Goal: Task Accomplishment & Management: Use online tool/utility

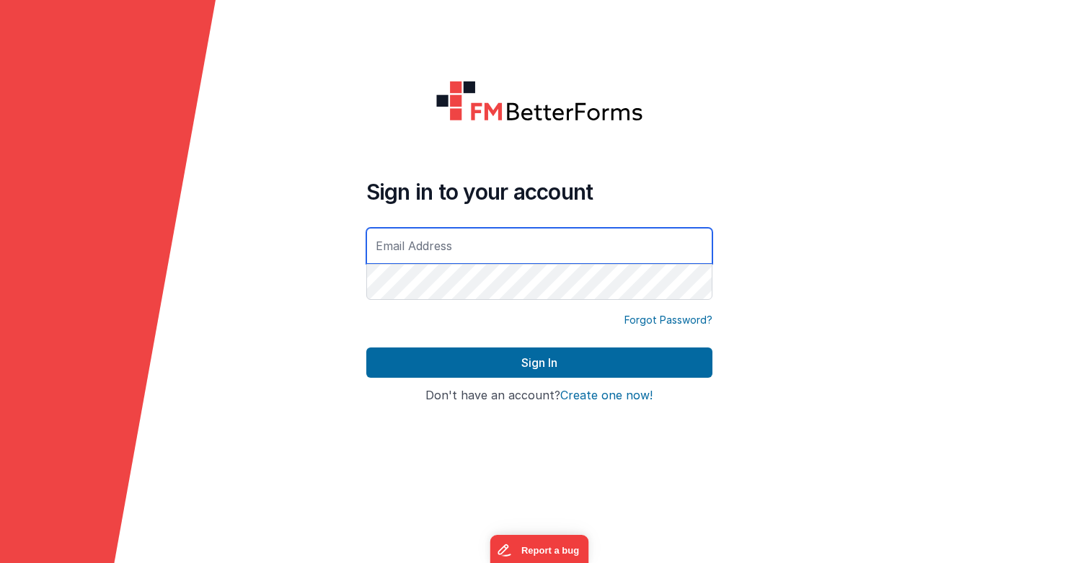
type input "[EMAIL_ADDRESS][DOMAIN_NAME]"
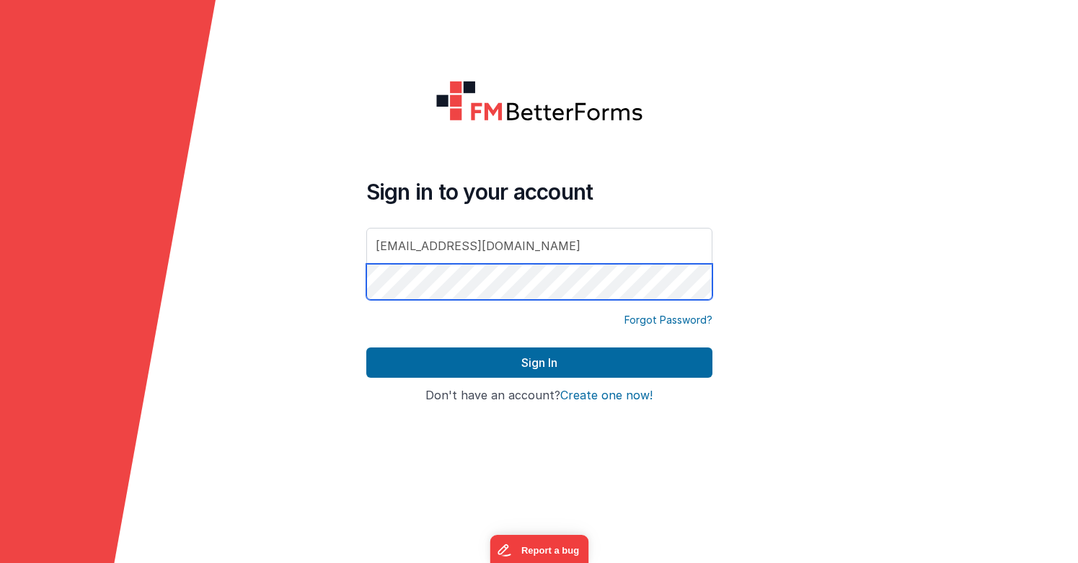
click at [538, 363] on button "Sign In" at bounding box center [539, 362] width 346 height 30
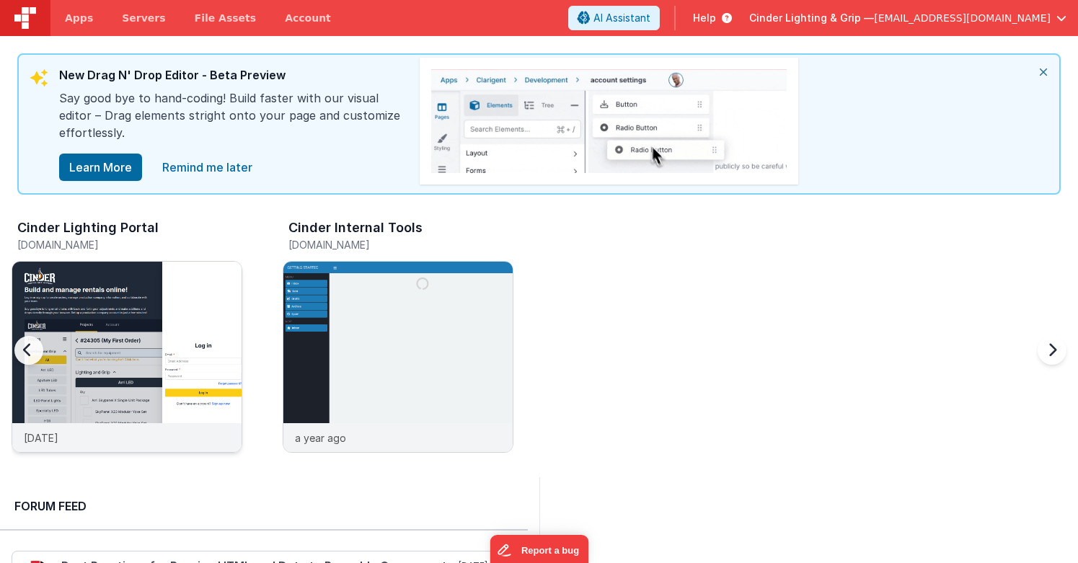
click at [129, 448] on div "[DATE]" at bounding box center [126, 437] width 229 height 29
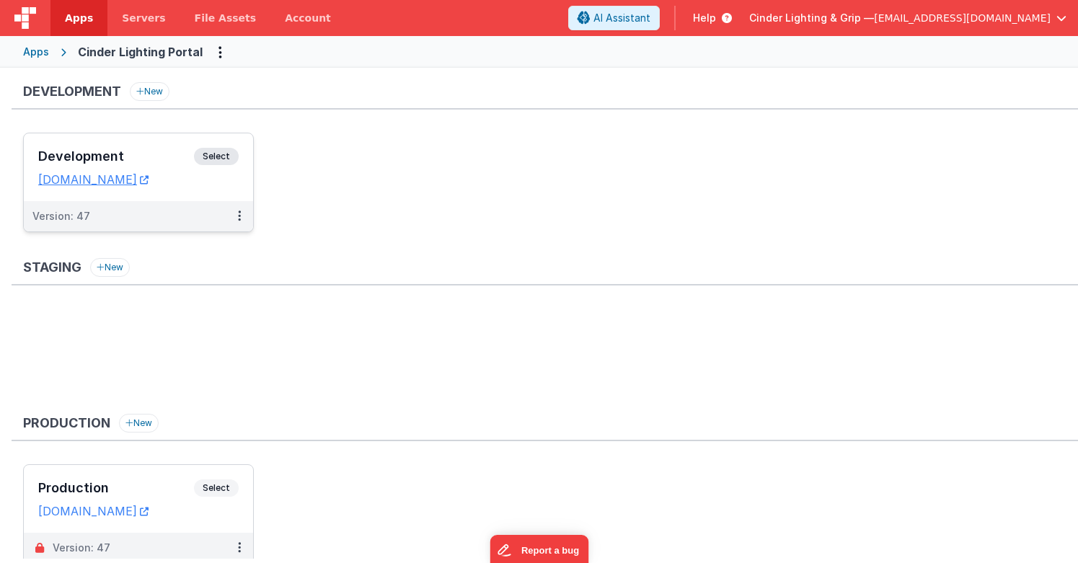
click at [145, 220] on div "Version: 47" at bounding box center [128, 216] width 193 height 14
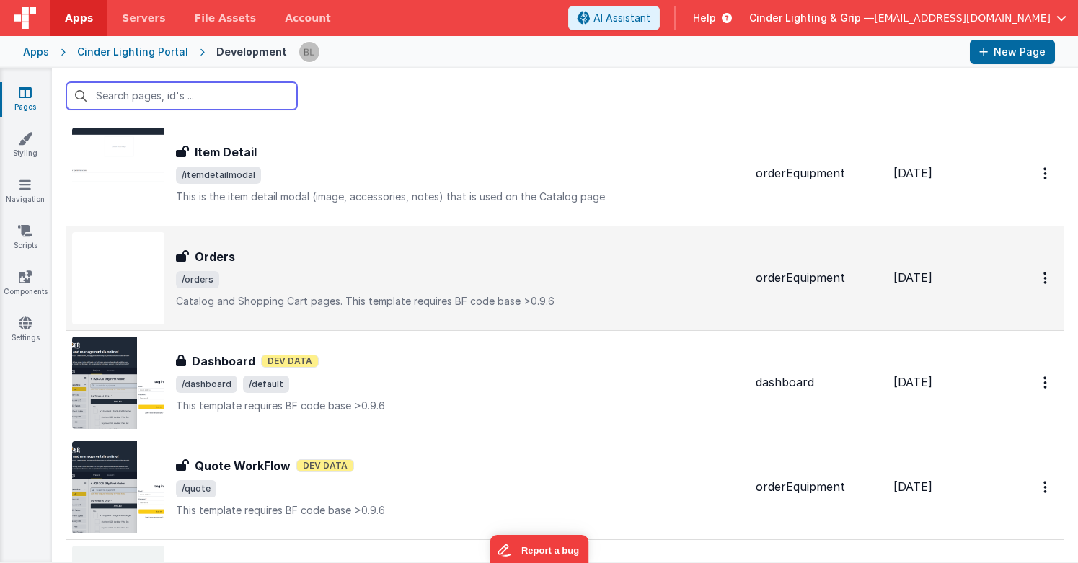
scroll to position [246, 0]
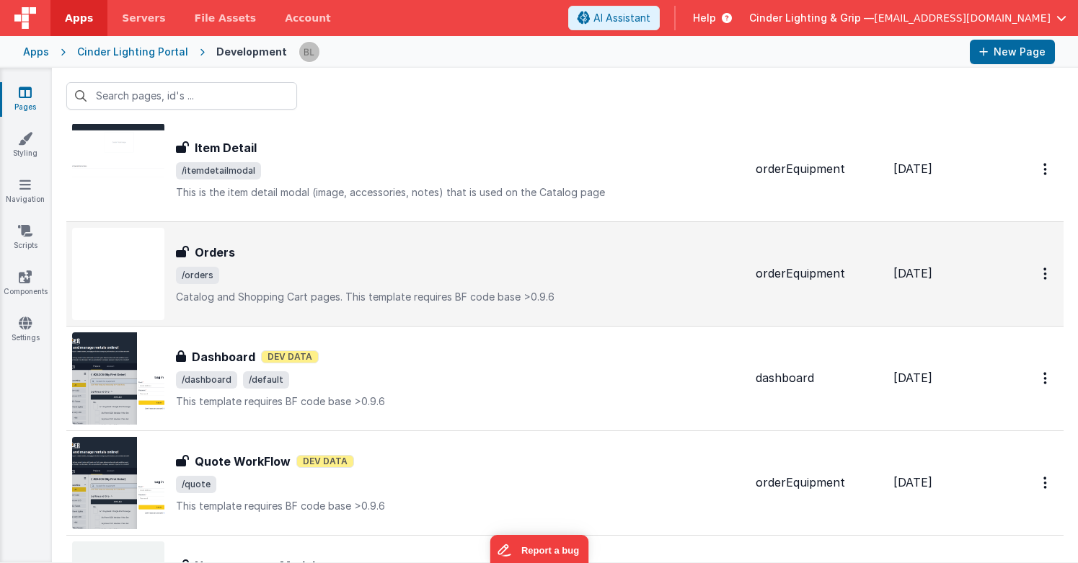
click at [214, 252] on h3 "Orders" at bounding box center [215, 252] width 40 height 17
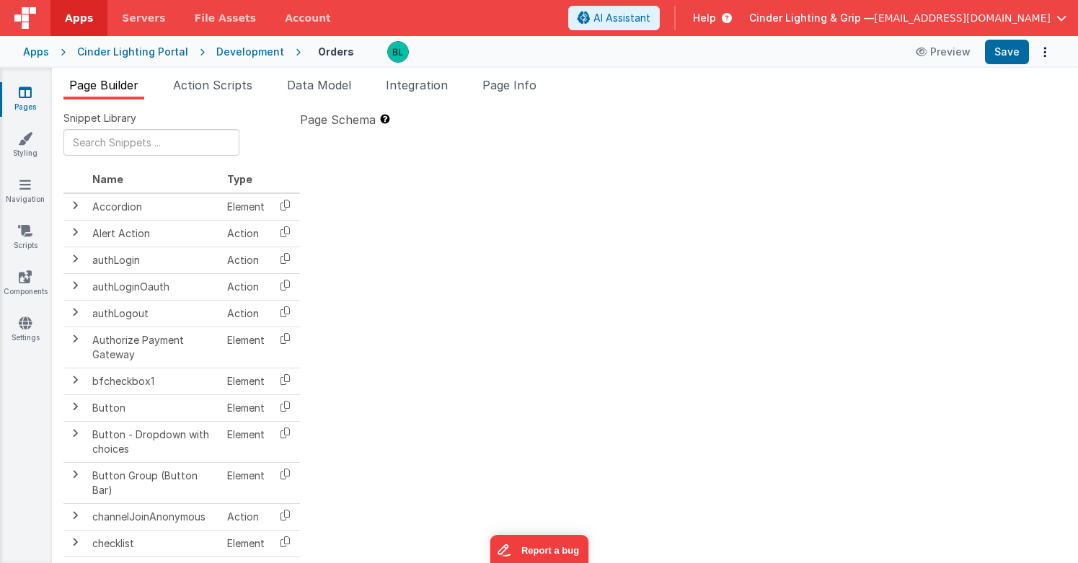
type textarea "Catalog and Shopping Cart pages. This template requires BF code base >0.9.6"
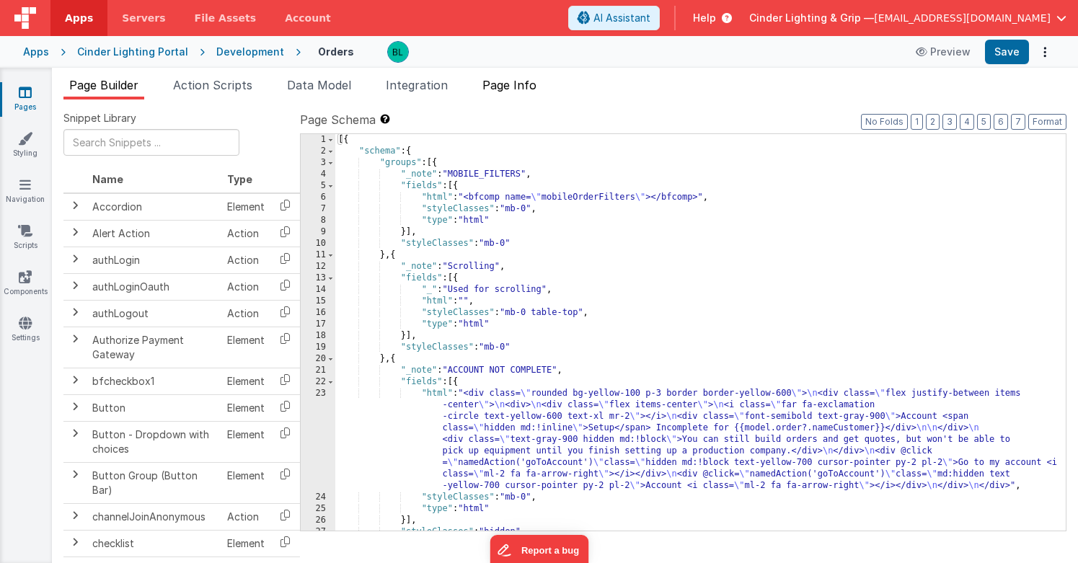
click at [530, 87] on span "Page Info" at bounding box center [509, 85] width 54 height 14
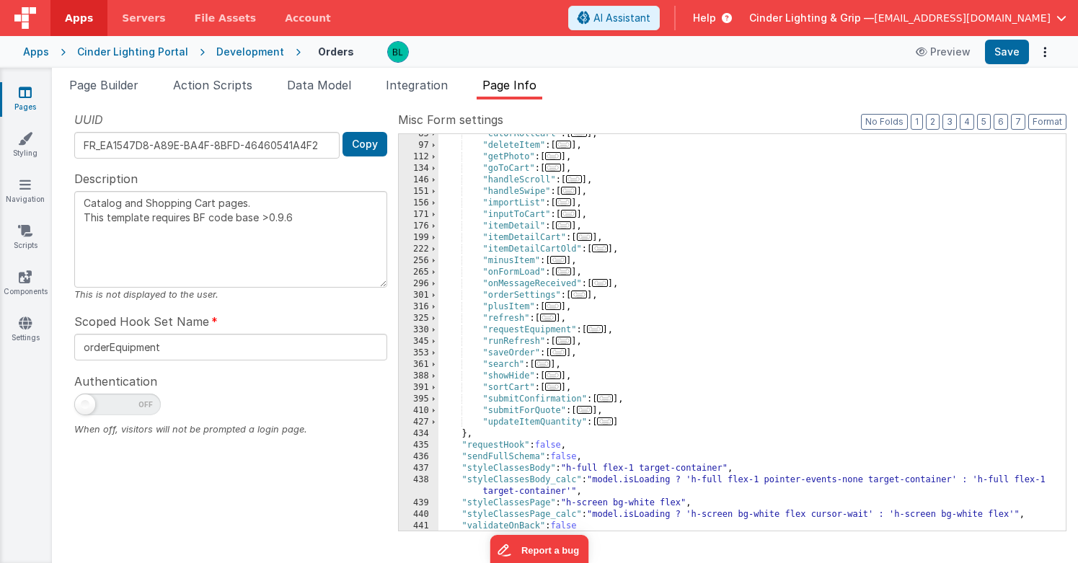
scroll to position [203, 0]
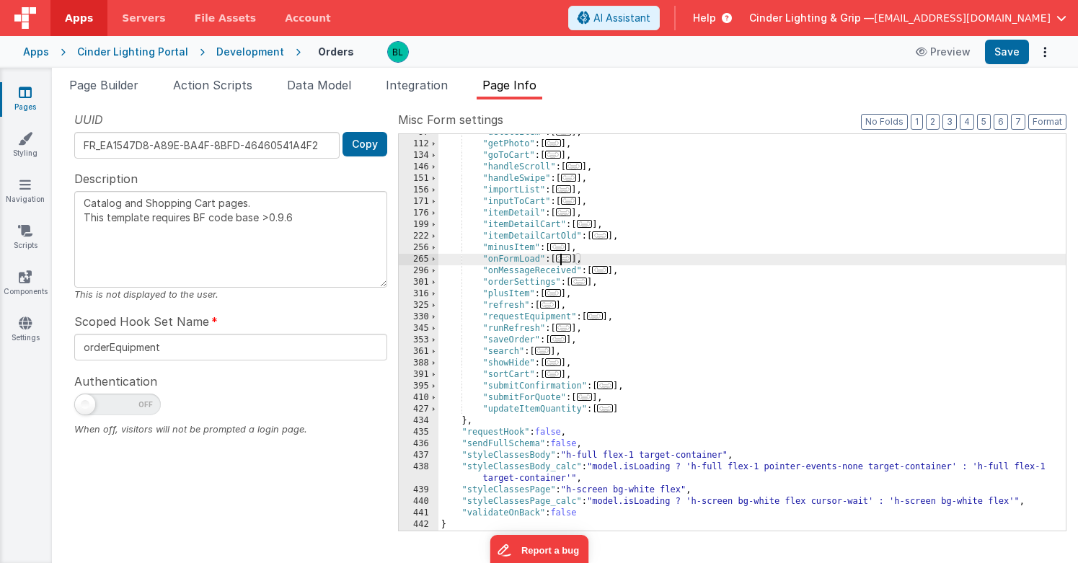
click at [572, 262] on span "..." at bounding box center [564, 258] width 16 height 8
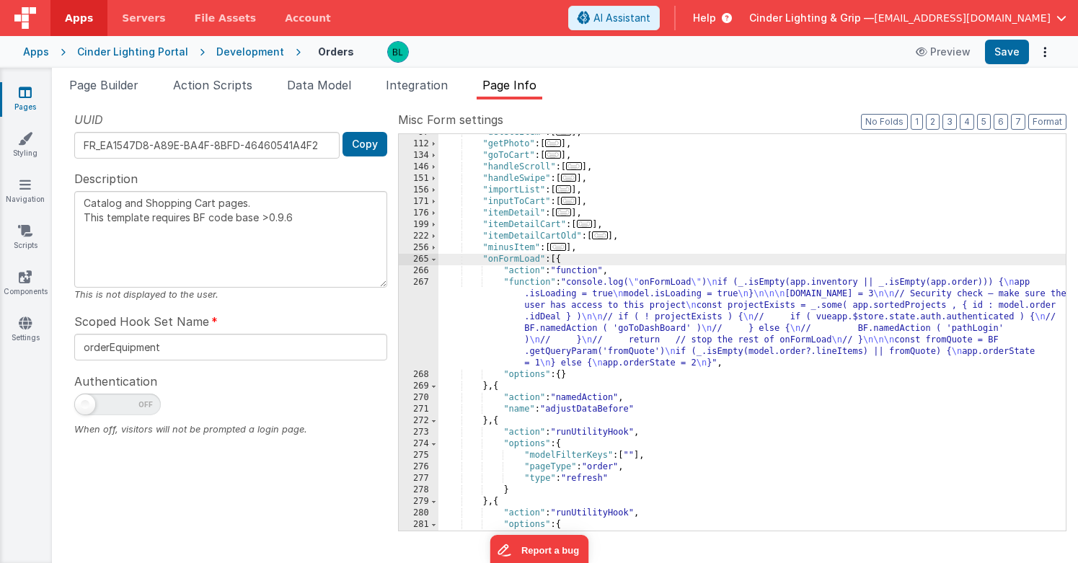
click at [611, 306] on div ""deleteItem" : [ ... ] , "getPhoto" : [ ... ] , "goToCart" : [ ... ] , "handleS…" at bounding box center [751, 336] width 627 height 419
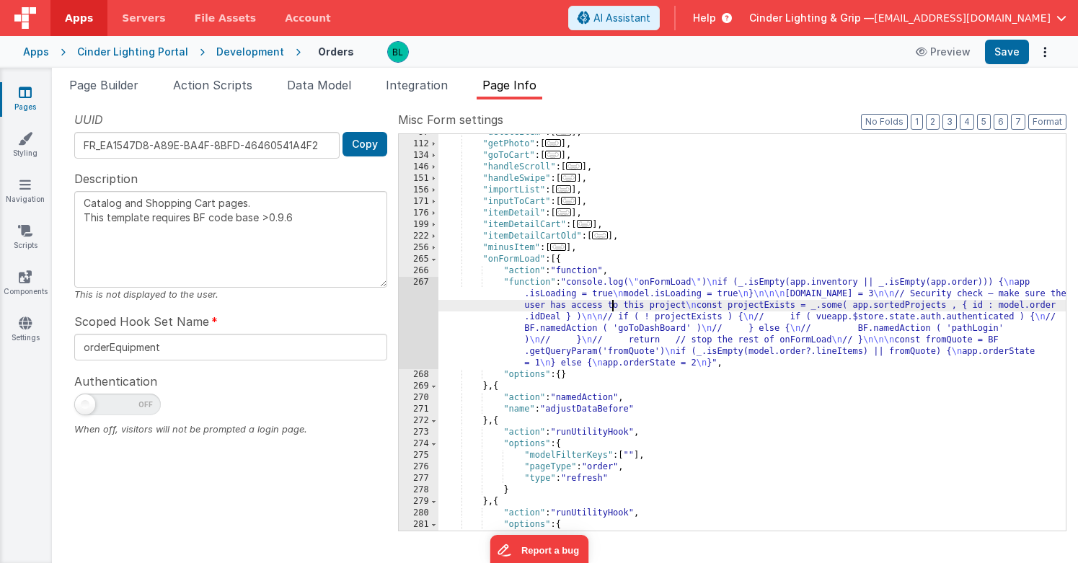
click at [425, 311] on div "267" at bounding box center [419, 323] width 40 height 92
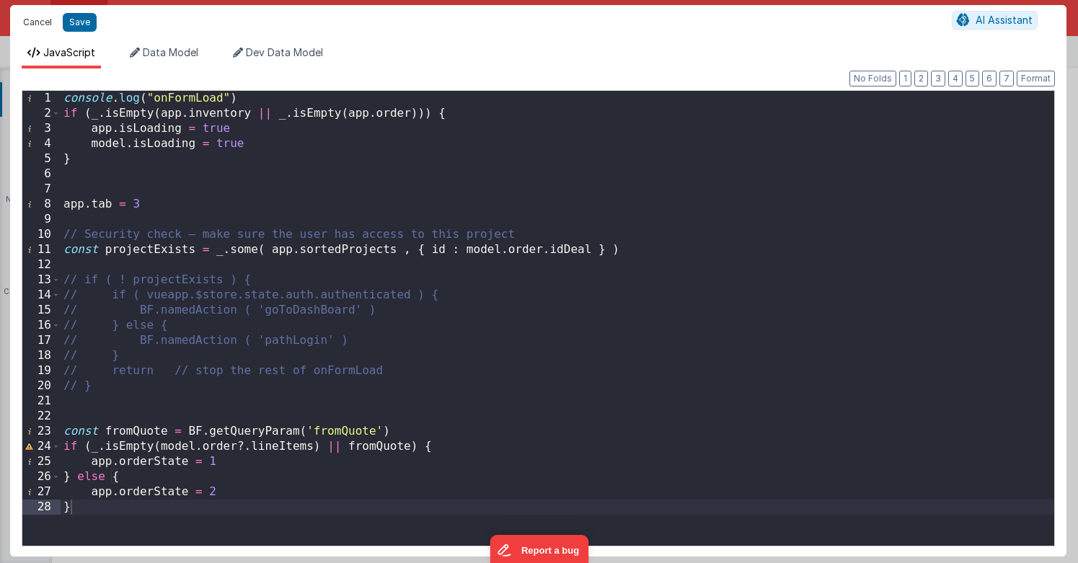
click at [36, 17] on button "Cancel" at bounding box center [37, 22] width 43 height 20
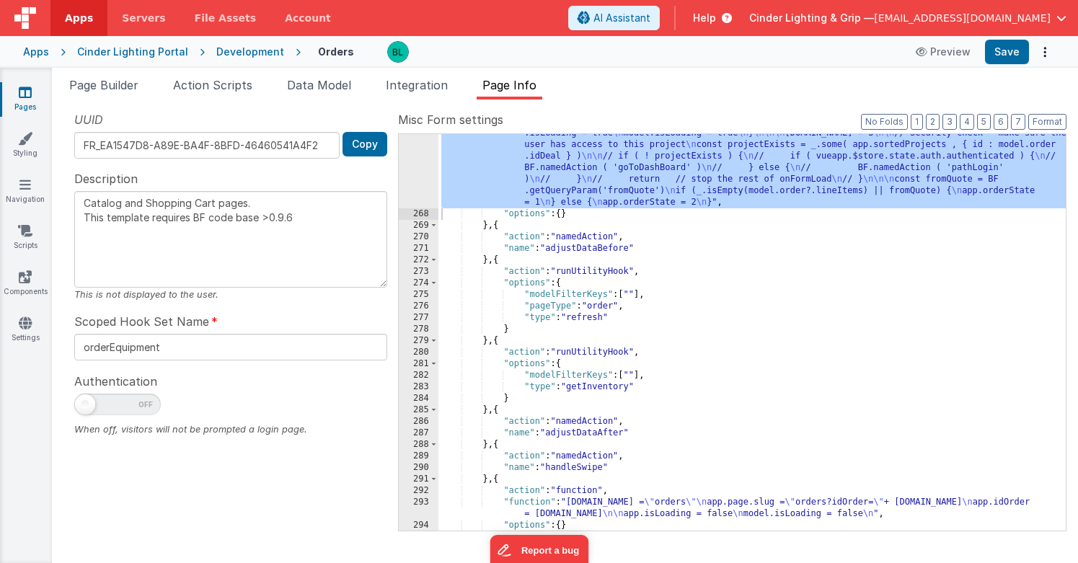
scroll to position [340, 0]
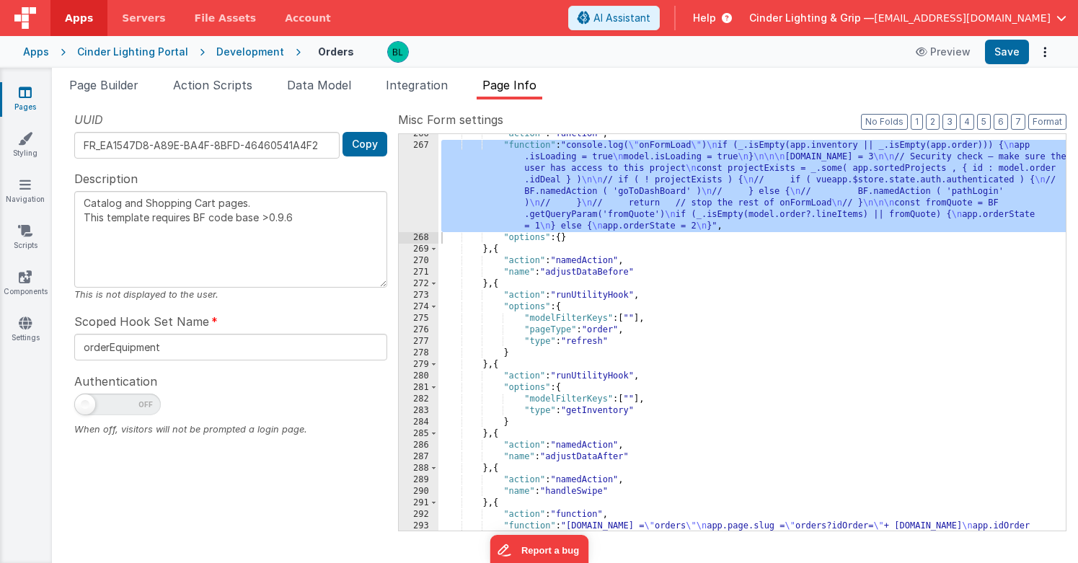
click at [856, 334] on div ""action" : "function" , "function" : "console.log( \" onFormLoad \" ) \n if (_.…" at bounding box center [751, 343] width 627 height 431
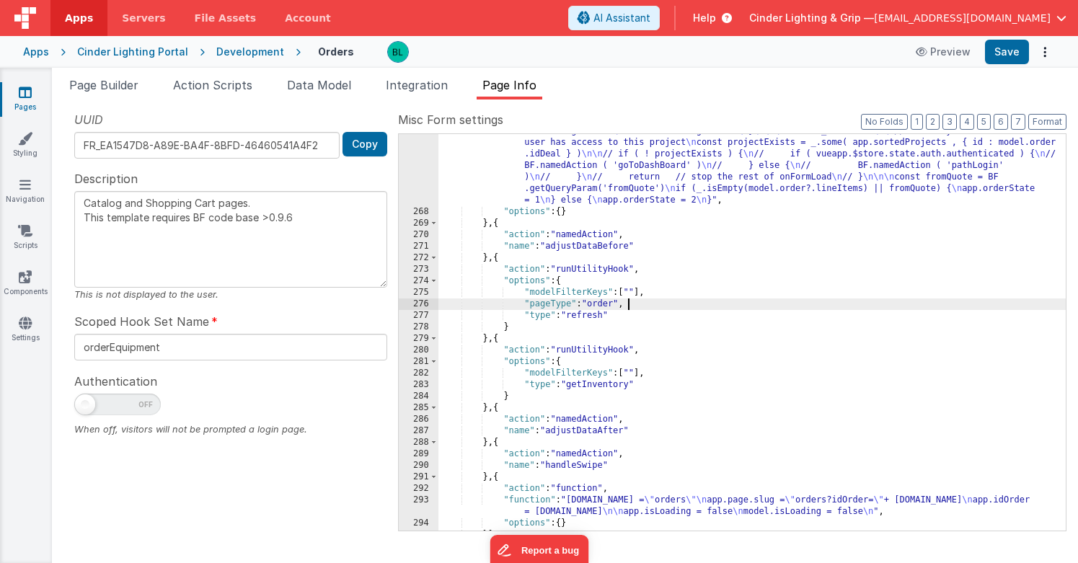
scroll to position [366, 0]
click at [779, 412] on div ""function" : "console.log( \" onFormLoad \" ) \n if (_.isEmpty(app.inventory ||…" at bounding box center [751, 364] width 627 height 500
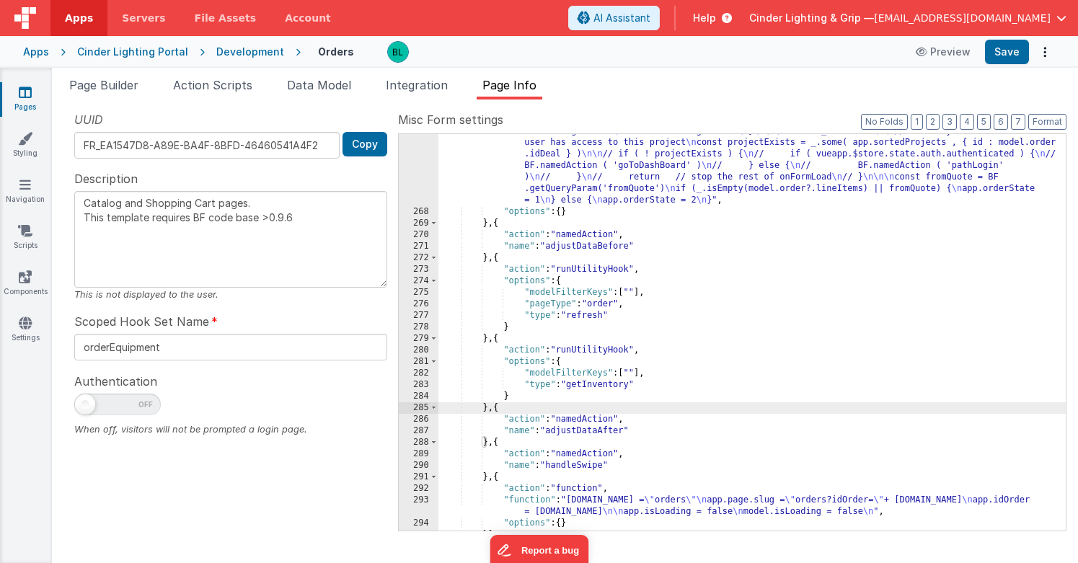
click at [771, 445] on div ""function" : "console.log( \" onFormLoad \" ) \n if (_.isEmpty(app.inventory ||…" at bounding box center [751, 364] width 627 height 500
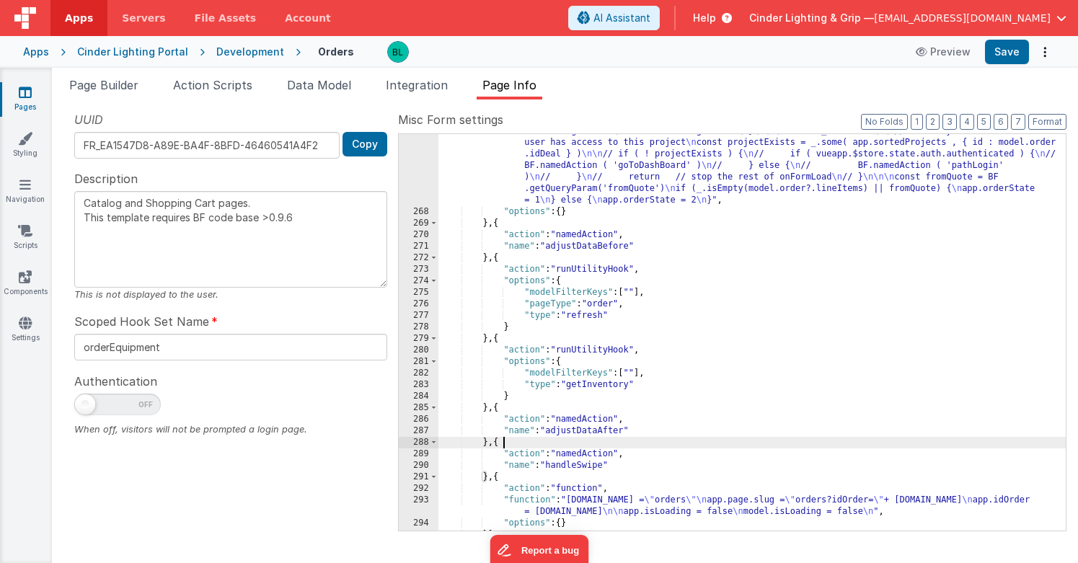
click at [737, 467] on div ""function" : "console.log( \" onFormLoad \" ) \n if (_.isEmpty(app.inventory ||…" at bounding box center [751, 364] width 627 height 500
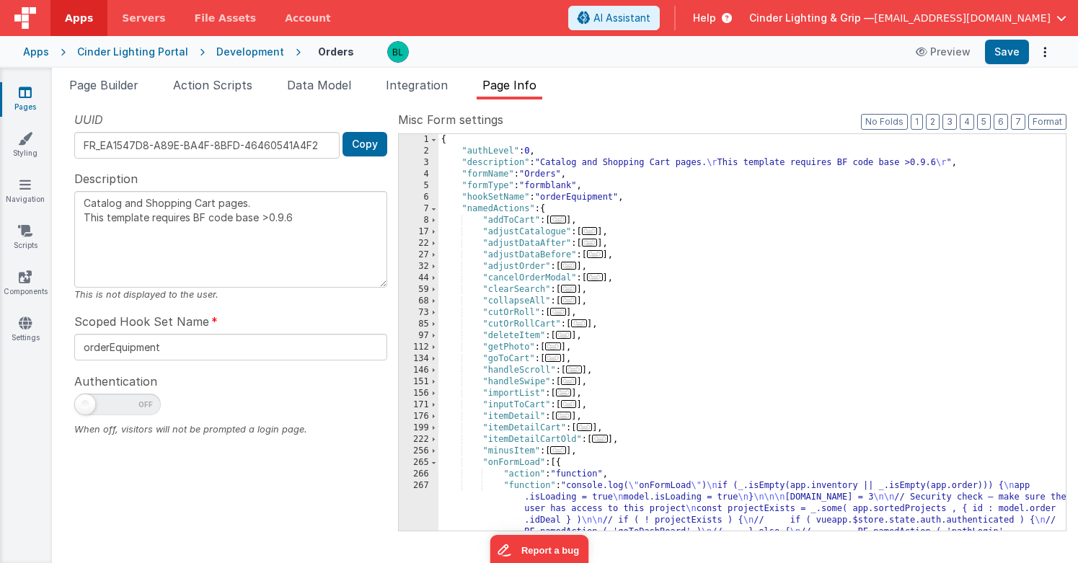
scroll to position [0, 0]
click at [436, 210] on span at bounding box center [434, 209] width 8 height 12
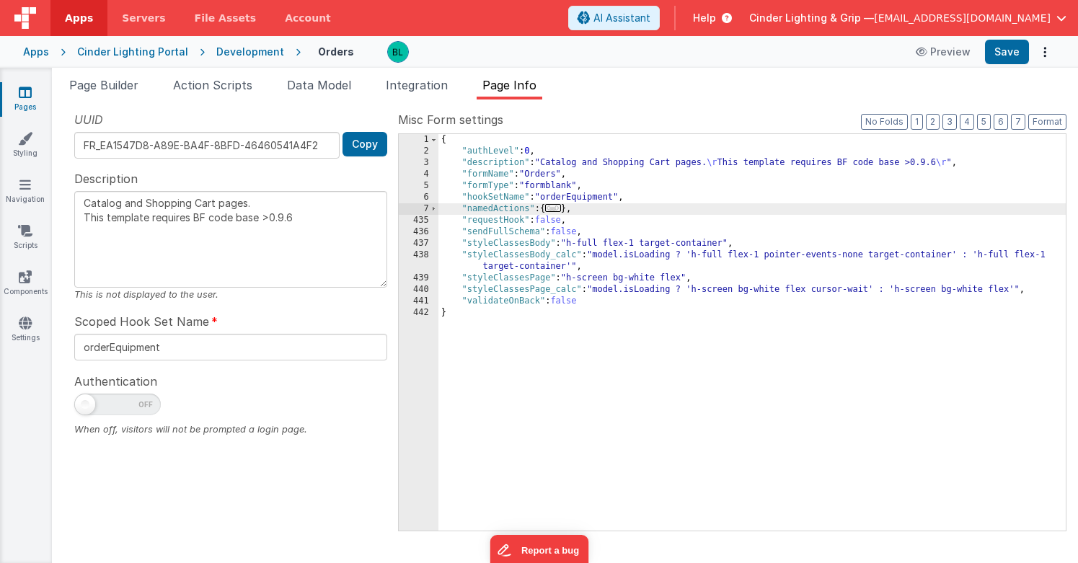
click at [551, 212] on span "..." at bounding box center [553, 208] width 16 height 8
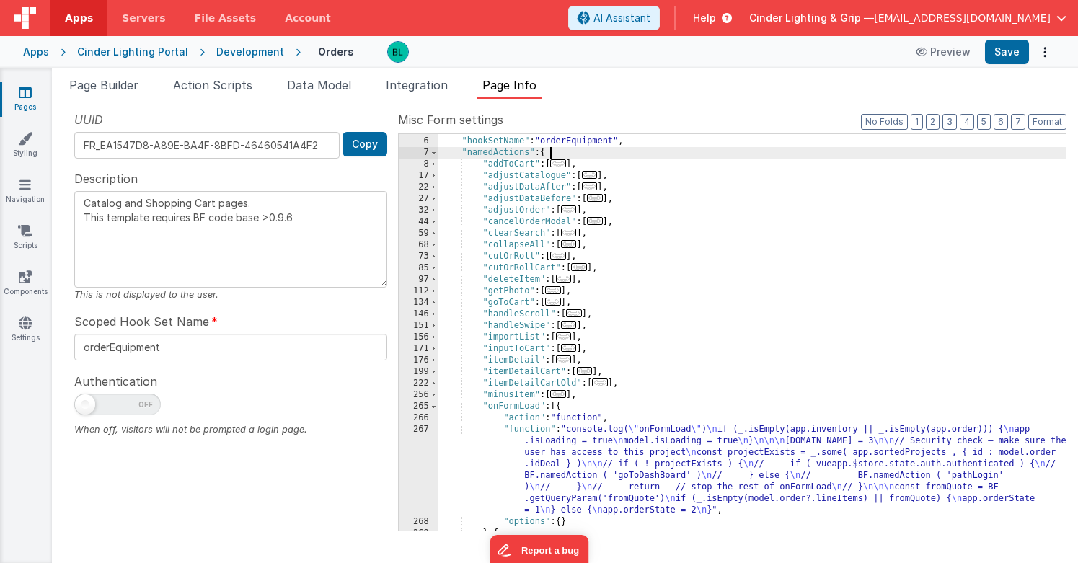
scroll to position [61, 0]
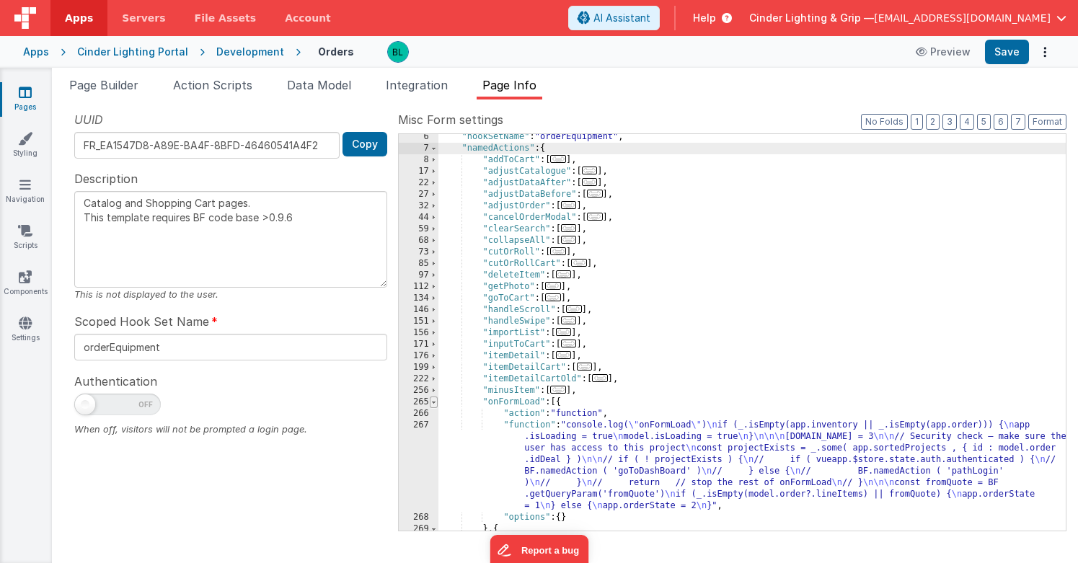
click at [432, 402] on span at bounding box center [434, 402] width 8 height 12
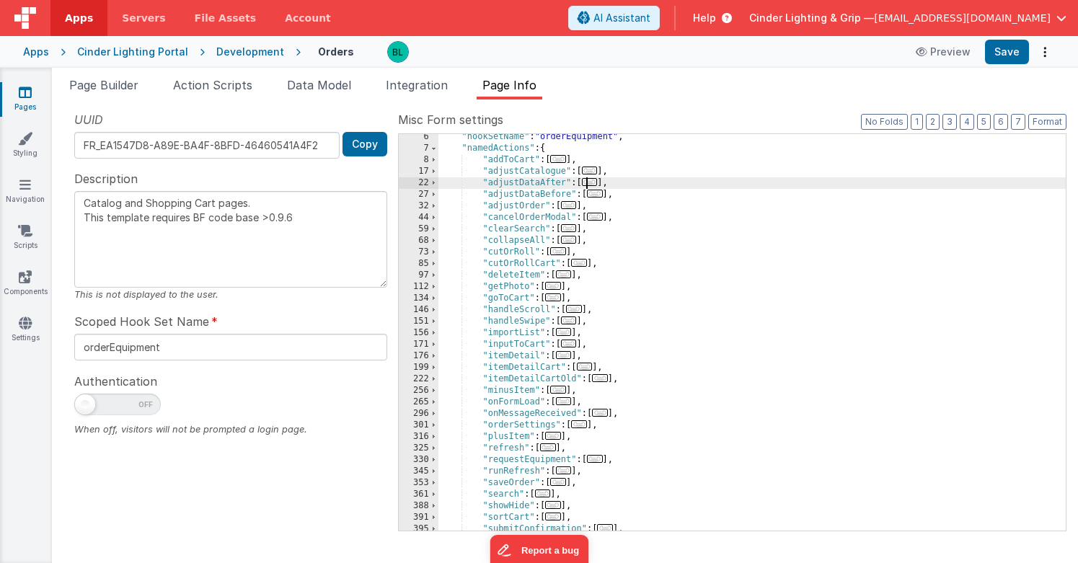
click at [590, 185] on span "..." at bounding box center [590, 182] width 16 height 8
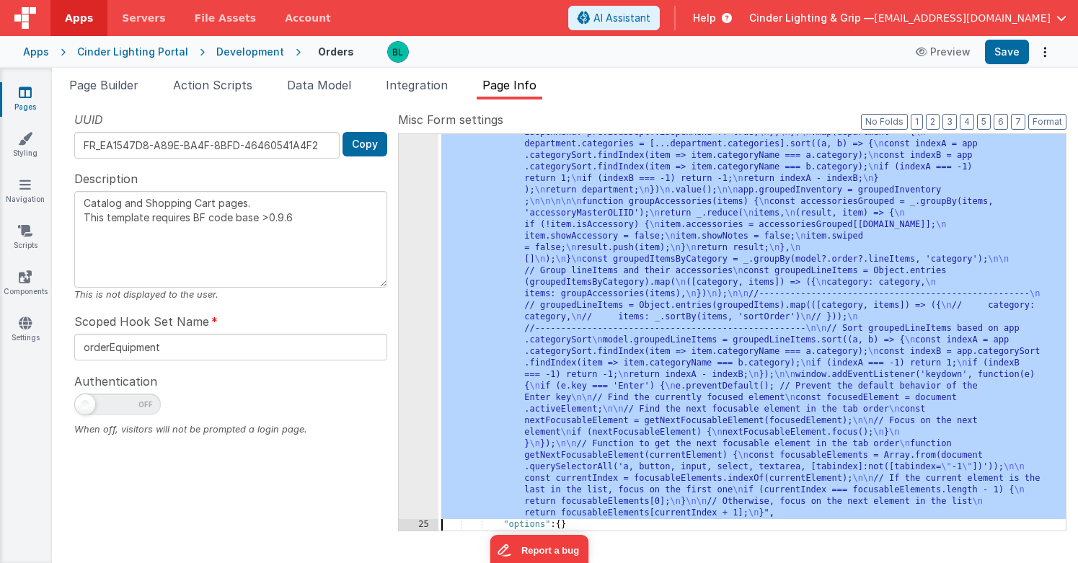
scroll to position [353, 0]
click at [406, 249] on div "24" at bounding box center [419, 213] width 40 height 611
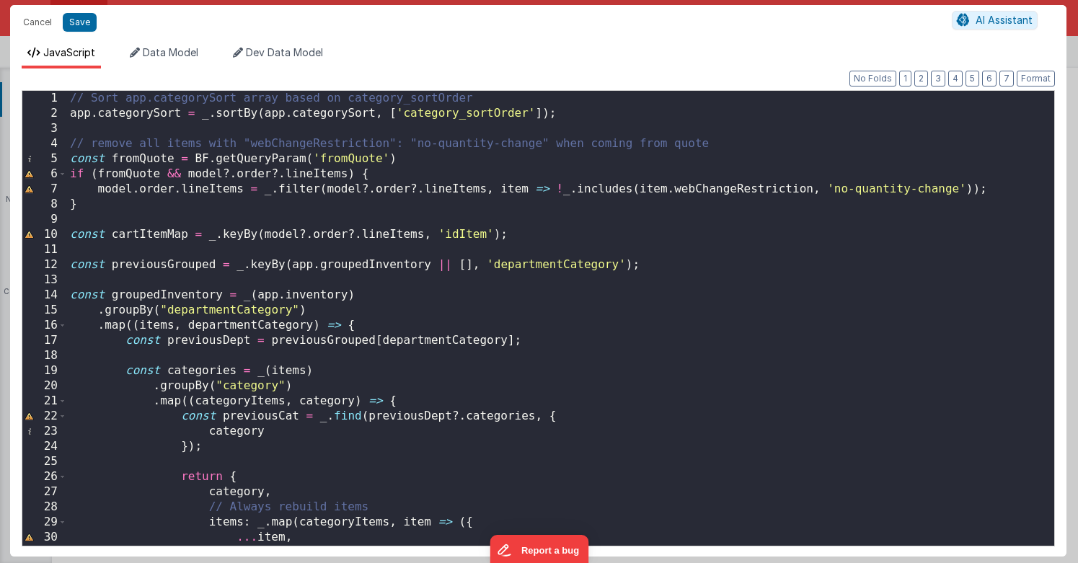
click at [330, 144] on div "// Sort app.categorySort array based on category_sortOrder app . categorySort =…" at bounding box center [560, 333] width 987 height 485
click at [477, 142] on div "// Sort app.categorySort array based on category_sortOrder app . categorySort =…" at bounding box center [560, 333] width 987 height 485
click at [473, 166] on div "// Sort app.categorySort array based on category_sortOrder app . categorySort =…" at bounding box center [560, 333] width 987 height 485
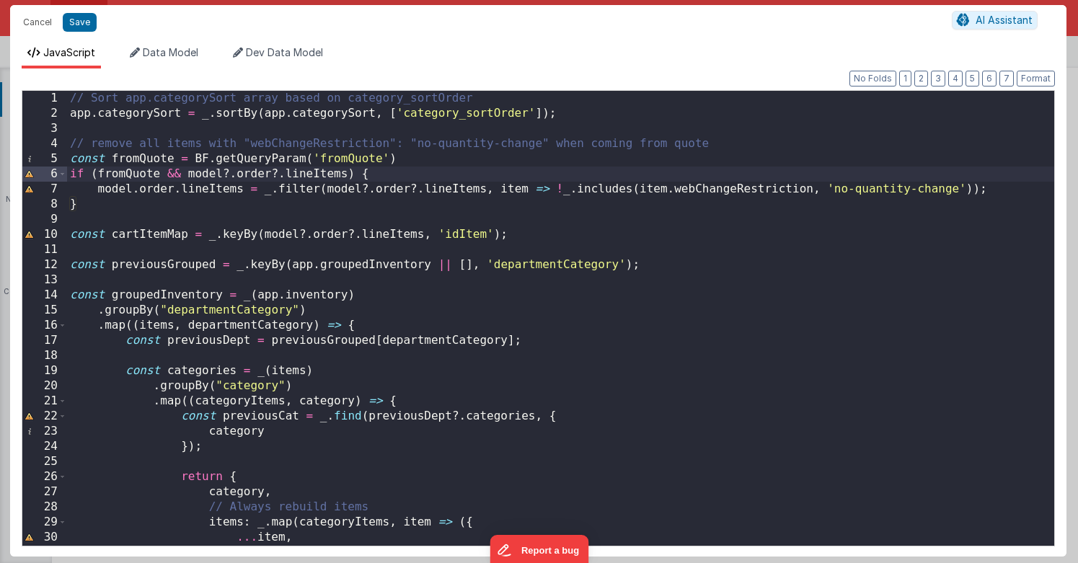
click at [454, 191] on div "// Sort app.categorySort array based on category_sortOrder app . categorySort =…" at bounding box center [560, 333] width 987 height 485
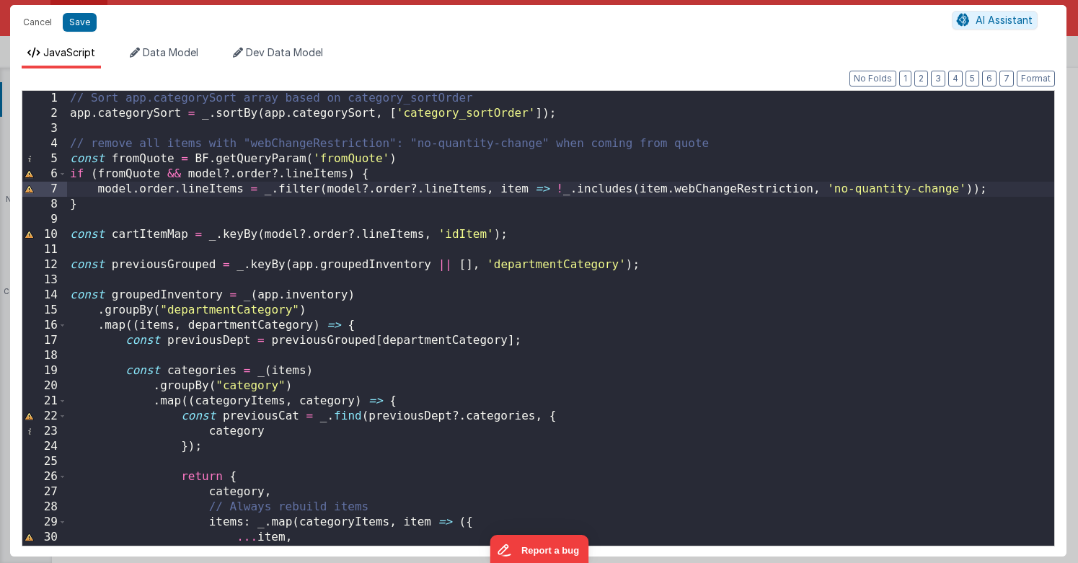
click at [481, 205] on div "// Sort app.categorySort array based on category_sortOrder app . categorySort =…" at bounding box center [560, 333] width 987 height 485
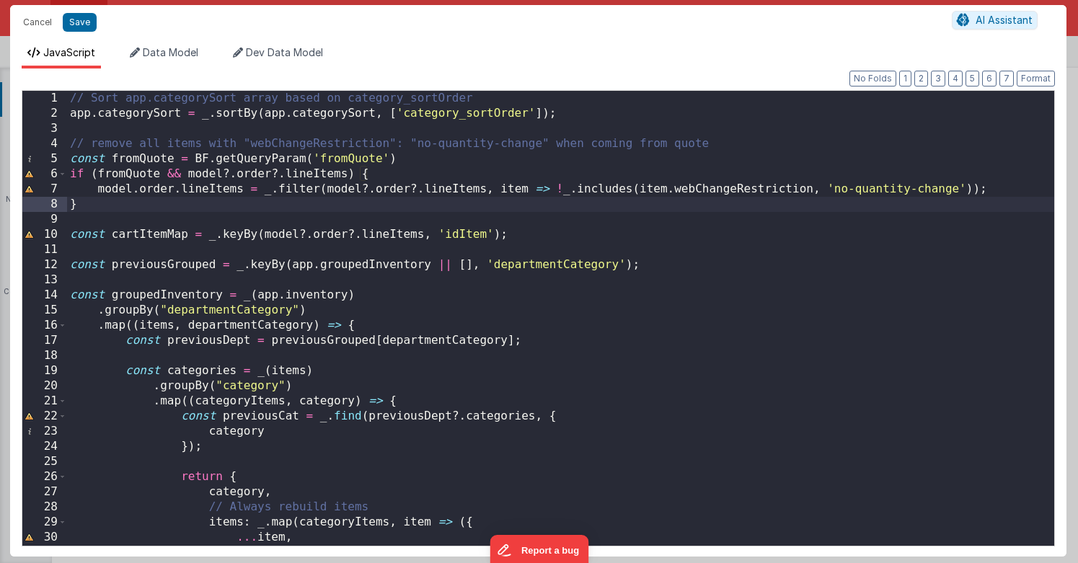
click at [445, 138] on div "// Sort app.categorySort array based on category_sortOrder app . categorySort =…" at bounding box center [560, 333] width 987 height 485
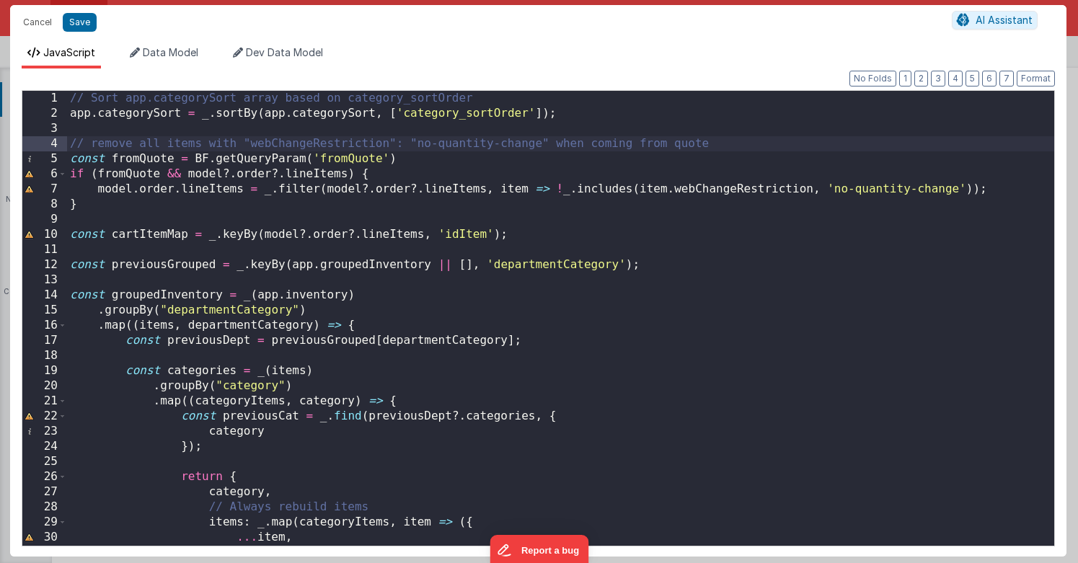
click at [470, 179] on div "// Sort app.categorySort array based on category_sortOrder app . categorySort =…" at bounding box center [560, 333] width 987 height 485
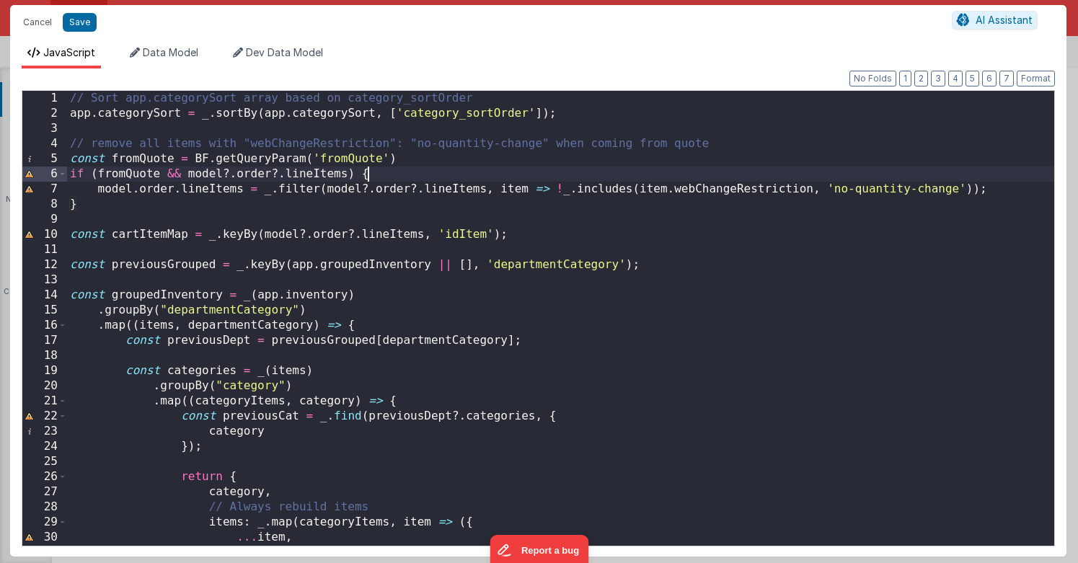
click at [491, 190] on div "// Sort app.categorySort array based on category_sortOrder app . categorySort =…" at bounding box center [560, 333] width 987 height 485
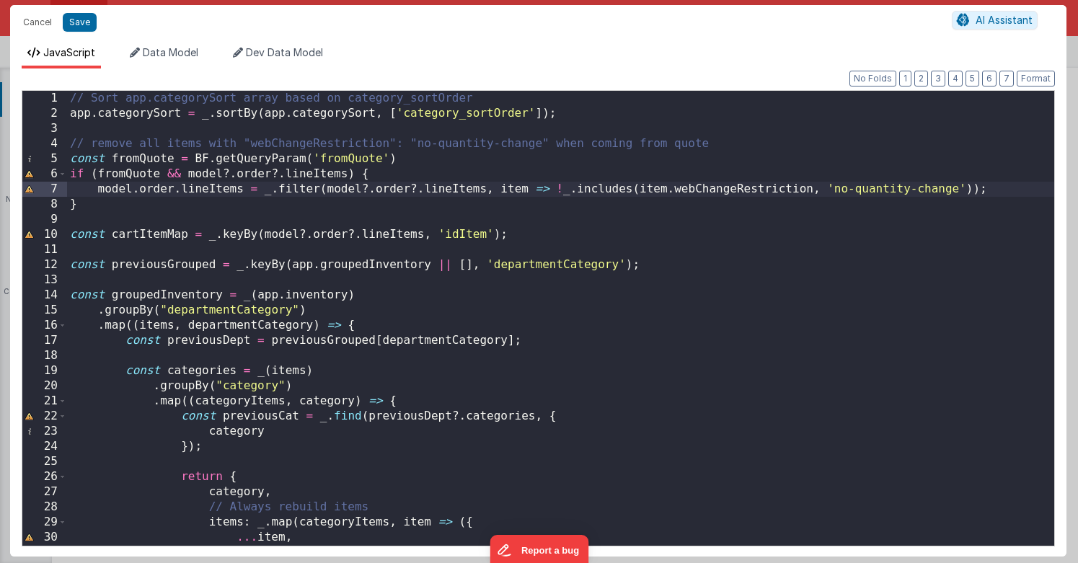
click at [590, 185] on div "// Sort app.categorySort array based on category_sortOrder app . categorySort =…" at bounding box center [560, 333] width 987 height 485
click at [629, 188] on div "// Sort app.categorySort array based on category_sortOrder app . categorySort =…" at bounding box center [560, 333] width 987 height 485
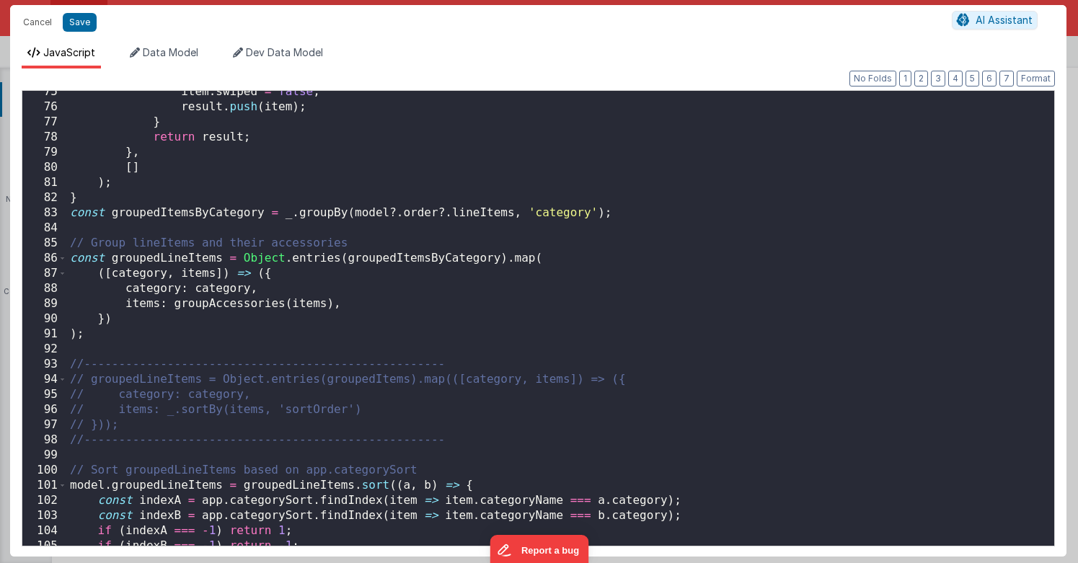
scroll to position [1124, 0]
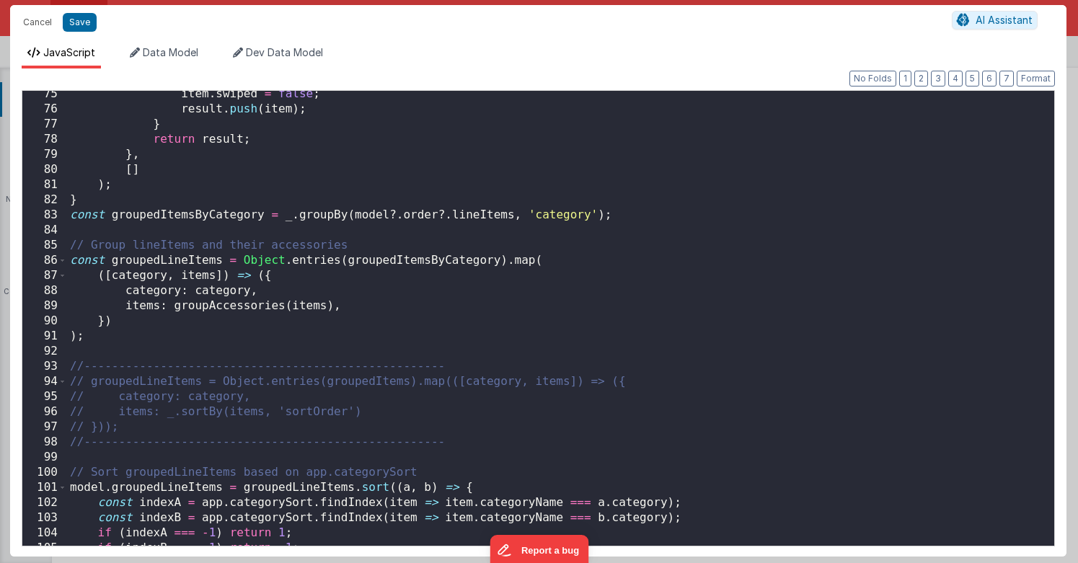
click at [528, 226] on div "item . swiped = false ; result . push ( item ) ; } return result ; } , [ ] ) ; …" at bounding box center [560, 328] width 987 height 485
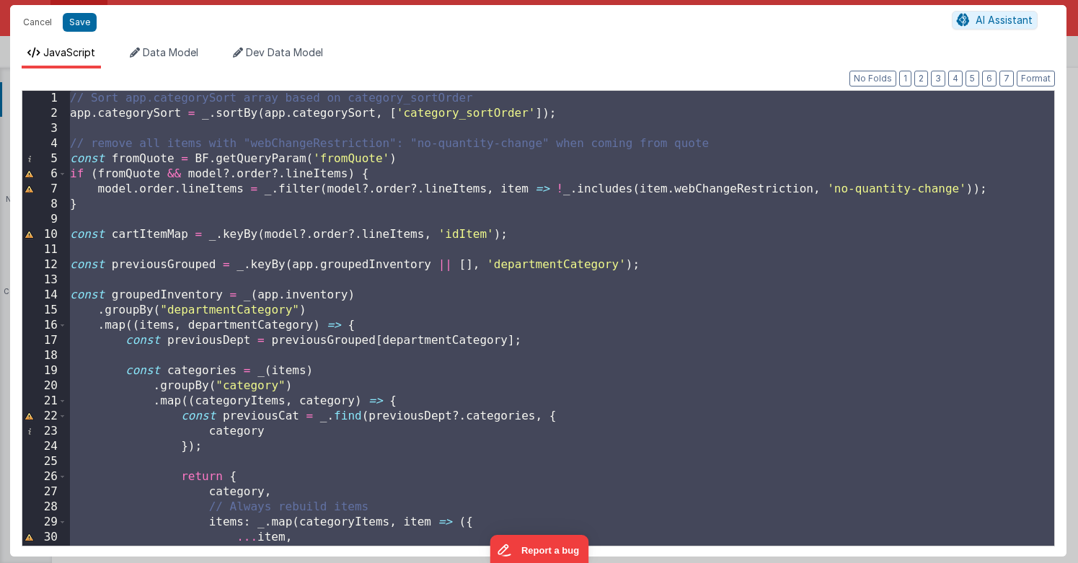
scroll to position [0, 0]
click at [598, 252] on div "// Sort app.categorySort array based on category_sortOrder app . categorySort =…" at bounding box center [560, 333] width 987 height 485
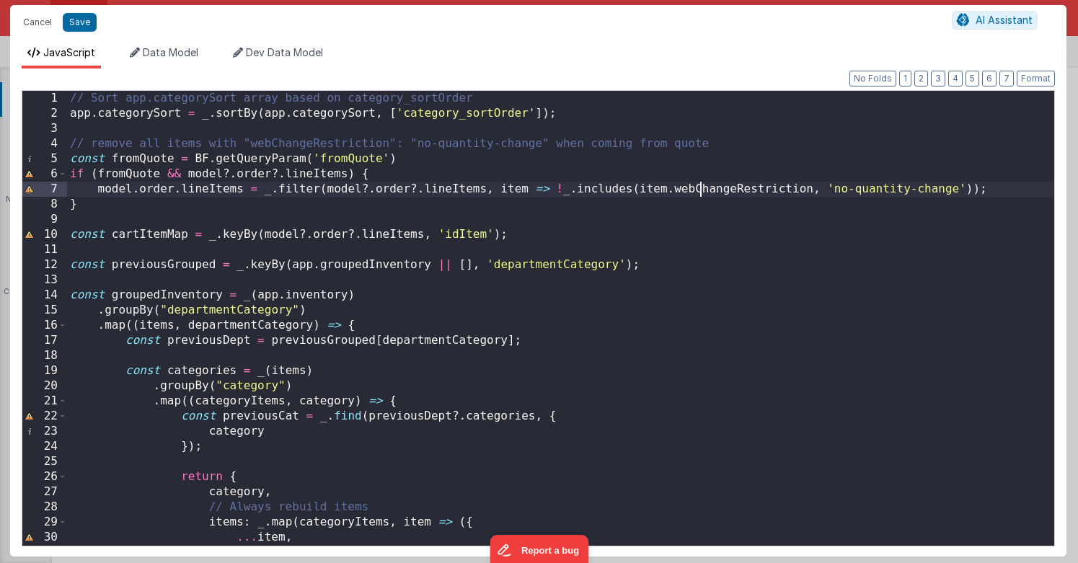
click at [701, 190] on div "// Sort app.categorySort array based on category_sortOrder app . categorySort =…" at bounding box center [560, 333] width 987 height 485
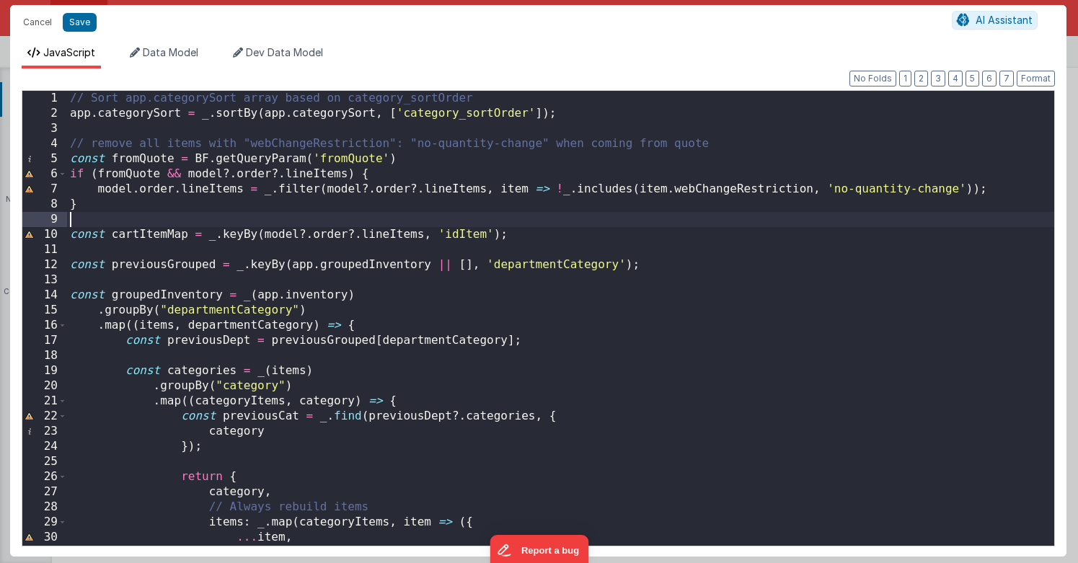
click at [284, 214] on div "// Sort app.categorySort array based on category_sortOrder app . categorySort =…" at bounding box center [560, 333] width 987 height 485
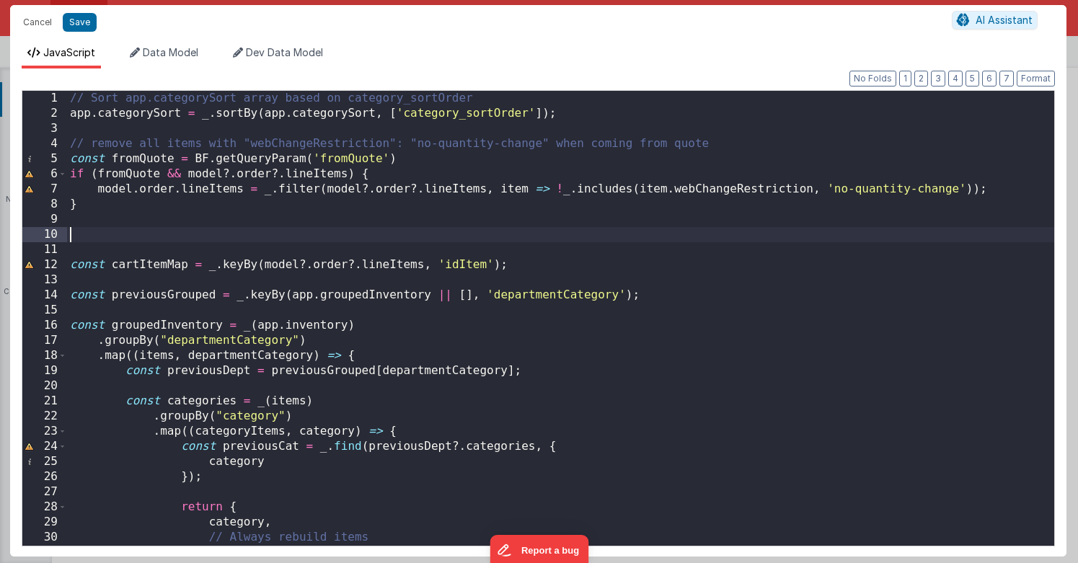
paste textarea
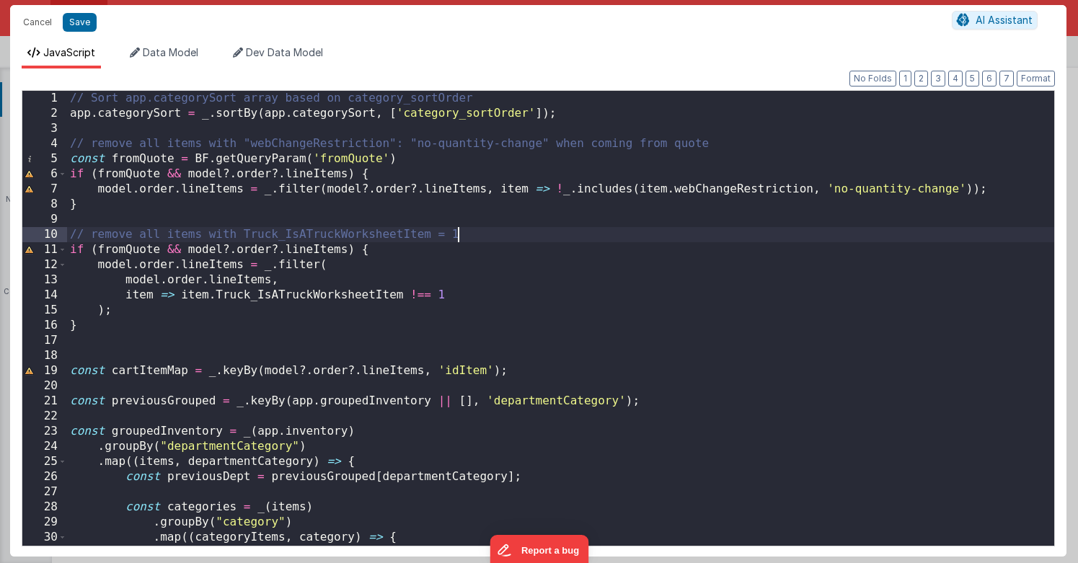
click at [494, 230] on div "// Sort app.categorySort array based on category_sortOrder app . categorySort =…" at bounding box center [560, 333] width 987 height 485
click at [557, 277] on div "// Sort app.categorySort array based on category_sortOrder app . categorySort =…" at bounding box center [560, 333] width 987 height 485
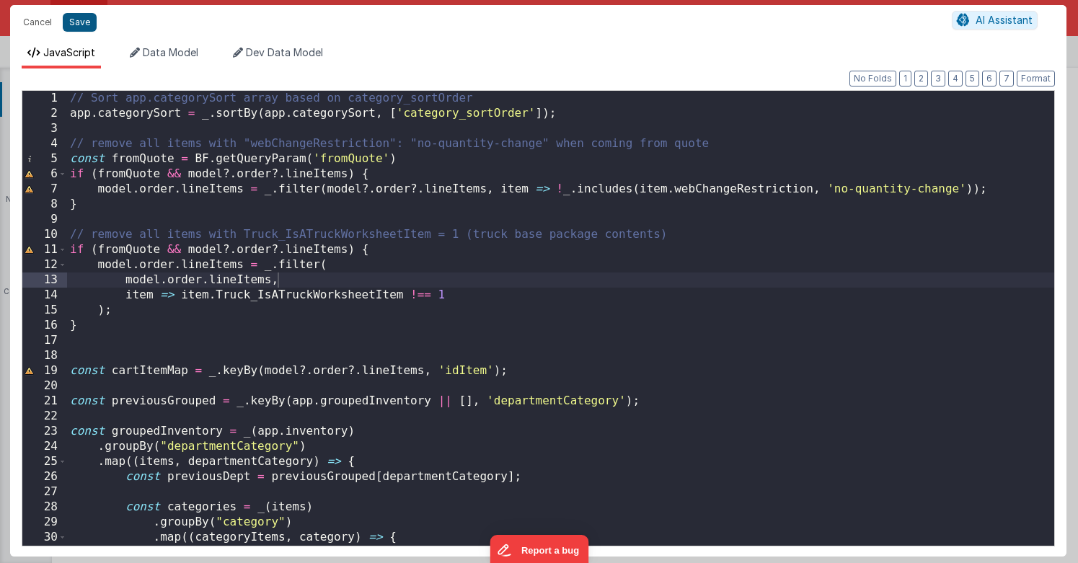
click at [78, 20] on button "Save" at bounding box center [80, 22] width 34 height 19
type textarea "Catalog and Shopping Cart pages. This template requires BF code base >0.9.6"
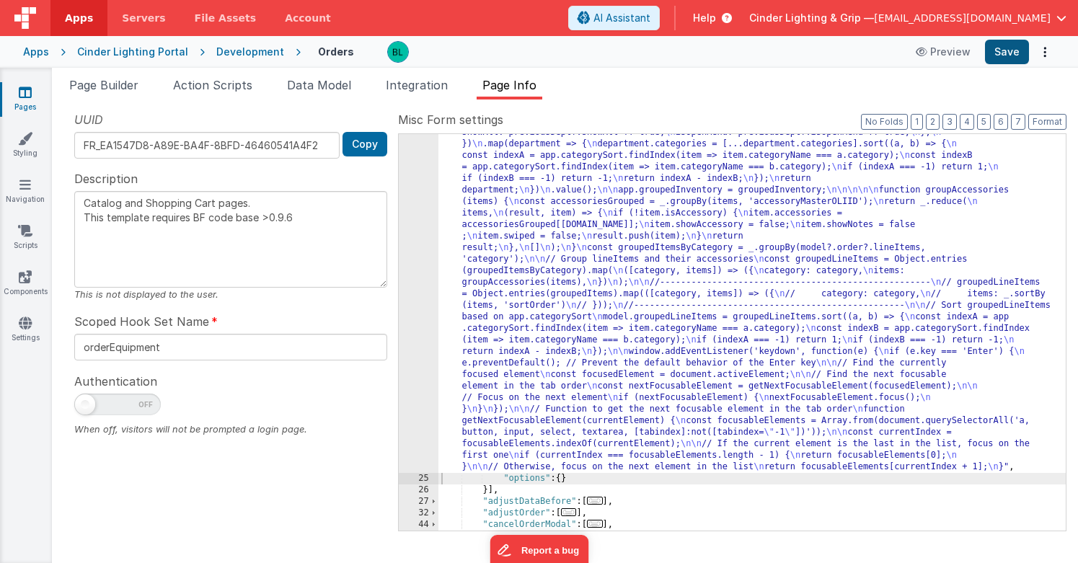
click at [1005, 49] on button "Save" at bounding box center [1007, 52] width 44 height 25
click at [630, 297] on div ""function" : "// Sort app.categorySort array based on category_sortOrder \n app…" at bounding box center [751, 394] width 627 height 973
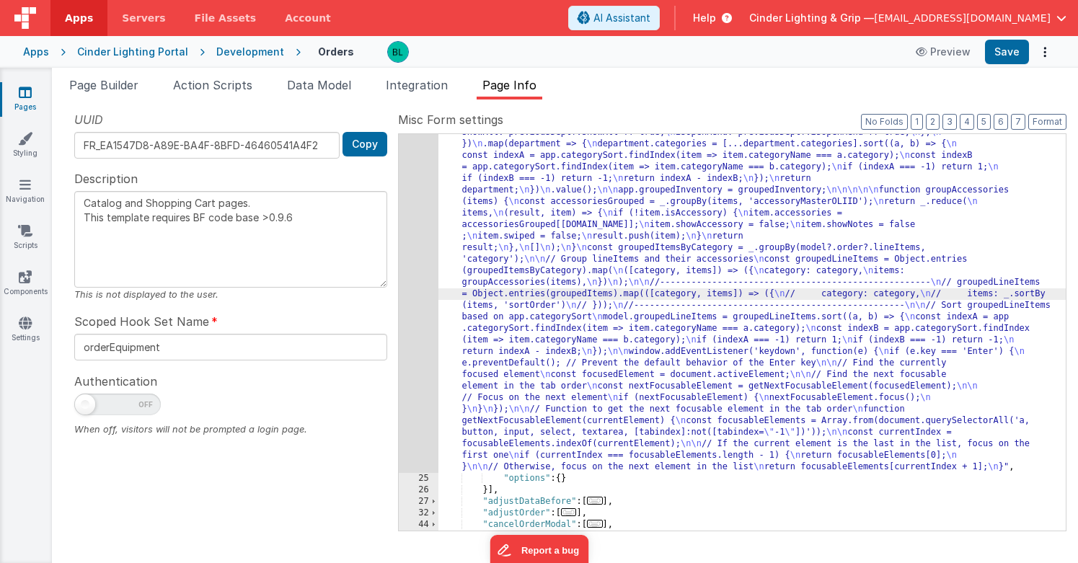
click at [422, 308] on div "24" at bounding box center [419, 190] width 40 height 565
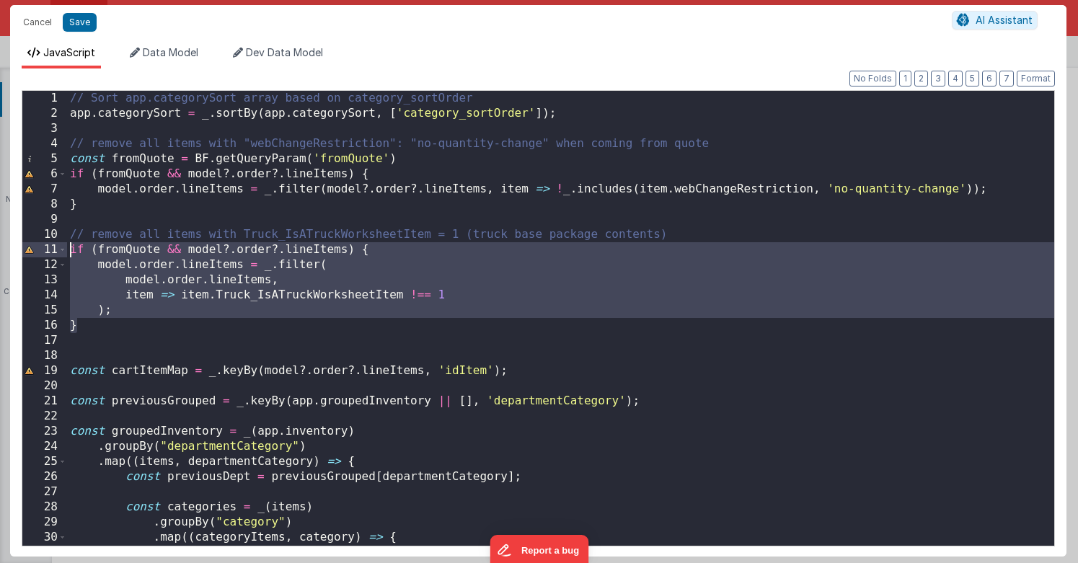
drag, startPoint x: 102, startPoint y: 327, endPoint x: 55, endPoint y: 254, distance: 85.6
click at [55, 254] on div "1 2 3 4 5 6 7 8 9 10 11 12 13 14 15 16 17 18 19 20 21 22 23 24 25 26 27 28 29 3…" at bounding box center [538, 318] width 1033 height 456
paste textarea
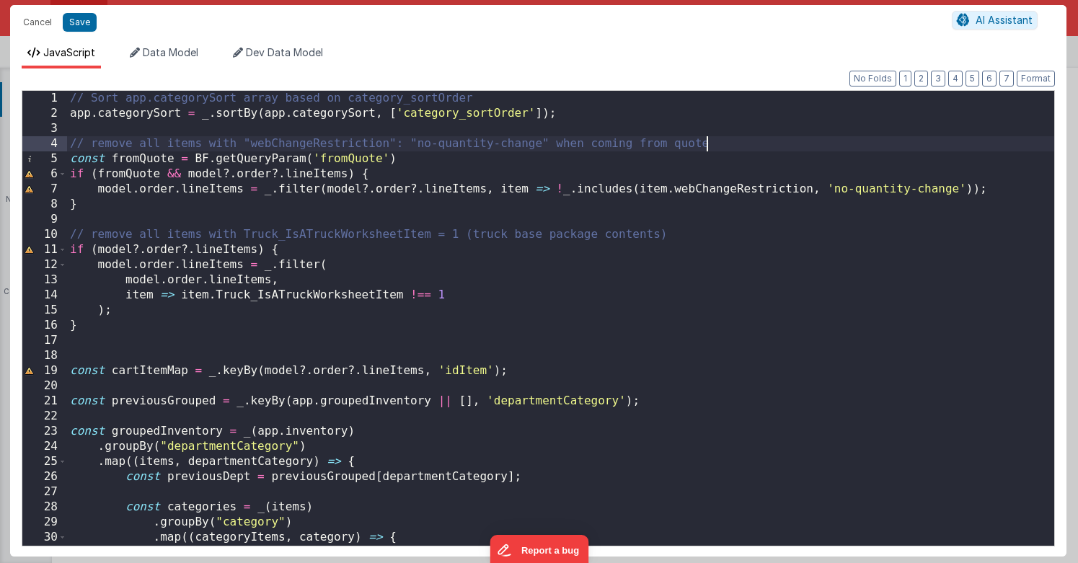
click at [730, 143] on div "// Sort app.categorySort array based on category_sortOrder app . categorySort =…" at bounding box center [560, 333] width 987 height 485
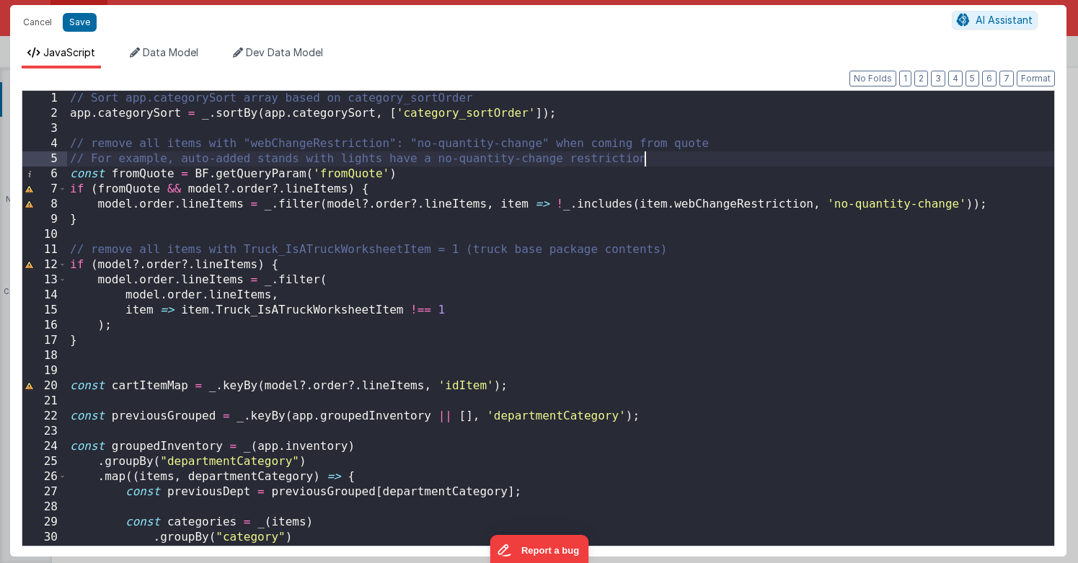
click at [675, 159] on div "// Sort app.categorySort array based on category_sortOrder app . categorySort =…" at bounding box center [560, 333] width 987 height 485
click at [675, 143] on div "// Sort app.categorySort array based on category_sortOrder app . categorySort =…" at bounding box center [560, 333] width 987 height 485
click at [80, 25] on button "Save" at bounding box center [80, 22] width 34 height 19
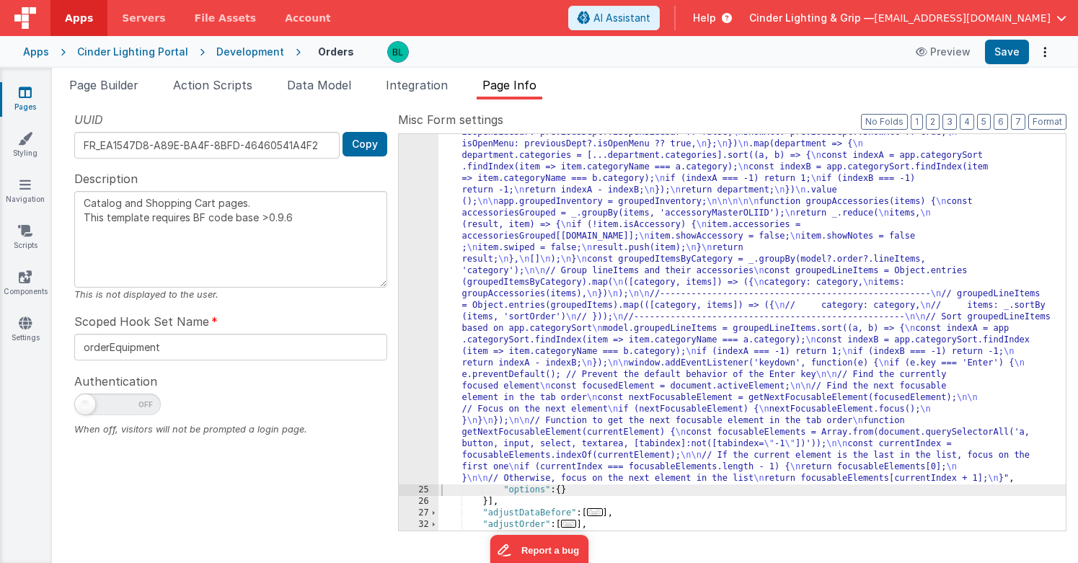
click at [242, 48] on div "Development" at bounding box center [250, 52] width 68 height 14
type textarea "Catalog and Shopping Cart pages. This template requires BF code base >0.9.6"
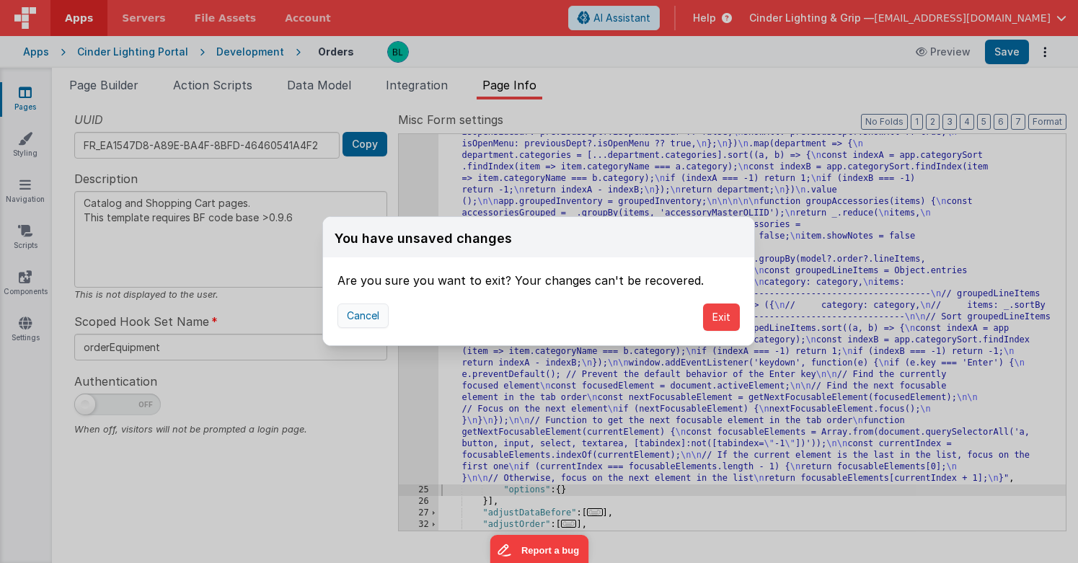
click at [381, 314] on button "Cancel" at bounding box center [362, 315] width 51 height 25
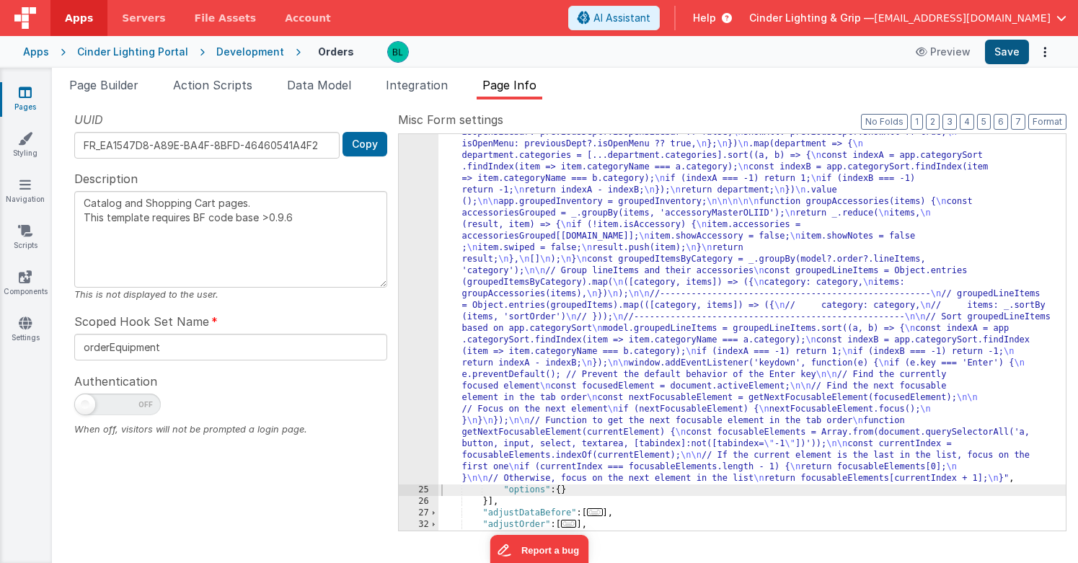
click at [1000, 51] on button "Save" at bounding box center [1007, 52] width 44 height 25
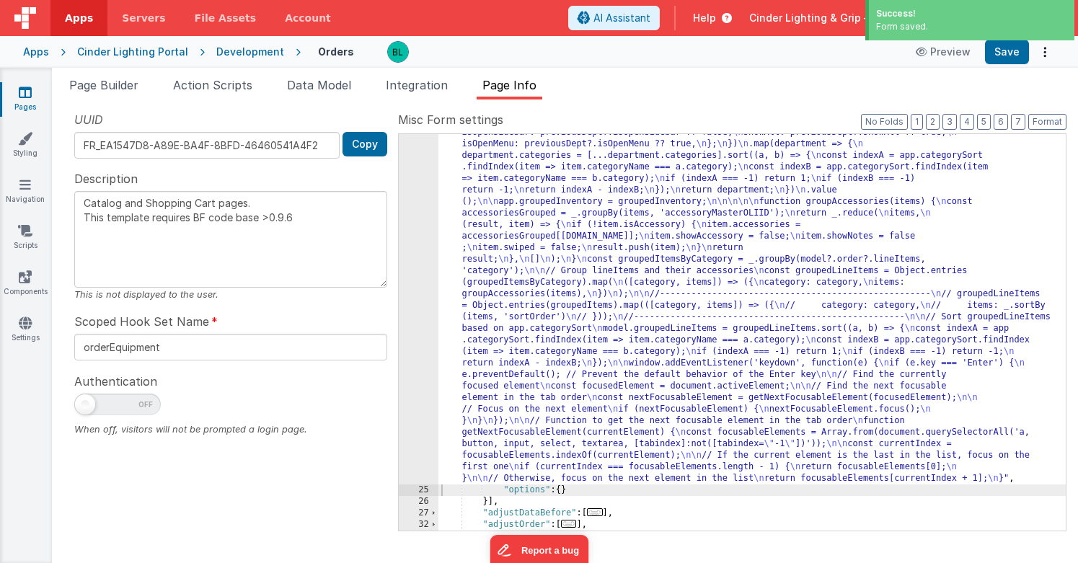
click at [239, 50] on div "Development" at bounding box center [250, 52] width 68 height 14
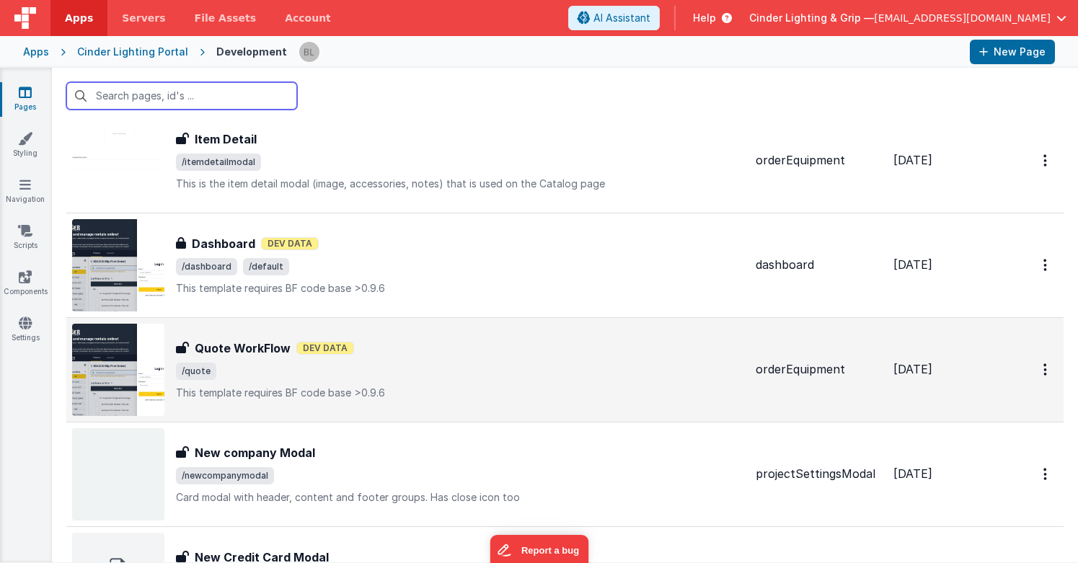
scroll to position [360, 0]
click at [272, 344] on h3 "Quote WorkFlow" at bounding box center [243, 347] width 96 height 17
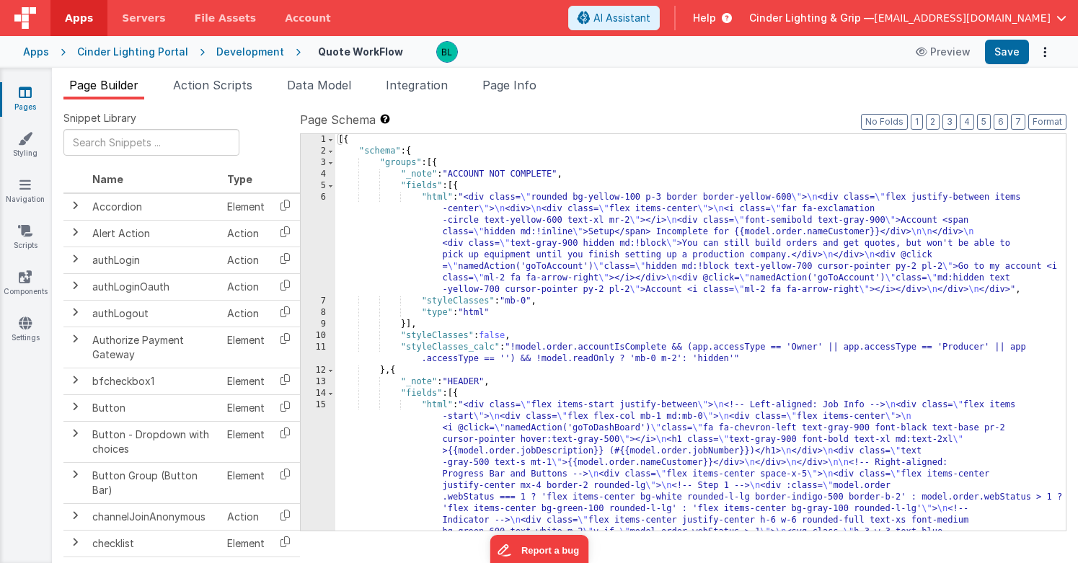
scroll to position [2, 0]
click at [519, 90] on span "Page Info" at bounding box center [509, 85] width 54 height 14
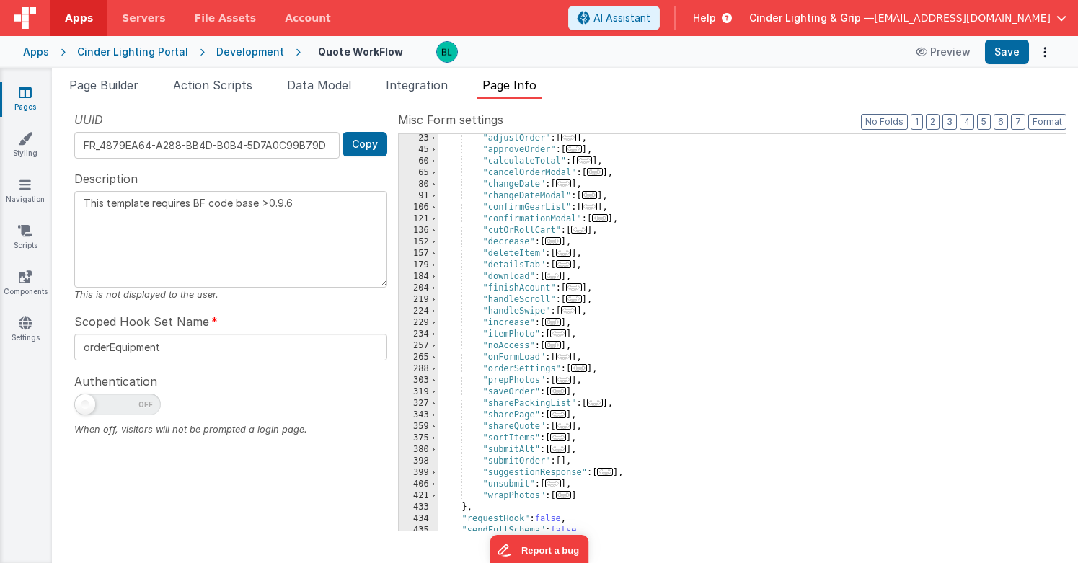
scroll to position [148, 0]
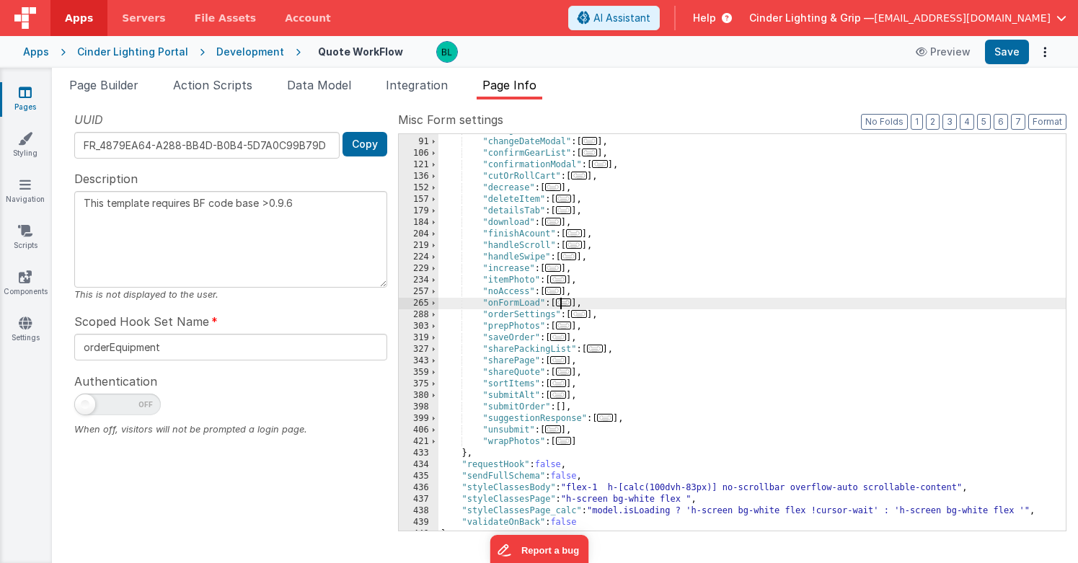
click at [569, 306] on span "..." at bounding box center [564, 302] width 16 height 8
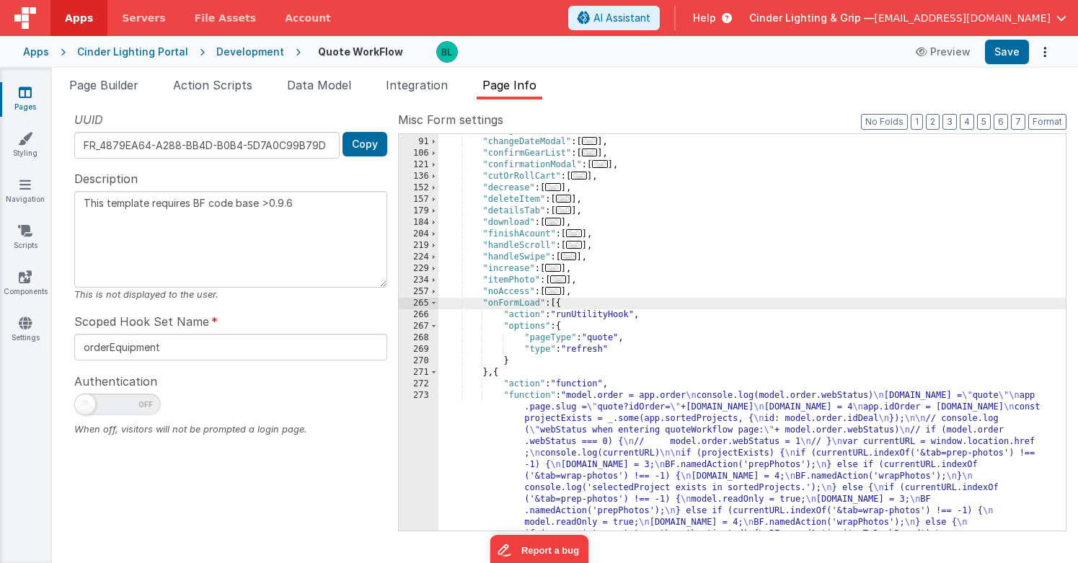
click at [610, 413] on div ""changeDate" : [ ... ] , "changeDateModal" : [ ... ] , "confirmGearList" : [ ..…" at bounding box center [751, 456] width 627 height 662
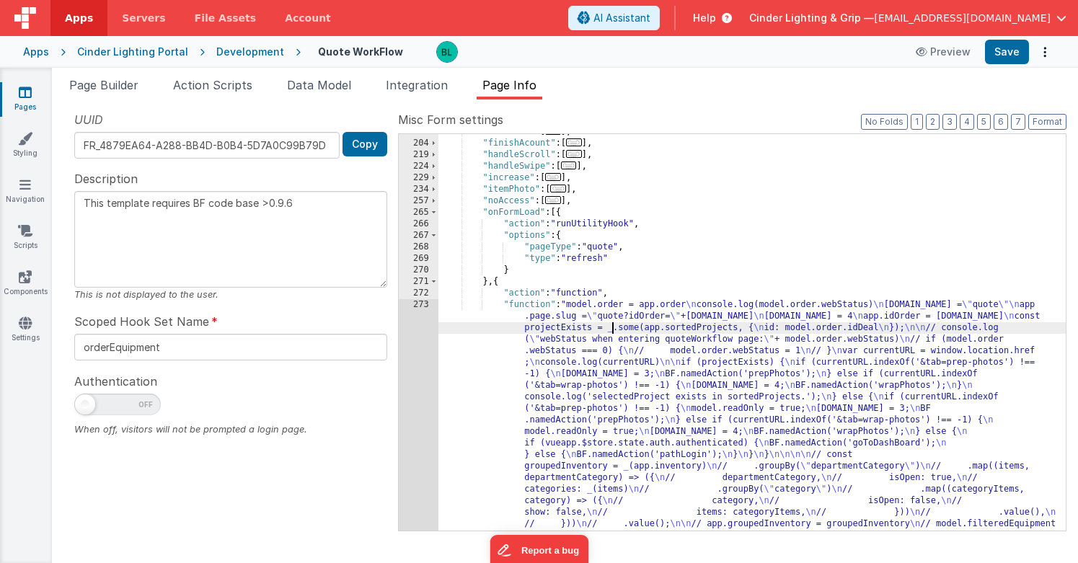
scroll to position [277, 0]
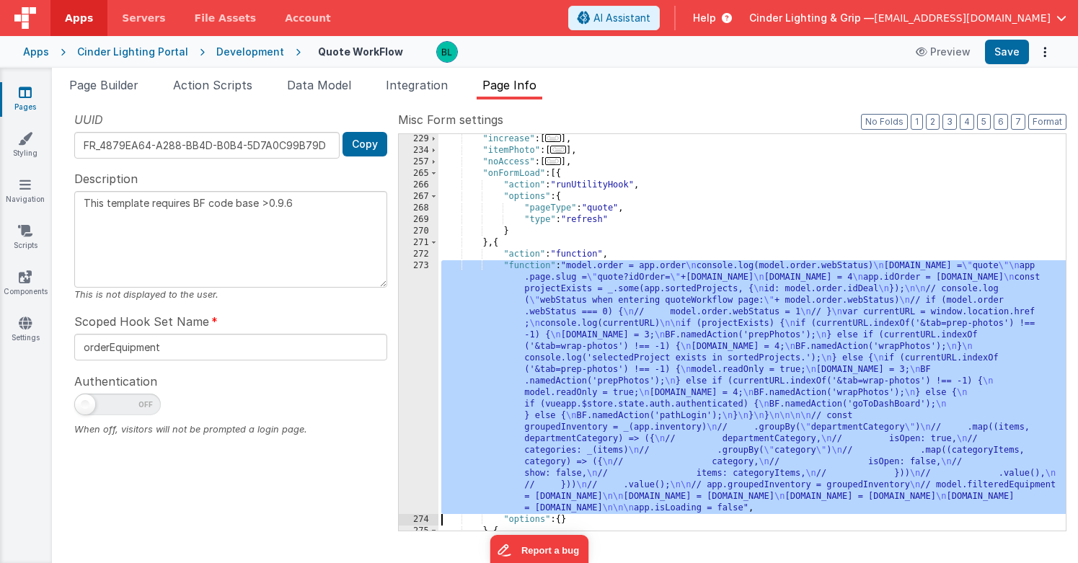
click at [401, 354] on div "273" at bounding box center [419, 387] width 40 height 254
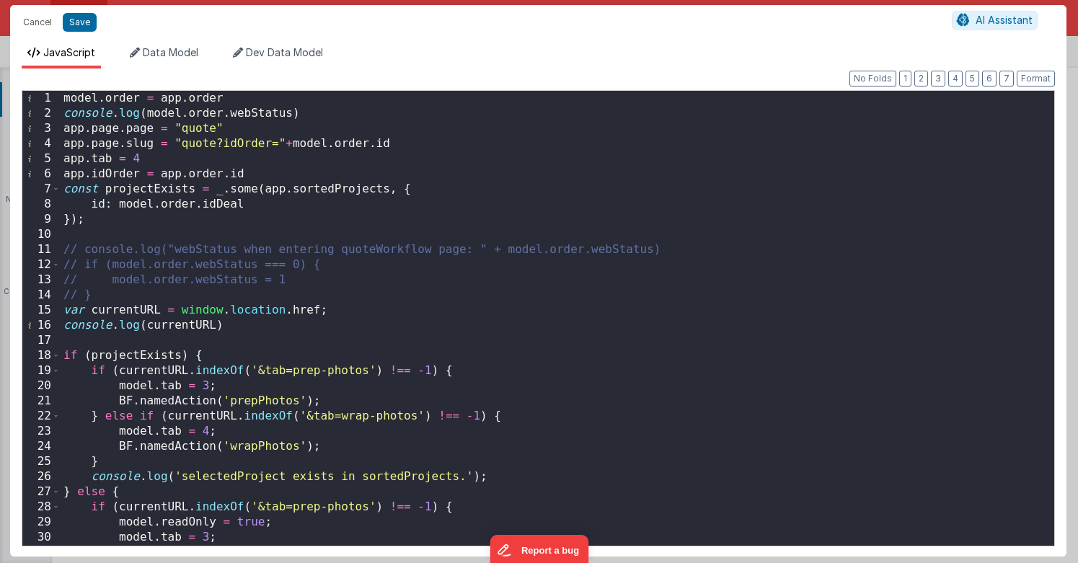
click at [400, 314] on div "model . order = app . order console . log ( model . order . webStatus ) app . p…" at bounding box center [557, 333] width 993 height 485
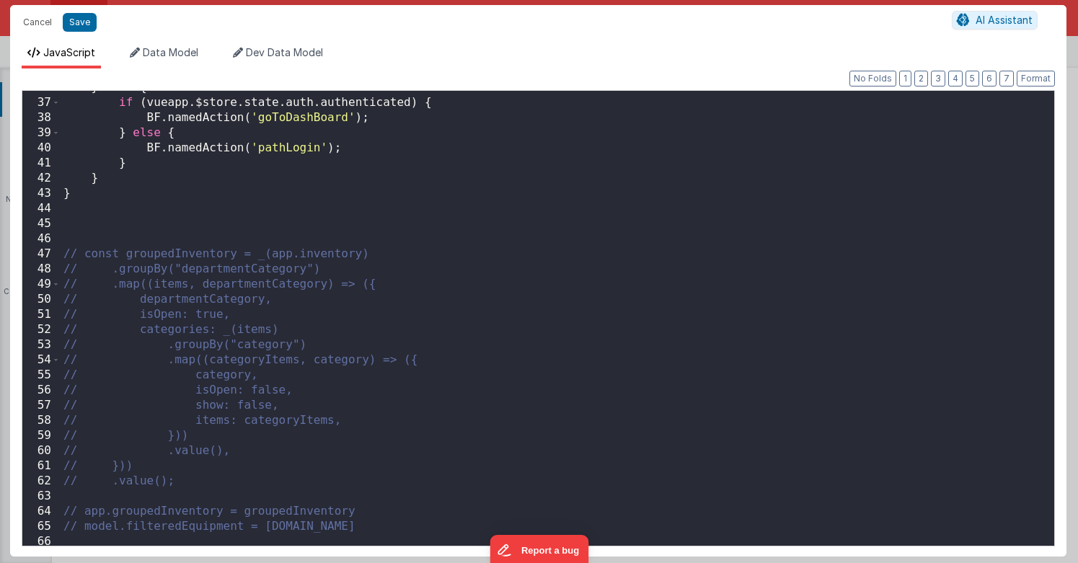
scroll to position [634, 0]
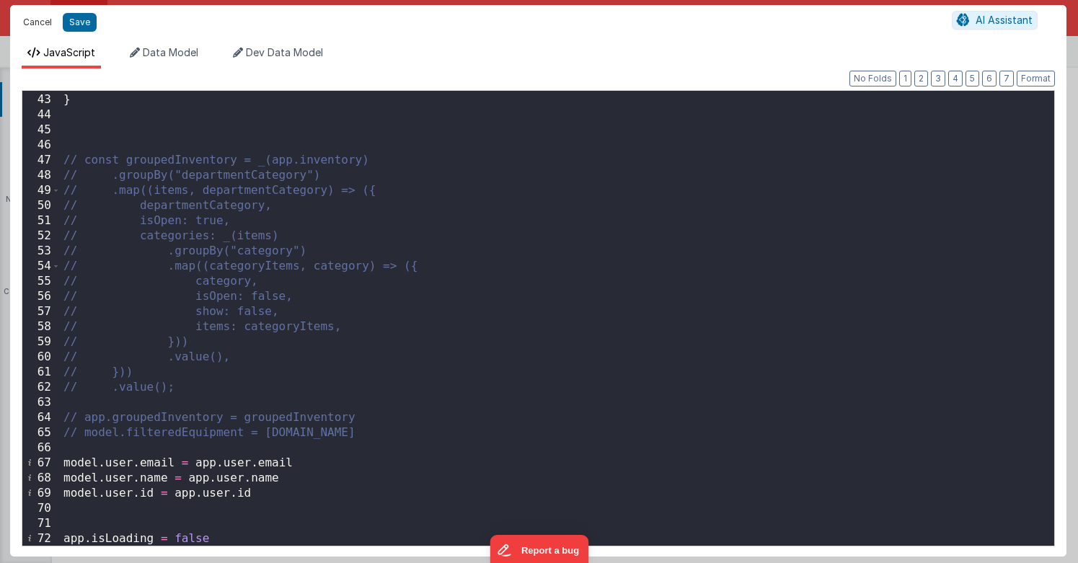
click at [40, 18] on button "Cancel" at bounding box center [37, 22] width 43 height 20
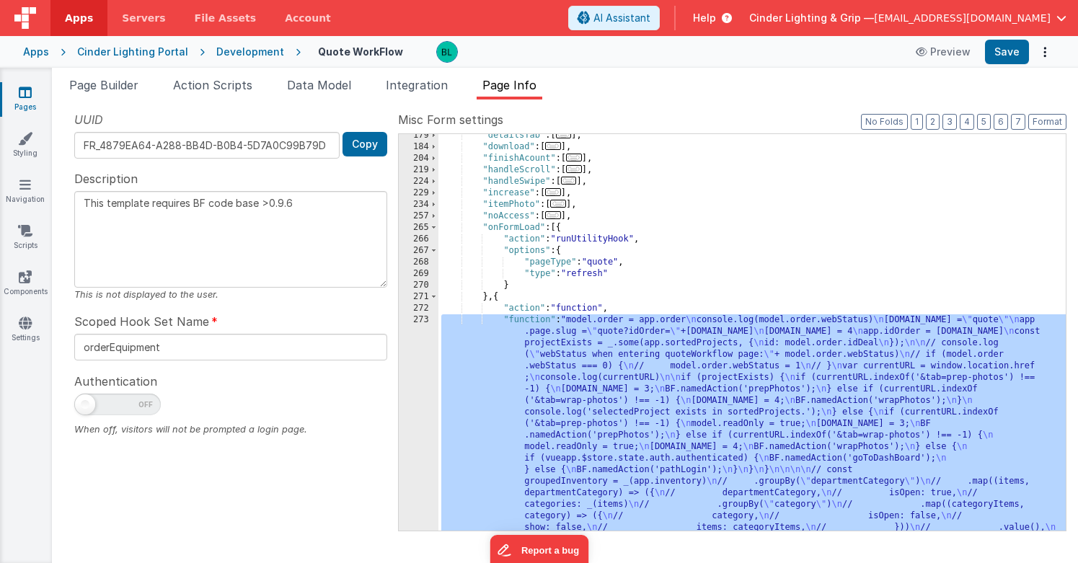
scroll to position [223, 0]
click at [435, 226] on span at bounding box center [434, 228] width 8 height 12
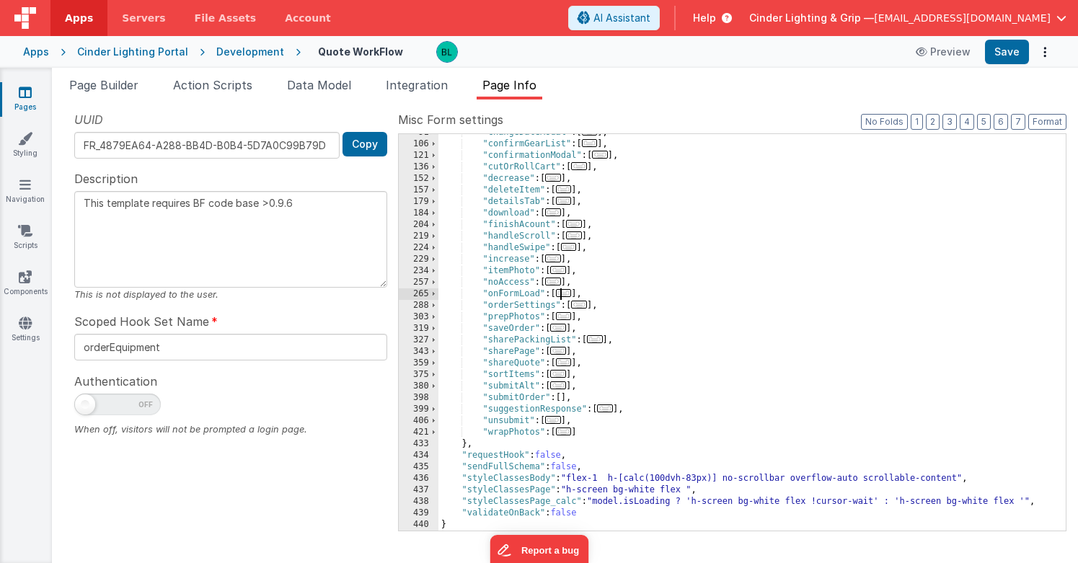
click at [561, 376] on span "..." at bounding box center [558, 374] width 16 height 8
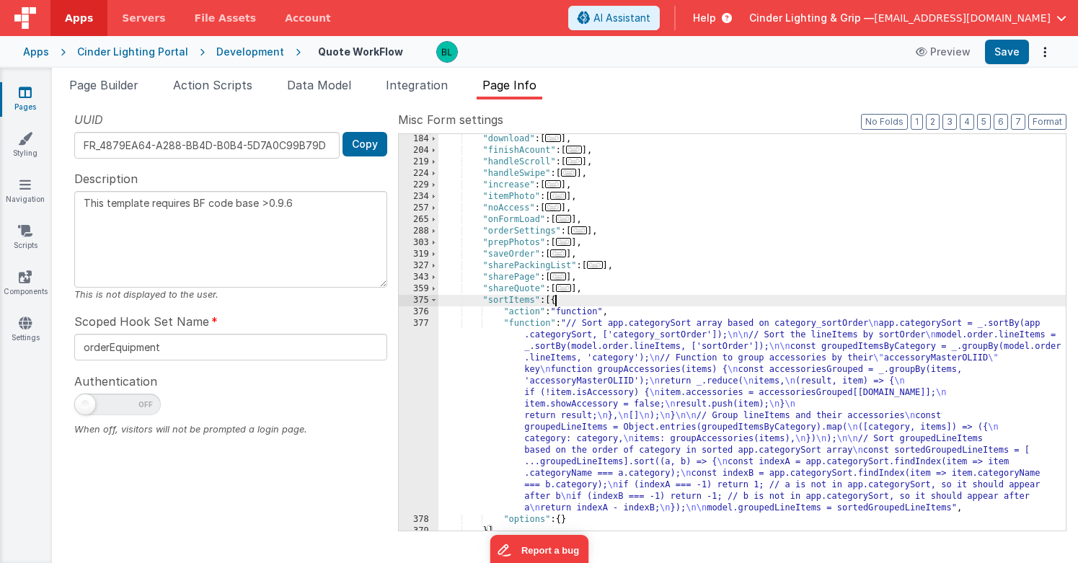
scroll to position [231, 0]
click at [624, 409] on div ""download" : [ ... ] , "finishAcount" : [ ... ] , "handleScroll" : [ ... ] , "h…" at bounding box center [751, 342] width 627 height 419
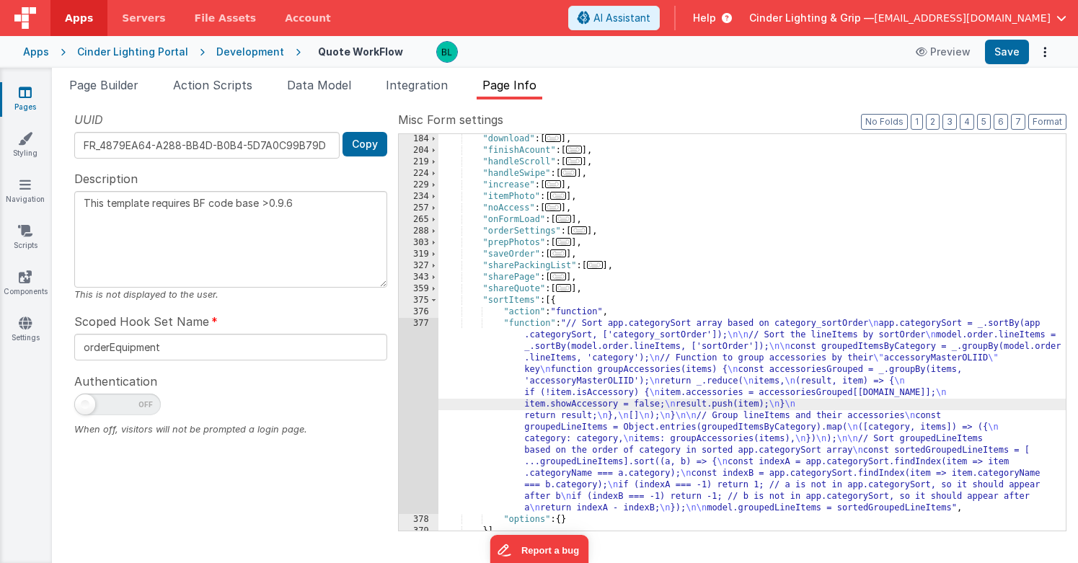
click at [412, 391] on div "377" at bounding box center [419, 416] width 40 height 196
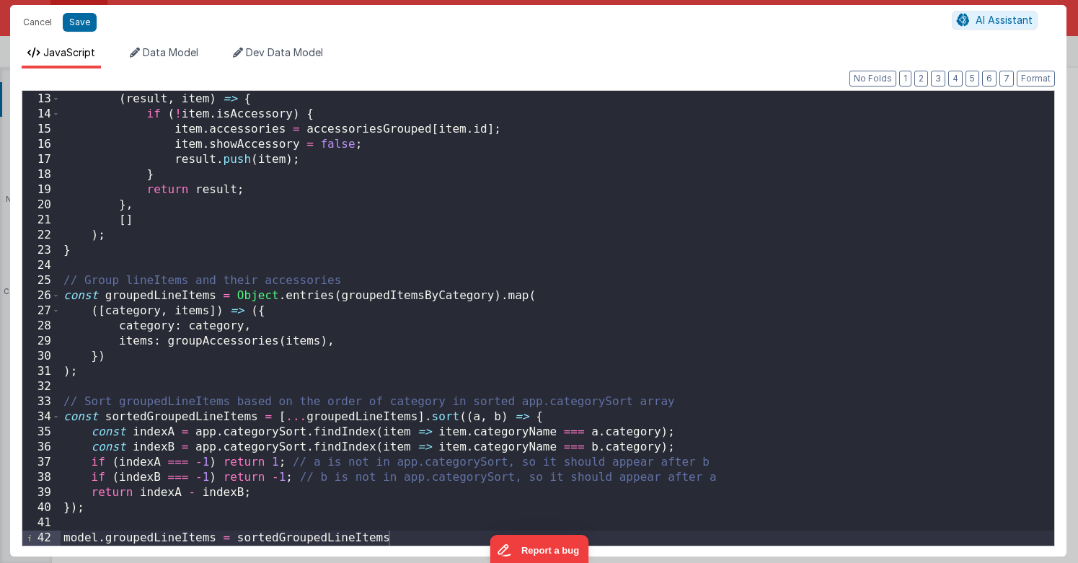
scroll to position [181, 0]
click at [407, 357] on div "items , ( result , item ) => { if ( ! item . isAccessory ) { item . accessories…" at bounding box center [557, 318] width 993 height 485
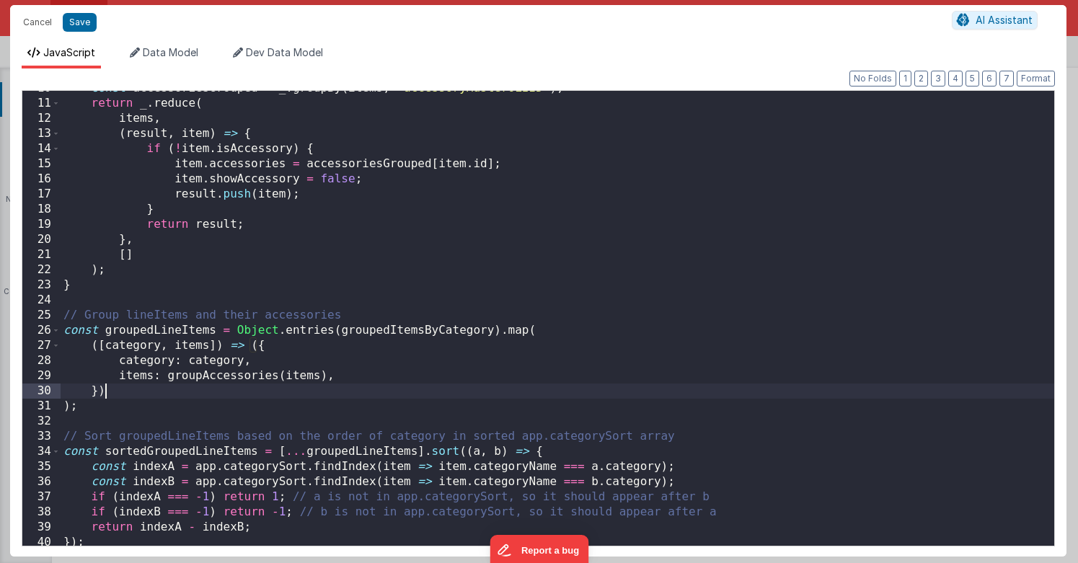
scroll to position [0, 0]
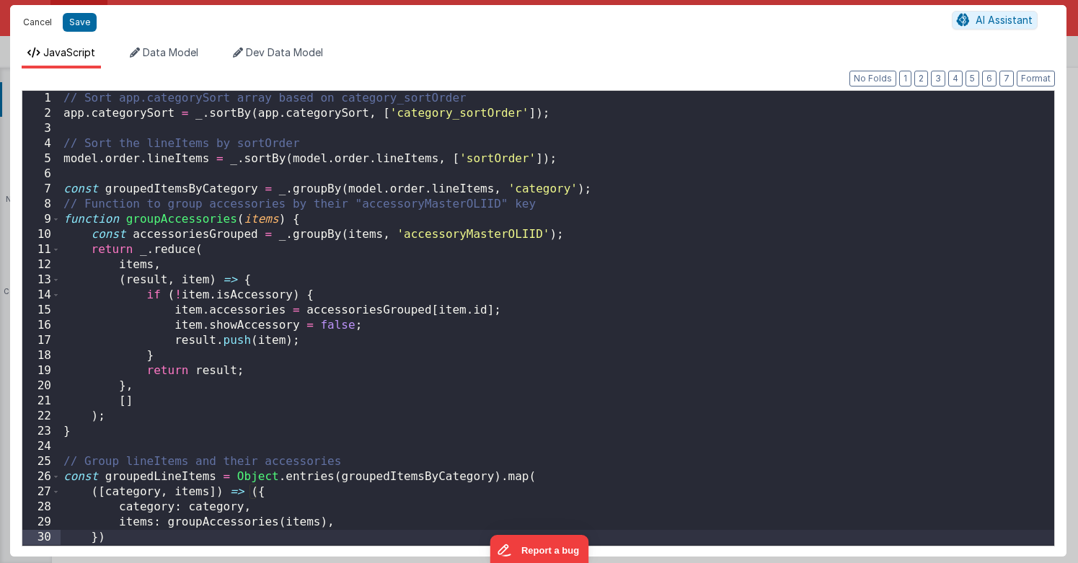
click at [32, 24] on button "Cancel" at bounding box center [37, 22] width 43 height 20
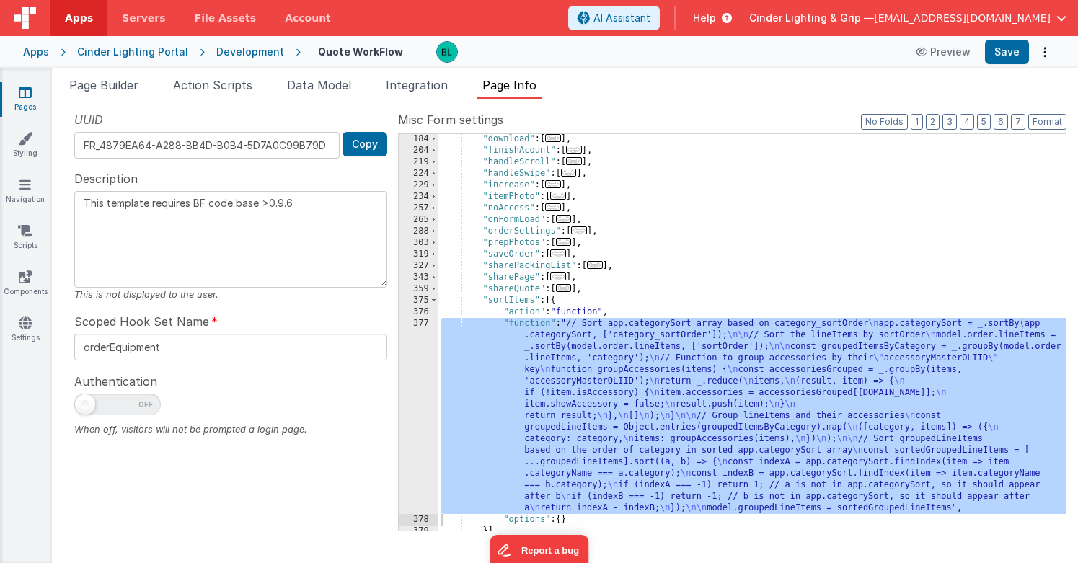
click at [252, 53] on div "Development" at bounding box center [250, 52] width 68 height 14
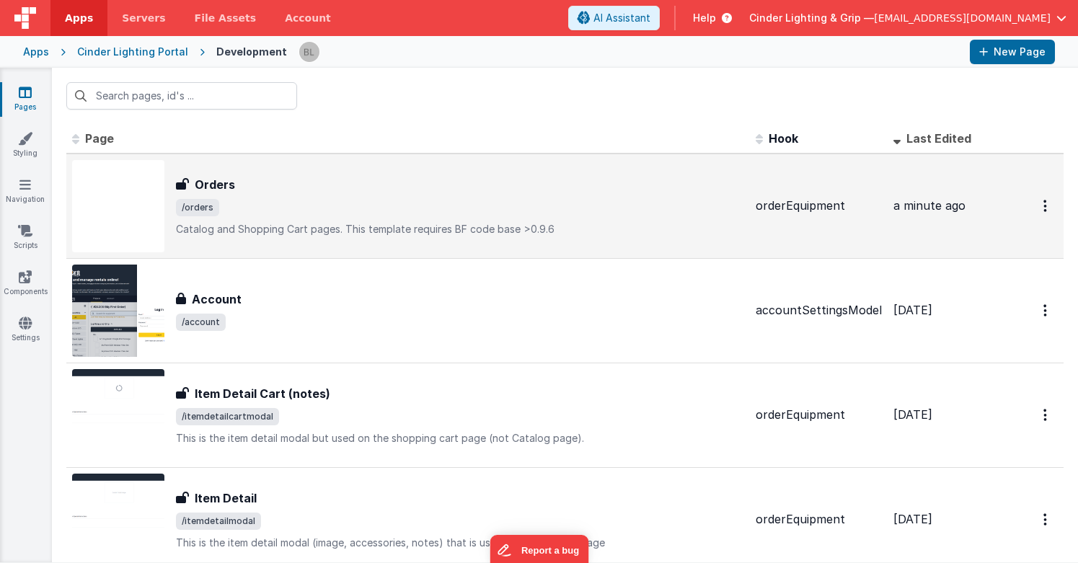
click at [215, 182] on h3 "Orders" at bounding box center [215, 184] width 40 height 17
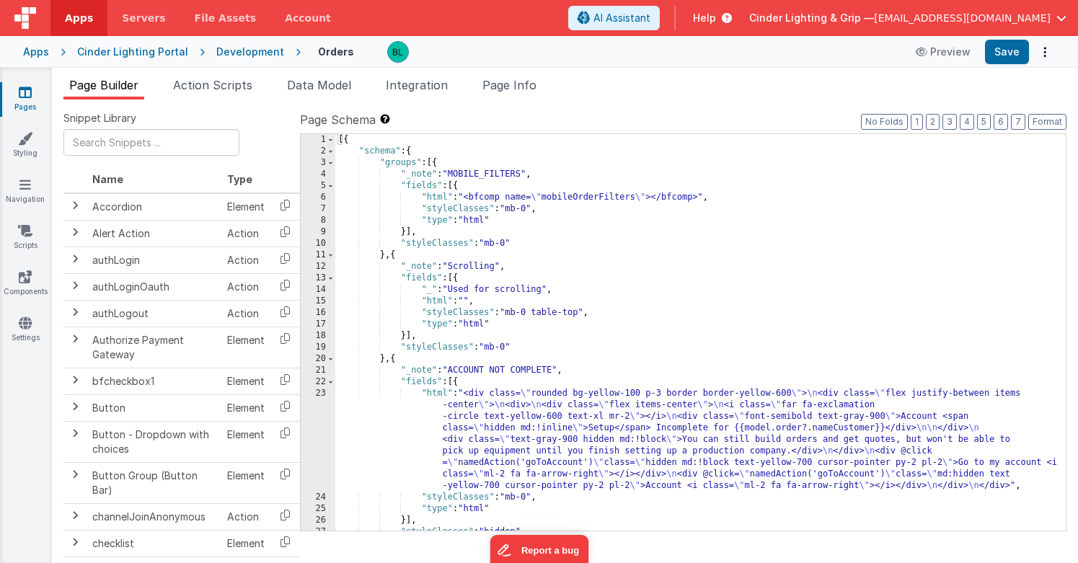
click at [618, 421] on div "[{ "schema" : { "groups" : [{ "_note" : "MOBILE_FILTERS" , "fields" : [{ "html"…" at bounding box center [700, 343] width 730 height 419
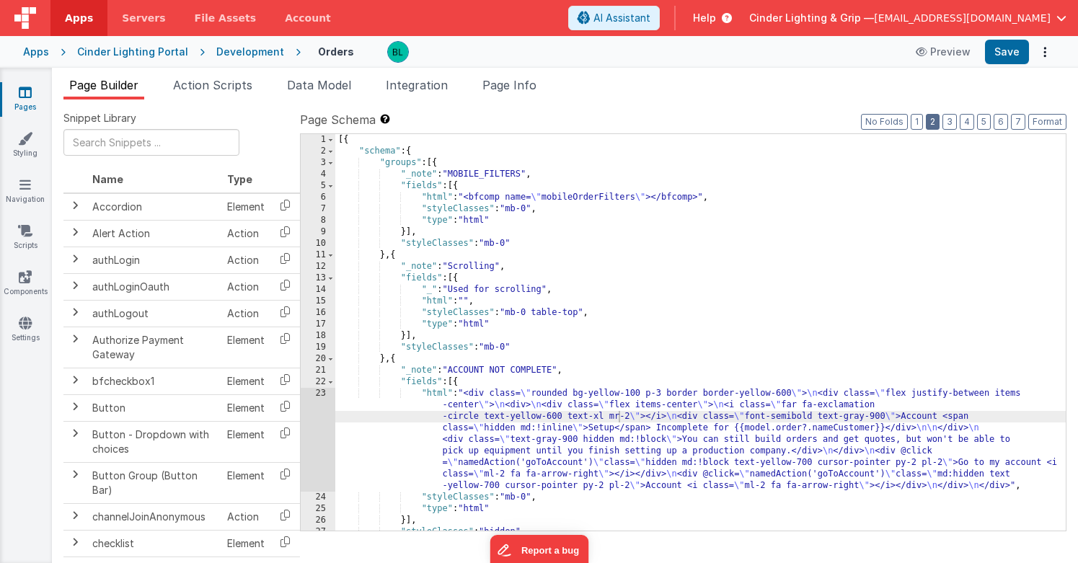
click at [936, 123] on button "2" at bounding box center [932, 122] width 14 height 16
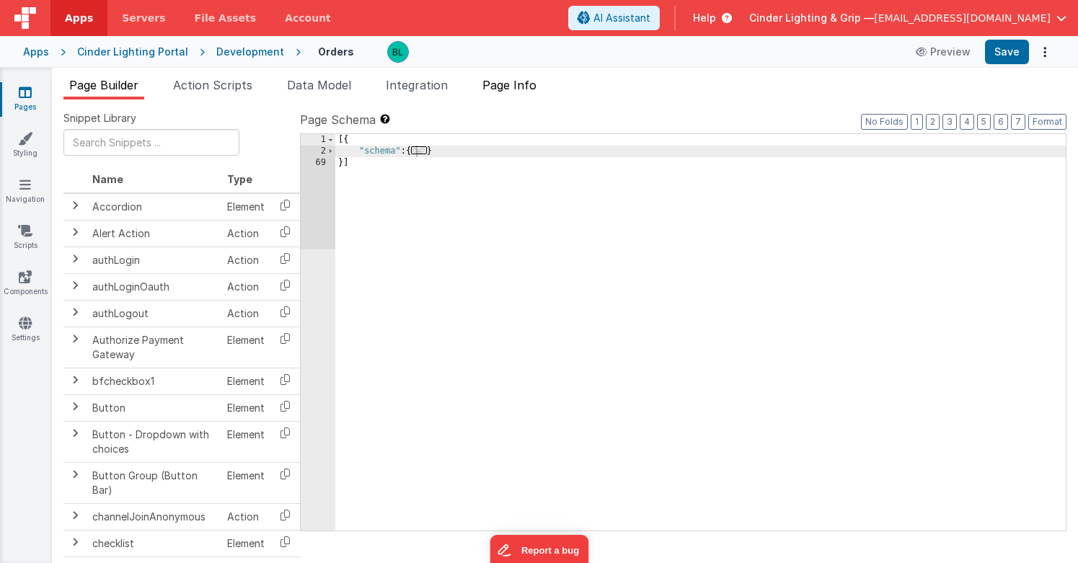
click at [533, 89] on span "Page Info" at bounding box center [509, 85] width 54 height 14
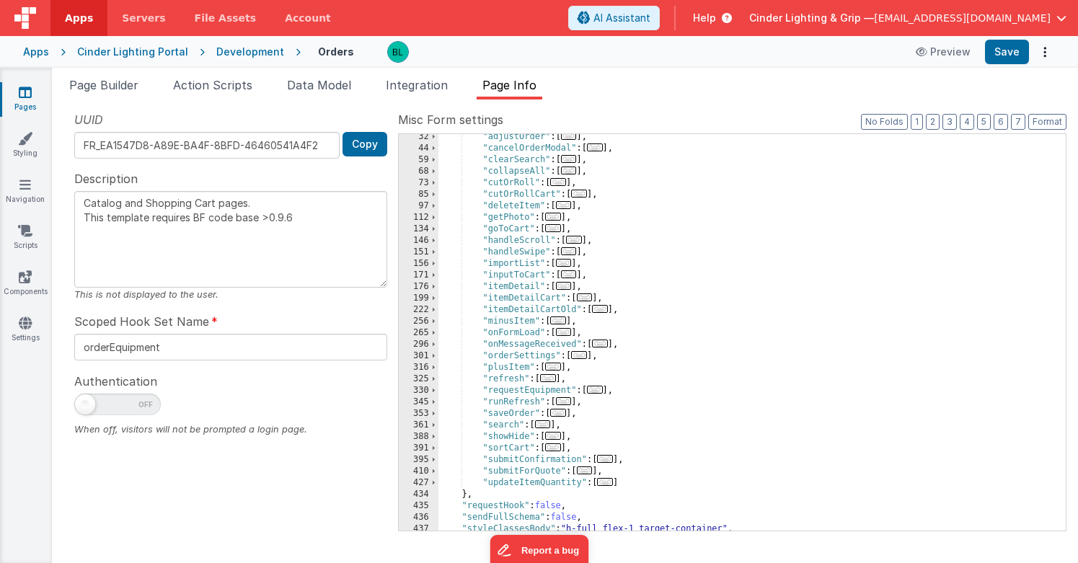
scroll to position [130, 0]
click at [569, 336] on span "..." at bounding box center [564, 332] width 16 height 8
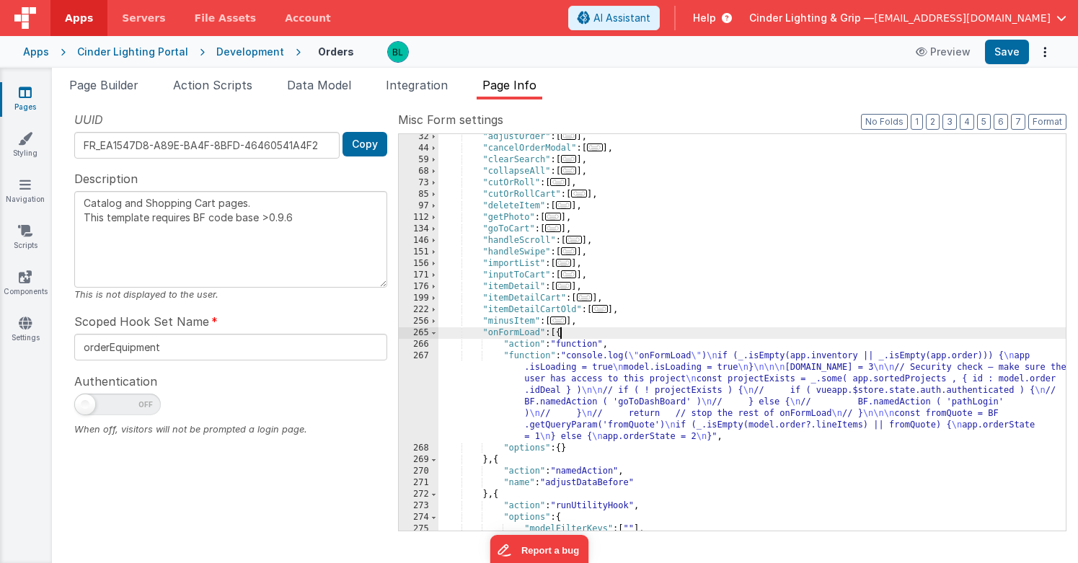
click at [631, 403] on div ""adjustOrder" : [ ... ] , "cancelOrderModal" : [ ... ] , "clearSearch" : [ ... …" at bounding box center [751, 340] width 627 height 419
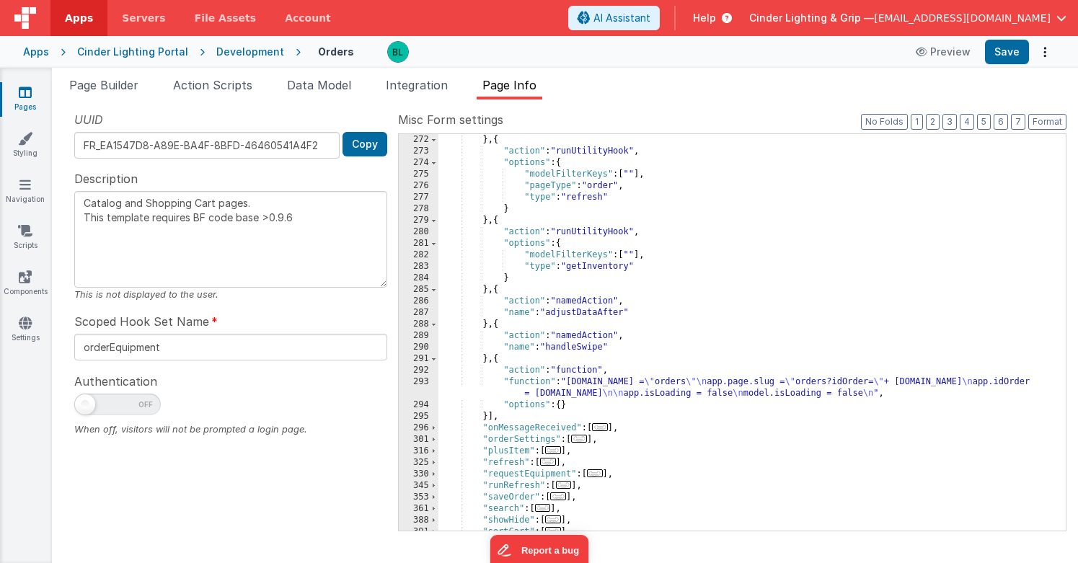
scroll to position [484, 0]
click at [604, 390] on div "} , { "action" : "runUtilityHook" , "options" : { "modelFilterKeys" : [ "" ] , …" at bounding box center [751, 343] width 627 height 419
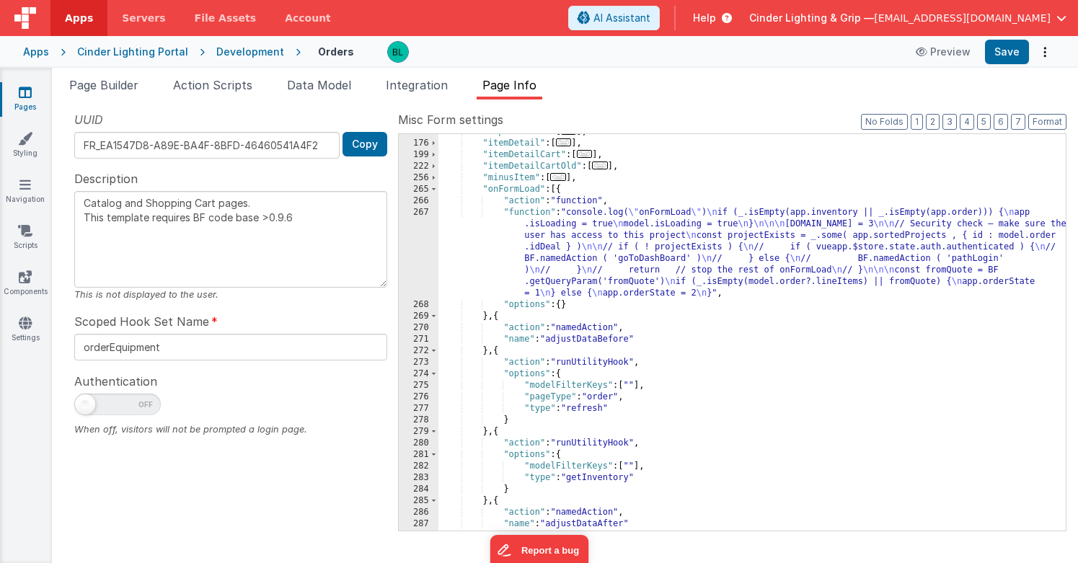
scroll to position [213, 0]
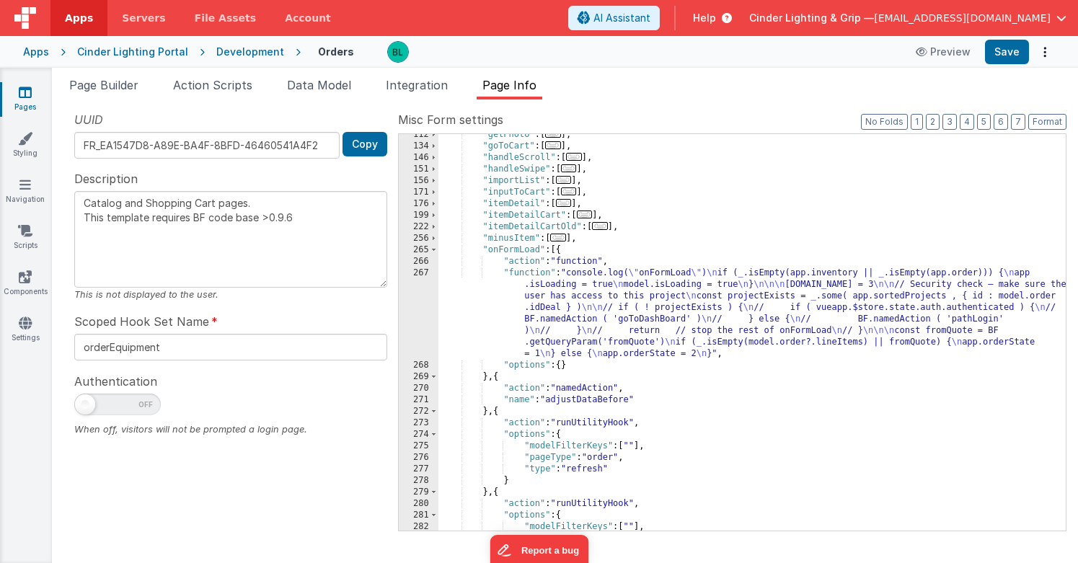
click at [626, 335] on div ""getPhoto" : [ ... ] , "goToCart" : [ ... ] , "handleScroll" : [ ... ] , "handl…" at bounding box center [751, 338] width 627 height 419
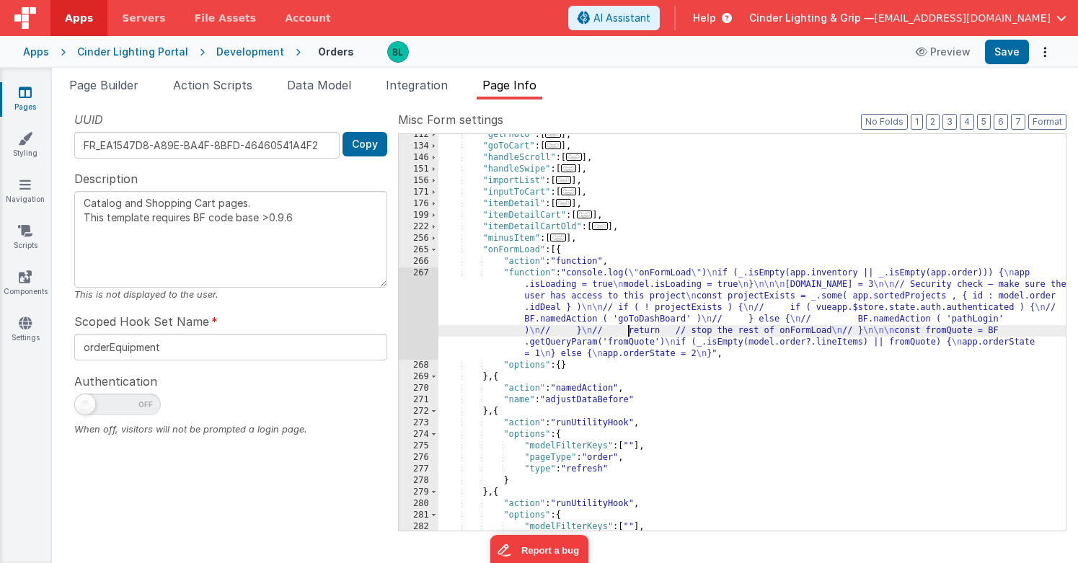
click at [423, 291] on div "267" at bounding box center [419, 313] width 40 height 92
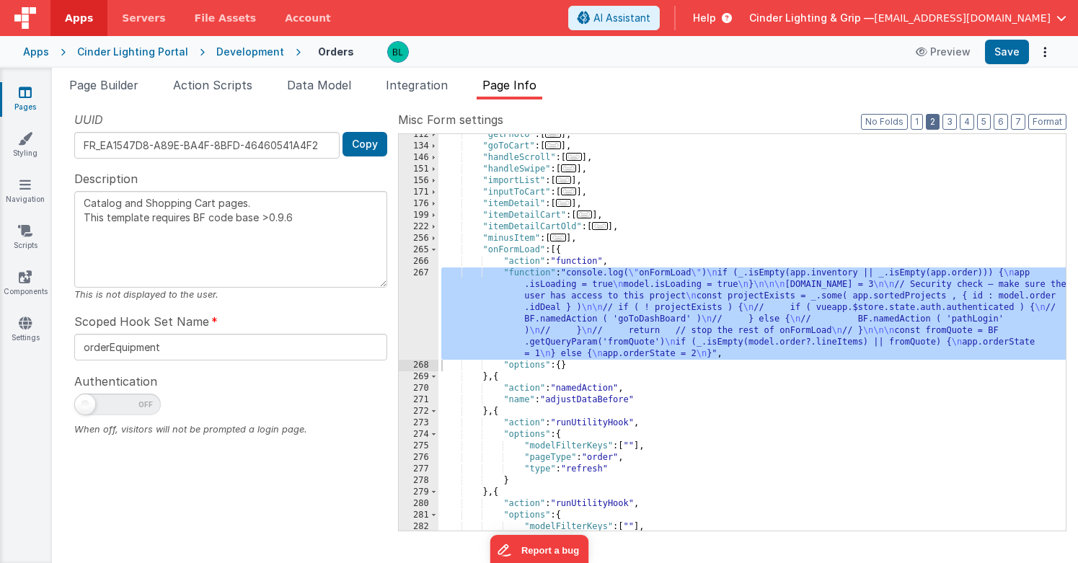
click at [931, 121] on button "2" at bounding box center [932, 122] width 14 height 16
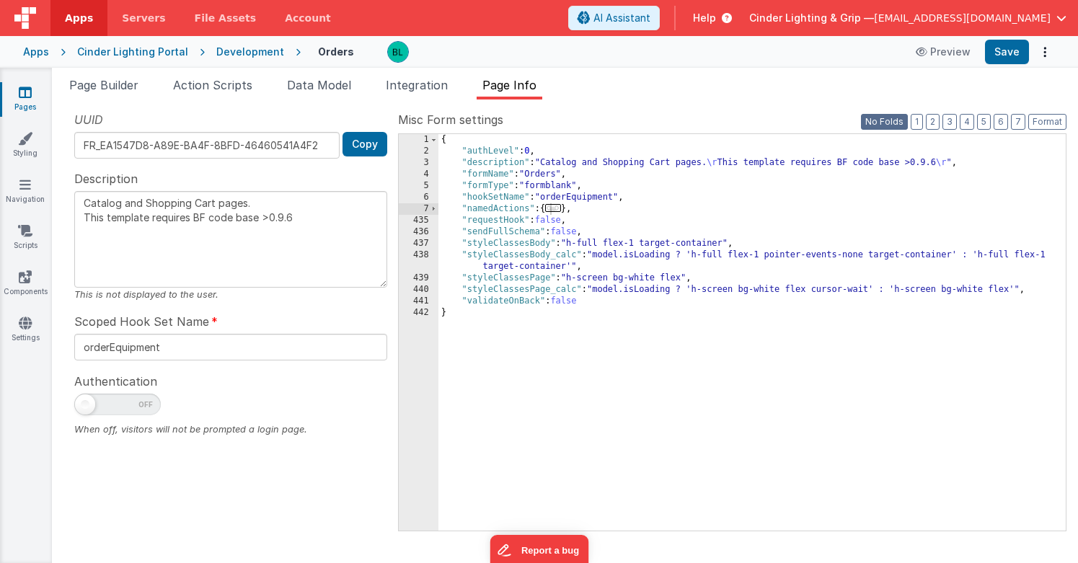
click at [900, 122] on button "No Folds" at bounding box center [884, 122] width 47 height 16
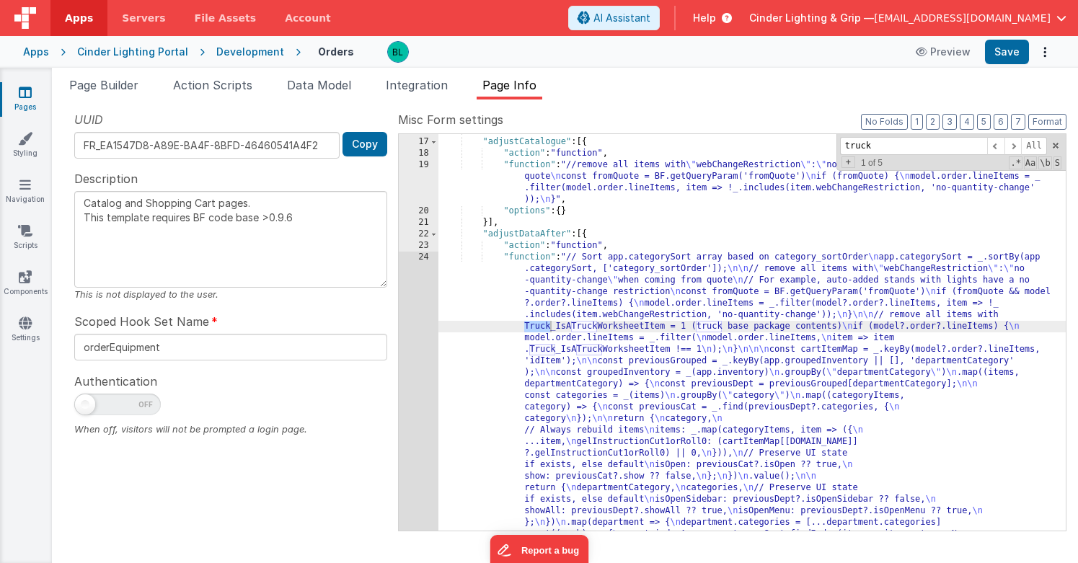
scroll to position [724, 0]
type input "truck_is"
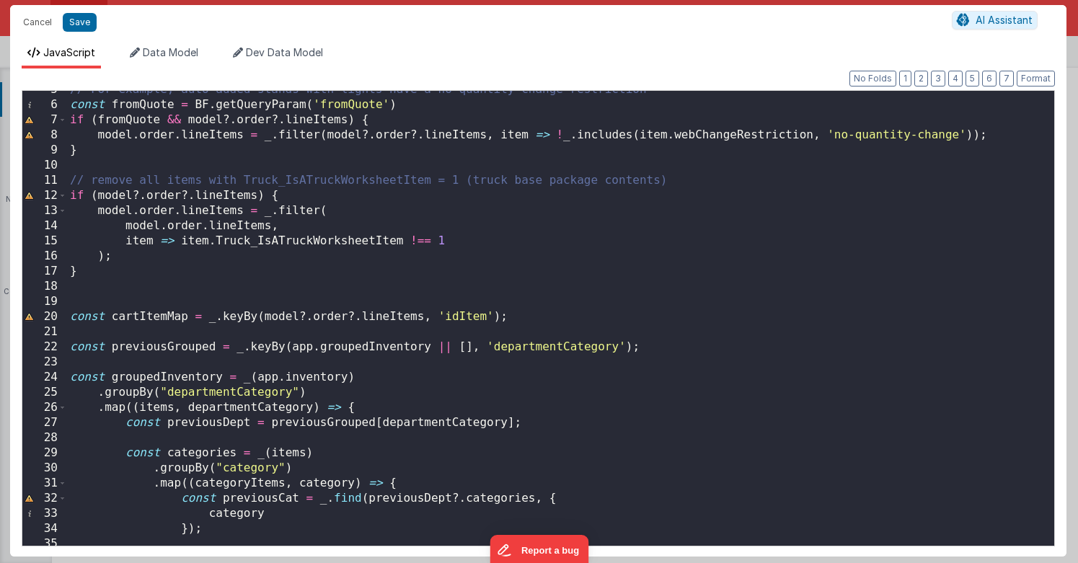
scroll to position [0, 0]
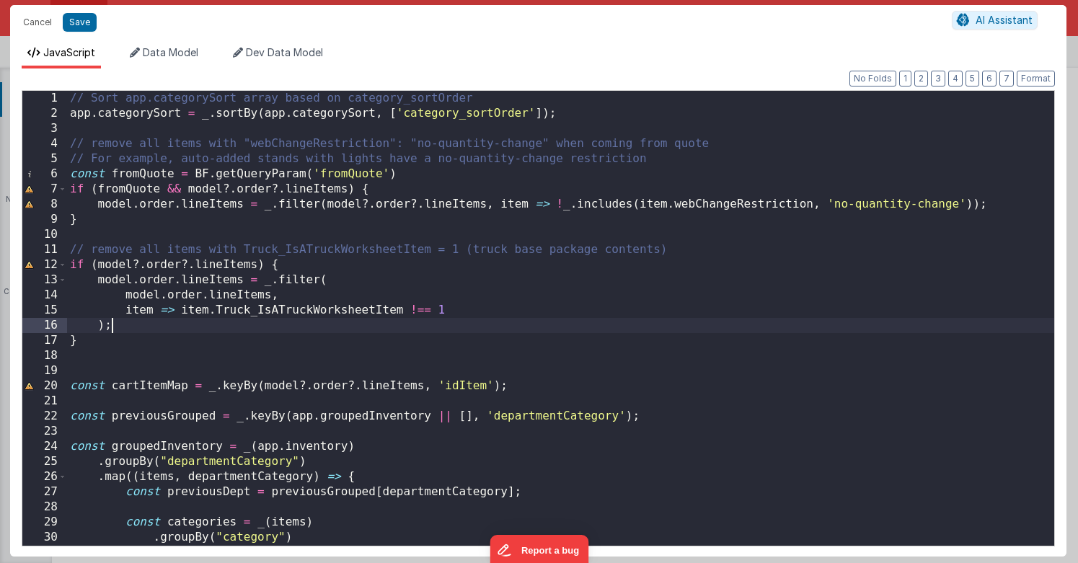
click at [319, 318] on div "// Sort app.categorySort array based on category_sortOrder app . categorySort =…" at bounding box center [560, 333] width 987 height 485
click at [460, 250] on div "// Sort app.categorySort array based on category_sortOrder app . categorySort =…" at bounding box center [560, 333] width 987 height 485
click at [203, 246] on div "// Sort app.categorySort array based on category_sortOrder app . categorySort =…" at bounding box center [560, 333] width 987 height 485
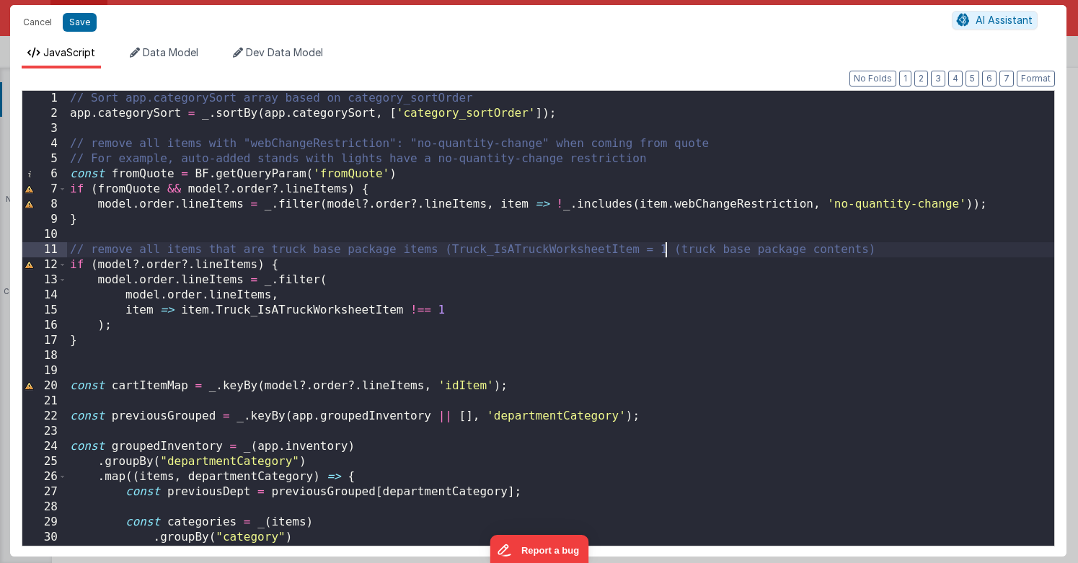
click at [667, 250] on div "// Sort app.categorySort array based on category_sortOrder app . categorySort =…" at bounding box center [560, 333] width 987 height 485
click at [880, 249] on div "// Sort app.categorySort array based on category_sortOrder app . categorySort =…" at bounding box center [560, 333] width 987 height 485
click at [107, 343] on div "// Sort app.categorySort array based on category_sortOrder app . categorySort =…" at bounding box center [560, 333] width 987 height 485
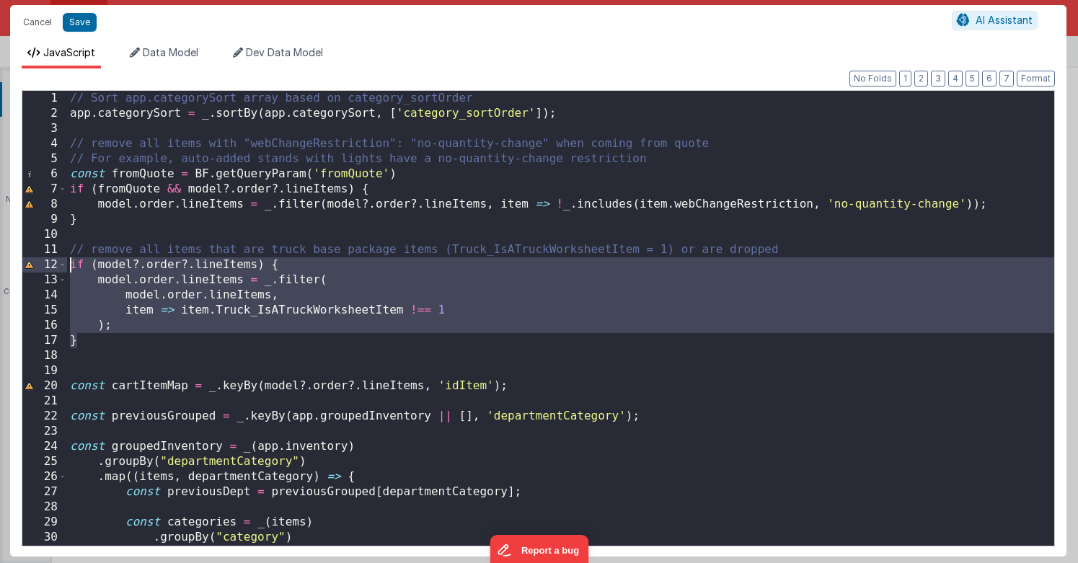
click at [71, 262] on div "// Sort app.categorySort array based on category_sortOrder app . categorySort =…" at bounding box center [560, 333] width 987 height 485
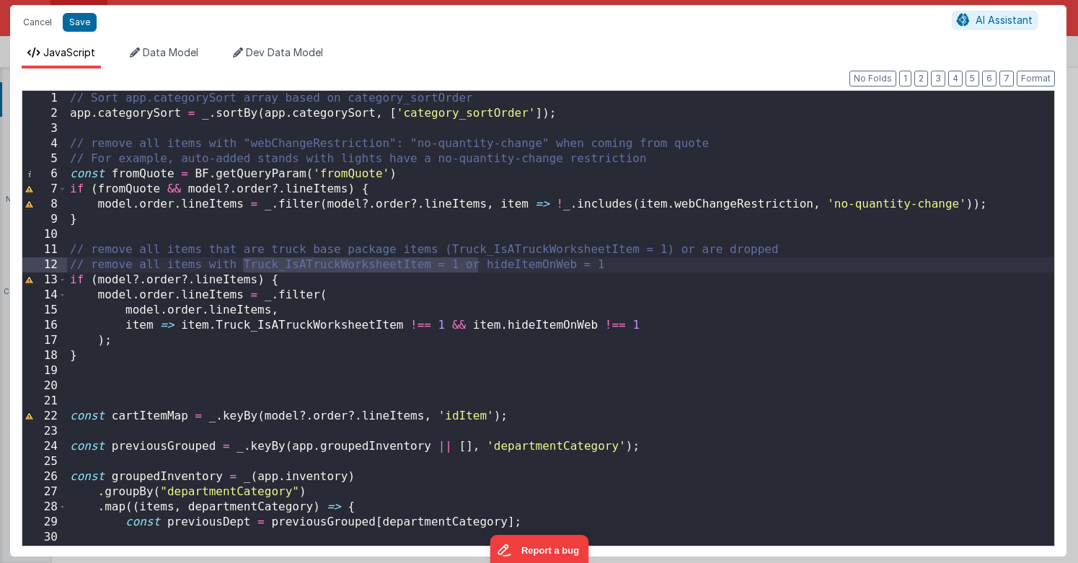
drag, startPoint x: 479, startPoint y: 263, endPoint x: 243, endPoint y: 265, distance: 235.7
click at [243, 265] on div "// Sort app.categorySort array based on category_sortOrder app . categorySort =…" at bounding box center [560, 333] width 987 height 485
click at [383, 263] on div "// Sort app.categorySort array based on category_sortOrder app . categorySort =…" at bounding box center [560, 333] width 987 height 485
click at [81, 22] on button "Save" at bounding box center [80, 22] width 34 height 19
type textarea "Catalog and Shopping Cart pages. This template requires BF code base >0.9.6"
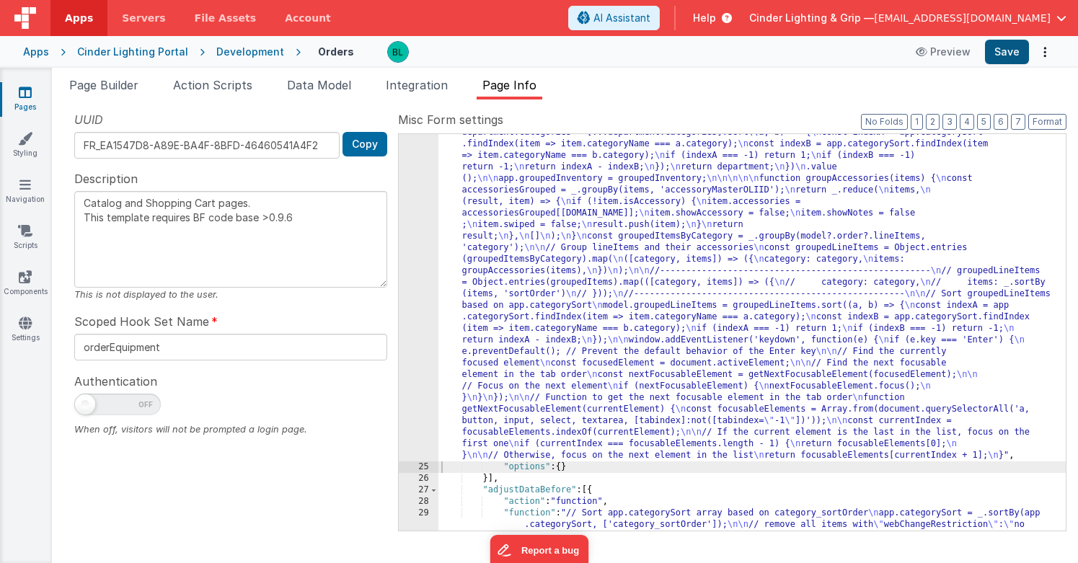
click at [1016, 48] on button "Save" at bounding box center [1007, 52] width 44 height 25
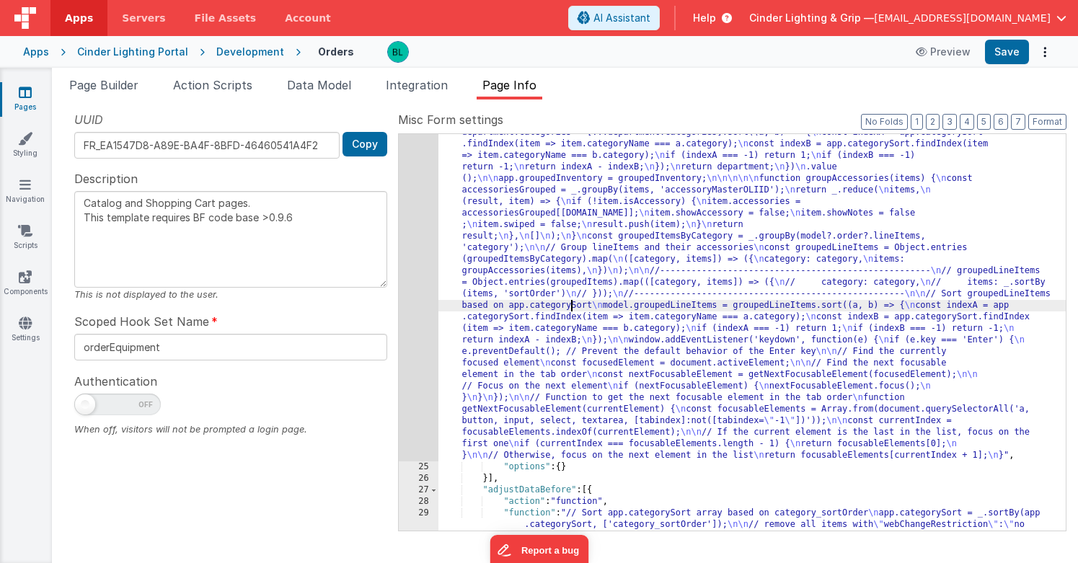
click at [570, 306] on div ""function" : "// Sort app.categorySort array based on category_sortOrder \n app…" at bounding box center [751, 573] width 627 height 1400
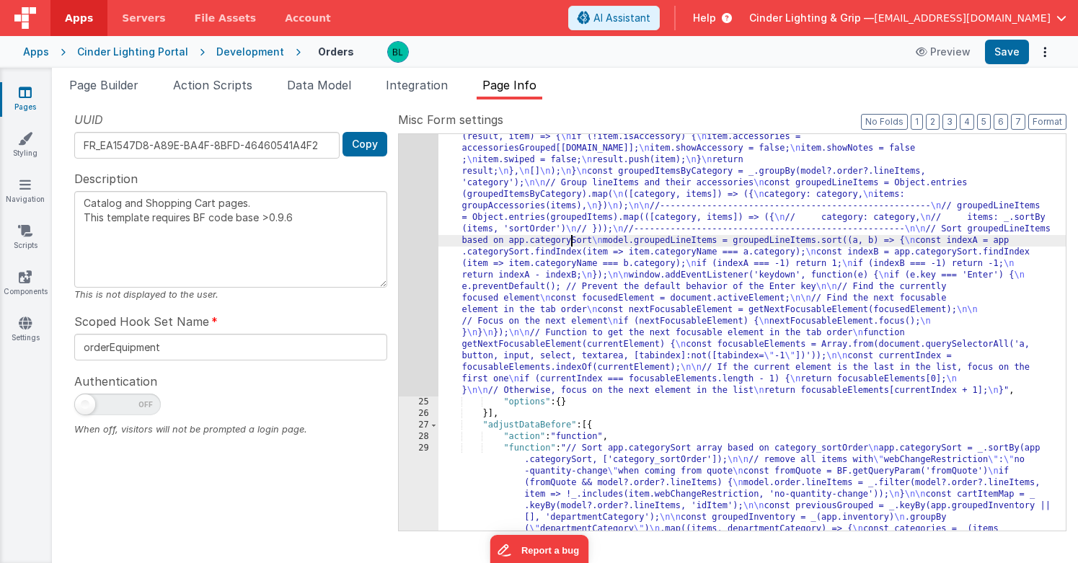
scroll to position [1165, 0]
click at [256, 55] on div "Development" at bounding box center [250, 52] width 68 height 14
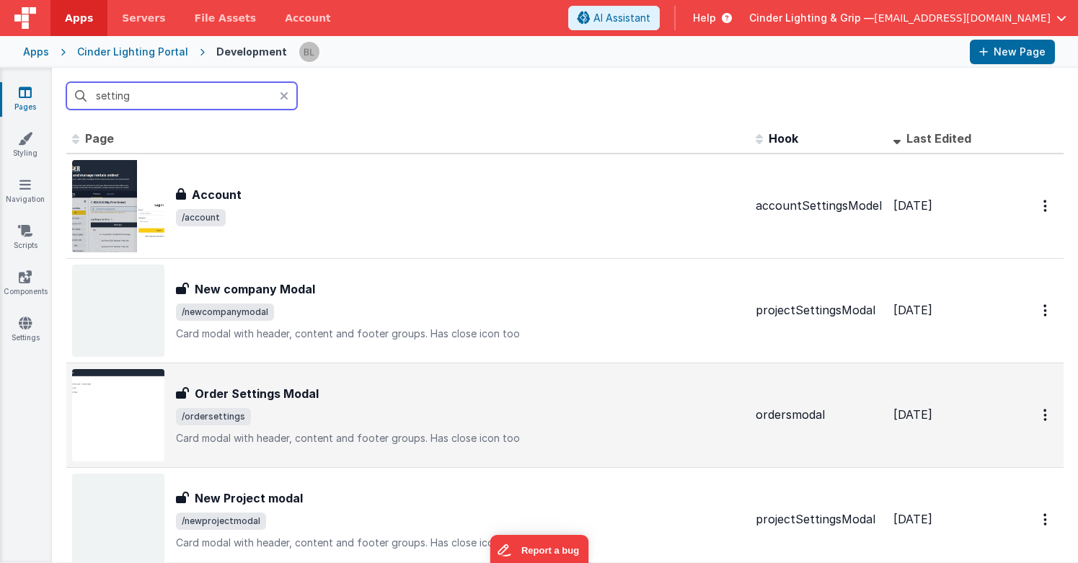
type input "setting"
click at [301, 391] on h3 "Order Settings Modal" at bounding box center [257, 393] width 124 height 17
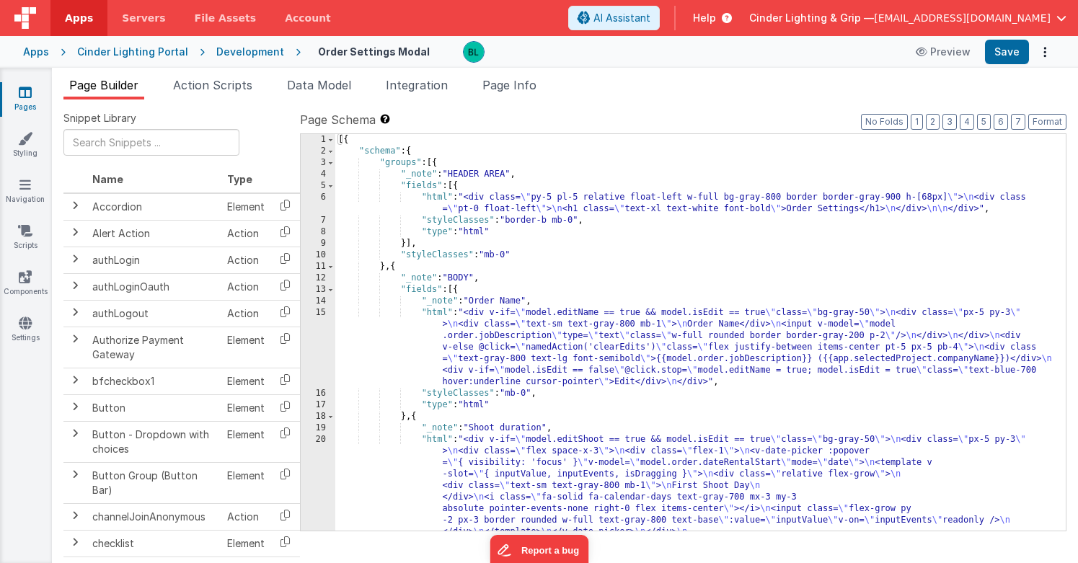
click at [654, 309] on div "[{ "schema" : { "groups" : [{ "_note" : "HEADER AREA" , "fields" : [{ "html" : …" at bounding box center [700, 465] width 730 height 662
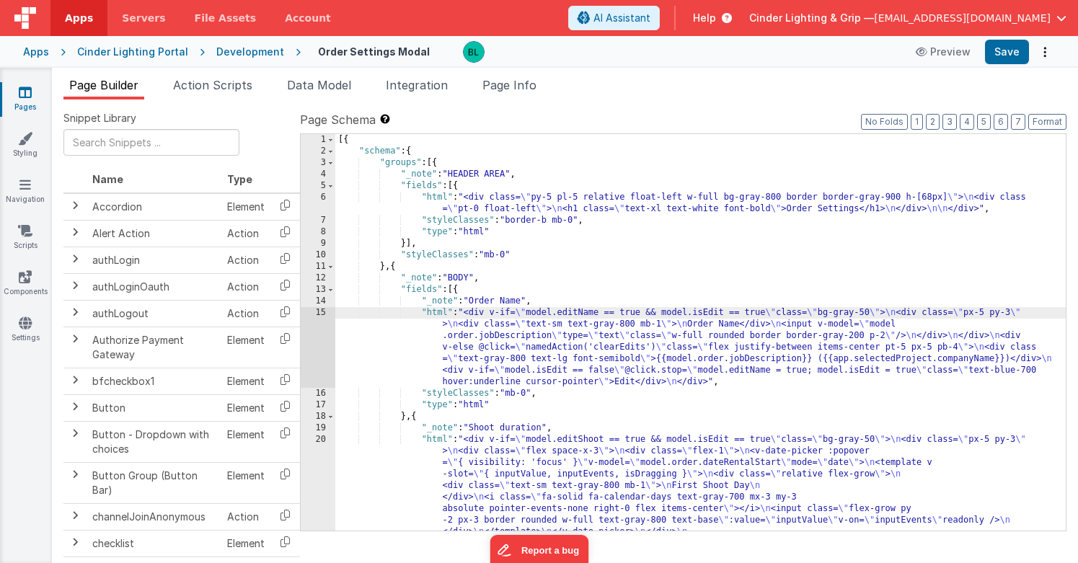
click at [662, 343] on div "[{ "schema" : { "groups" : [{ "_note" : "HEADER AREA" , "fields" : [{ "html" : …" at bounding box center [700, 465] width 730 height 662
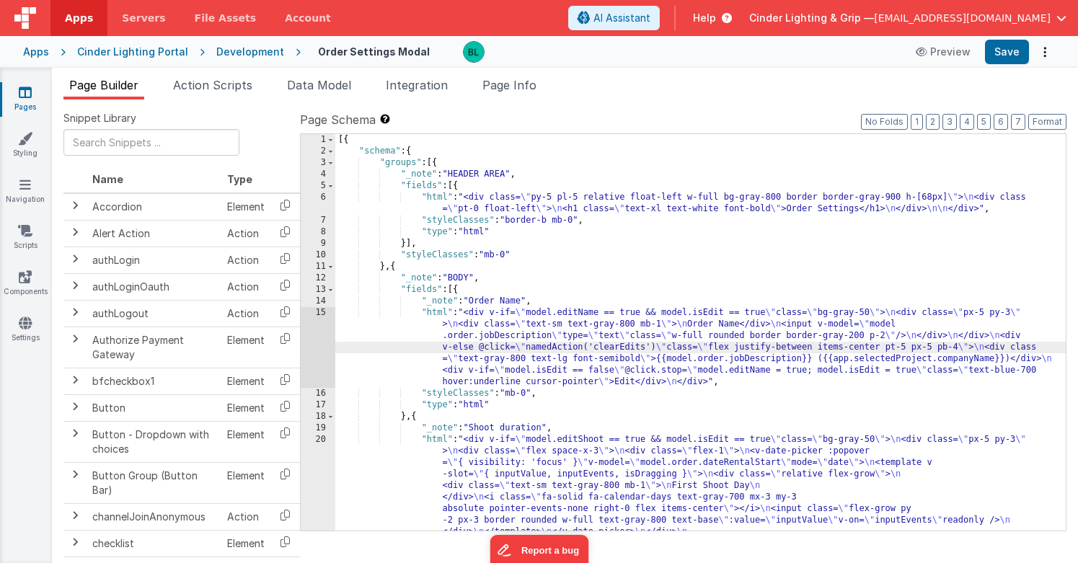
click at [315, 355] on div "15" at bounding box center [318, 347] width 35 height 81
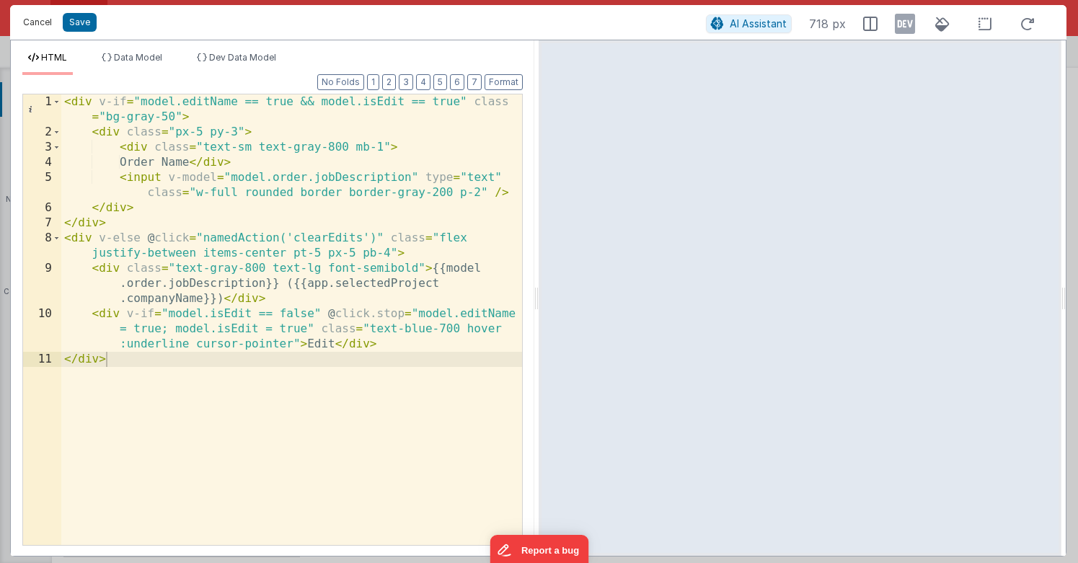
click at [40, 19] on button "Cancel" at bounding box center [37, 22] width 43 height 20
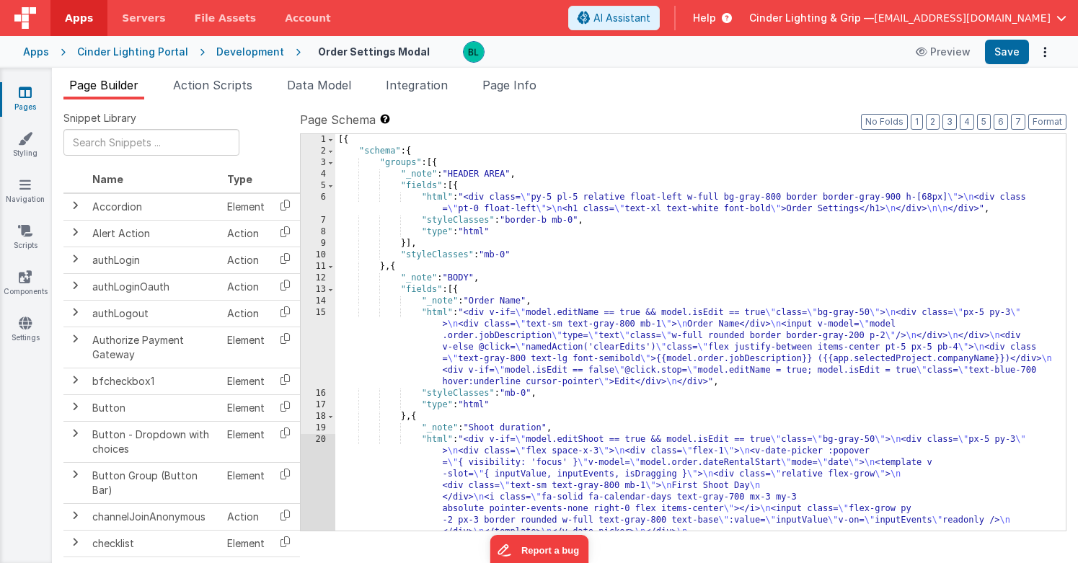
click at [499, 293] on div "[{ "schema" : { "groups" : [{ "_note" : "HEADER AREA" , "fields" : [{ "html" : …" at bounding box center [700, 465] width 730 height 662
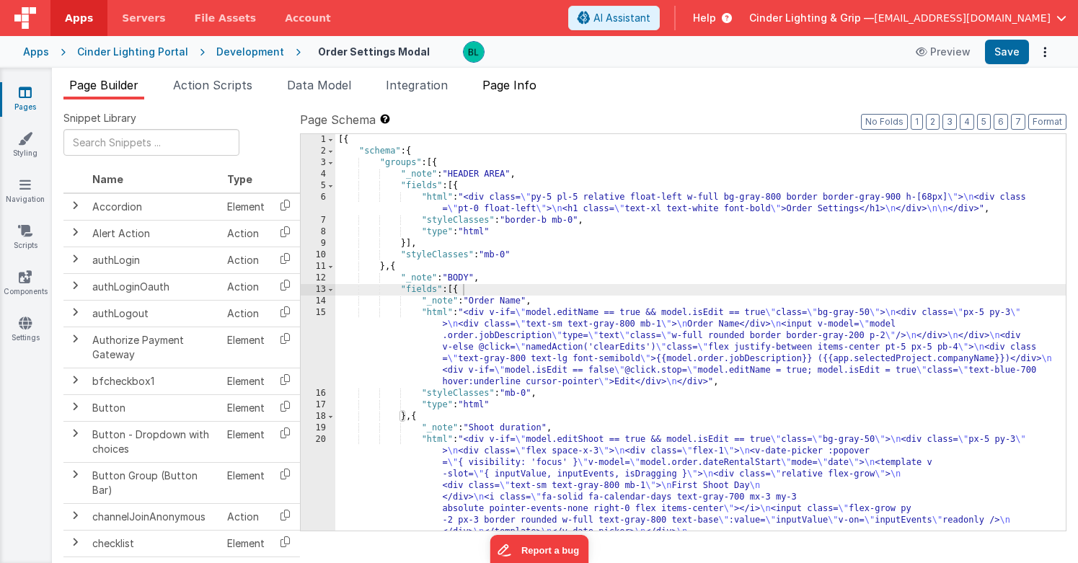
click at [512, 84] on span "Page Info" at bounding box center [509, 85] width 54 height 14
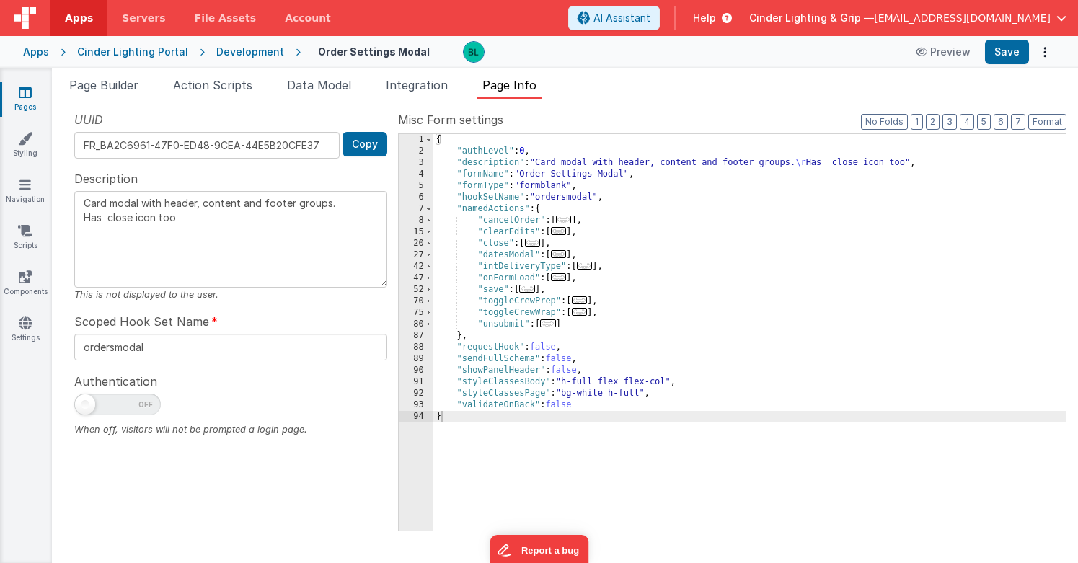
click at [535, 288] on span "..." at bounding box center [527, 289] width 16 height 8
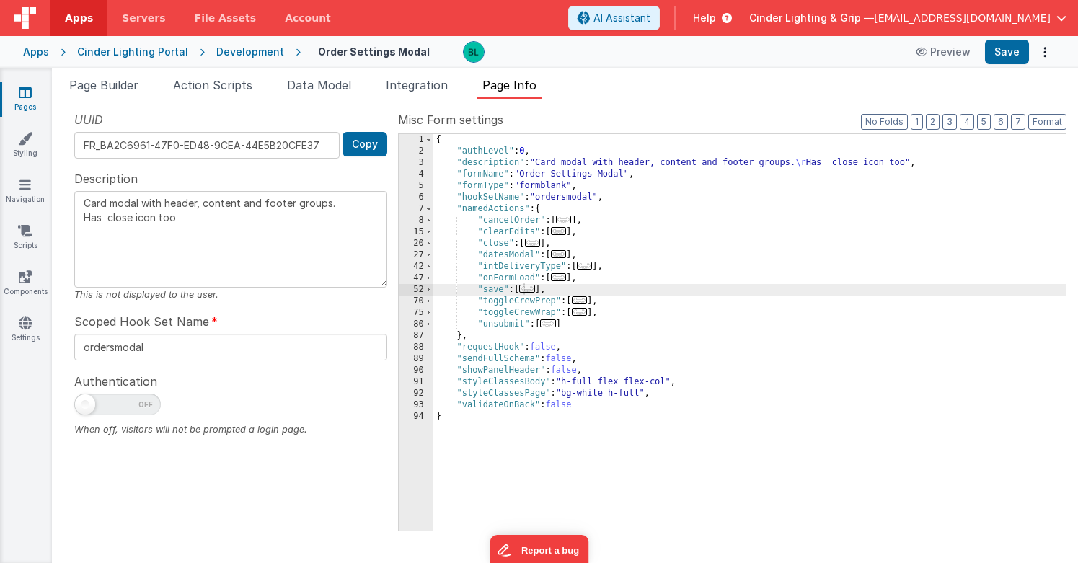
click at [530, 292] on span "..." at bounding box center [527, 289] width 16 height 8
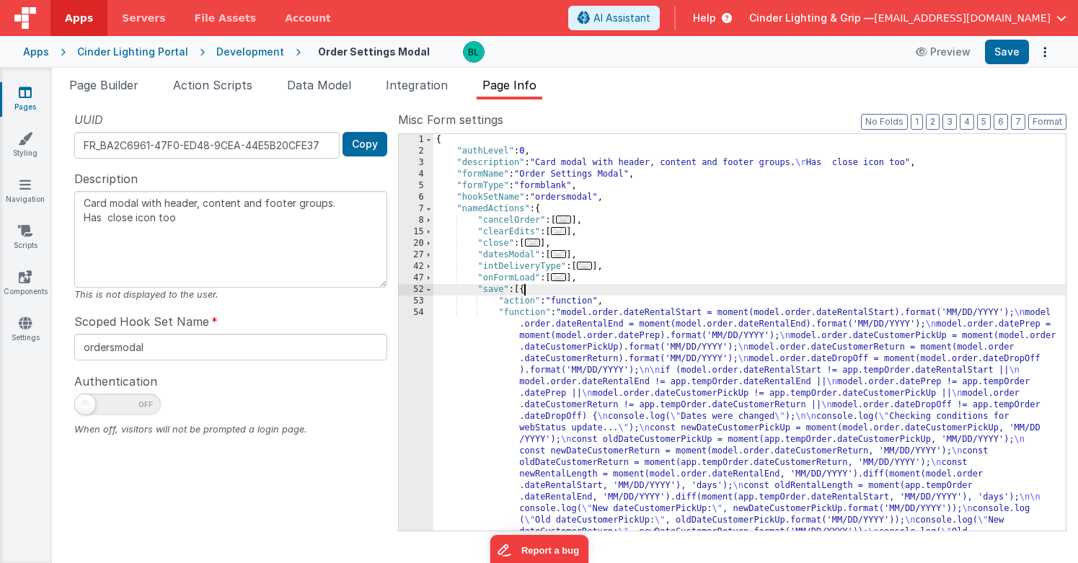
click at [624, 373] on div "{ "authLevel" : 0 , "description" : "Card modal with header, content and footer…" at bounding box center [749, 505] width 632 height 742
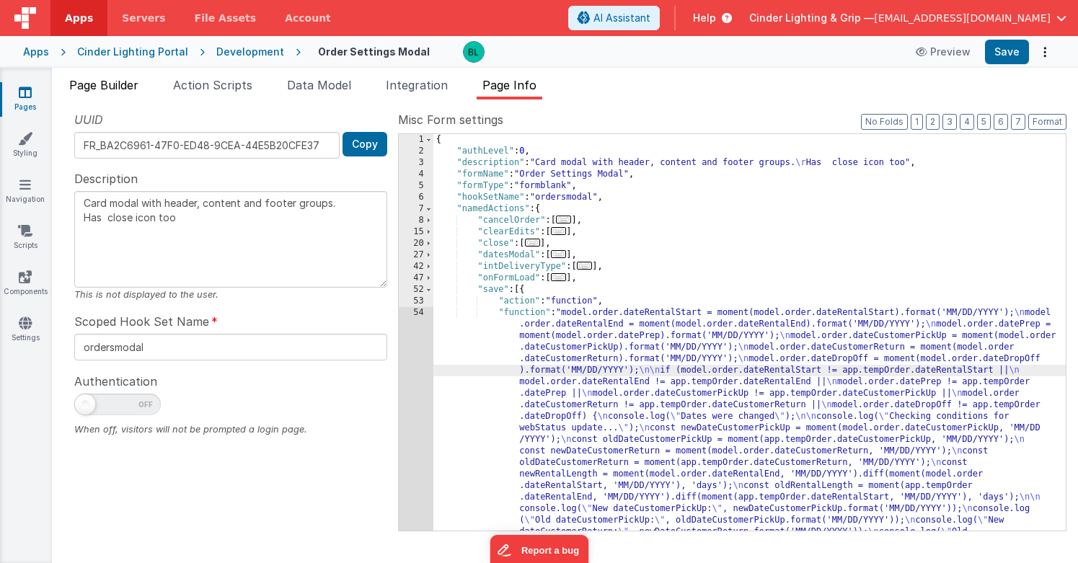
click at [138, 86] on span "Page Builder" at bounding box center [103, 85] width 69 height 14
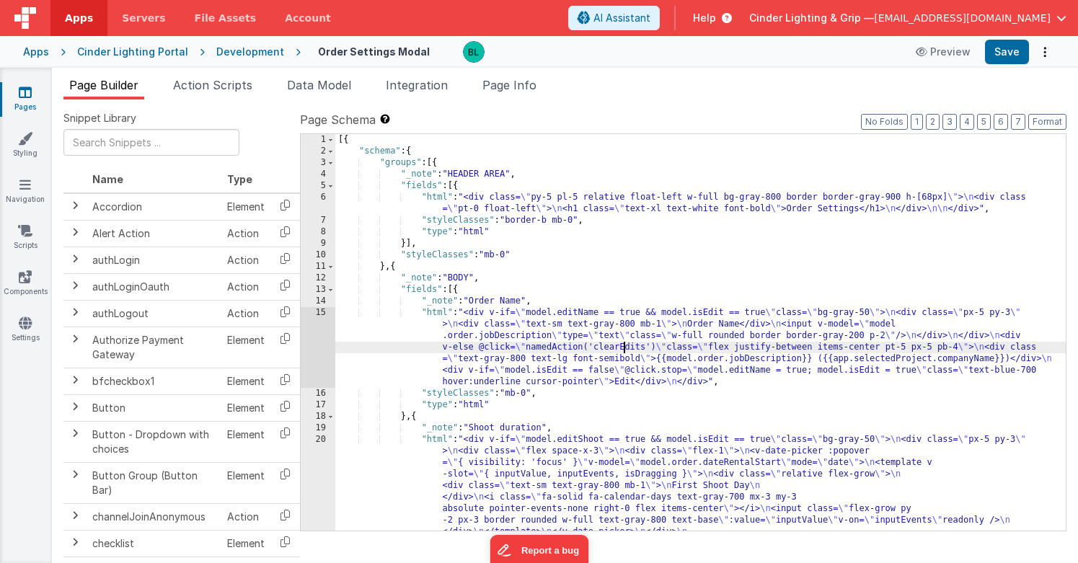
click at [626, 345] on div "[{ "schema" : { "groups" : [{ "_note" : "HEADER AREA" , "fields" : [{ "html" : …" at bounding box center [700, 465] width 730 height 662
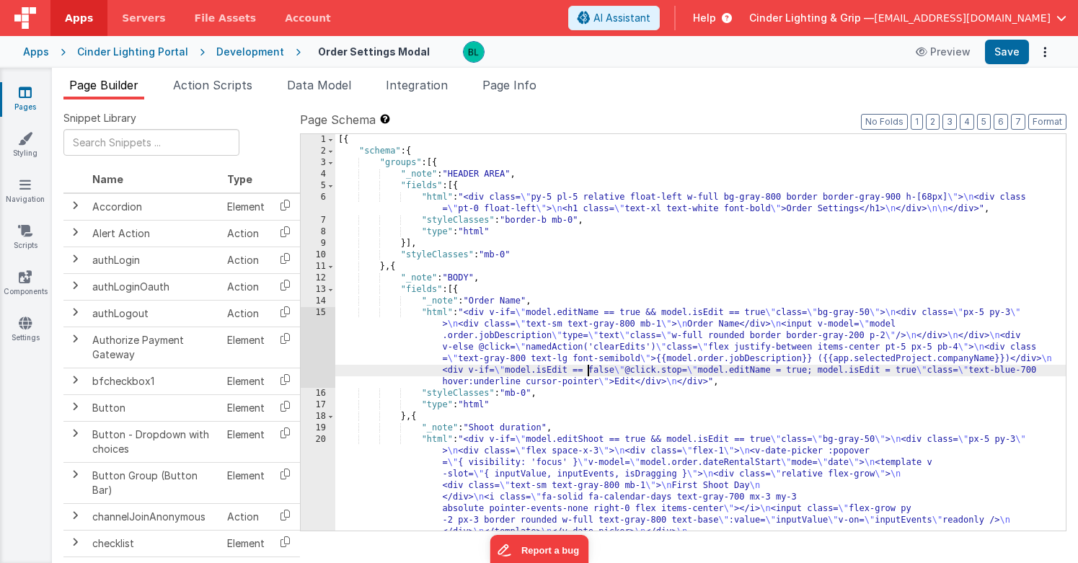
click at [588, 370] on div "[{ "schema" : { "groups" : [{ "_note" : "HEADER AREA" , "fields" : [{ "html" : …" at bounding box center [700, 465] width 730 height 662
click at [324, 350] on div "15" at bounding box center [318, 347] width 35 height 81
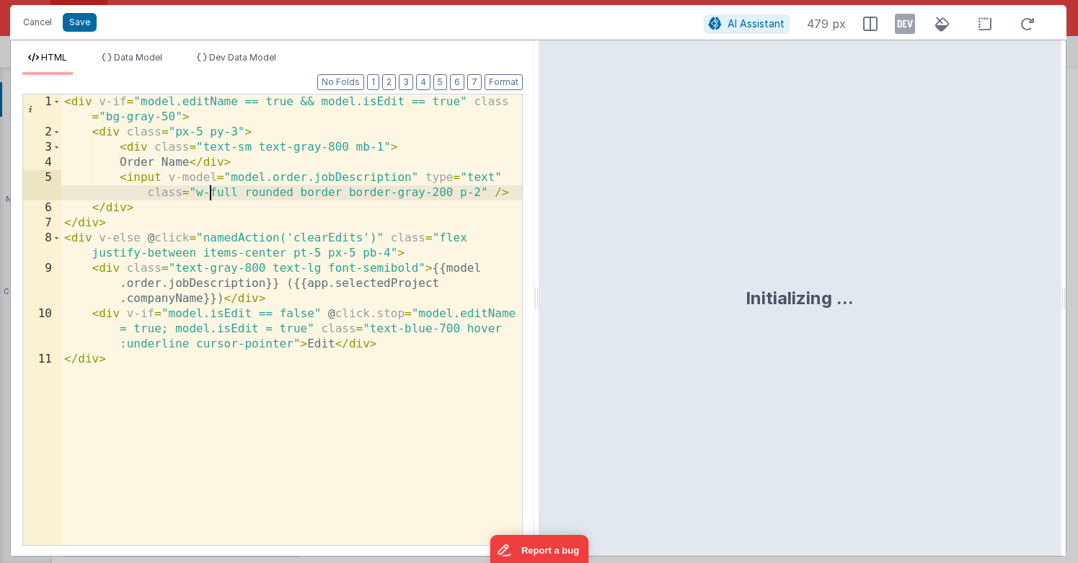
click at [211, 197] on div "< div v-if = "model.editName == true && model.isEdit == true" class = "bg-gray-…" at bounding box center [291, 342] width 461 height 496
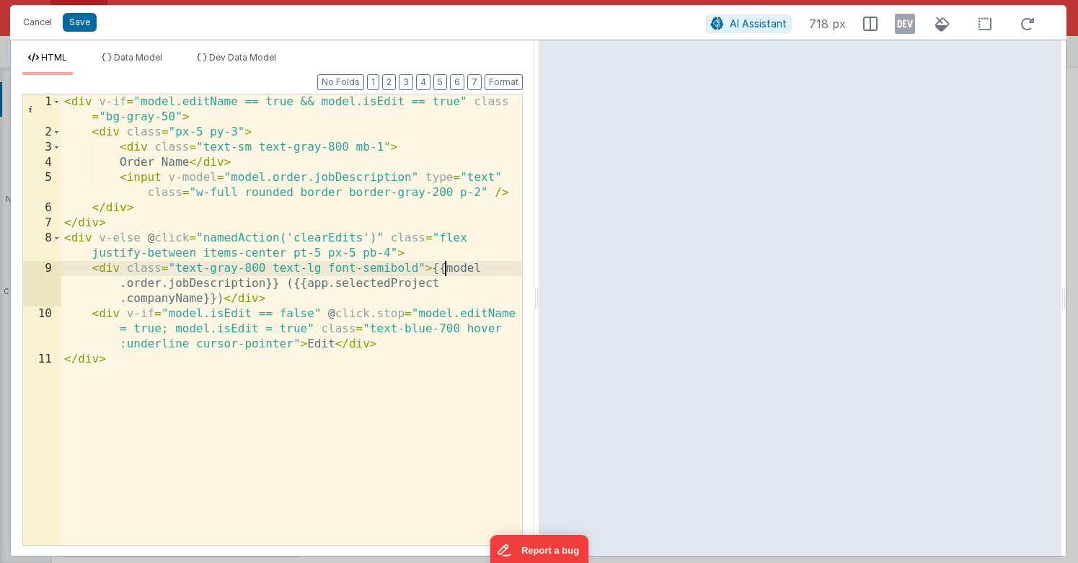
click at [446, 267] on div "< div v-if = "model.editName == true && model.isEdit == true" class = "bg-gray-…" at bounding box center [291, 342] width 461 height 496
click at [352, 247] on div "< div v-if = "model.editName == true && model.isEdit == true" class = "bg-gray-…" at bounding box center [291, 342] width 461 height 496
click at [324, 231] on div "< div v-if = "model.editName == true && model.isEdit == true" class = "bg-gray-…" at bounding box center [291, 342] width 461 height 496
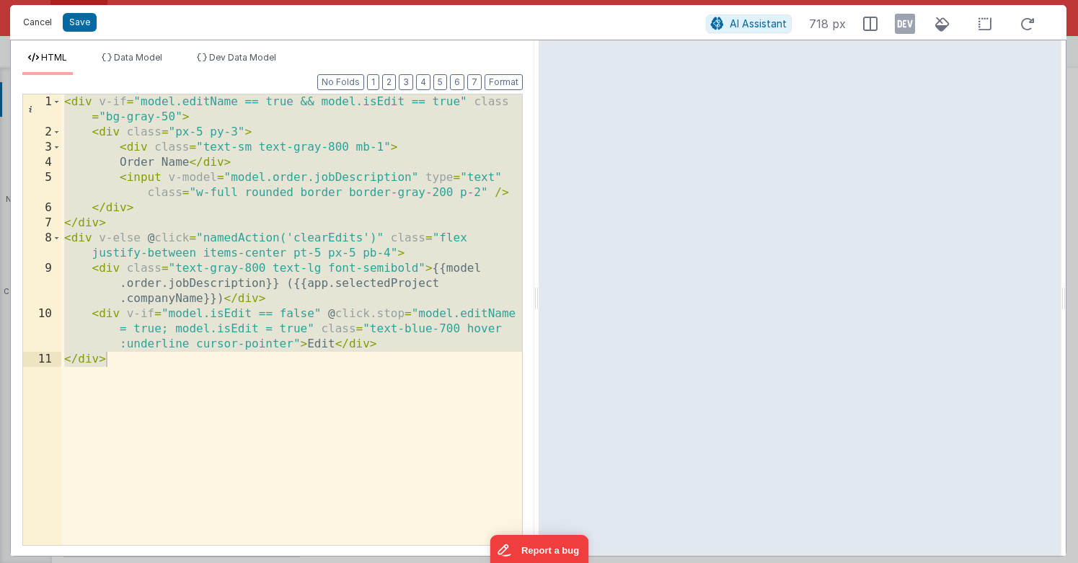
click at [34, 23] on button "Cancel" at bounding box center [37, 22] width 43 height 20
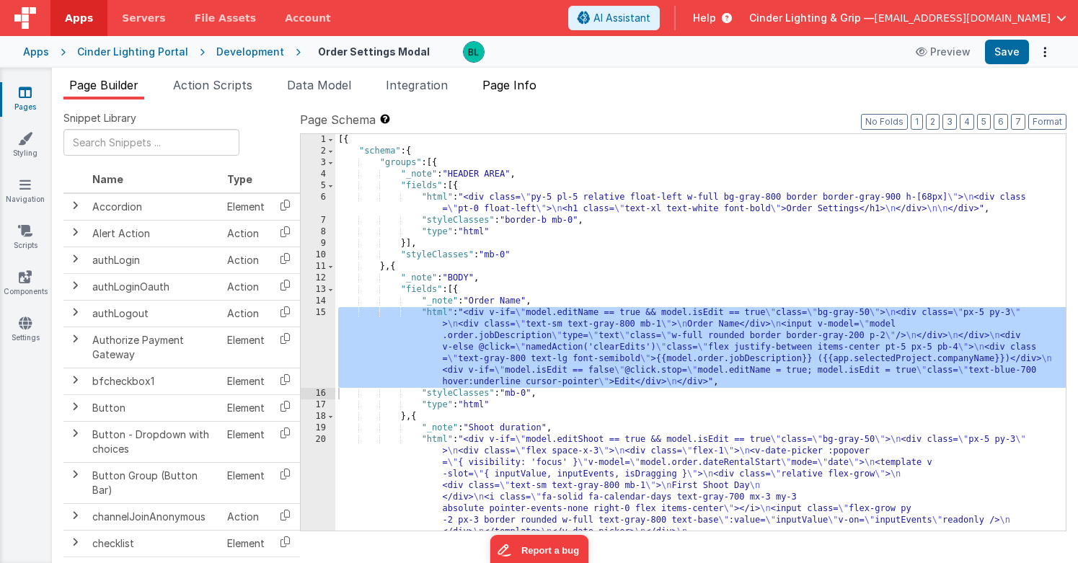
click at [517, 89] on span "Page Info" at bounding box center [509, 85] width 54 height 14
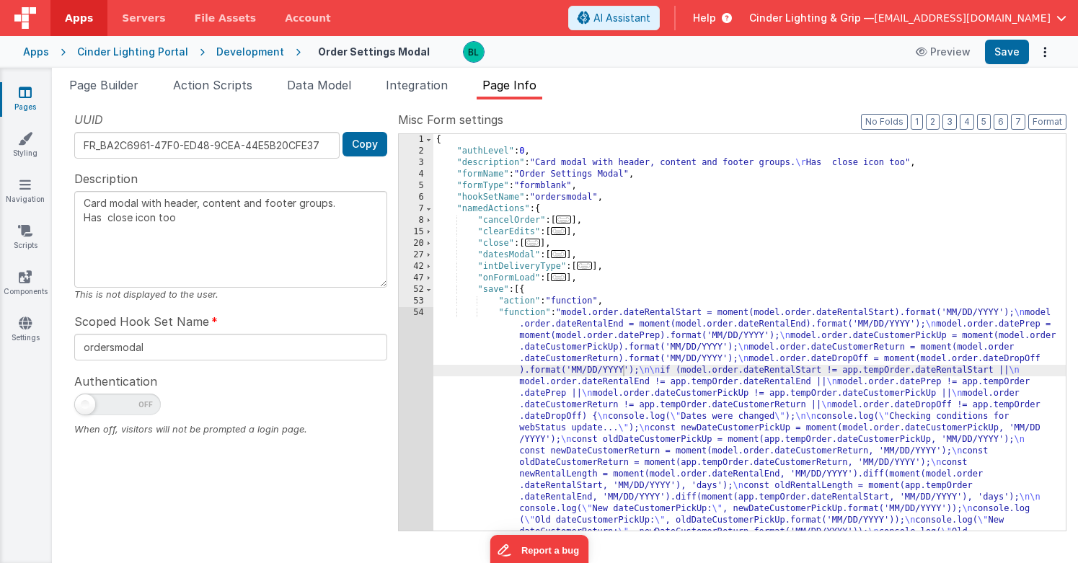
click at [563, 232] on span "..." at bounding box center [559, 231] width 16 height 8
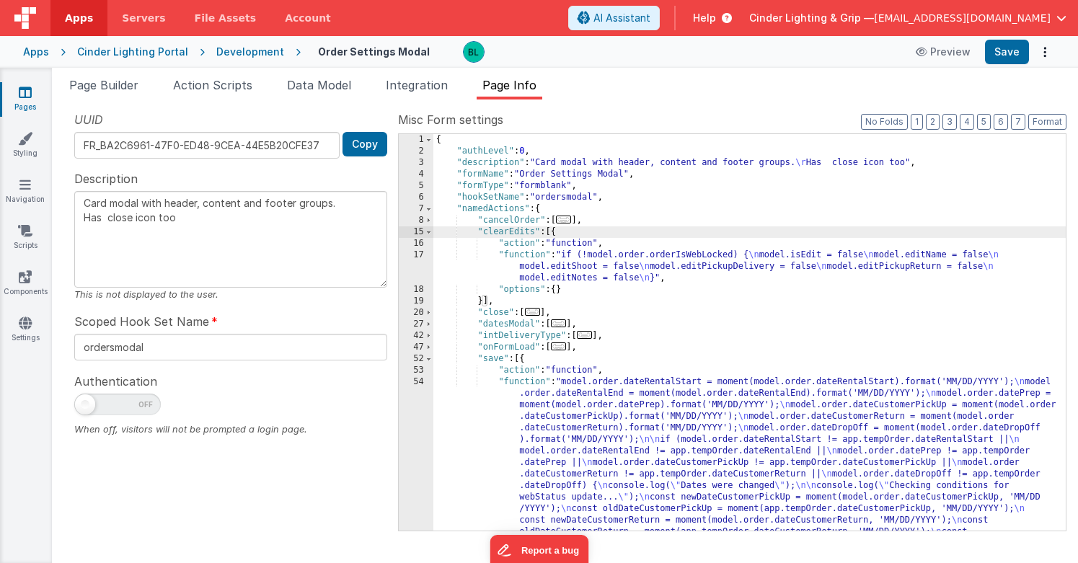
click at [571, 223] on span "..." at bounding box center [564, 220] width 16 height 8
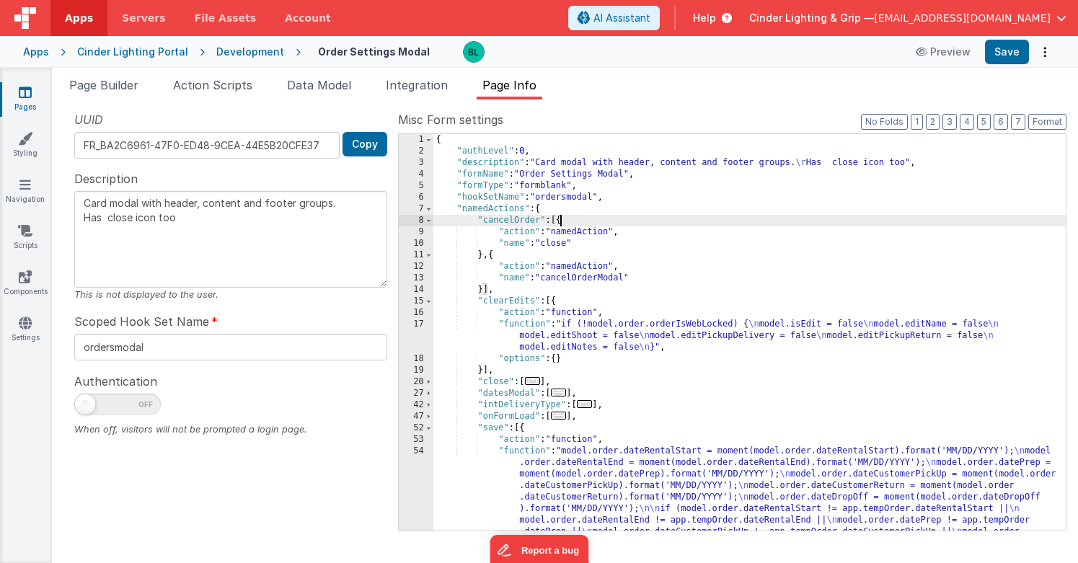
click at [541, 382] on span "..." at bounding box center [533, 381] width 16 height 8
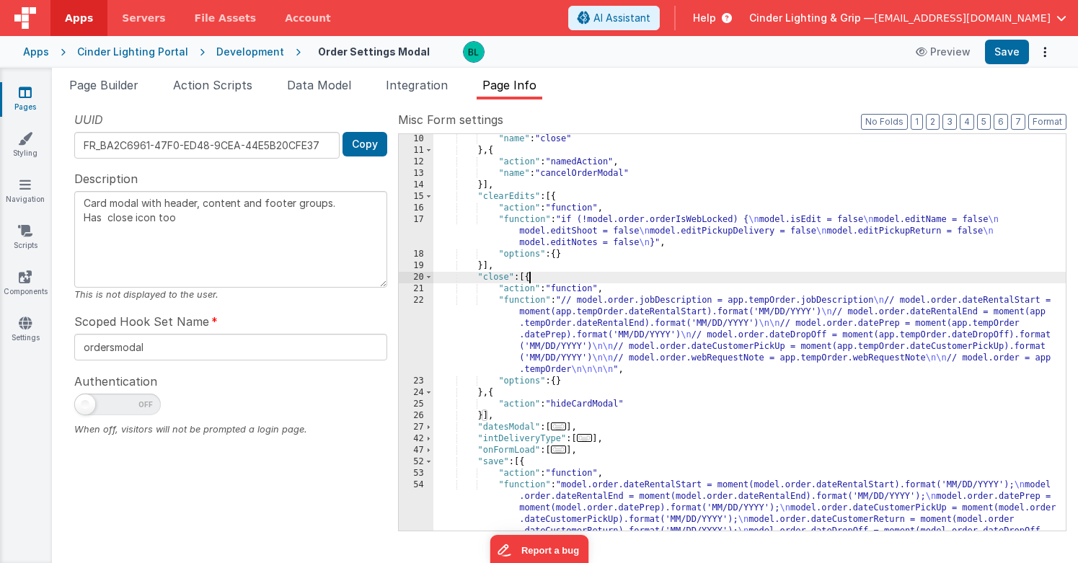
scroll to position [117, 0]
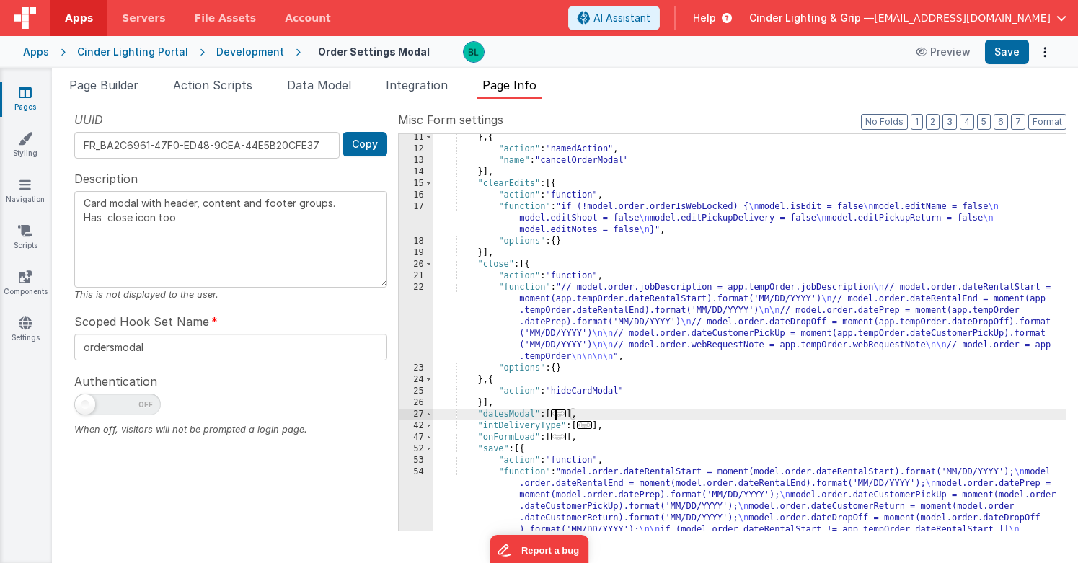
click at [561, 414] on span "..." at bounding box center [559, 413] width 16 height 8
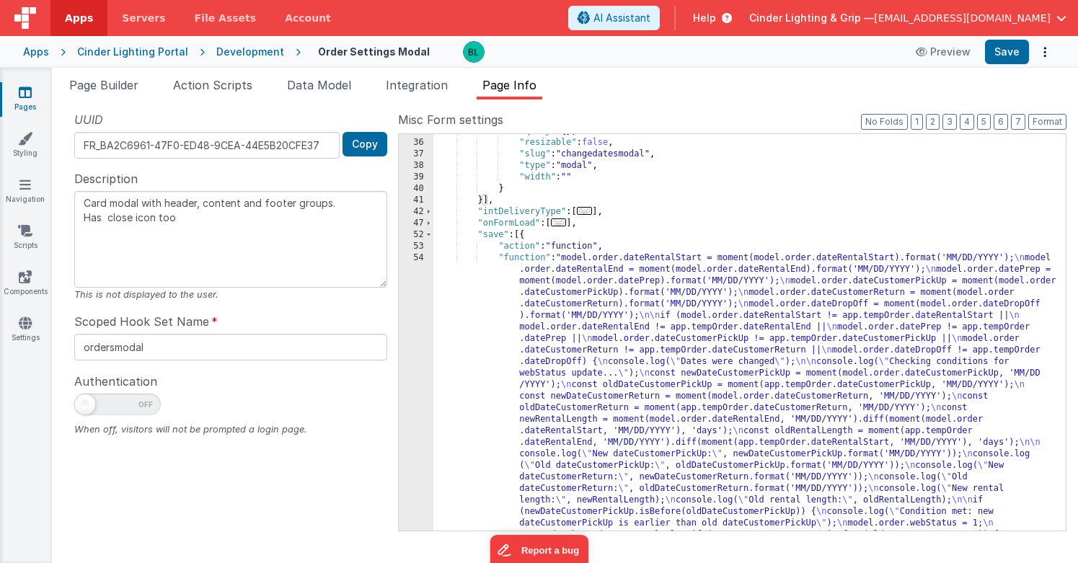
scroll to position [487, 0]
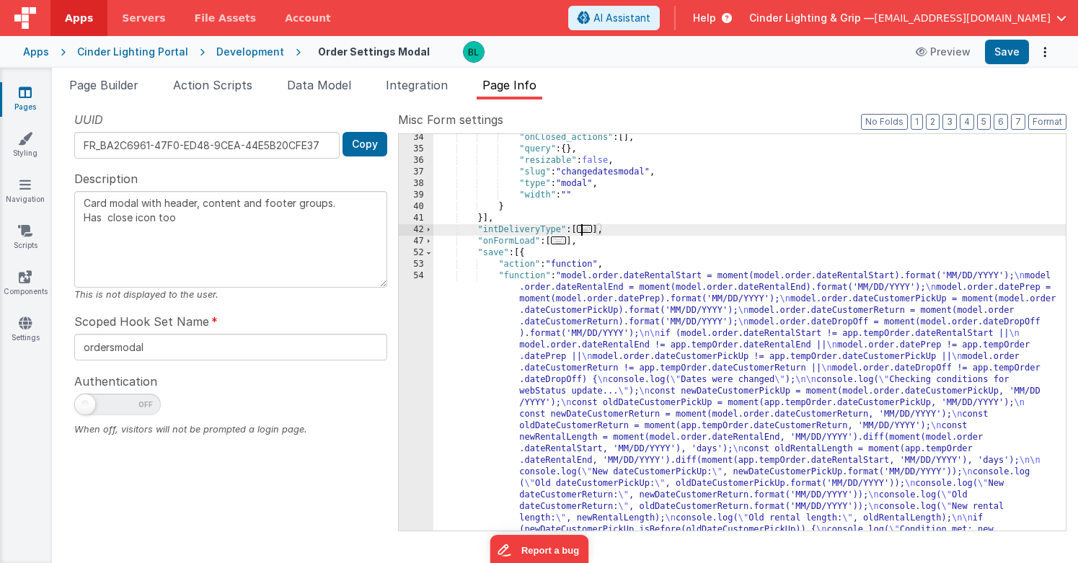
click at [586, 231] on span "..." at bounding box center [585, 229] width 16 height 8
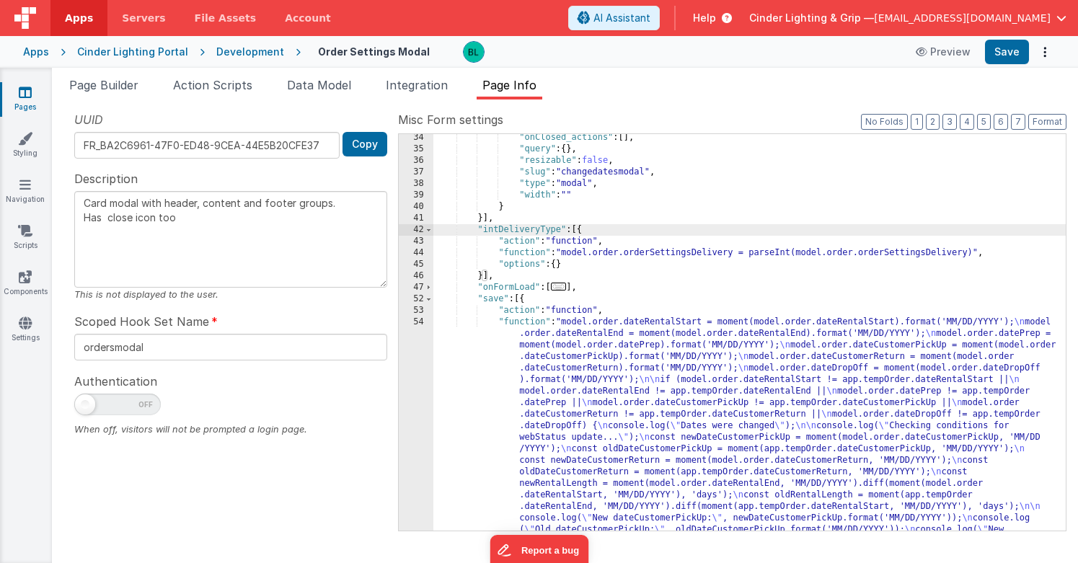
click at [560, 285] on span "..." at bounding box center [559, 287] width 16 height 8
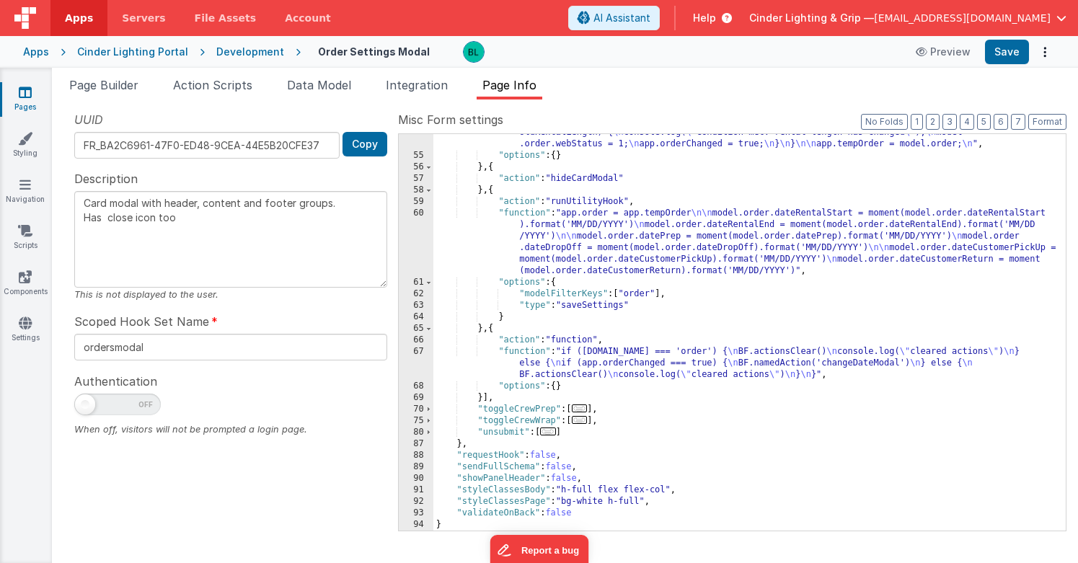
scroll to position [1045, 0]
click at [550, 432] on span "..." at bounding box center [548, 431] width 16 height 8
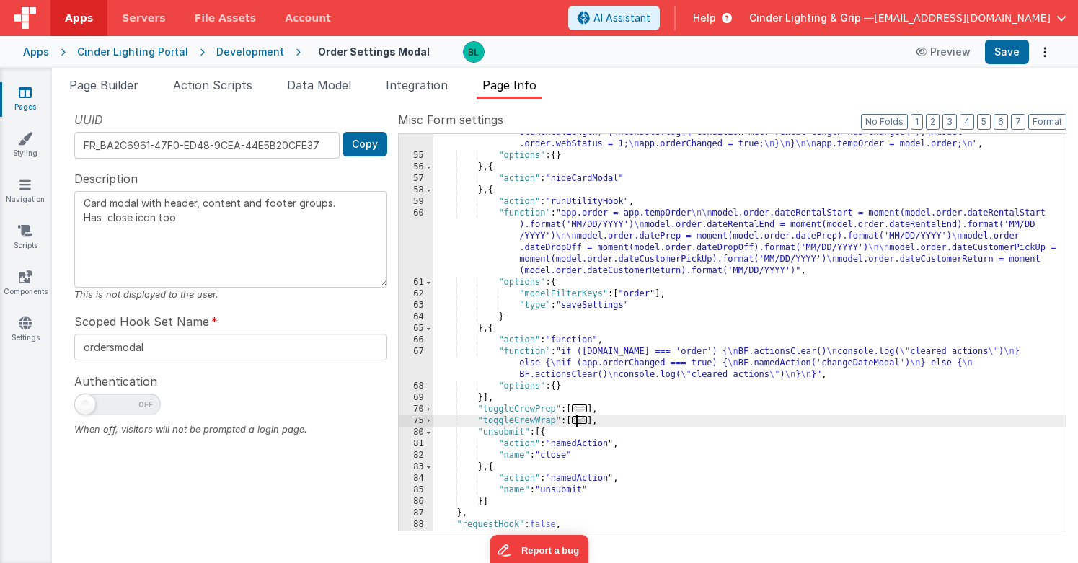
click at [586, 424] on span "..." at bounding box center [580, 420] width 16 height 8
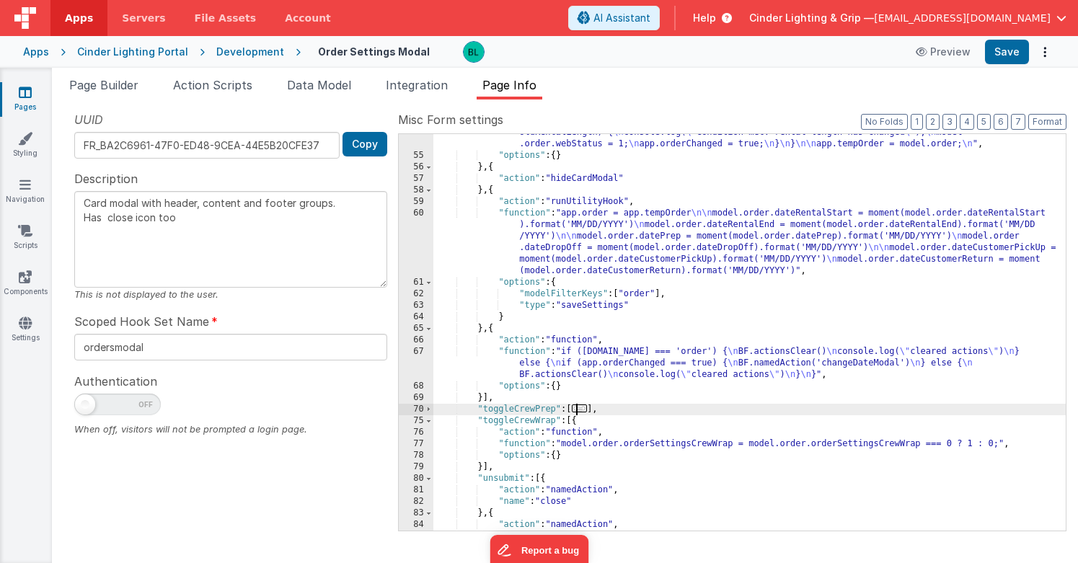
click at [587, 411] on span "..." at bounding box center [580, 408] width 16 height 8
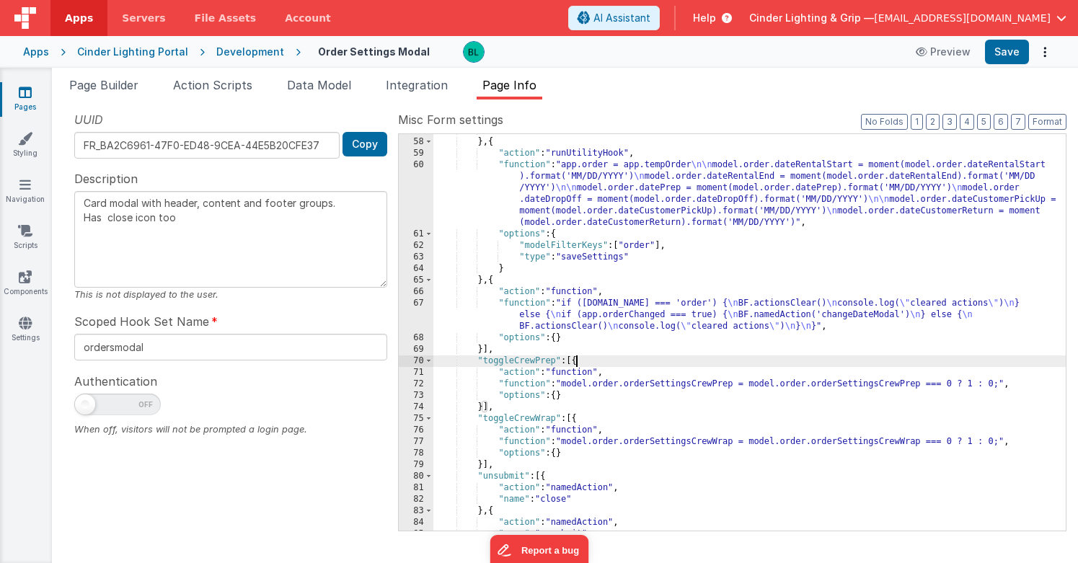
scroll to position [1207, 0]
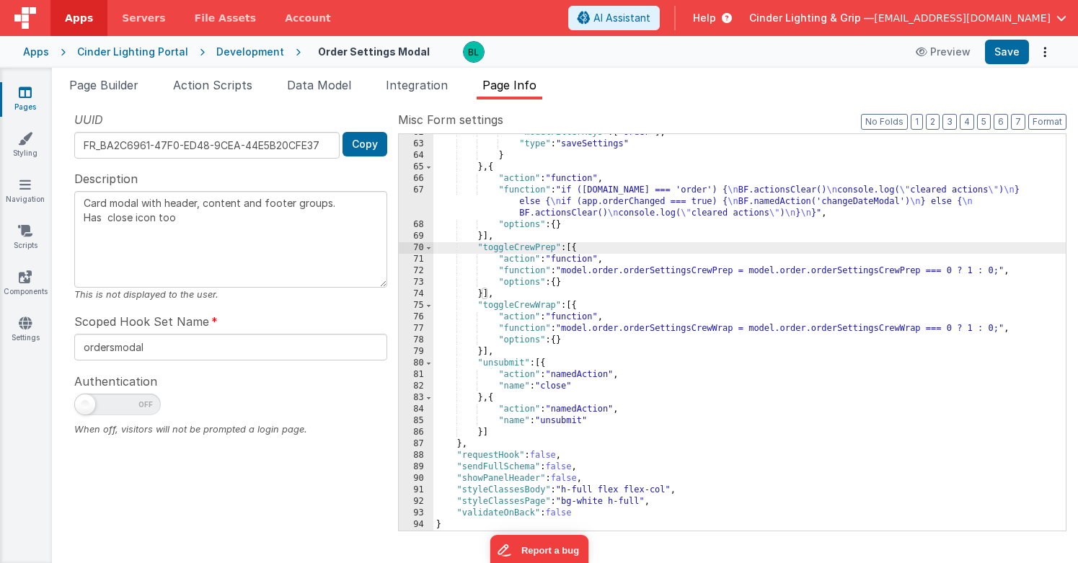
click at [484, 449] on div ""modelFilterKeys" : [ "order" ] , "type" : "saveSettings" } } , { "action" : "f…" at bounding box center [749, 336] width 632 height 419
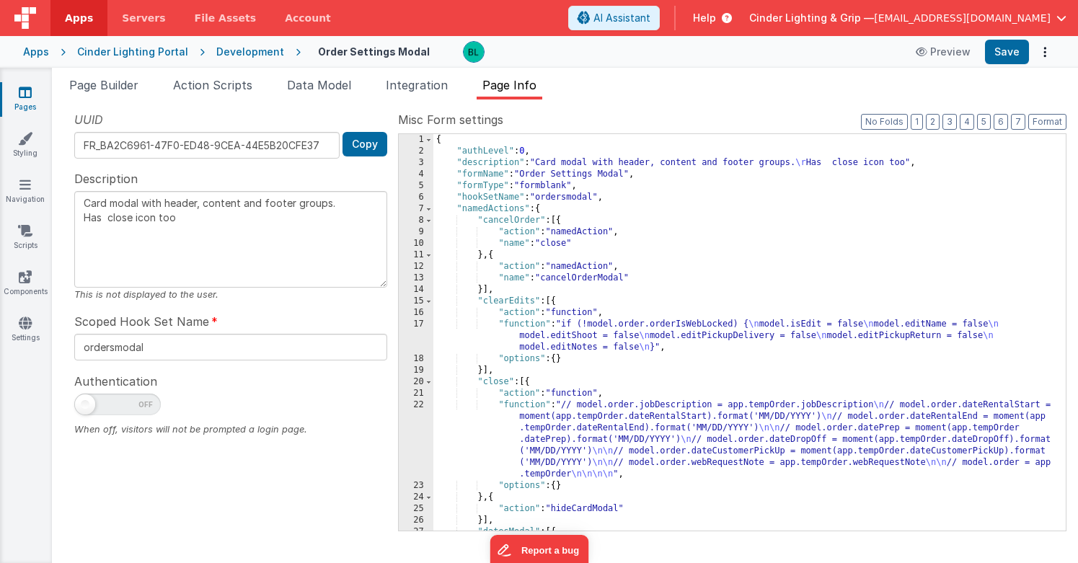
scroll to position [0, 0]
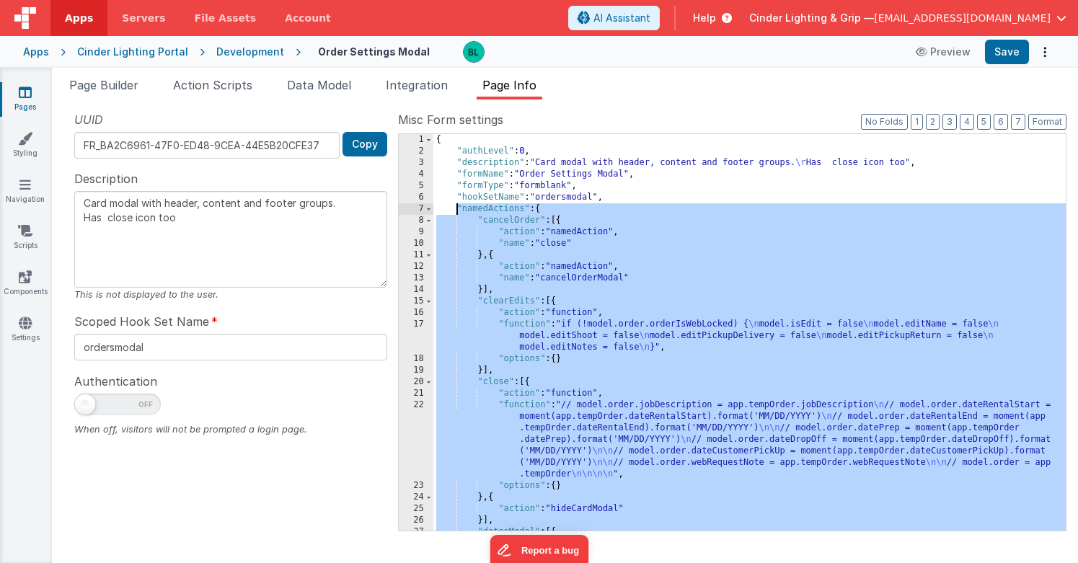
click at [456, 208] on div "{ "authLevel" : 0 , "description" : "Card modal with header, content and footer…" at bounding box center [749, 343] width 632 height 419
click at [581, 272] on div "{ "authLevel" : 0 , "description" : "Card modal with header, content and footer…" at bounding box center [749, 343] width 632 height 419
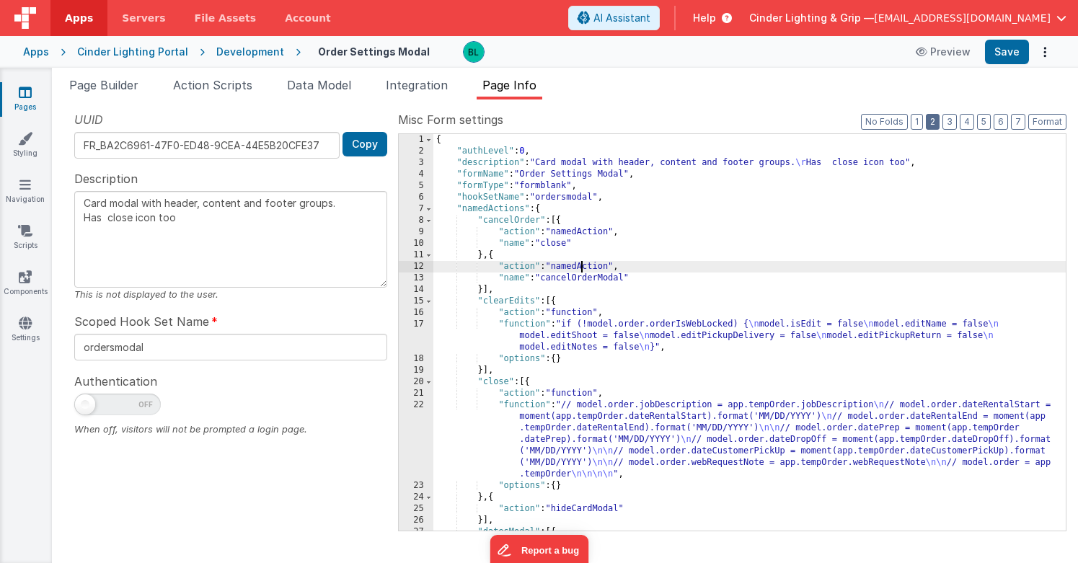
click at [936, 122] on button "2" at bounding box center [932, 122] width 14 height 16
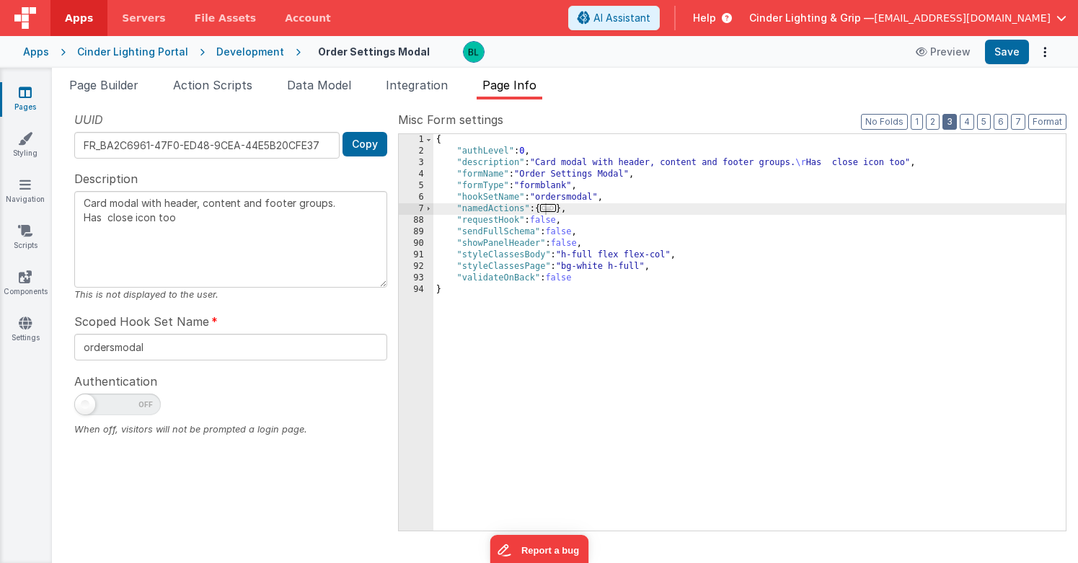
click at [946, 122] on button "3" at bounding box center [949, 122] width 14 height 16
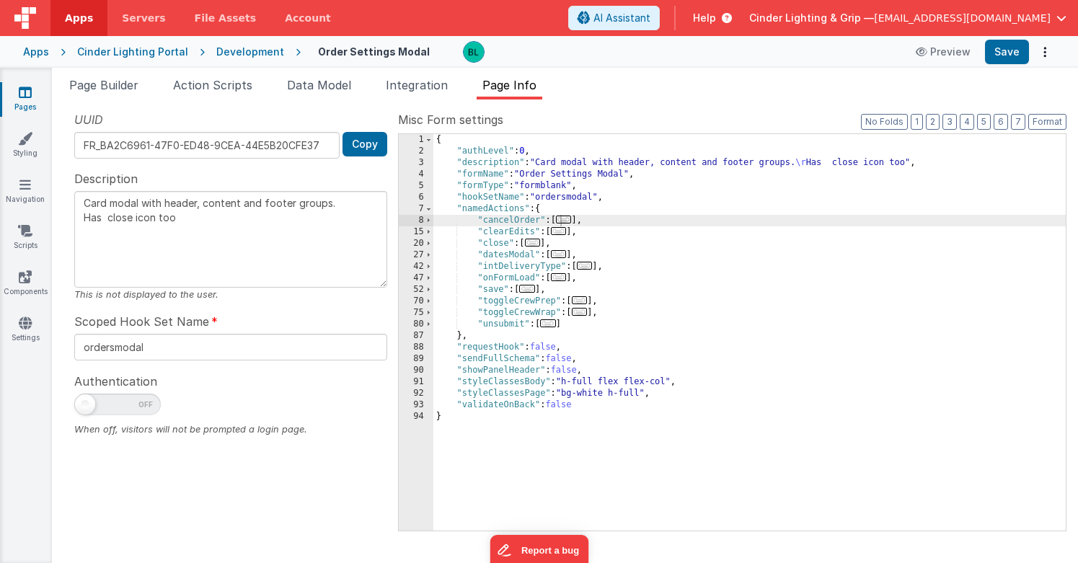
click at [561, 231] on span "..." at bounding box center [559, 231] width 16 height 8
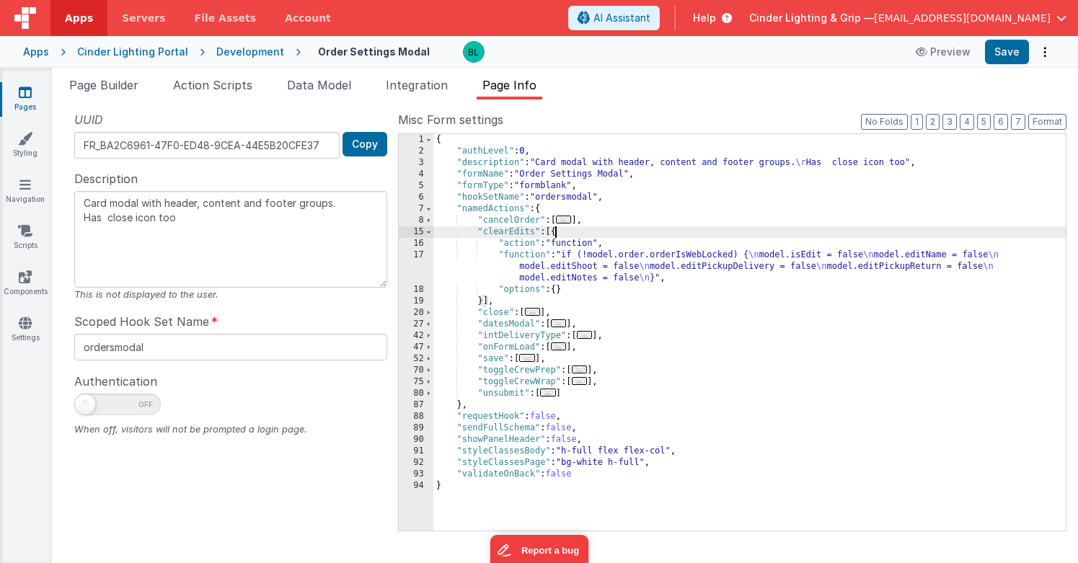
click at [634, 261] on div "{ "authLevel" : 0 , "description" : "Card modal with header, content and footer…" at bounding box center [749, 343] width 632 height 419
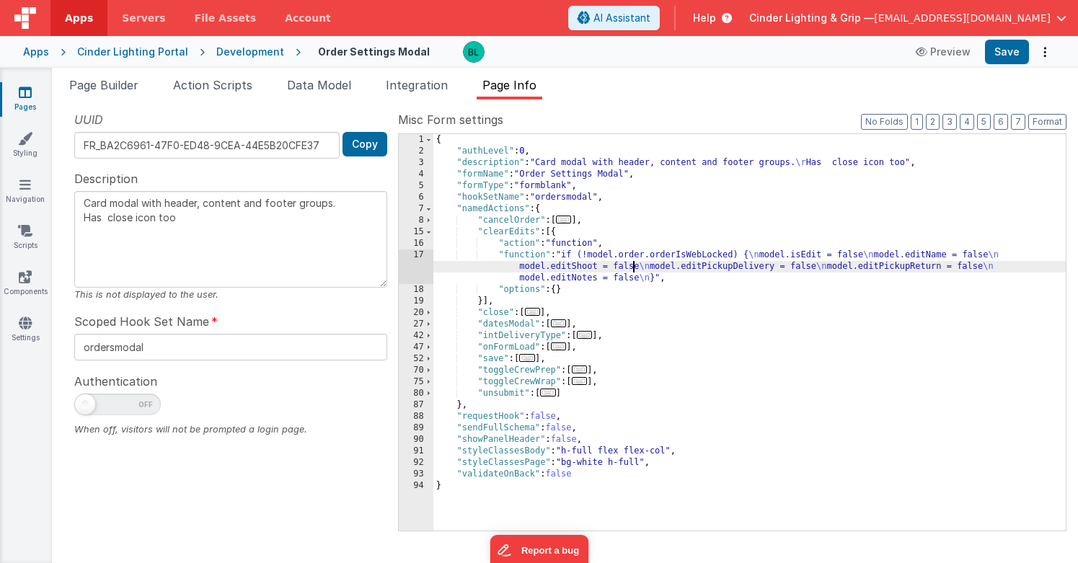
click at [420, 264] on div "17" at bounding box center [416, 266] width 35 height 35
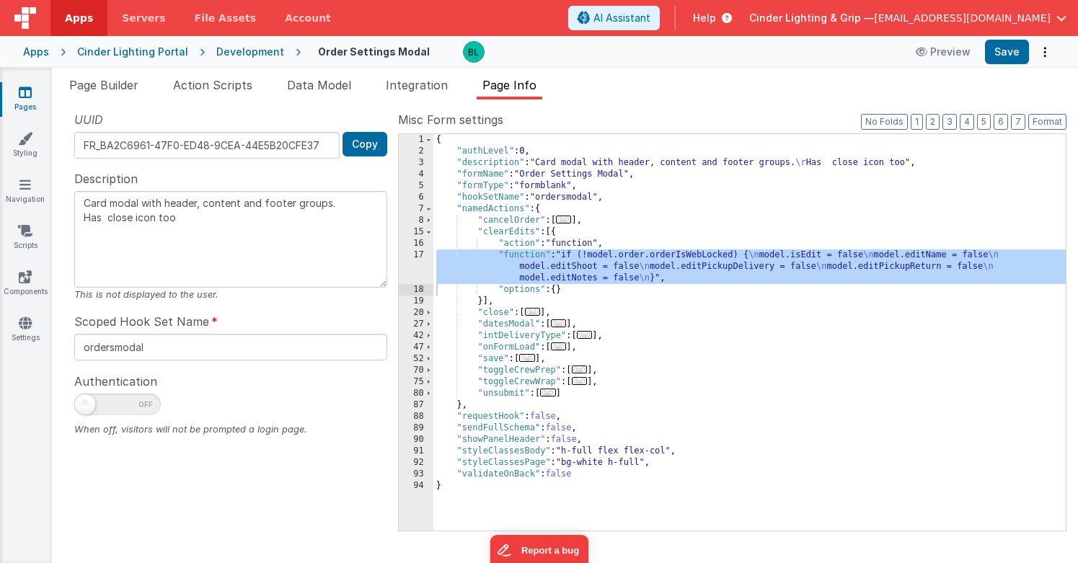
click at [532, 360] on span "..." at bounding box center [527, 358] width 16 height 8
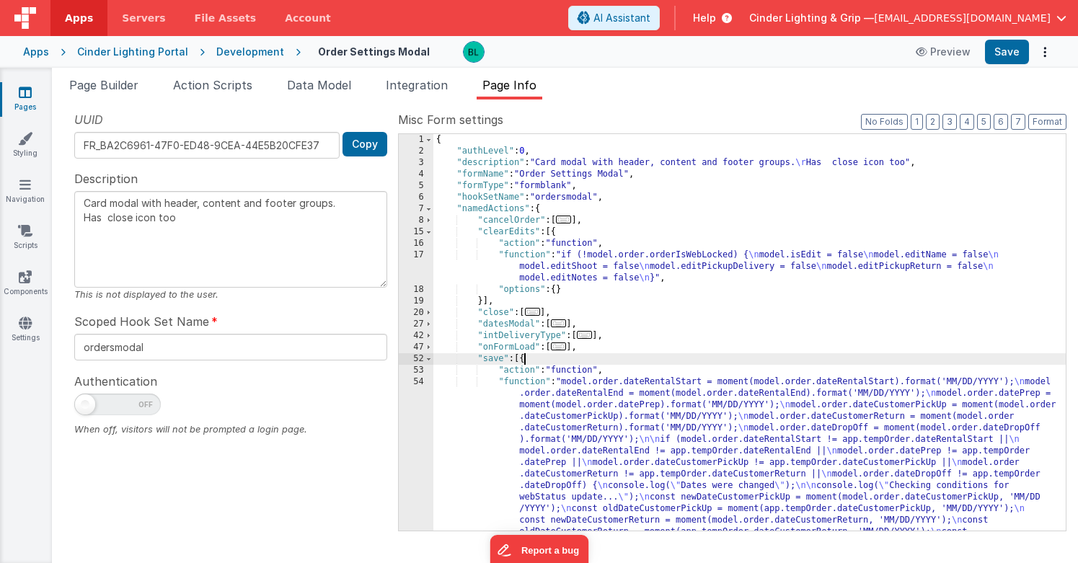
click at [590, 412] on div "{ "authLevel" : 0 , "description" : "Card modal with header, content and footer…" at bounding box center [749, 505] width 632 height 742
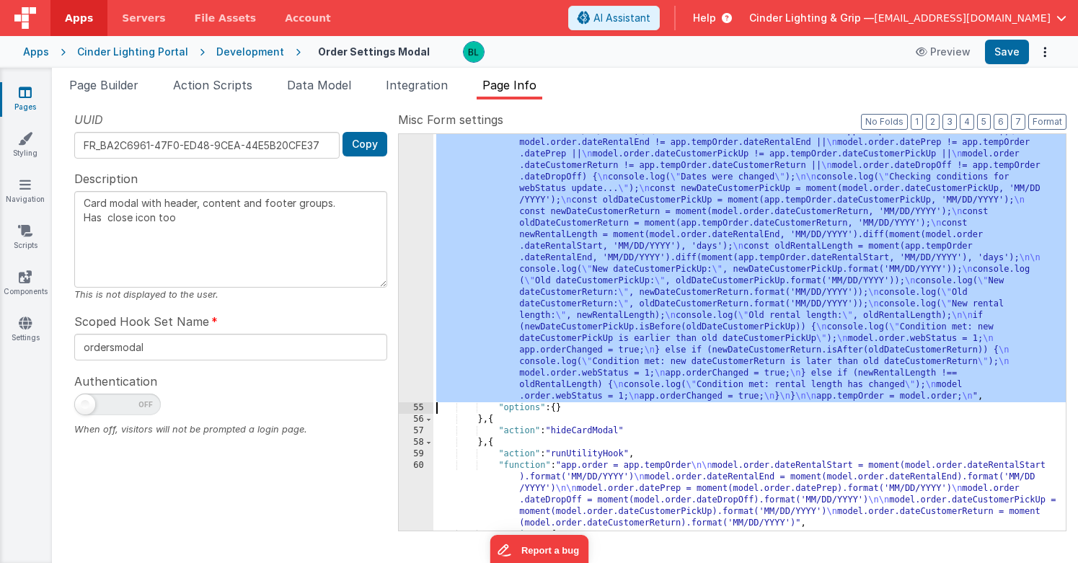
scroll to position [316, 0]
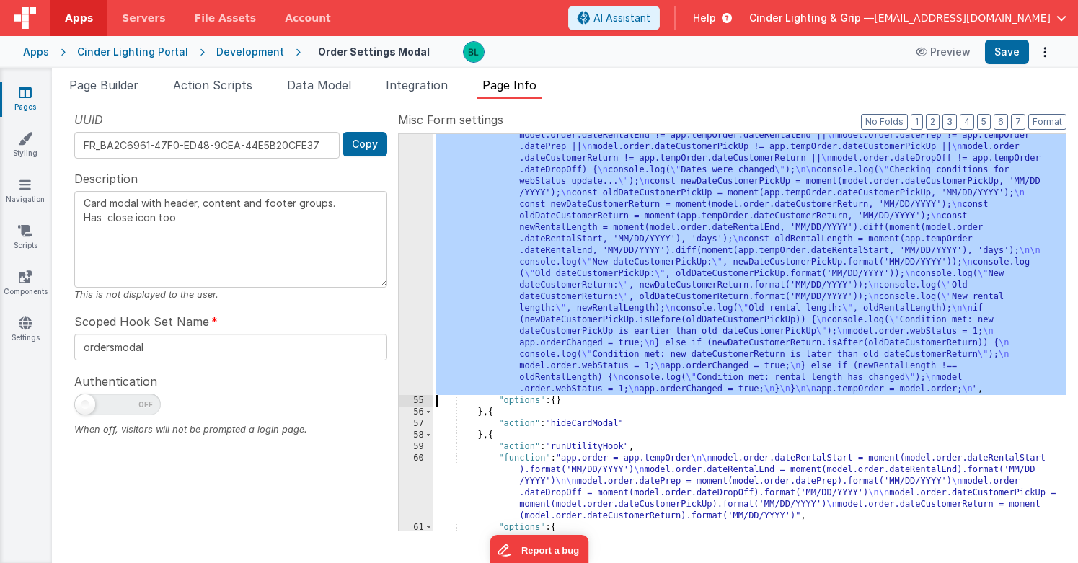
click at [407, 314] on div "54" at bounding box center [416, 228] width 35 height 334
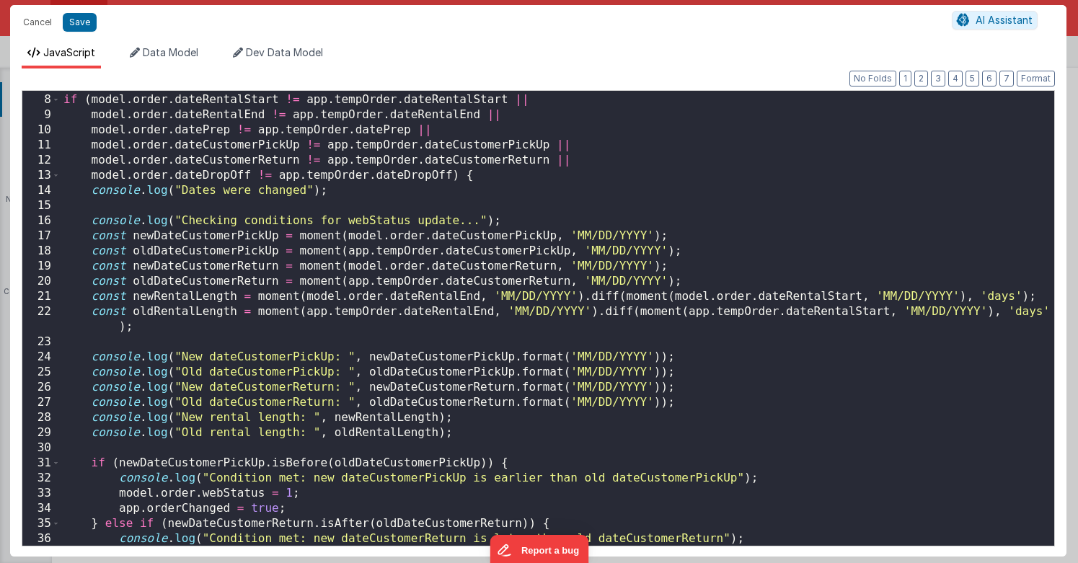
scroll to position [272, 0]
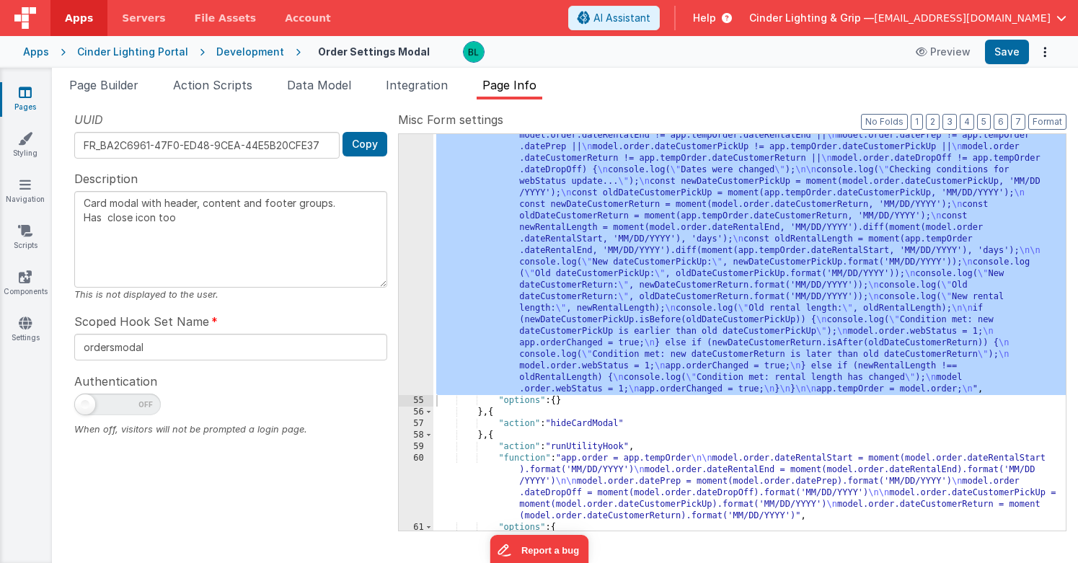
click at [774, 321] on div ""function" : "model.order.dateRentalStart = moment(model.order.dateRentalStart)…" at bounding box center [749, 432] width 632 height 742
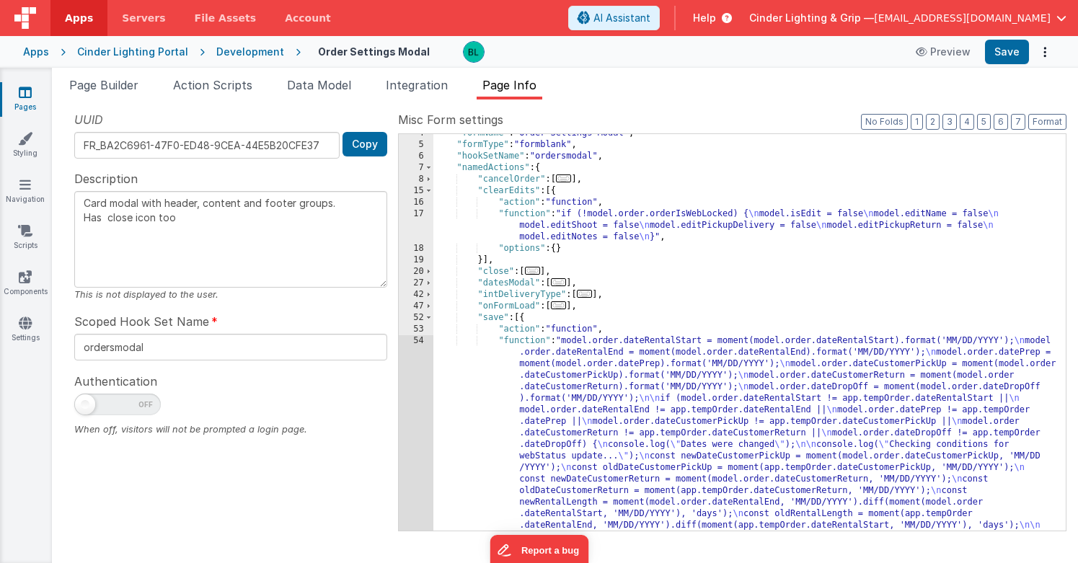
scroll to position [6, 0]
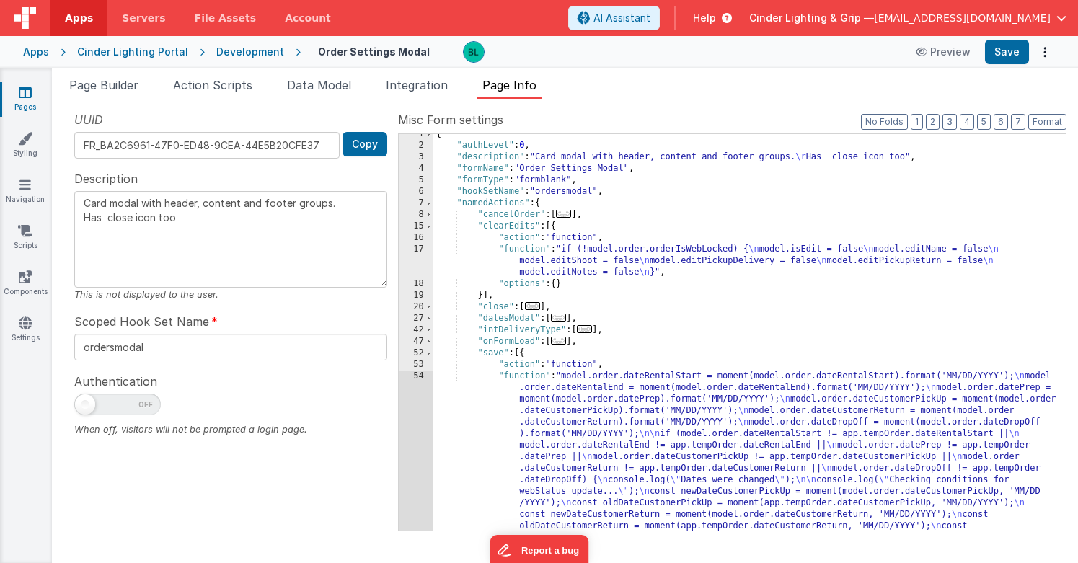
click at [430, 443] on div "54" at bounding box center [416, 537] width 35 height 334
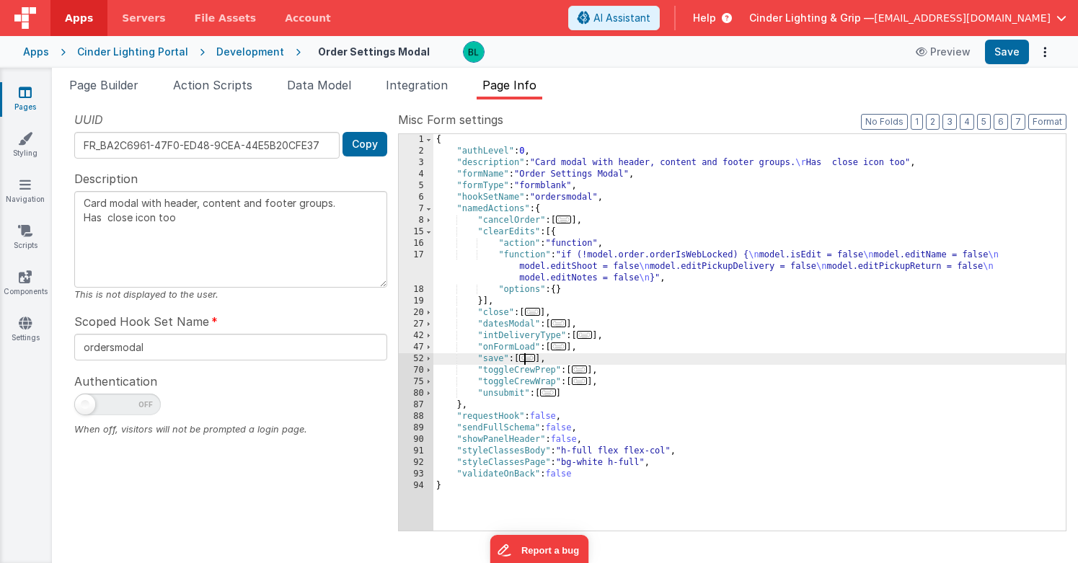
click at [528, 360] on span "..." at bounding box center [527, 358] width 16 height 8
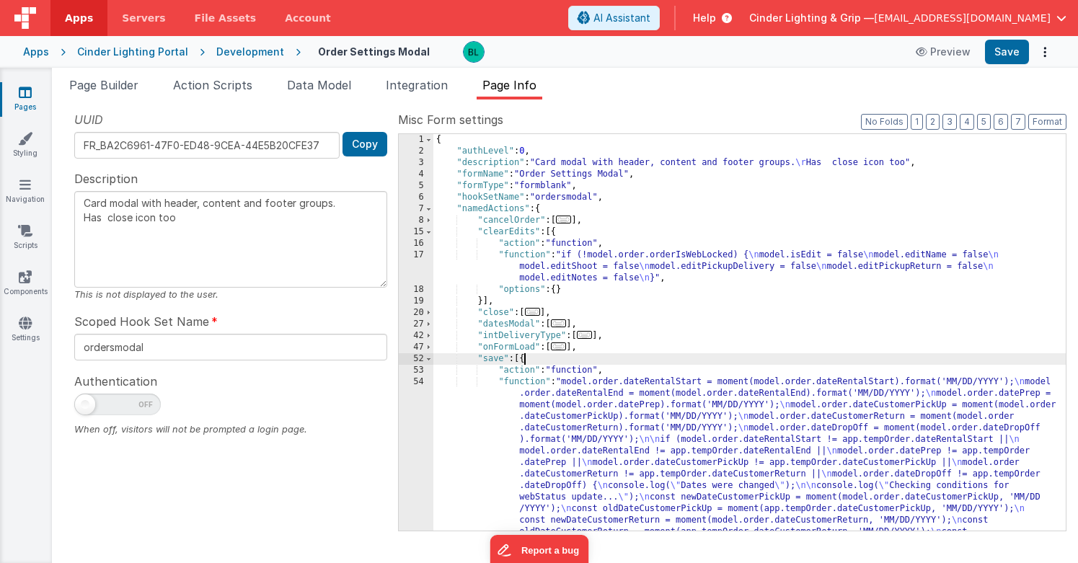
click at [528, 360] on div "{ "authLevel" : 0 , "description" : "Card modal with header, content and footer…" at bounding box center [749, 505] width 632 height 742
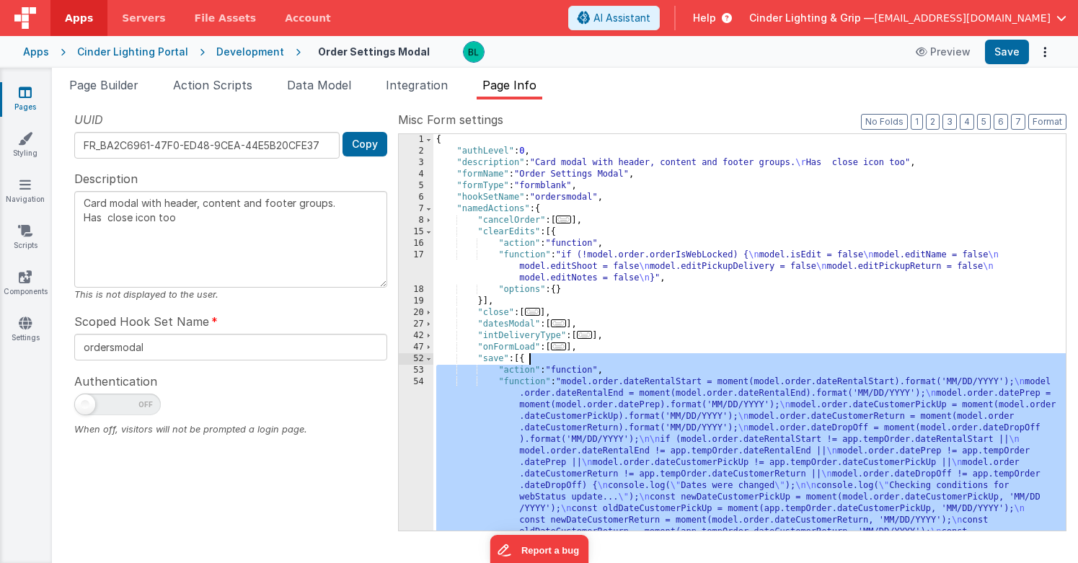
click at [543, 406] on div "{ "authLevel" : 0 , "description" : "Card modal with header, content and footer…" at bounding box center [749, 505] width 632 height 742
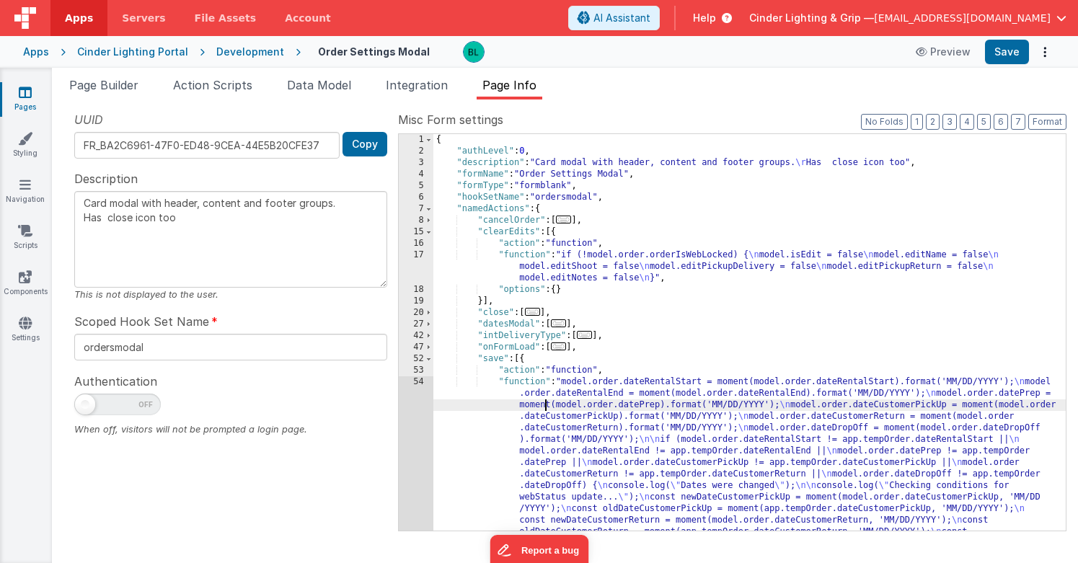
click at [432, 420] on div "54" at bounding box center [416, 543] width 35 height 334
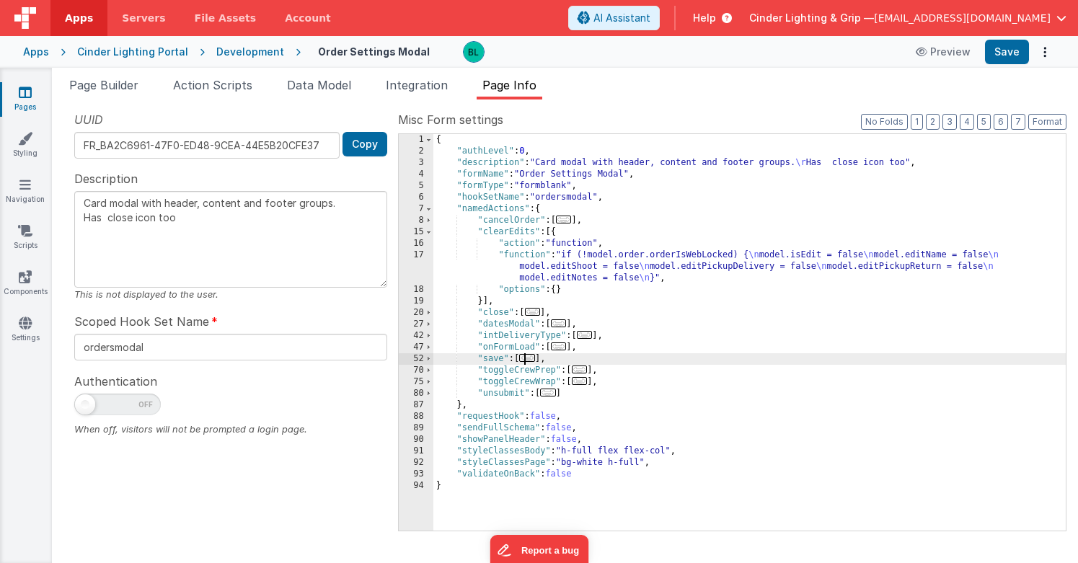
click at [531, 362] on span "..." at bounding box center [527, 358] width 16 height 8
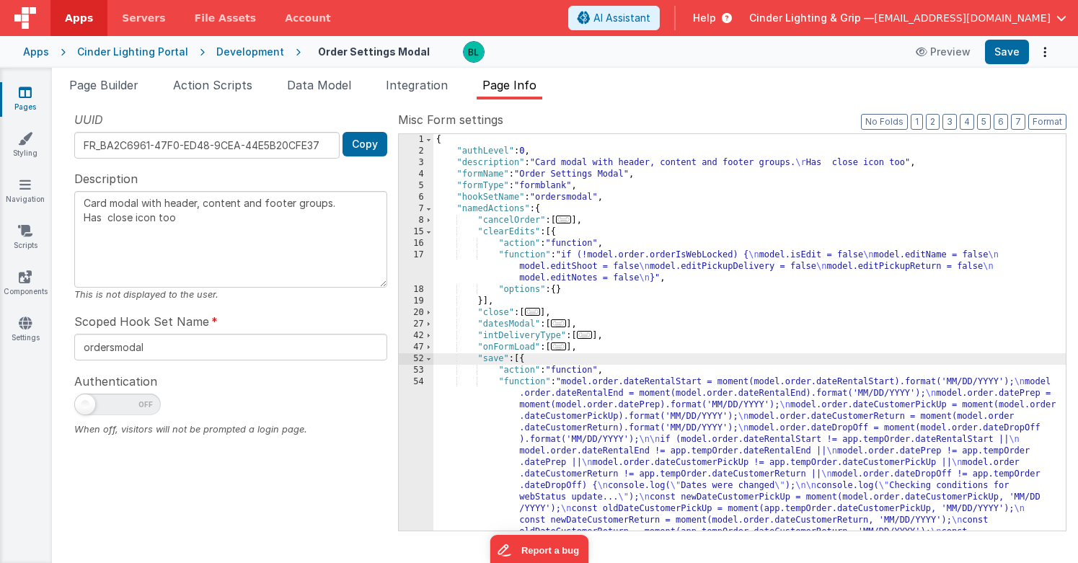
scroll to position [192, 0]
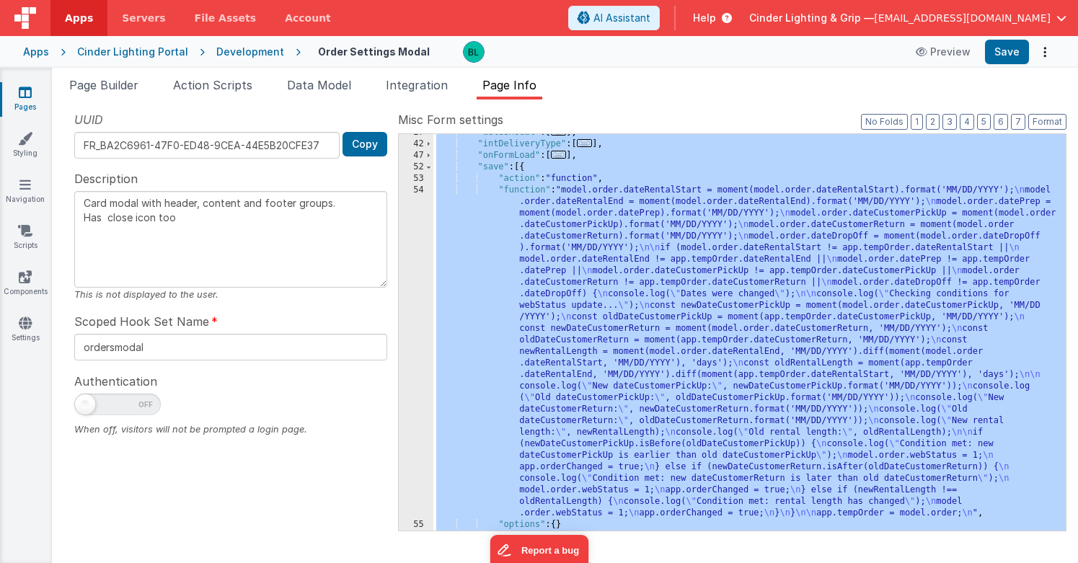
click at [412, 481] on div "54" at bounding box center [416, 352] width 35 height 334
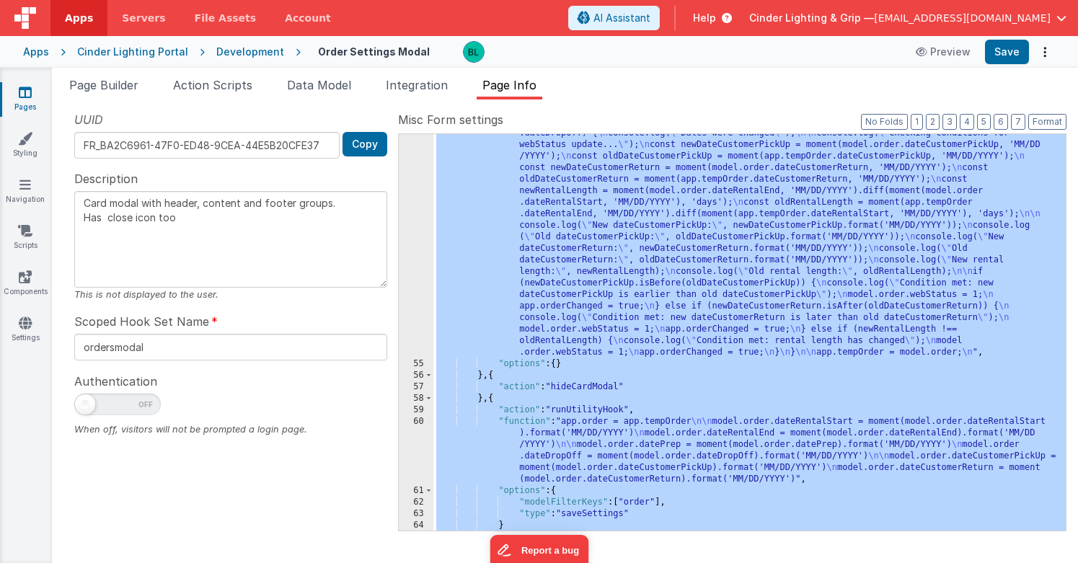
scroll to position [360, 0]
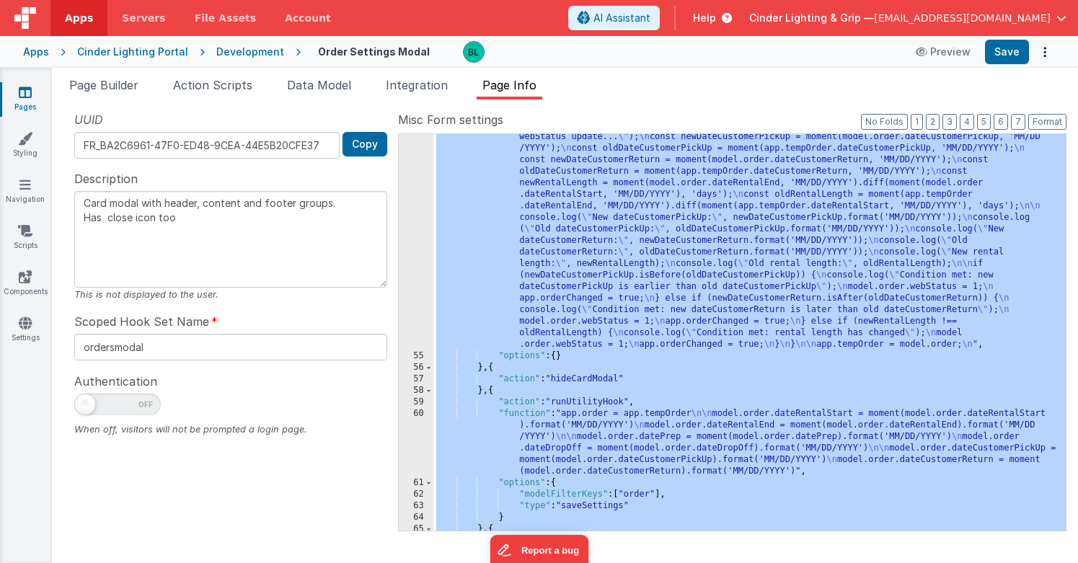
click at [571, 294] on div ""function" : "model.order.dateRentalStart = moment(model.order.dateRentalStart)…" at bounding box center [749, 387] width 632 height 742
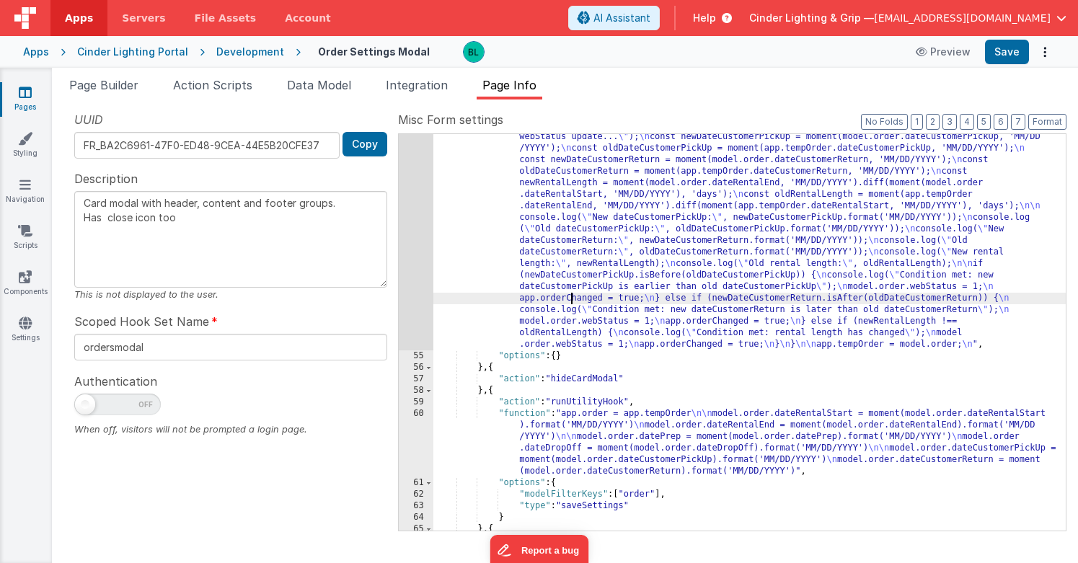
click at [420, 288] on div "54" at bounding box center [416, 183] width 35 height 334
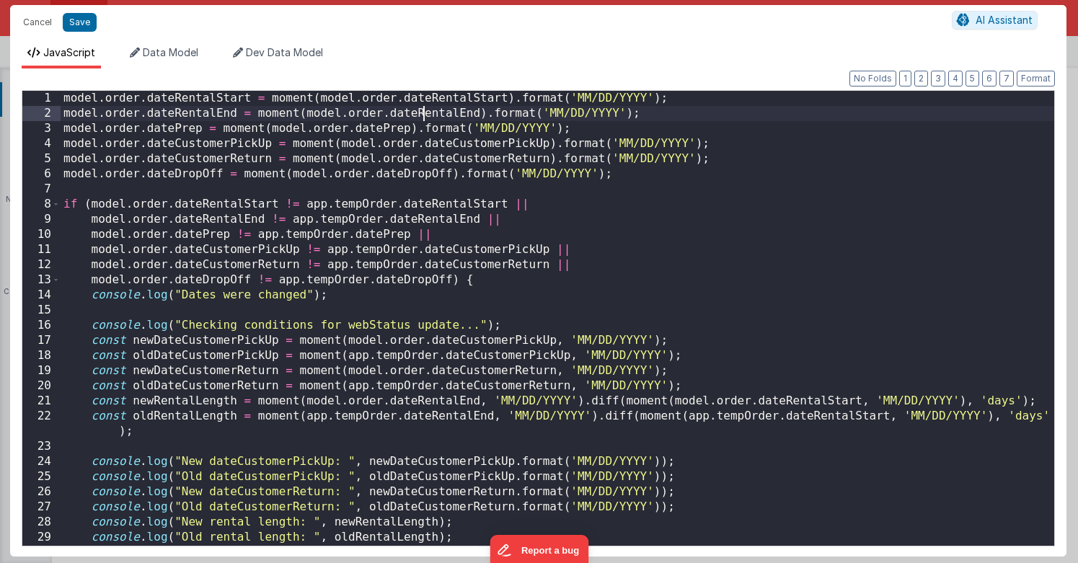
click at [424, 106] on div "model . order . dateRentalStart = moment ( model . order . dateRentalStart ) . …" at bounding box center [557, 333] width 993 height 485
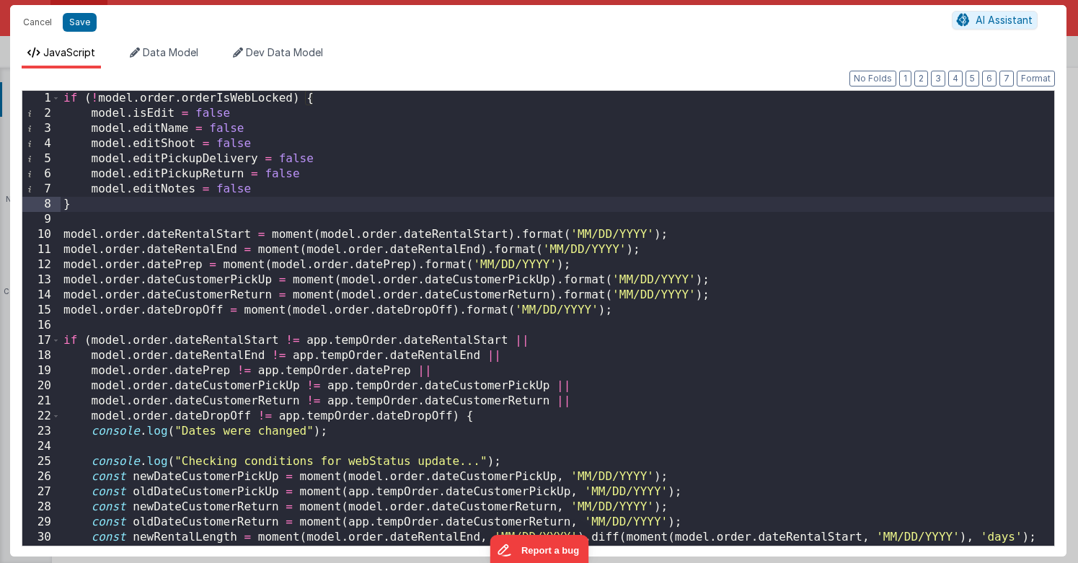
click at [237, 213] on div "if ( ! model . order . orderIsWebLocked ) { model . isEdit = false model . edit…" at bounding box center [557, 341] width 993 height 500
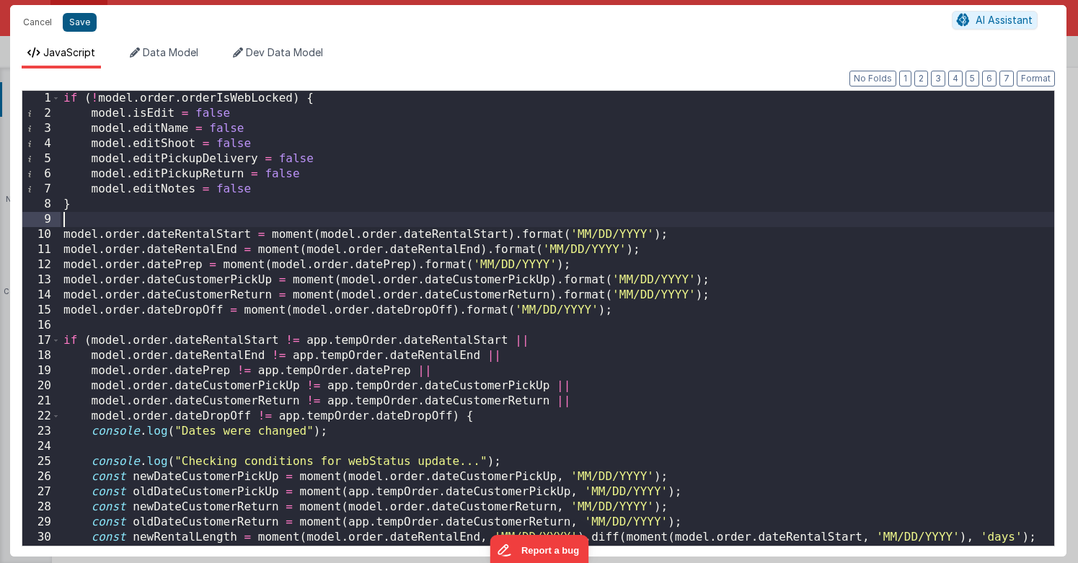
click at [80, 22] on button "Save" at bounding box center [80, 22] width 34 height 19
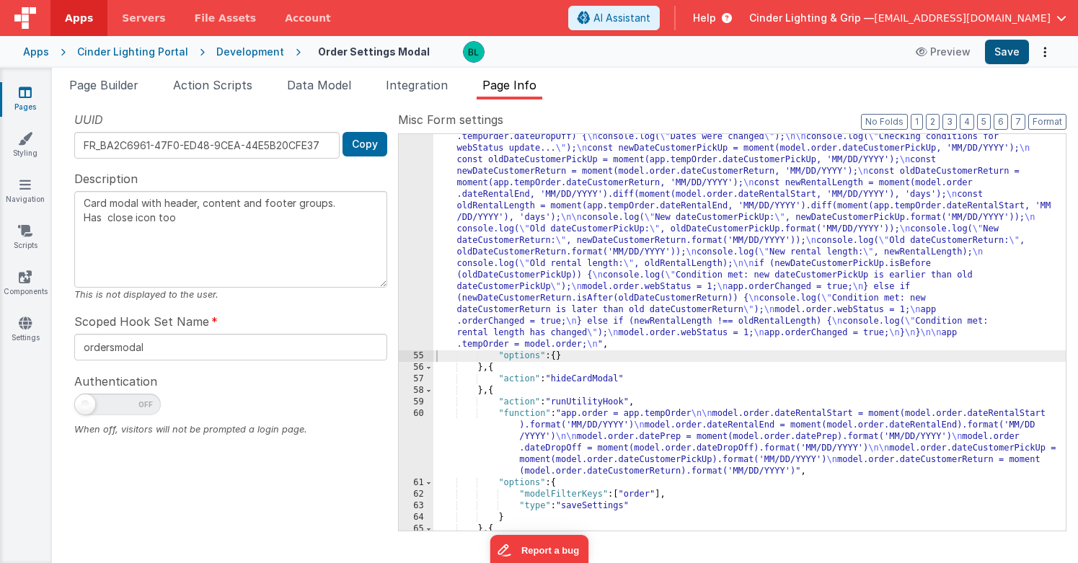
click at [1015, 58] on button "Save" at bounding box center [1007, 52] width 44 height 25
click at [636, 275] on div ""function" : "if (!model.order.orderIsWebLocked) { \n model.isEdit = false \n m…" at bounding box center [749, 387] width 632 height 742
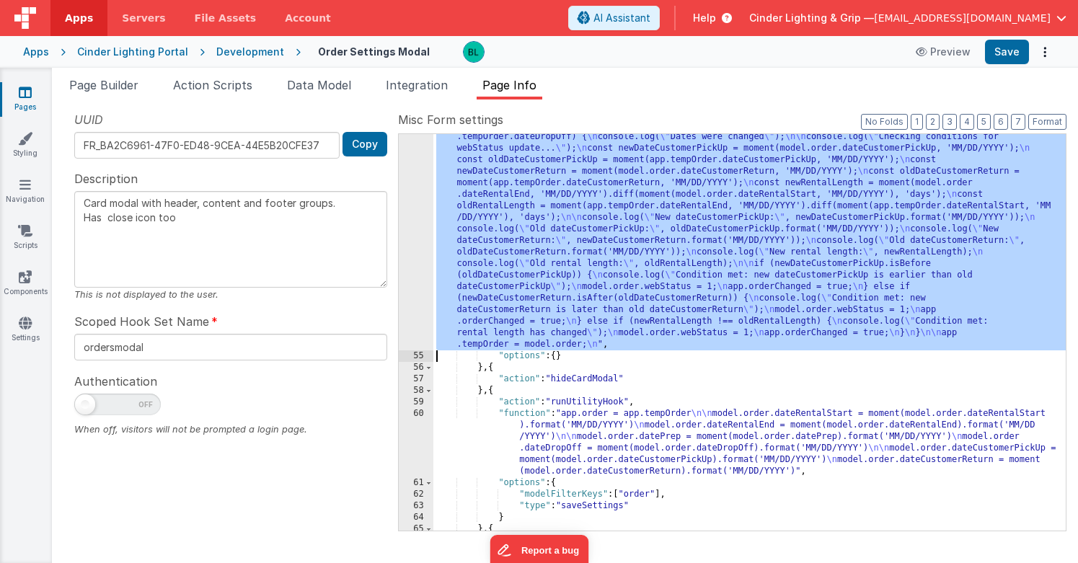
click at [407, 275] on div "54" at bounding box center [416, 183] width 35 height 334
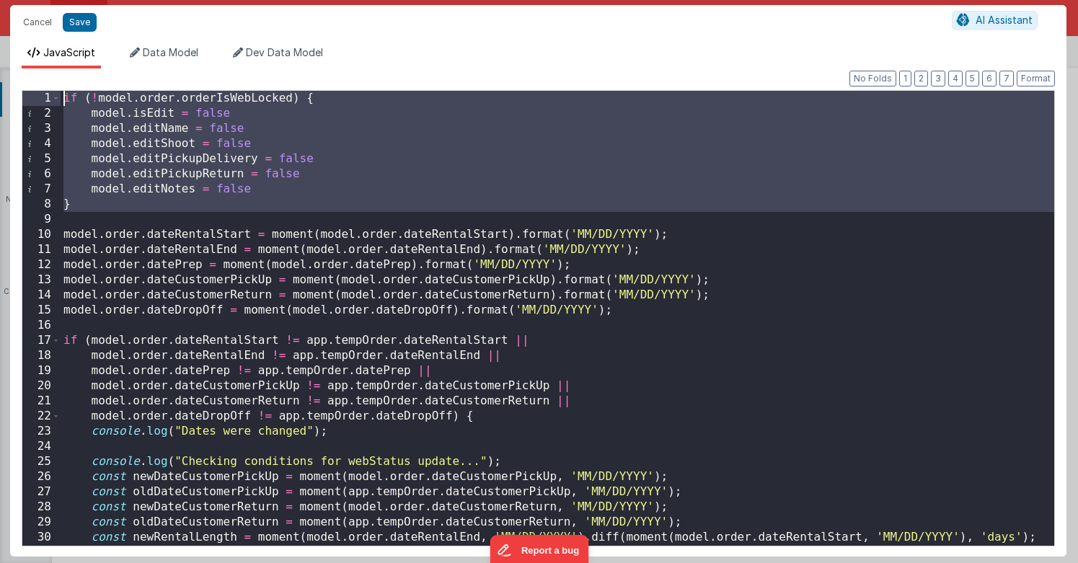
drag, startPoint x: 105, startPoint y: 216, endPoint x: 51, endPoint y: 89, distance: 137.6
click at [51, 89] on div "Format 7 6 5 4 3 2 1 No Folds 1 2 3 4 5 6 7 8 9 10 11 12 13 14 15 16 17 18 19 2…" at bounding box center [538, 317] width 1033 height 456
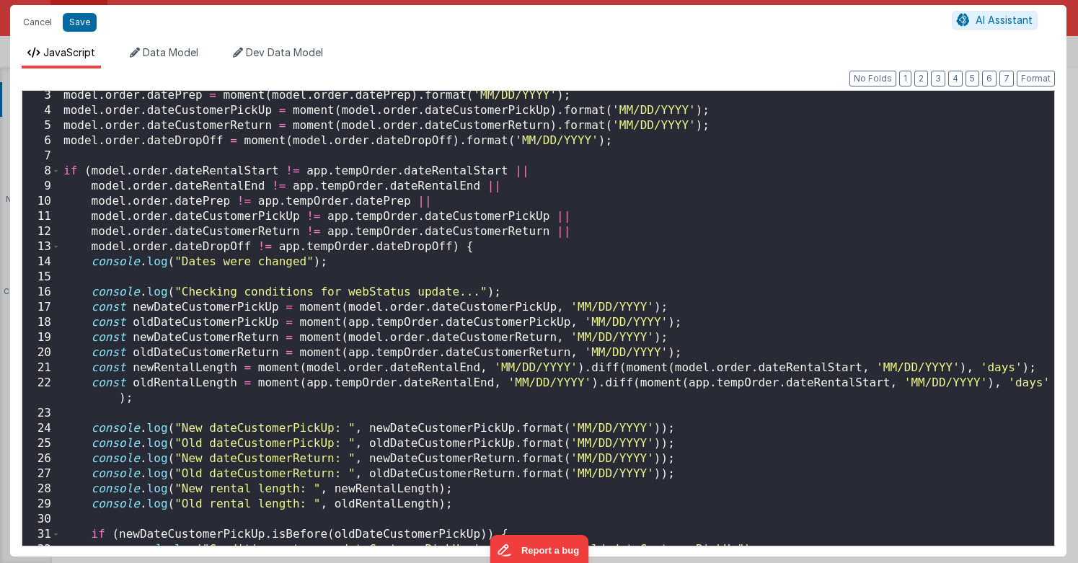
scroll to position [0, 0]
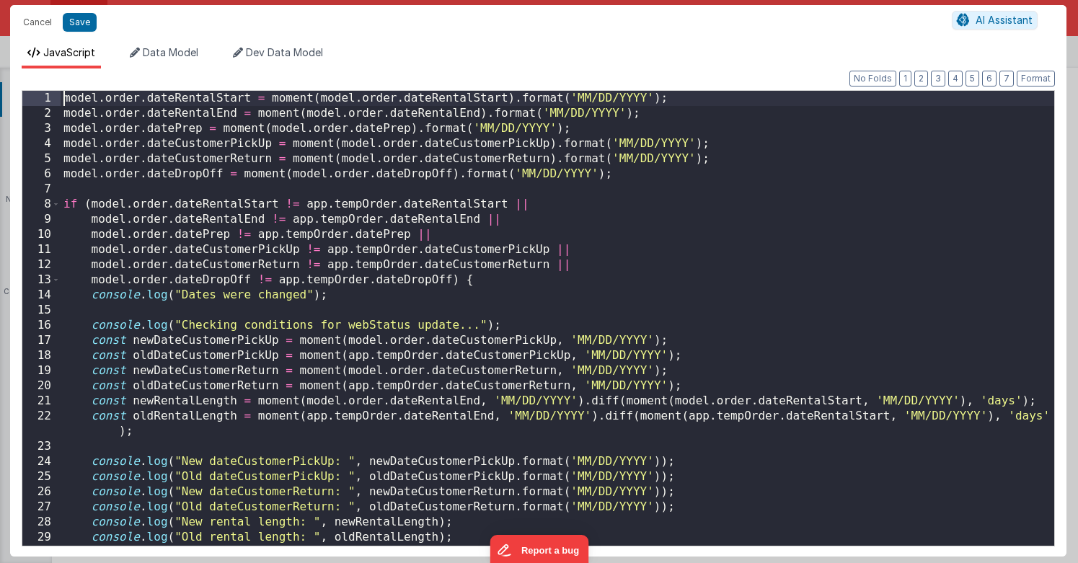
click at [299, 128] on div "model . order . dateRentalStart = moment ( model . order . dateRentalStart ) . …" at bounding box center [557, 333] width 993 height 485
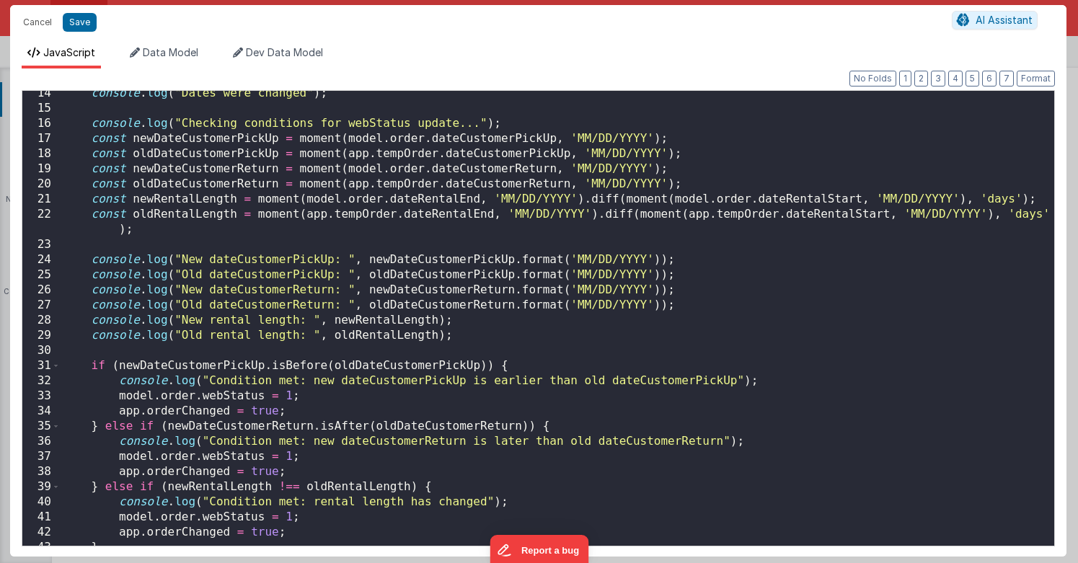
scroll to position [239, 0]
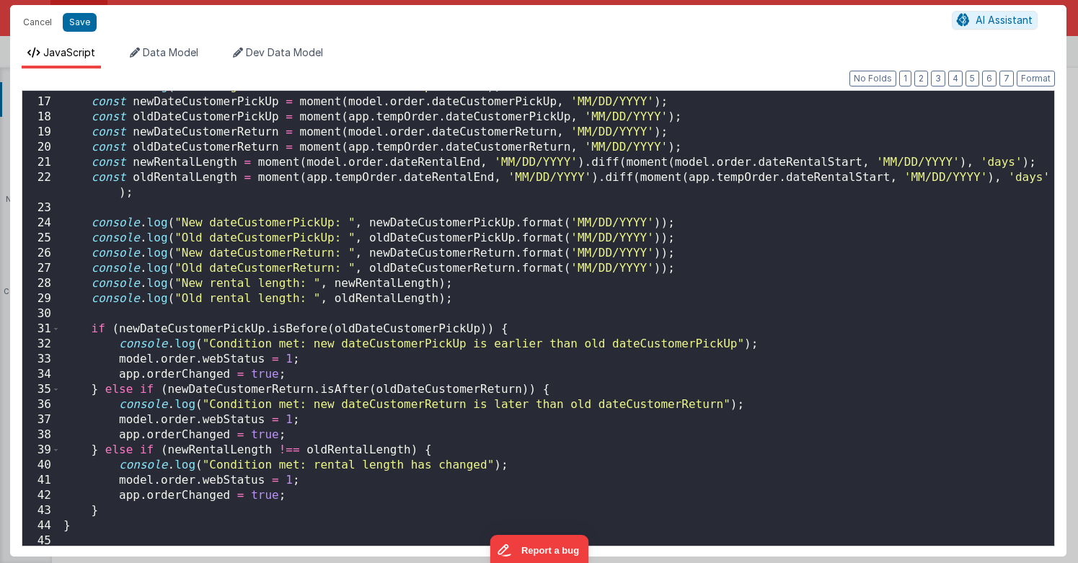
click at [433, 282] on div "console . log ( "Checking conditions for webStatus update..." ) ; const newDate…" at bounding box center [557, 321] width 993 height 485
click at [420, 226] on div "console . log ( "Checking conditions for webStatus update..." ) ; const newDate…" at bounding box center [557, 321] width 993 height 485
click at [435, 291] on div "console . log ( "Checking conditions for webStatus update..." ) ; const newDate…" at bounding box center [557, 321] width 993 height 485
click at [369, 352] on div "console . log ( "Checking conditions for webStatus update..." ) ; const newDate…" at bounding box center [557, 321] width 993 height 485
click at [38, 24] on button "Cancel" at bounding box center [37, 22] width 43 height 20
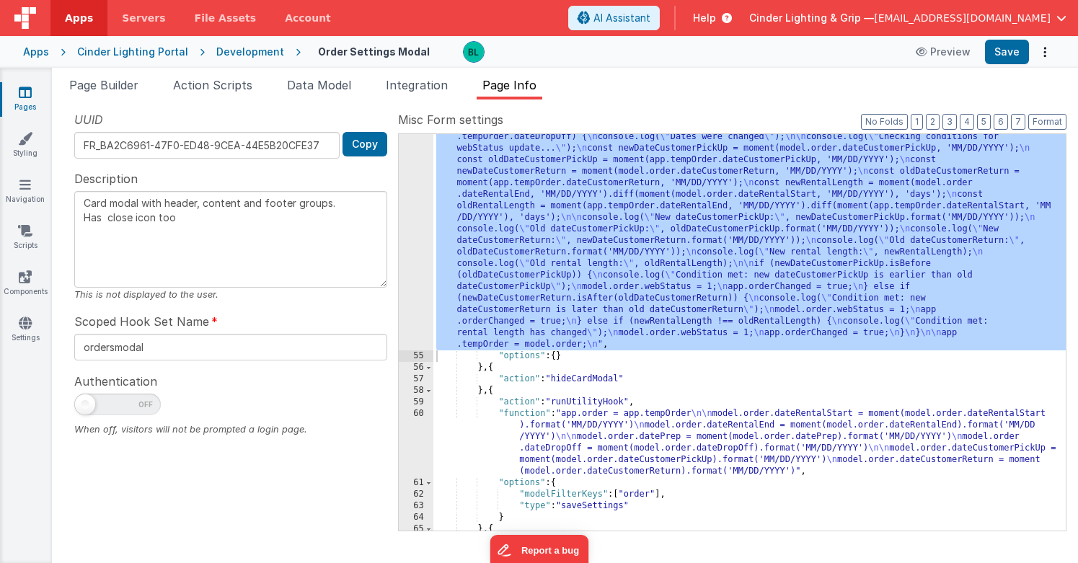
click at [610, 324] on div ""function" : "if (!model.order.orderIsWebLocked) { \n model.isEdit = false \n m…" at bounding box center [749, 387] width 632 height 742
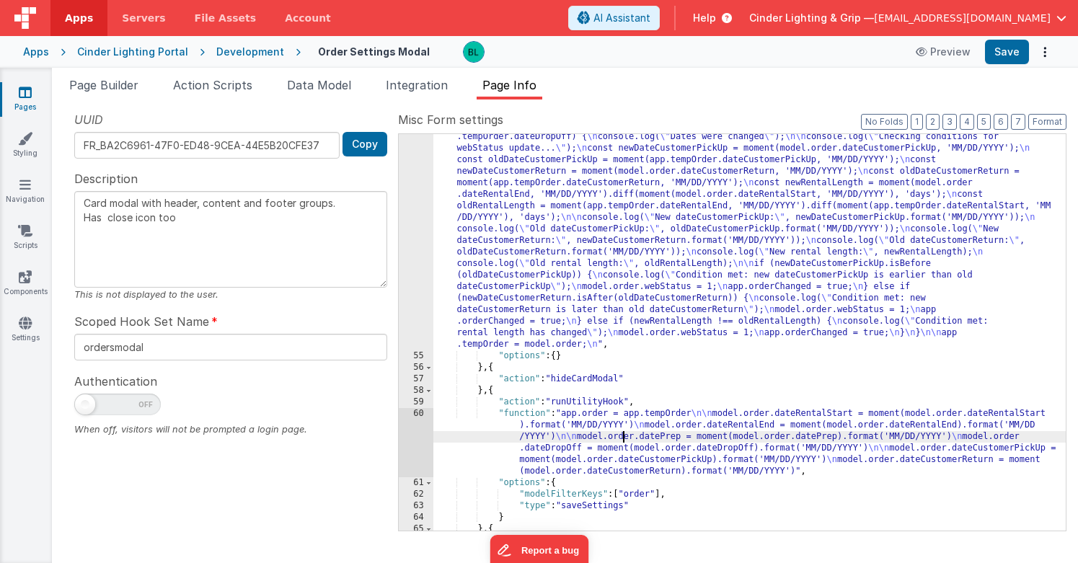
click at [621, 439] on div ""function" : "if (!model.order.orderIsWebLocked) { \n model.isEdit = false \n m…" at bounding box center [749, 387] width 632 height 742
click at [425, 439] on div "60" at bounding box center [416, 442] width 35 height 69
click at [420, 437] on div "60" at bounding box center [416, 442] width 35 height 69
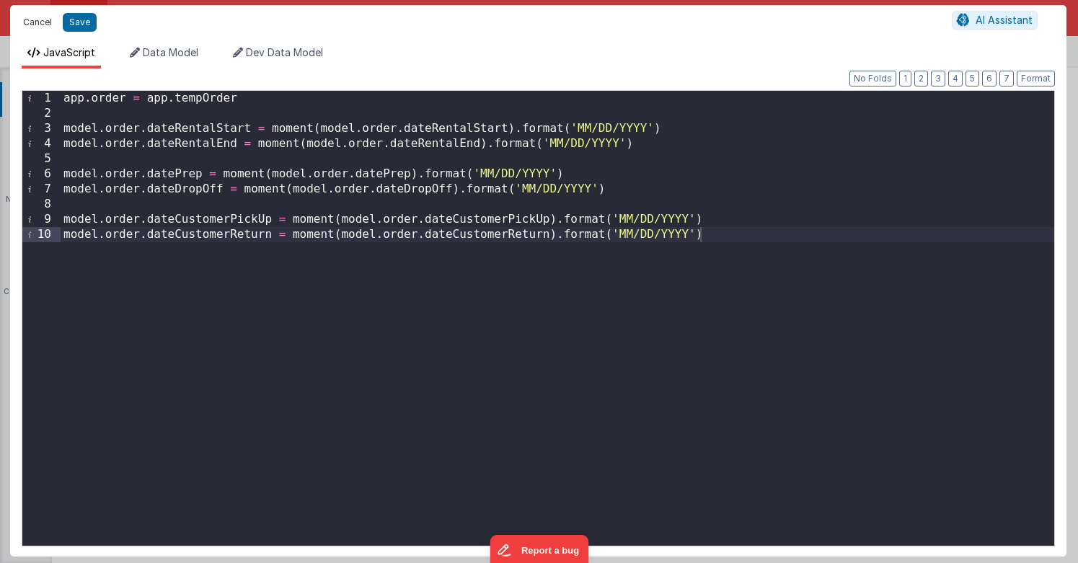
click at [38, 22] on button "Cancel" at bounding box center [37, 22] width 43 height 20
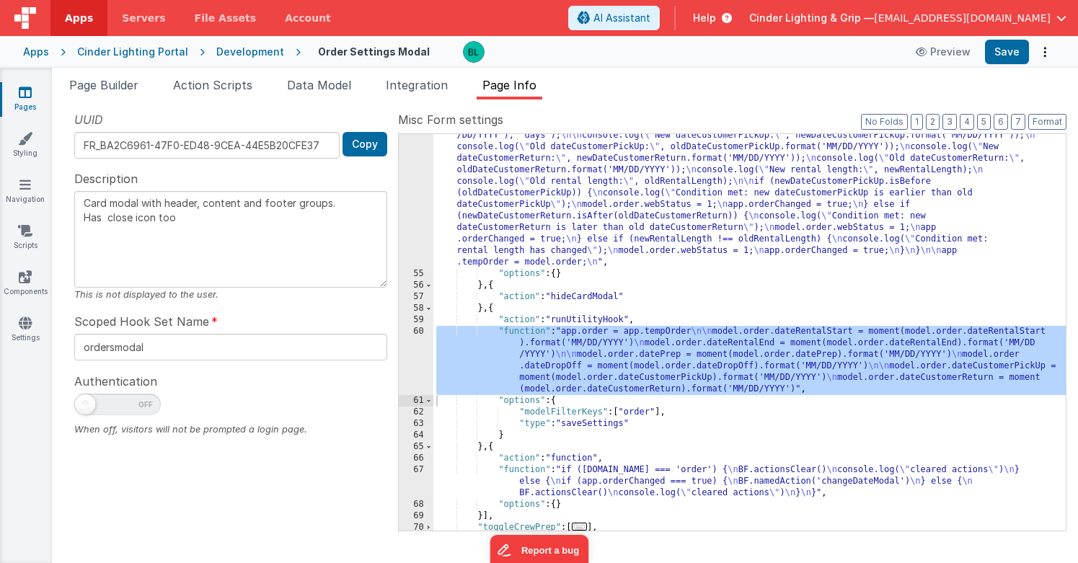
scroll to position [523, 0]
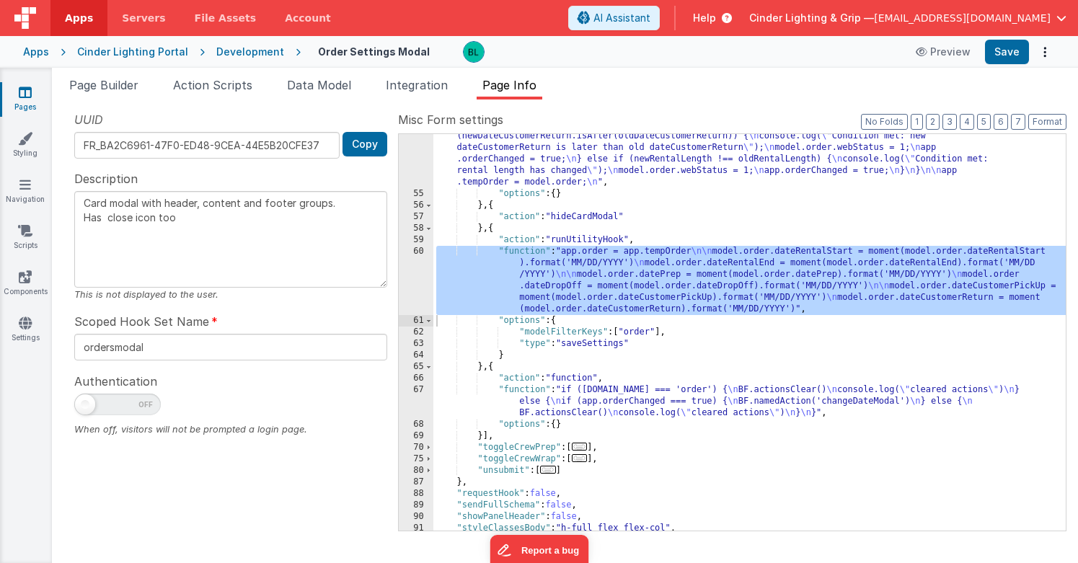
click at [613, 347] on div ""function" : "if (!model.order.orderIsWebLocked) { \n model.isEdit = false \n m…" at bounding box center [749, 225] width 632 height 742
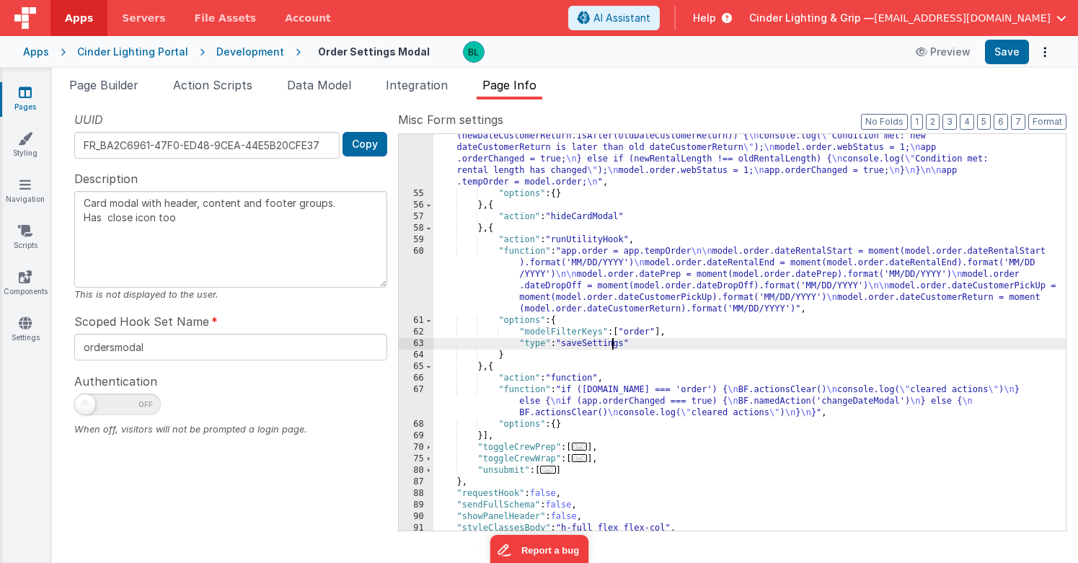
click at [680, 300] on div ""function" : "if (!model.order.orderIsWebLocked) { \n model.isEdit = false \n m…" at bounding box center [749, 225] width 632 height 742
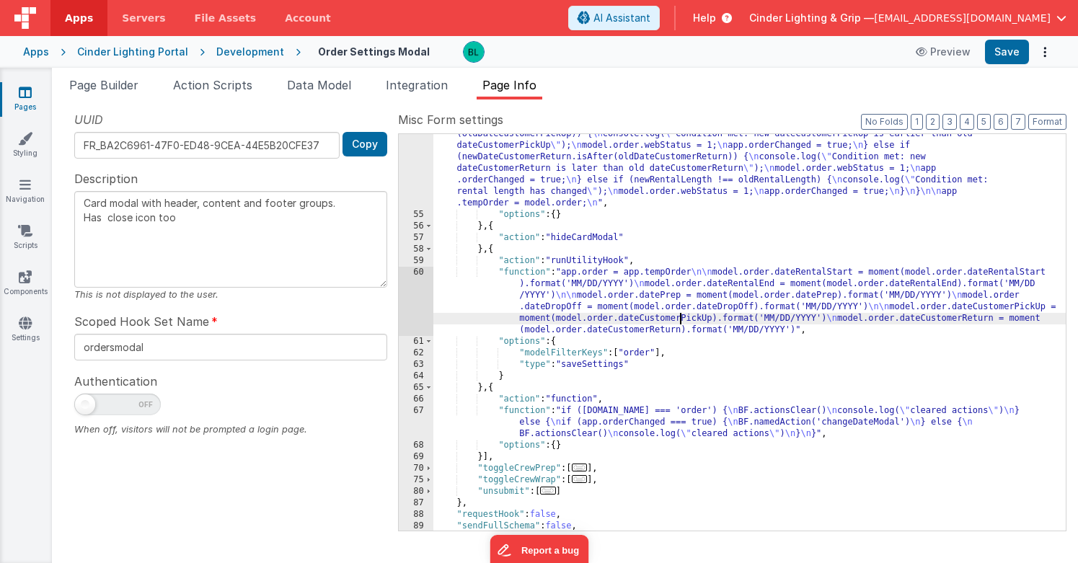
scroll to position [499, 0]
click at [417, 296] on div "60" at bounding box center [416, 304] width 35 height 69
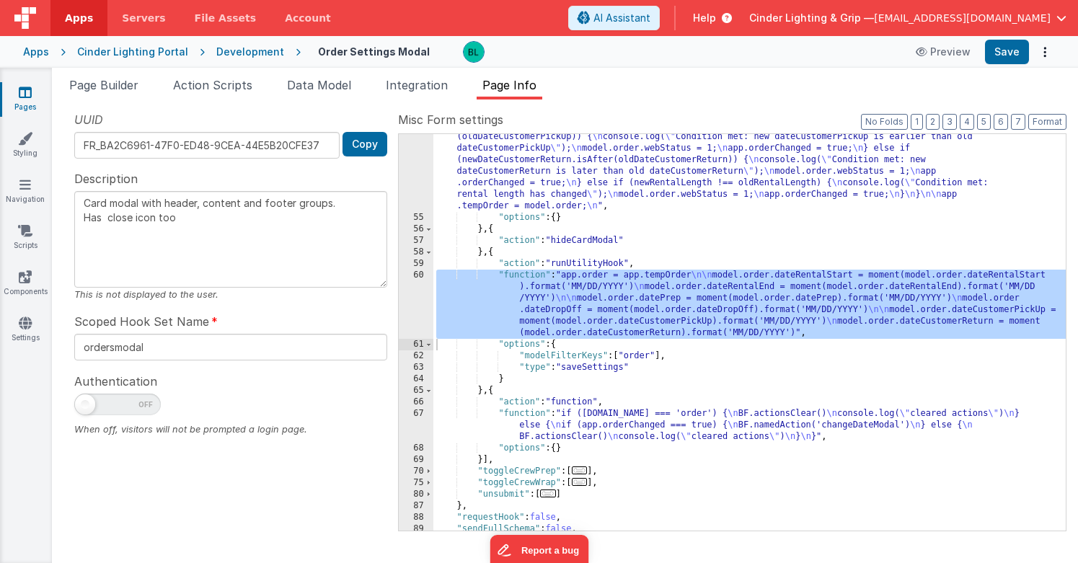
click at [631, 363] on div ""function" : "if (!model.order.orderIsWebLocked) { \n model.isEdit = false \n m…" at bounding box center [749, 248] width 632 height 742
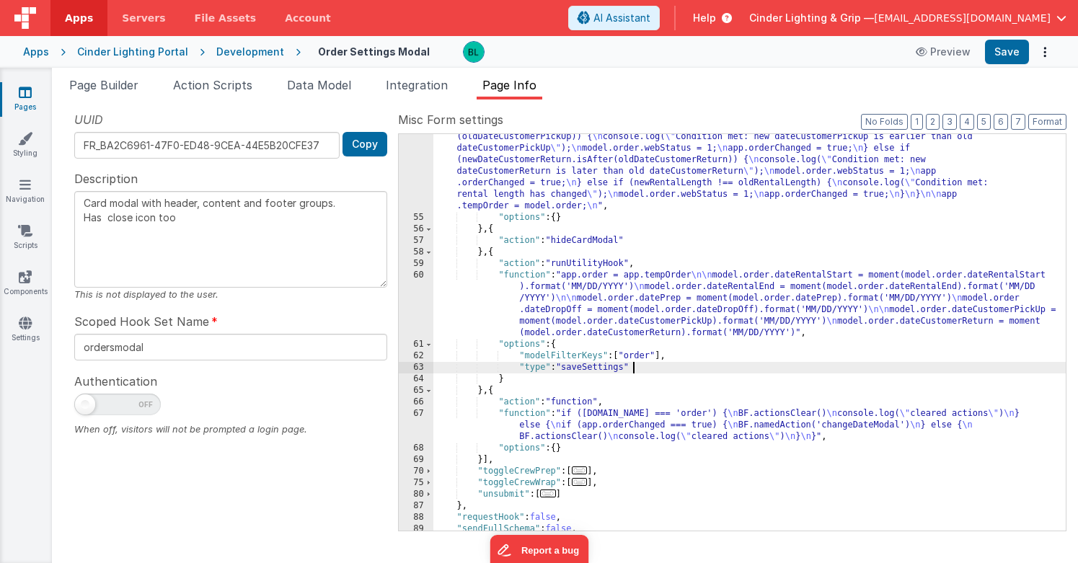
click at [657, 409] on div ""function" : "if (!model.order.orderIsWebLocked) { \n model.isEdit = false \n m…" at bounding box center [749, 248] width 632 height 742
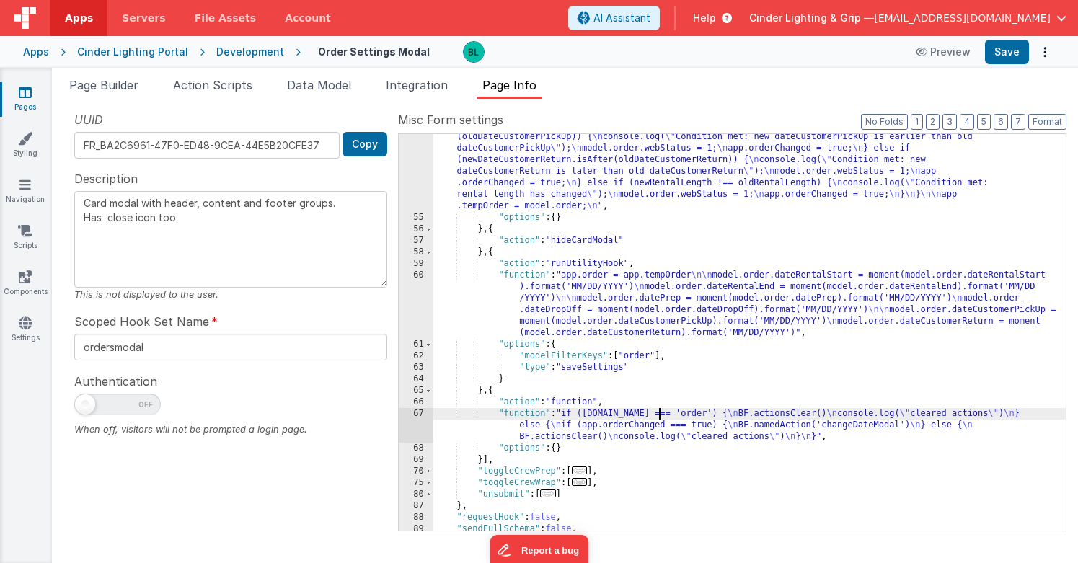
click at [415, 430] on div "67" at bounding box center [416, 425] width 35 height 35
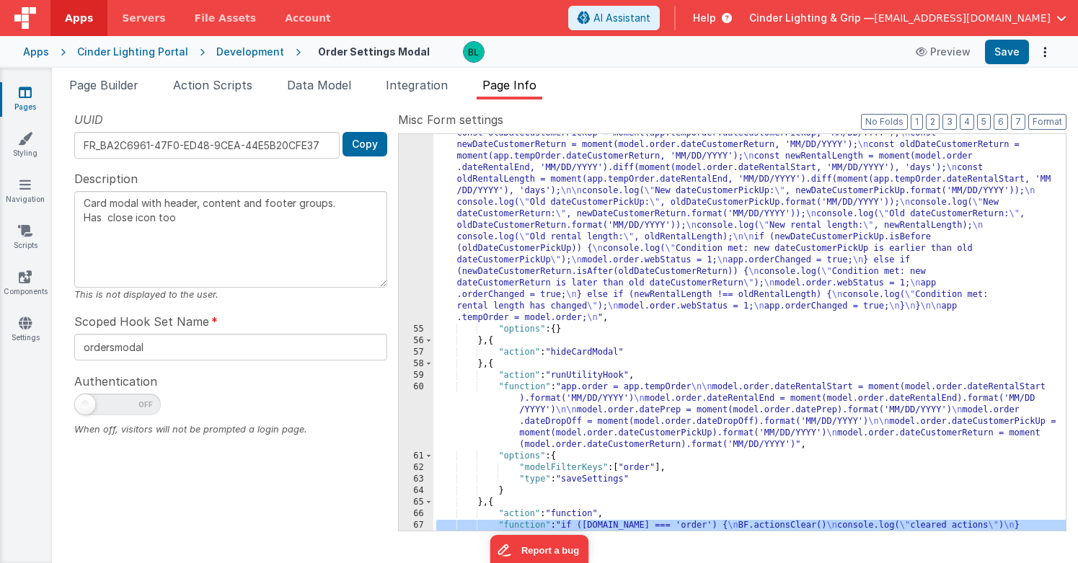
scroll to position [387, 0]
click at [603, 262] on div ""function" : "if (!model.order.orderIsWebLocked) { \n model.isEdit = false \n m…" at bounding box center [749, 371] width 632 height 765
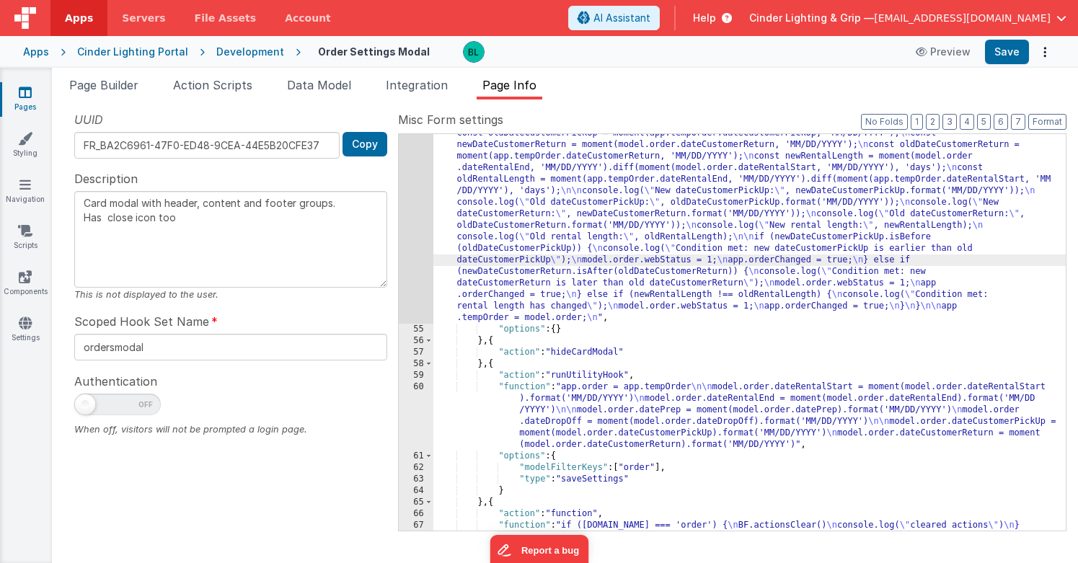
click at [415, 220] on div "54" at bounding box center [416, 156] width 35 height 334
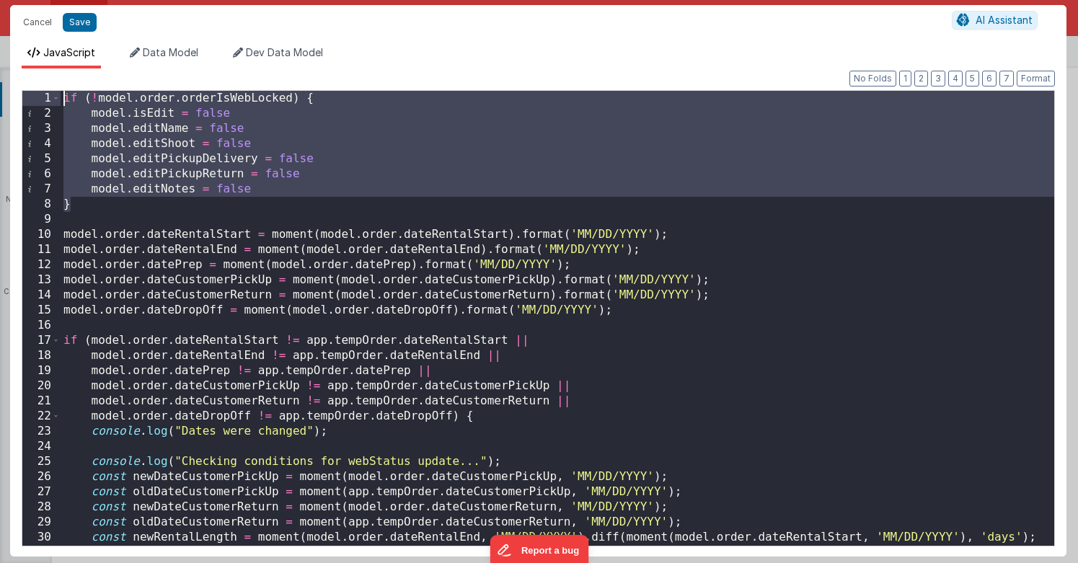
drag, startPoint x: 102, startPoint y: 207, endPoint x: 58, endPoint y: 78, distance: 136.1
click at [58, 78] on div "Format 7 6 5 4 3 2 1 No Folds 1 2 3 4 5 6 7 8 9 10 11 12 13 14 15 16 17 18 19 2…" at bounding box center [538, 312] width 1056 height 488
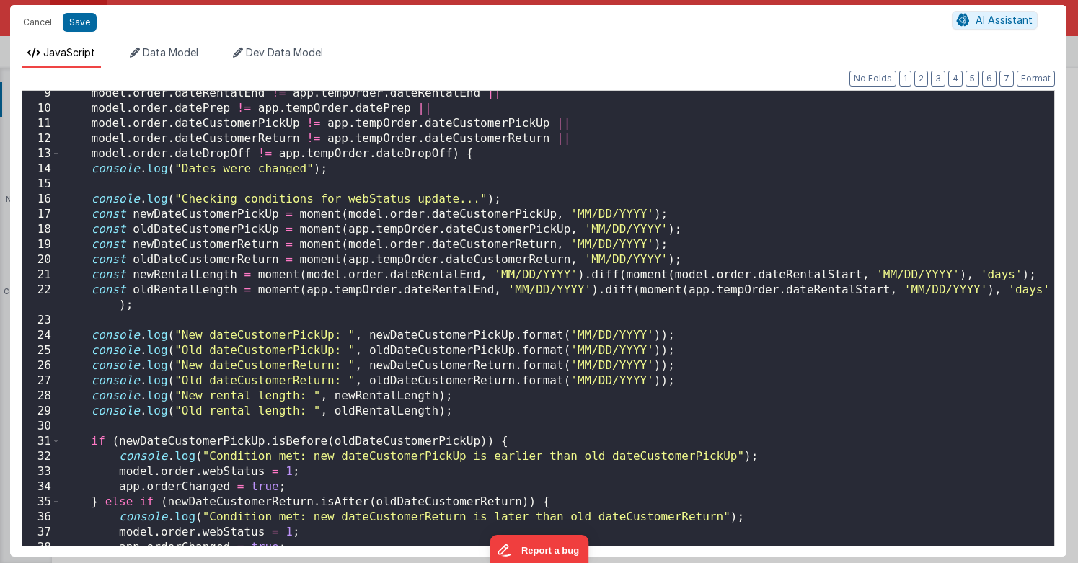
scroll to position [135, 0]
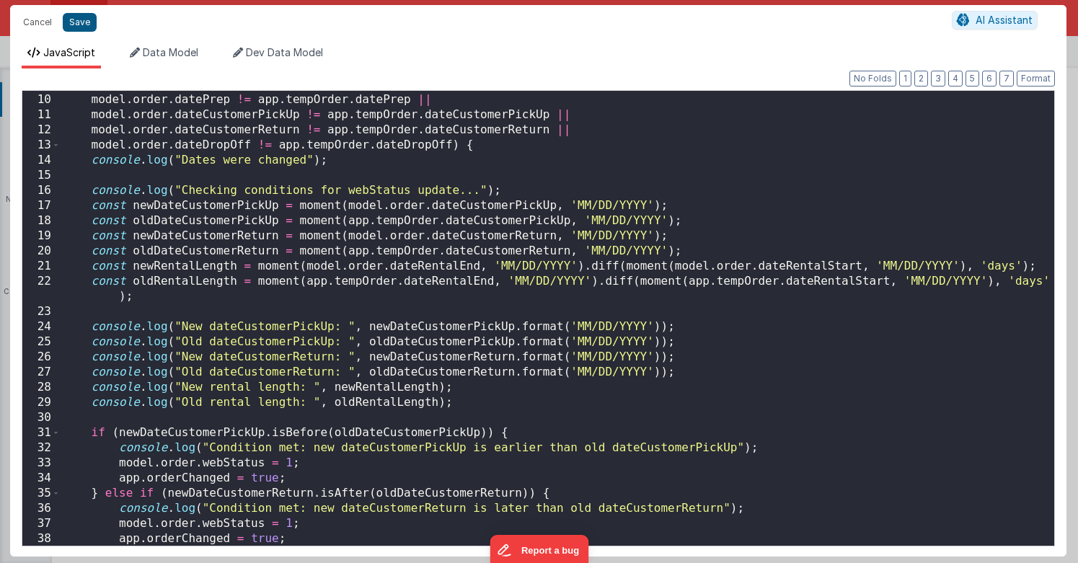
click at [80, 20] on button "Save" at bounding box center [80, 22] width 34 height 19
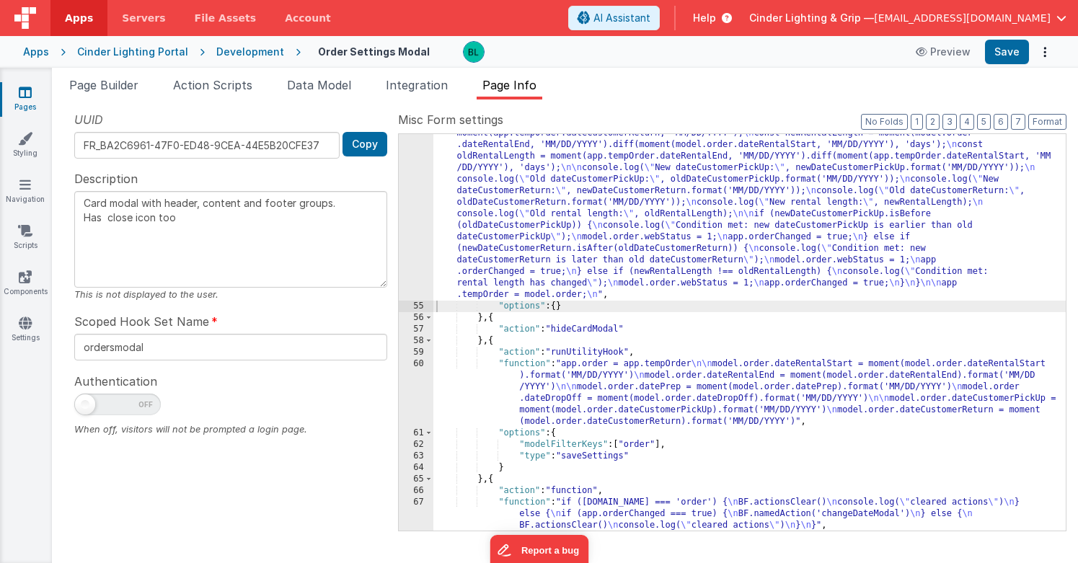
scroll to position [404, 0]
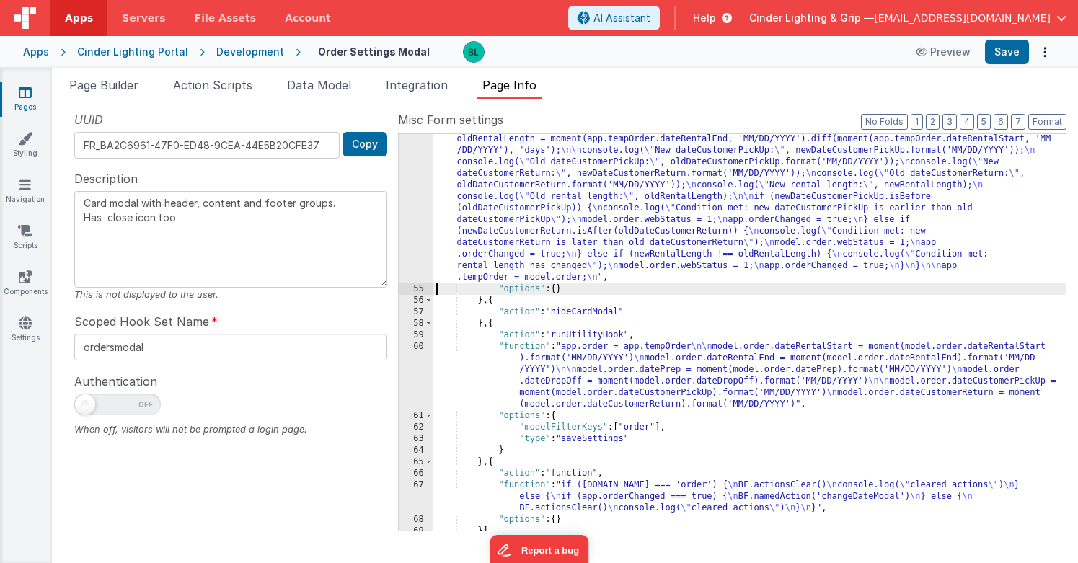
click at [588, 236] on div ""function" : "model.order.dateRentalStart = moment(model.order.dateRentalStart)…" at bounding box center [749, 331] width 632 height 719
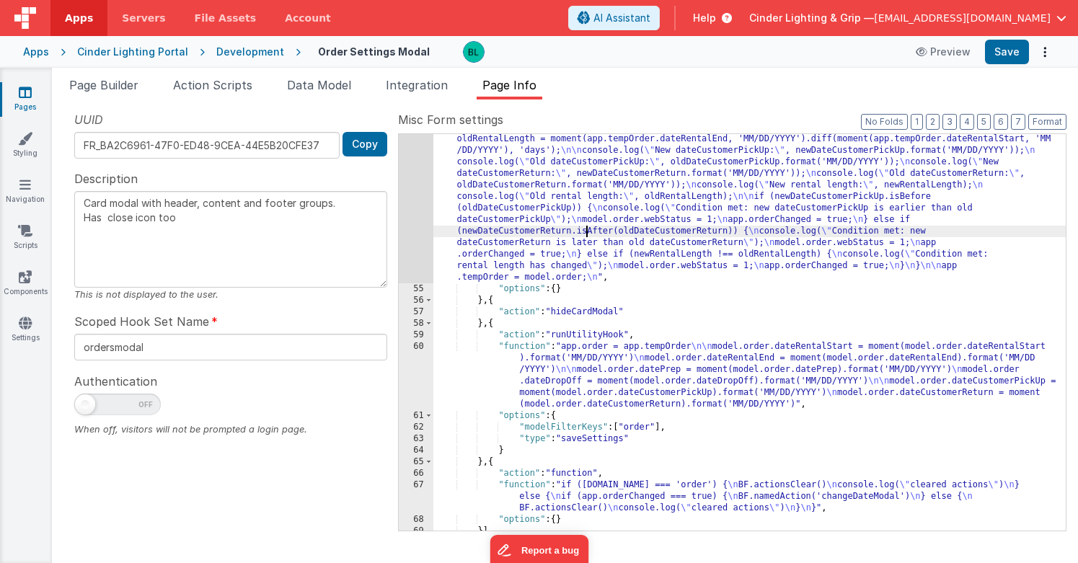
click at [625, 215] on div ""function" : "model.order.dateRentalStart = moment(model.order.dateRentalStart)…" at bounding box center [749, 331] width 632 height 719
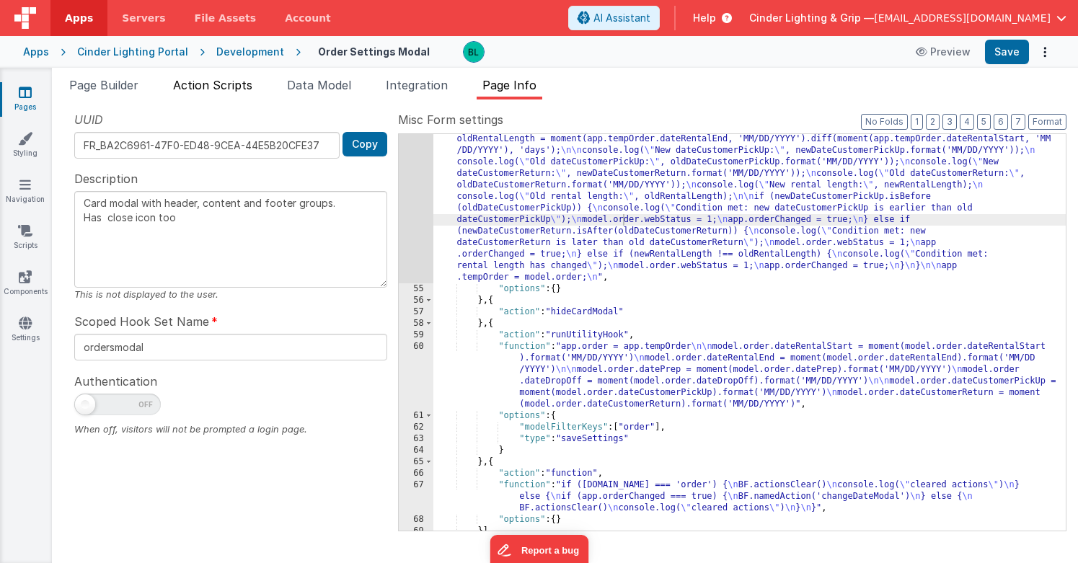
click at [203, 86] on span "Action Scripts" at bounding box center [212, 85] width 79 height 14
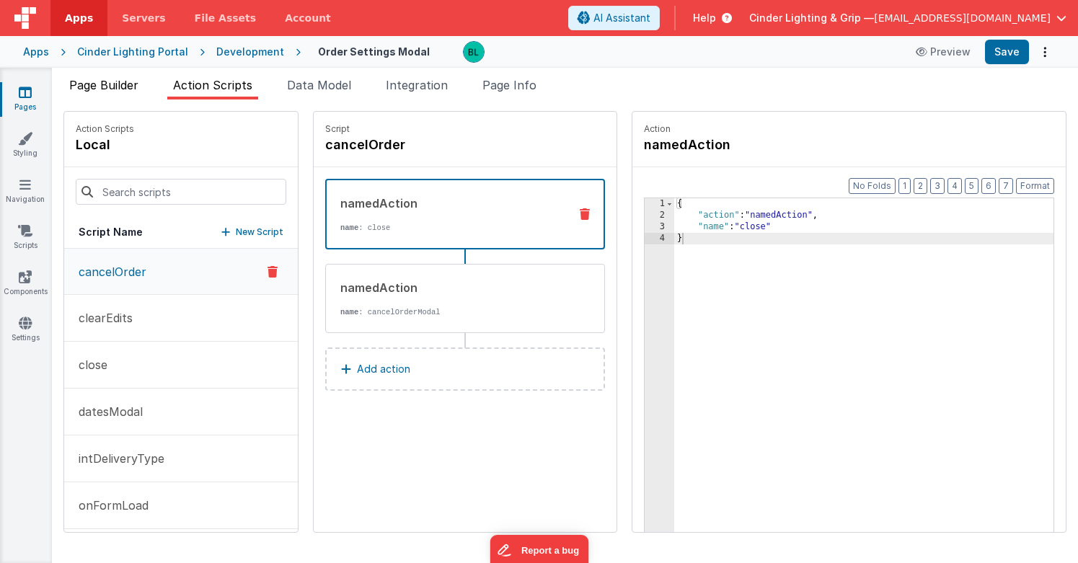
click at [126, 91] on span "Page Builder" at bounding box center [103, 85] width 69 height 14
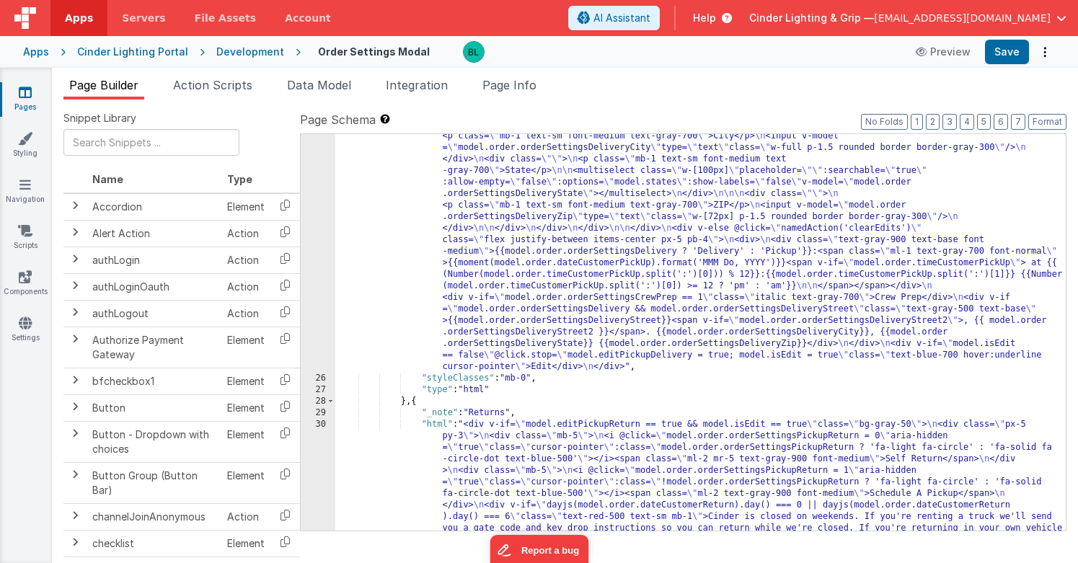
scroll to position [995, 0]
click at [603, 442] on div ""html" : "<div v-if= \" model.editPickupDelivery == true && model.isEdit == tru…" at bounding box center [700, 564] width 730 height 1653
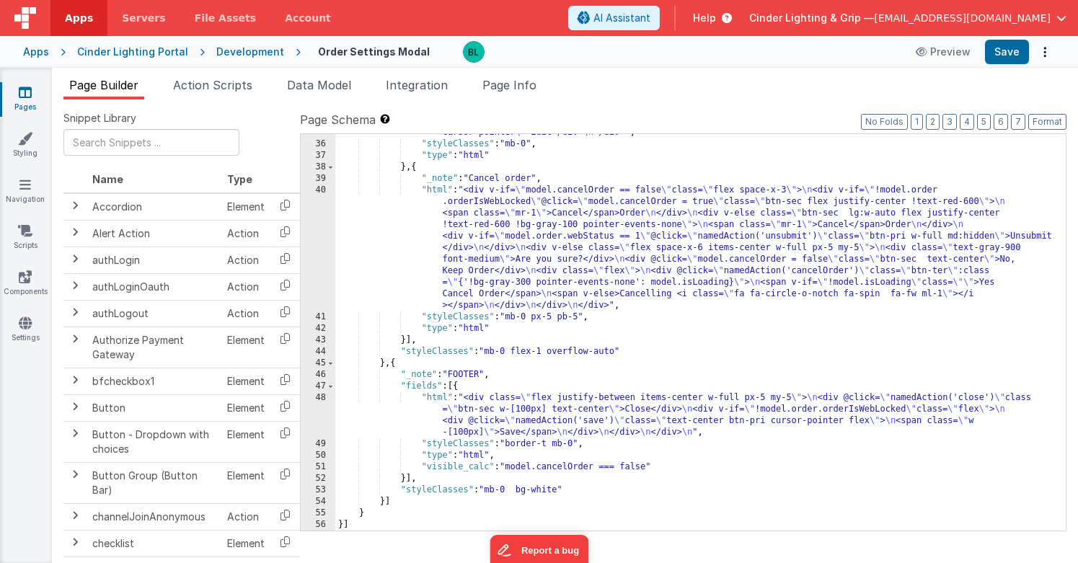
scroll to position [2037, 0]
click at [598, 430] on div ""html" : "<div v-if= \" model.editNotes == true && model.isEdit == true \" clas…" at bounding box center [700, 296] width 730 height 500
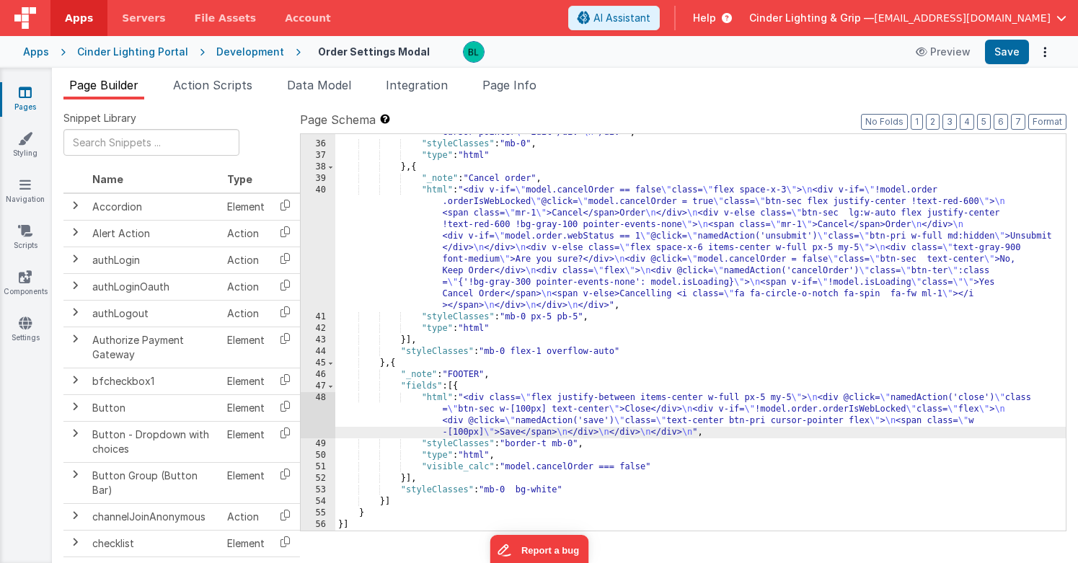
click at [319, 416] on div "48" at bounding box center [318, 415] width 35 height 46
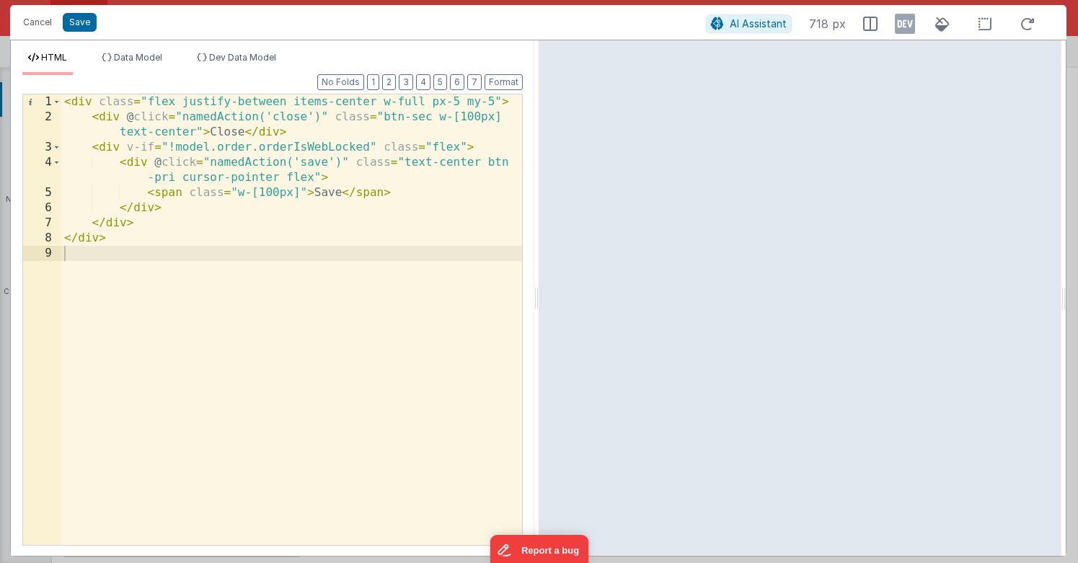
drag, startPoint x: 164, startPoint y: 215, endPoint x: 158, endPoint y: 138, distance: 77.4
click at [164, 215] on div "< div class = "flex justify-between items-center w-full px-5 my-5" > < div @ cl…" at bounding box center [291, 334] width 461 height 481
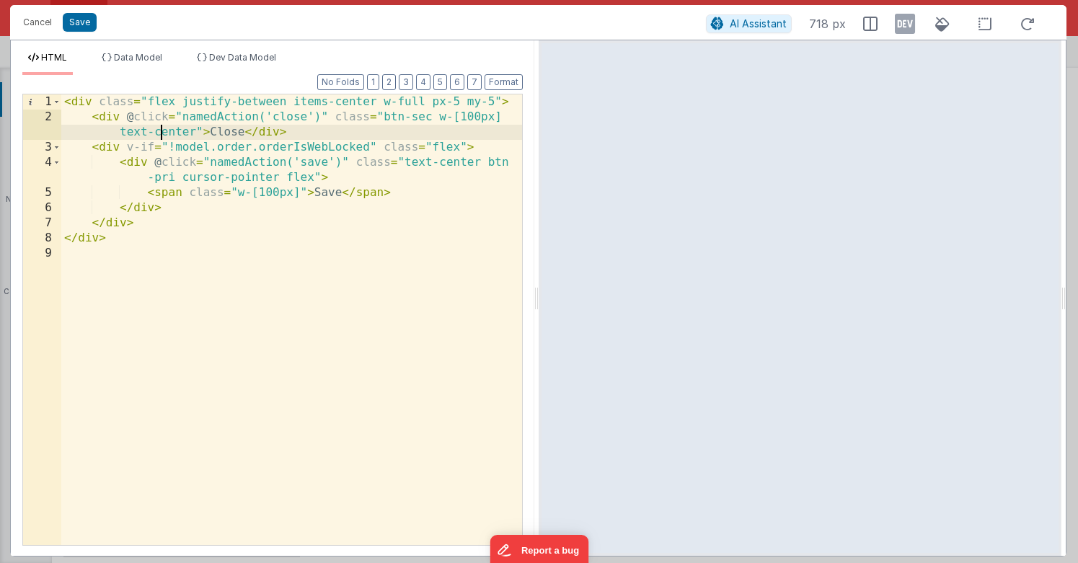
click at [158, 136] on div "< div class = "flex justify-between items-center w-full px-5 my-5" > < div @ cl…" at bounding box center [291, 334] width 461 height 481
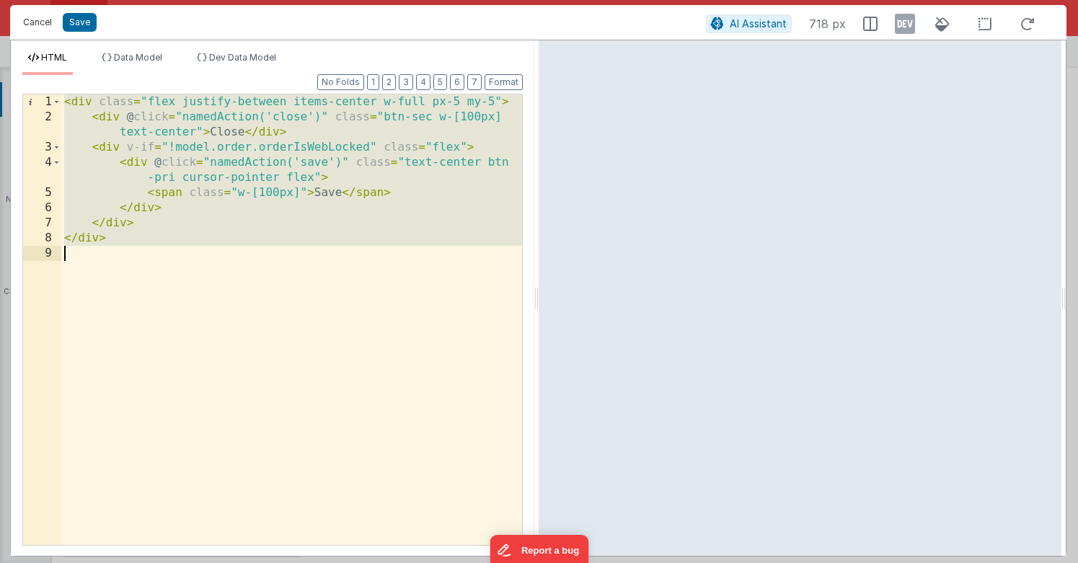
click at [36, 29] on button "Cancel" at bounding box center [37, 22] width 43 height 20
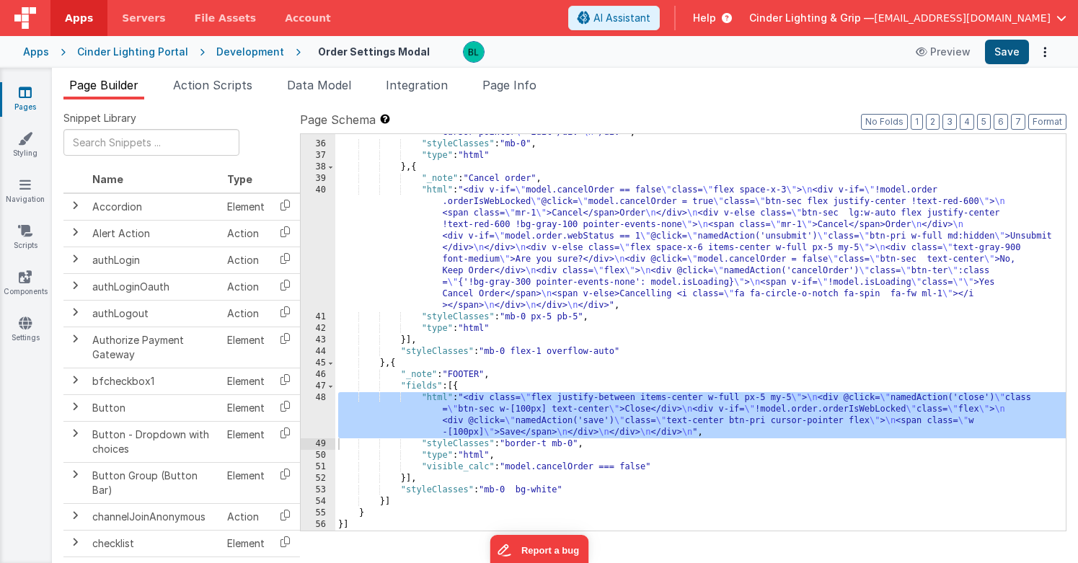
click at [1009, 53] on button "Save" at bounding box center [1007, 52] width 44 height 25
click at [495, 82] on span "Page Info" at bounding box center [509, 85] width 54 height 14
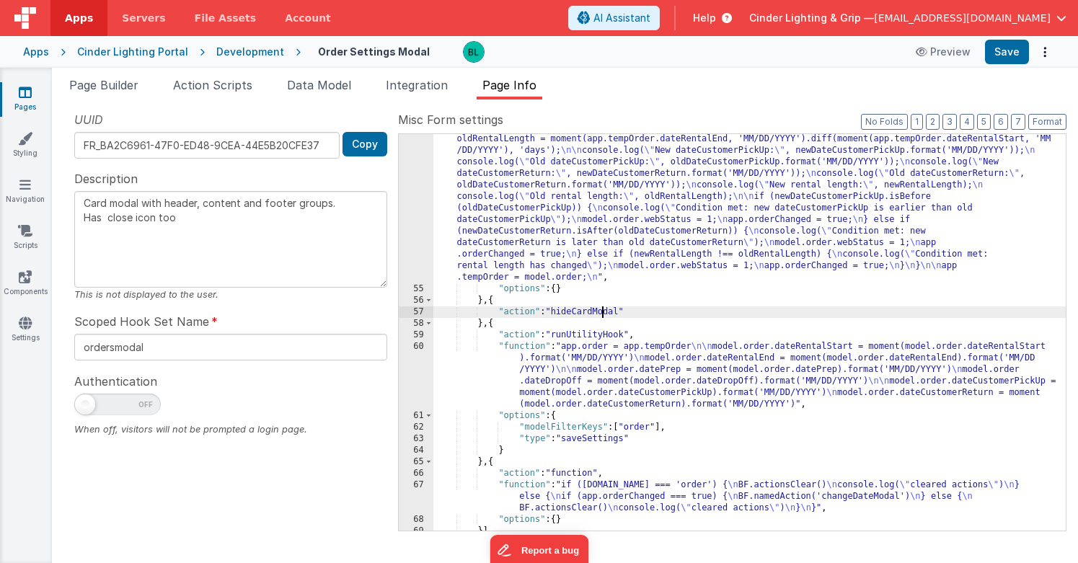
click at [604, 311] on div ""function" : "model.order.dateRentalStart = moment(model.order.dateRentalStart)…" at bounding box center [749, 331] width 632 height 719
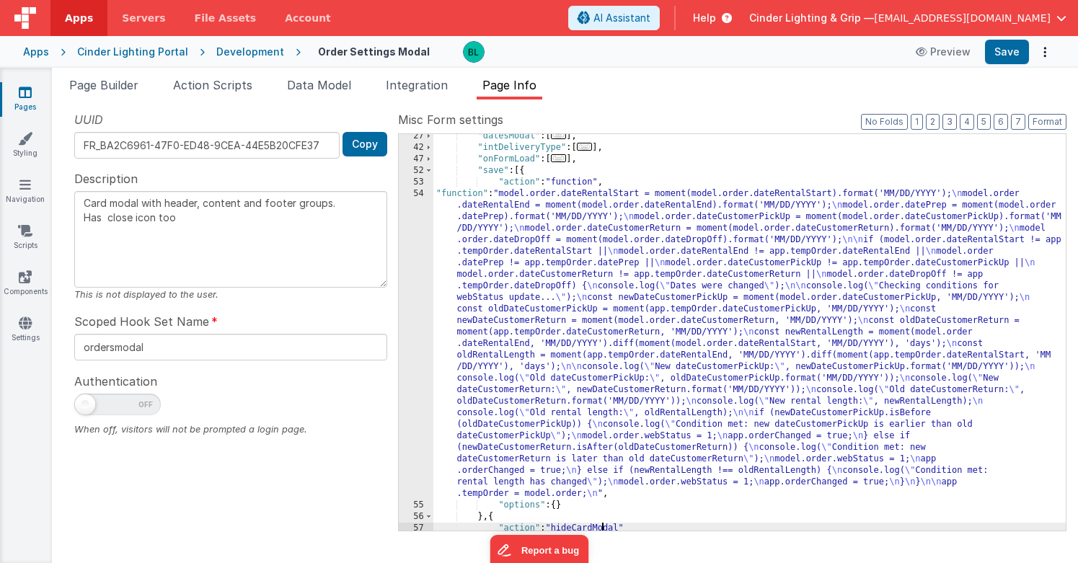
scroll to position [205, 0]
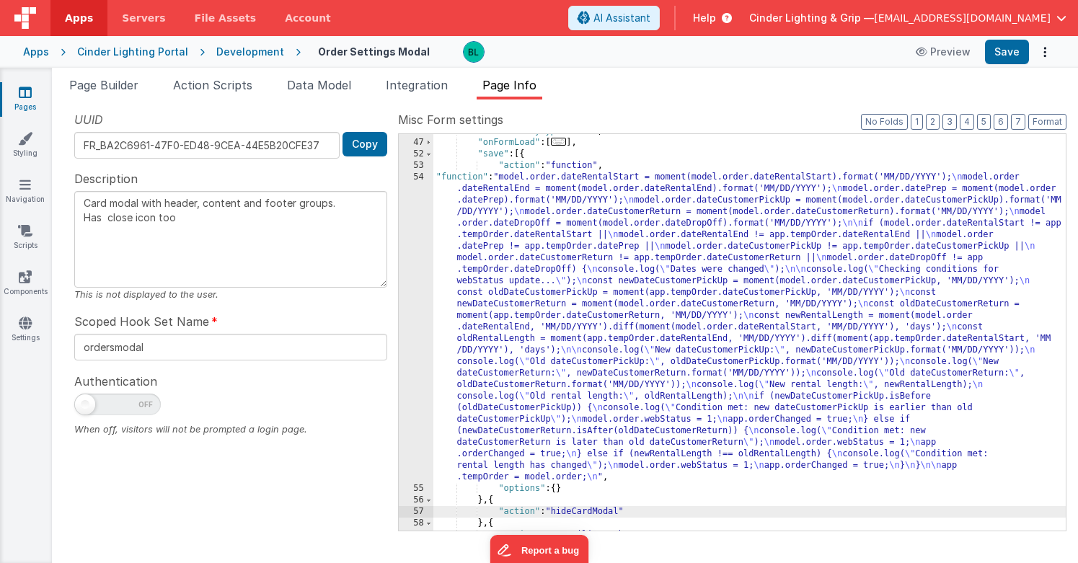
click at [621, 345] on div ""intDeliveryType" : [ ... ] , "onFormLoad" : [ ... ] , "save" : [{ "action" : "…" at bounding box center [749, 334] width 632 height 419
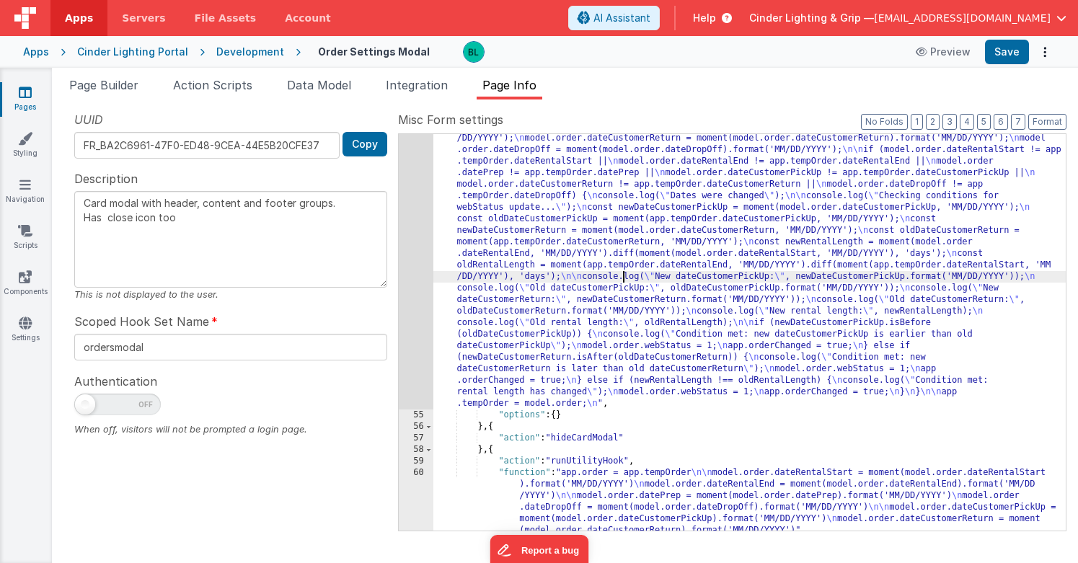
scroll to position [278, 0]
click at [630, 488] on div ""function" : "model.order.dateRentalStart = moment(model.order.dateRentalStart)…" at bounding box center [749, 457] width 632 height 719
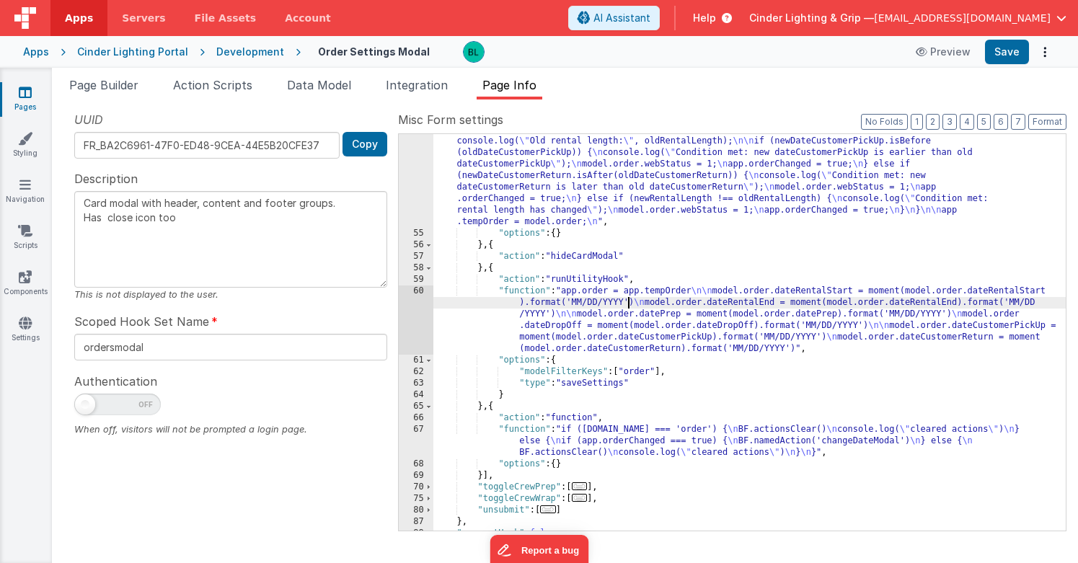
scroll to position [471, 0]
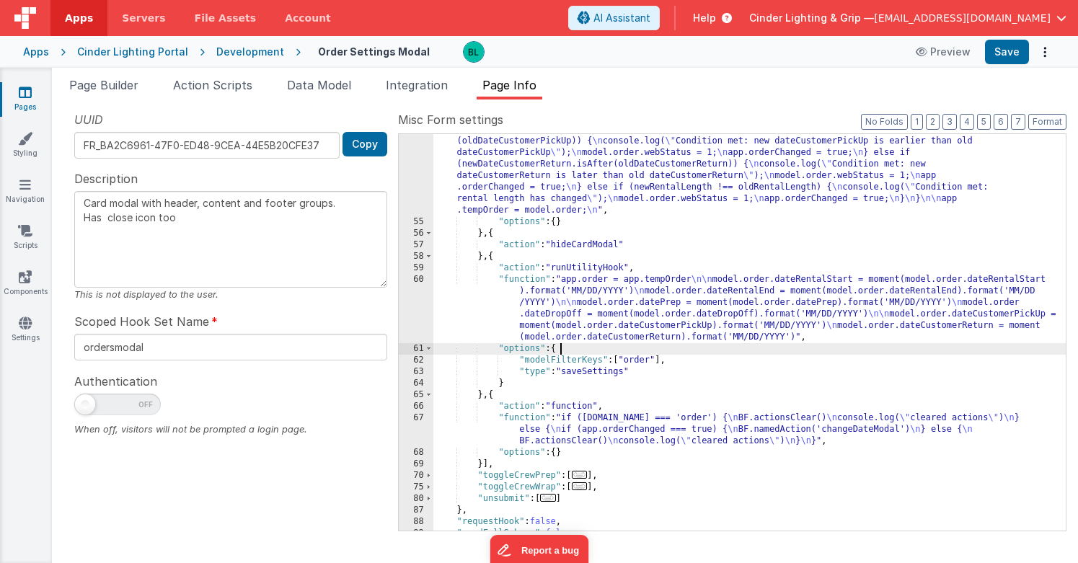
click at [590, 350] on div ""function" : "model.order.dateRentalStart = moment(model.order.dateRentalStart)…" at bounding box center [749, 264] width 632 height 719
click at [491, 233] on div ""function" : "model.order.dateRentalStart = moment(model.order.dateRentalStart)…" at bounding box center [749, 264] width 632 height 719
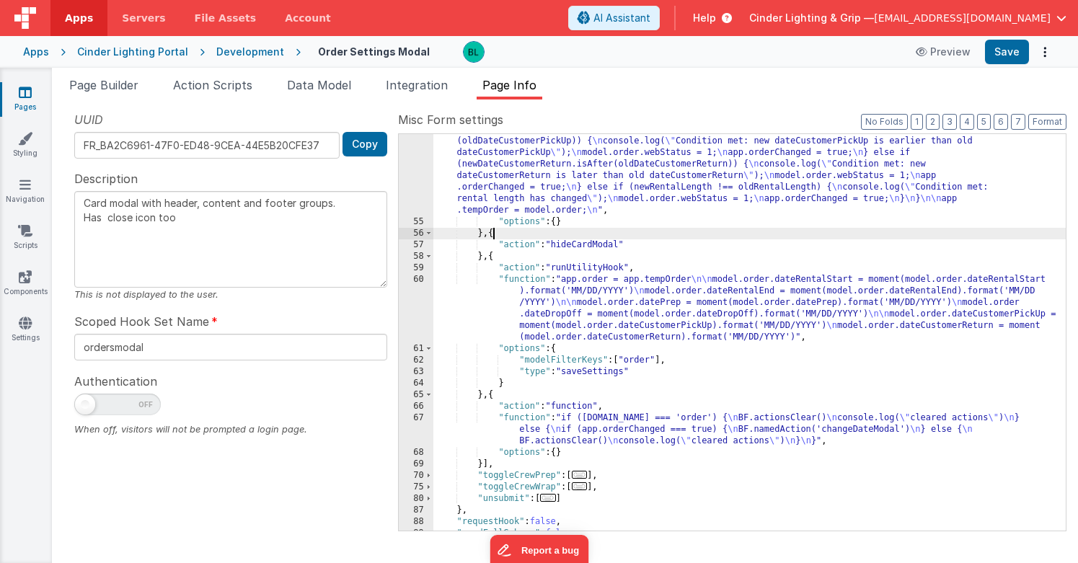
click at [487, 258] on div ""function" : "model.order.dateRentalStart = moment(model.order.dateRentalStart)…" at bounding box center [749, 264] width 632 height 719
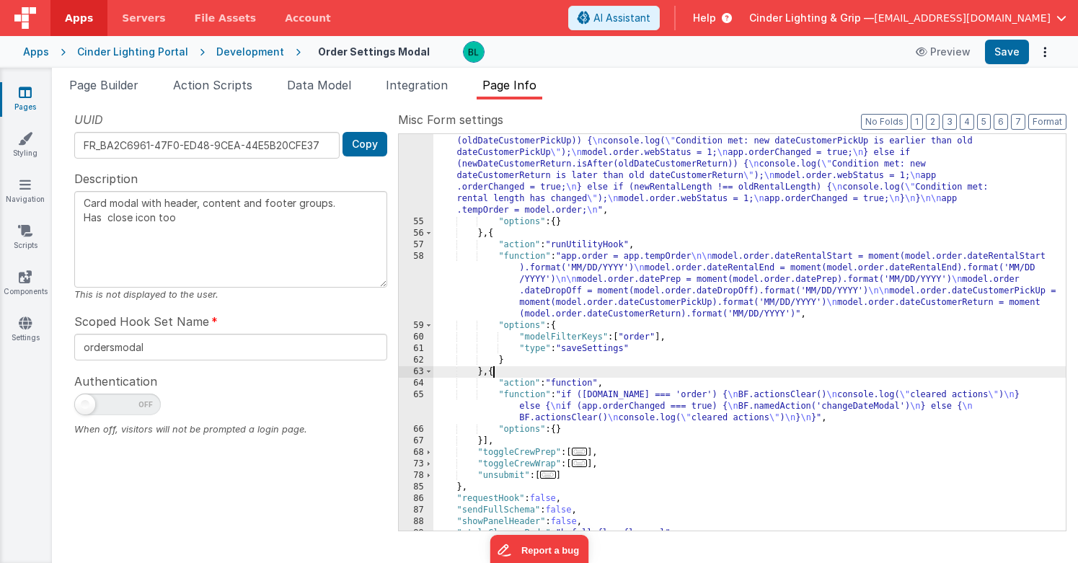
click at [493, 372] on div ""function" : "model.order.dateRentalStart = moment(model.order.dateRentalStart)…" at bounding box center [749, 264] width 632 height 719
paste textarea
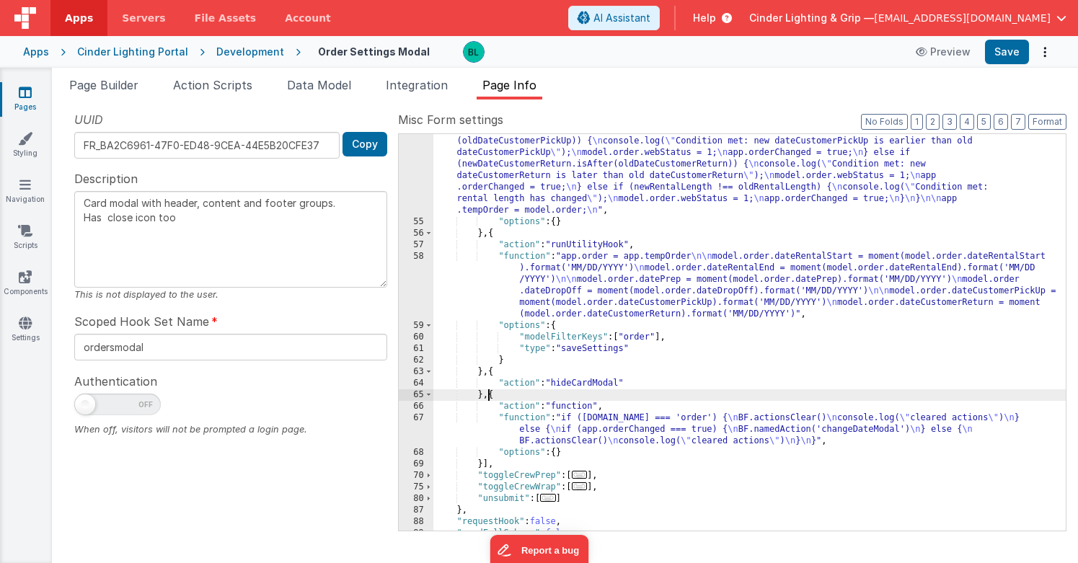
type textarea "Card modal with header, content and footer groups. Has close icon too"
click at [1004, 52] on button "Save" at bounding box center [1007, 52] width 44 height 25
click at [607, 290] on div ""function" : "model.order.dateRentalStart = moment(model.order.dateRentalStart)…" at bounding box center [749, 264] width 632 height 719
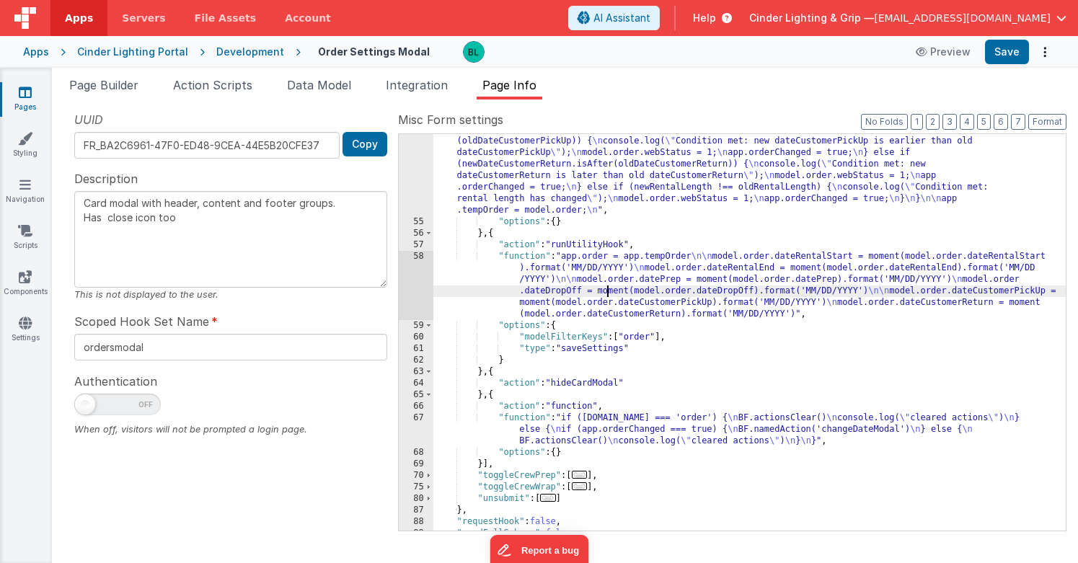
click at [594, 338] on div ""function" : "model.order.dateRentalStart = moment(model.order.dateRentalStart)…" at bounding box center [749, 264] width 632 height 719
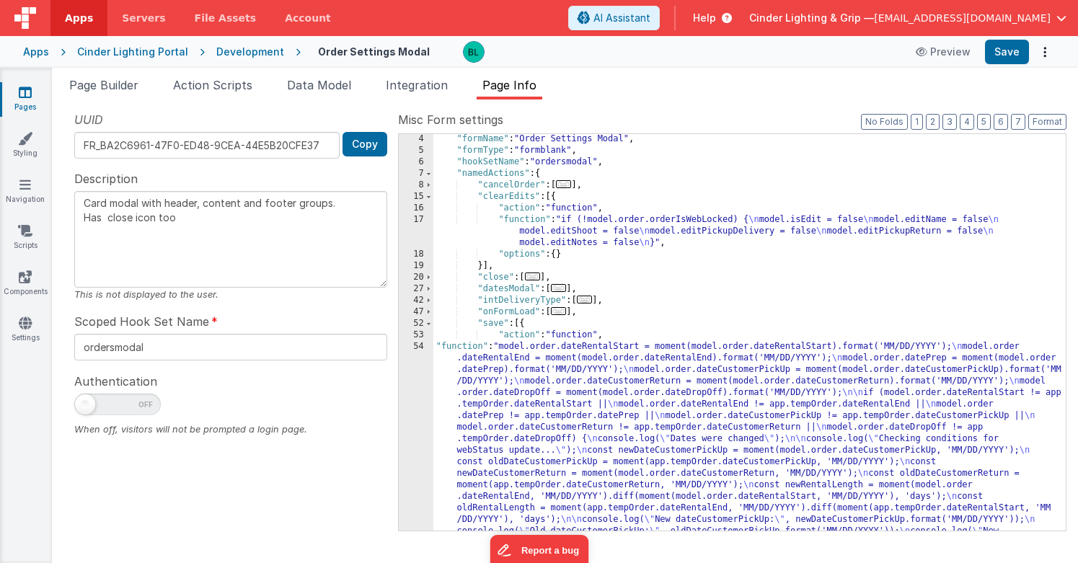
scroll to position [0, 0]
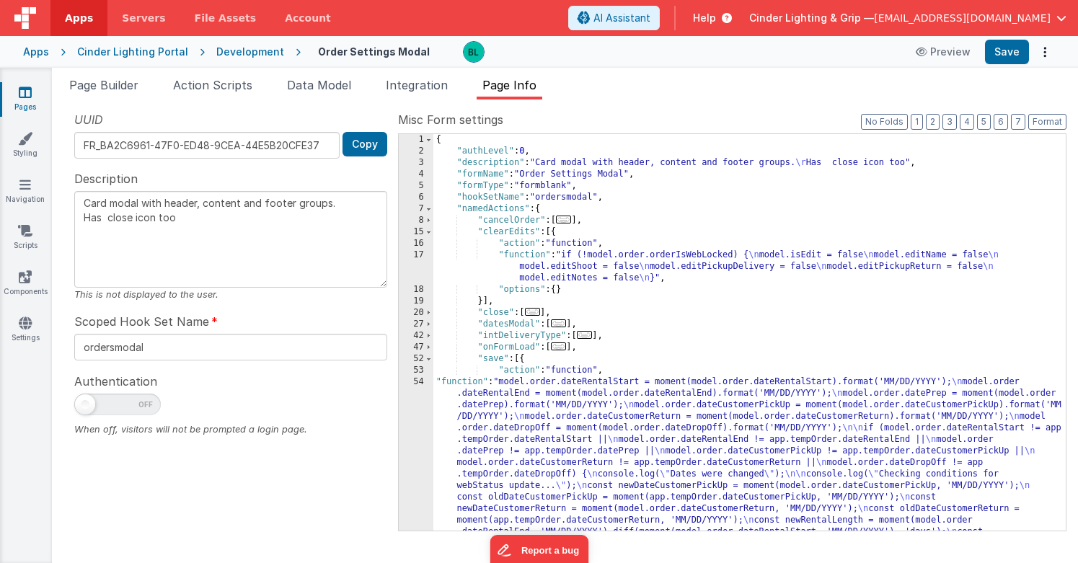
click at [561, 347] on span "..." at bounding box center [559, 346] width 16 height 8
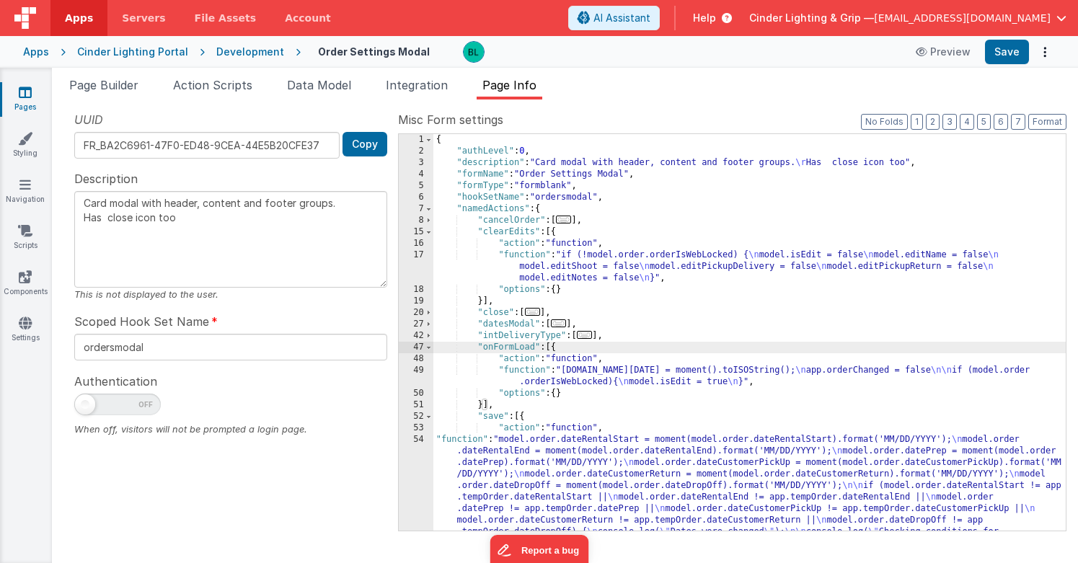
click at [588, 339] on span "..." at bounding box center [585, 335] width 16 height 8
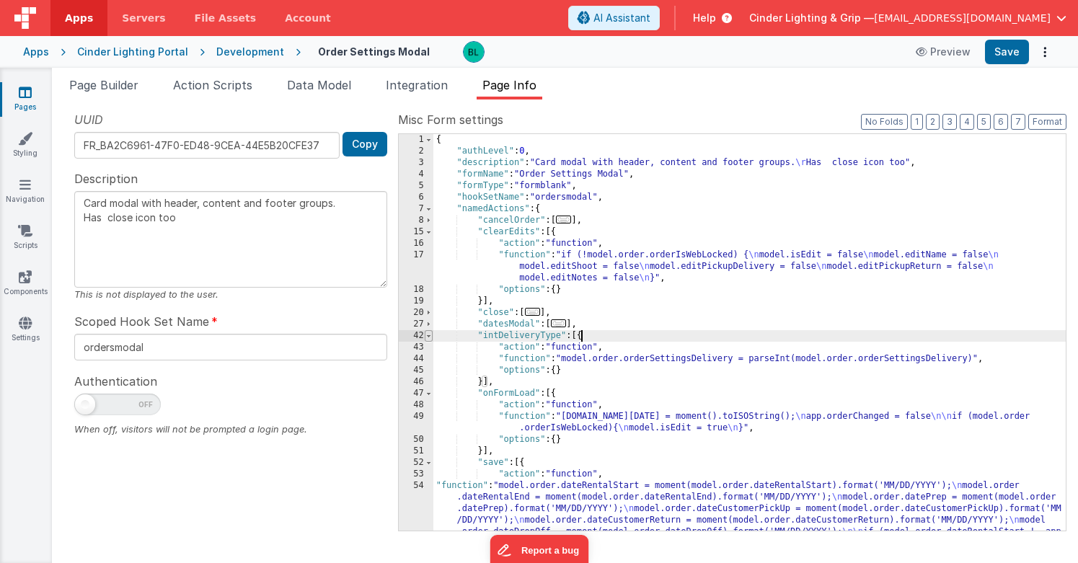
click at [428, 332] on span at bounding box center [429, 336] width 8 height 12
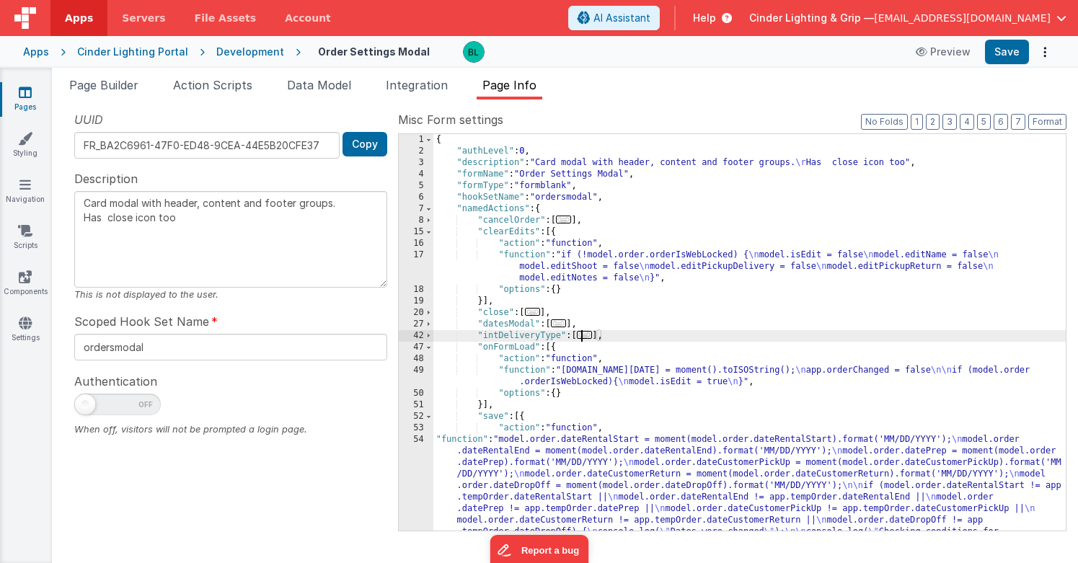
click at [248, 57] on div "Development" at bounding box center [250, 52] width 68 height 14
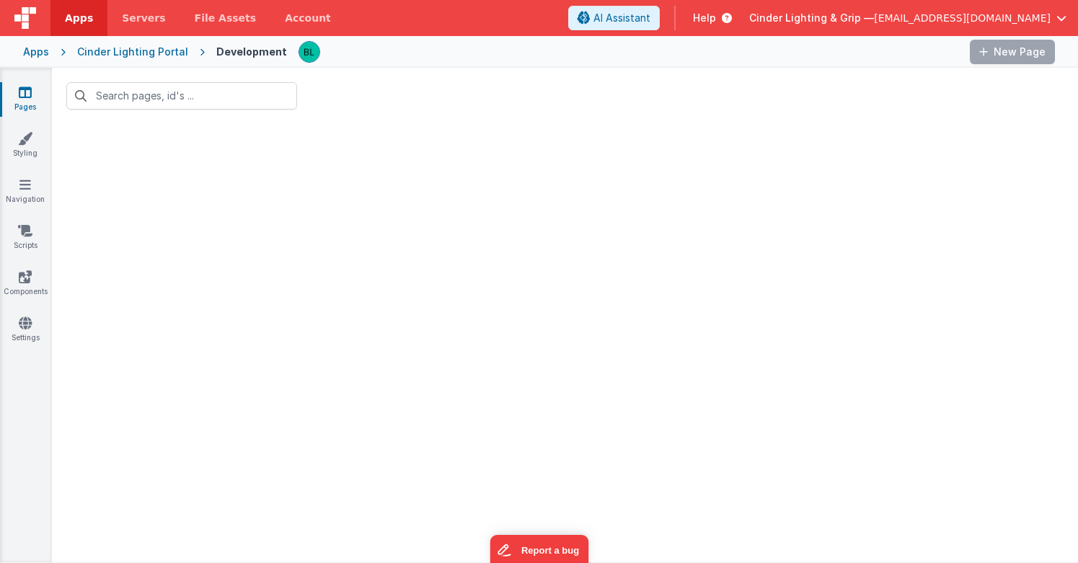
type input "setting"
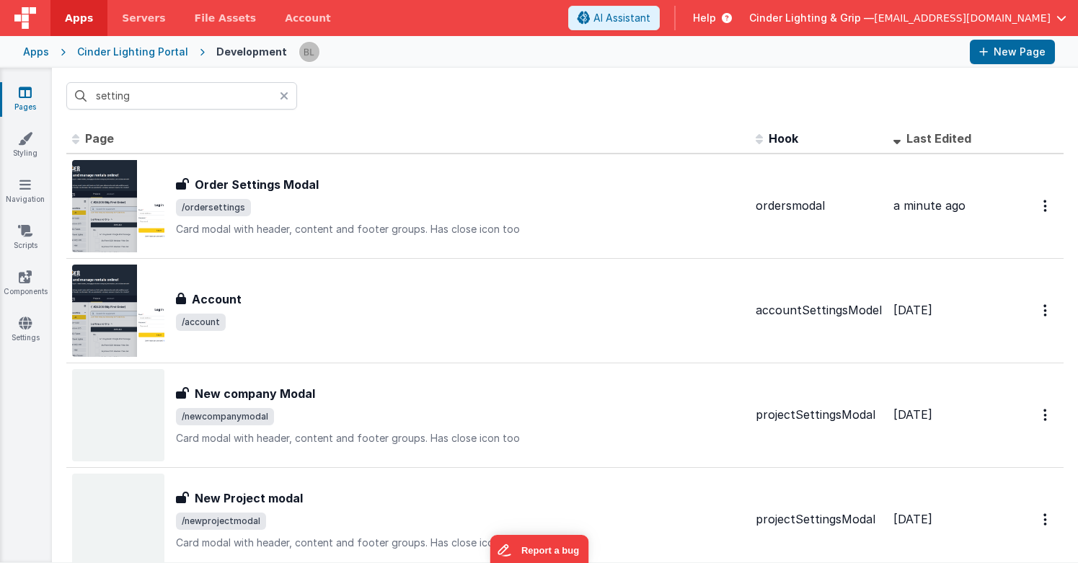
click at [285, 92] on icon at bounding box center [284, 96] width 9 height 12
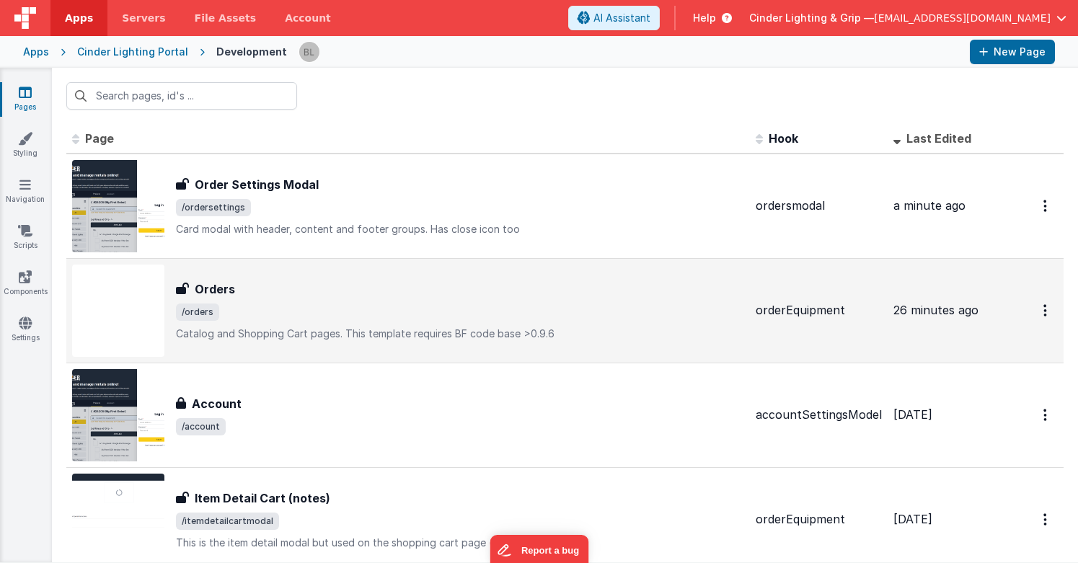
click at [219, 285] on h3 "Orders" at bounding box center [215, 288] width 40 height 17
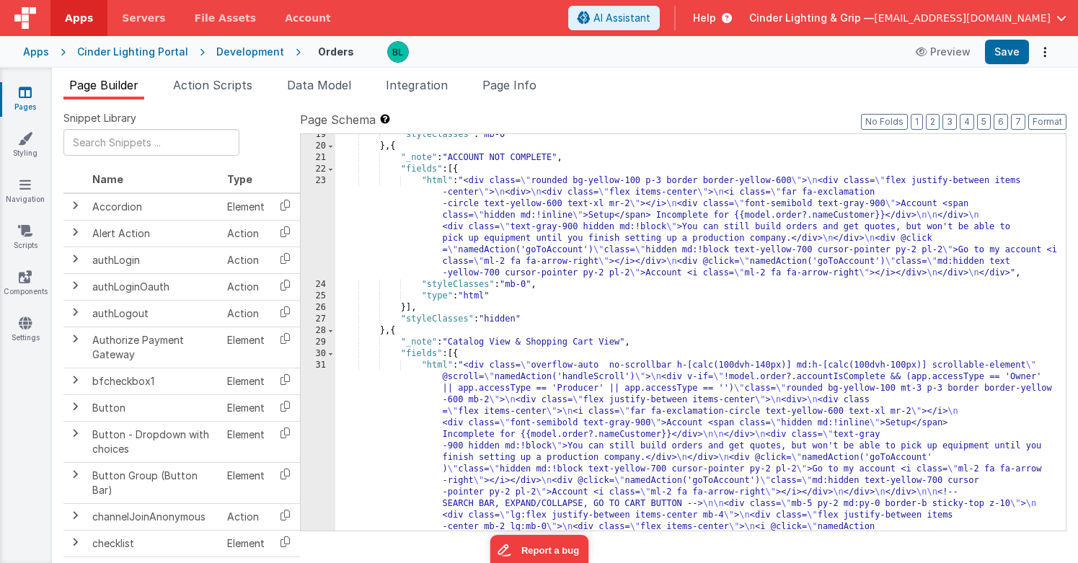
scroll to position [321, 0]
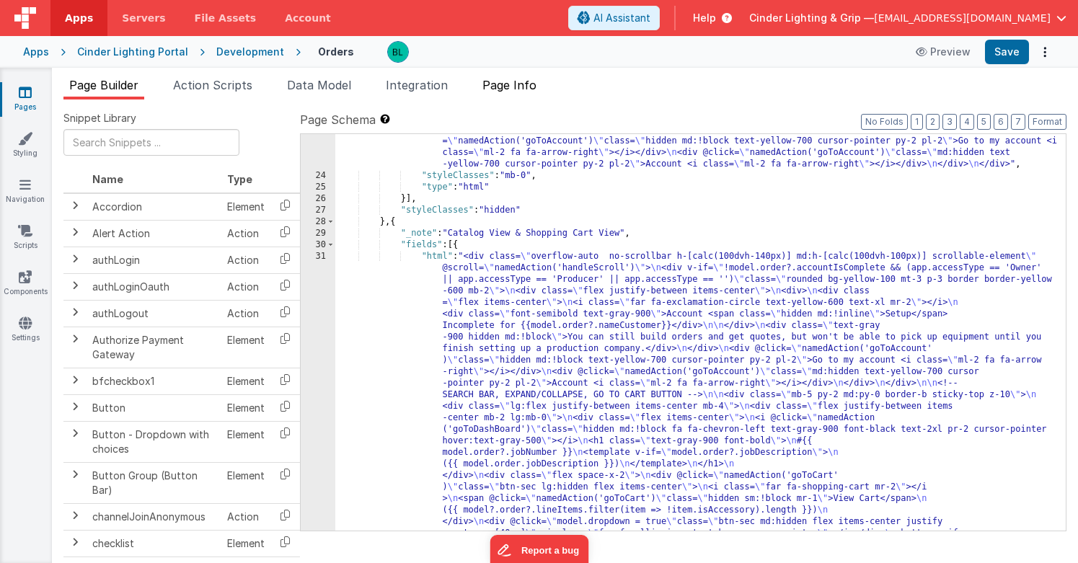
click at [499, 89] on span "Page Info" at bounding box center [509, 85] width 54 height 14
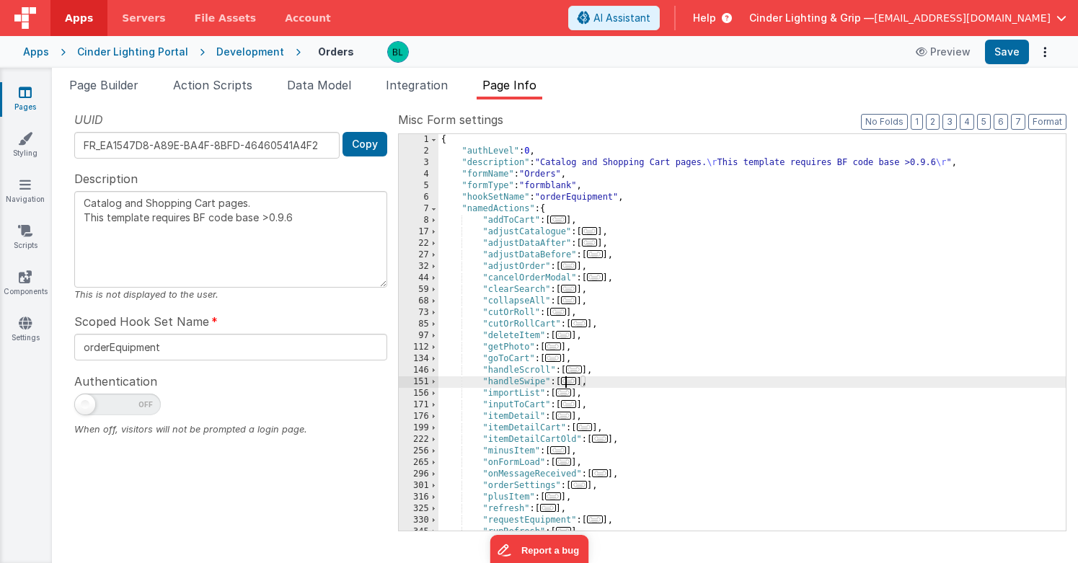
click at [576, 383] on span "..." at bounding box center [569, 381] width 16 height 8
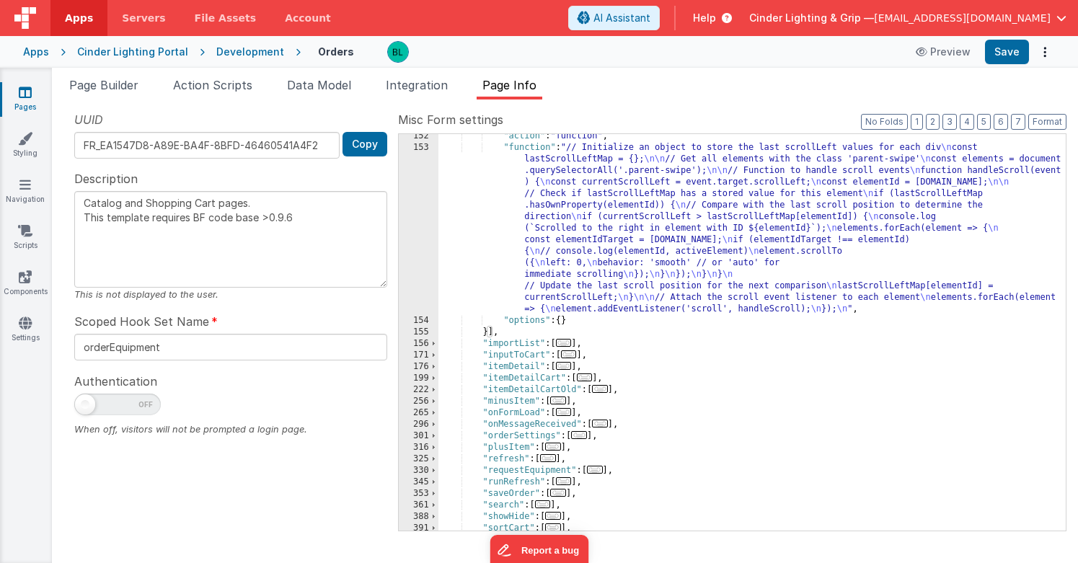
scroll to position [257, 0]
click at [570, 366] on span "..." at bounding box center [564, 366] width 16 height 8
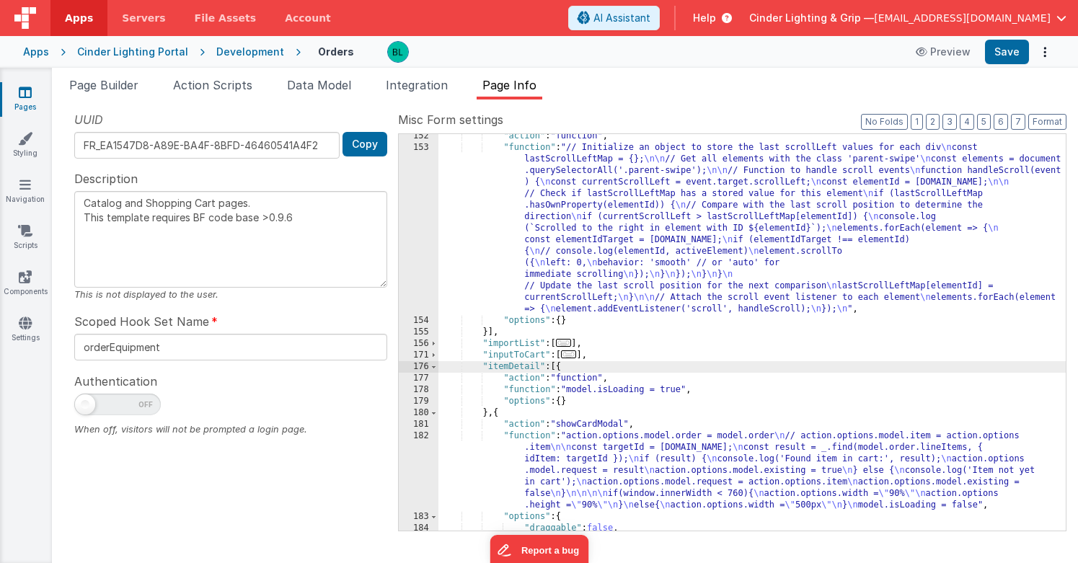
click at [572, 347] on span "..." at bounding box center [564, 343] width 16 height 8
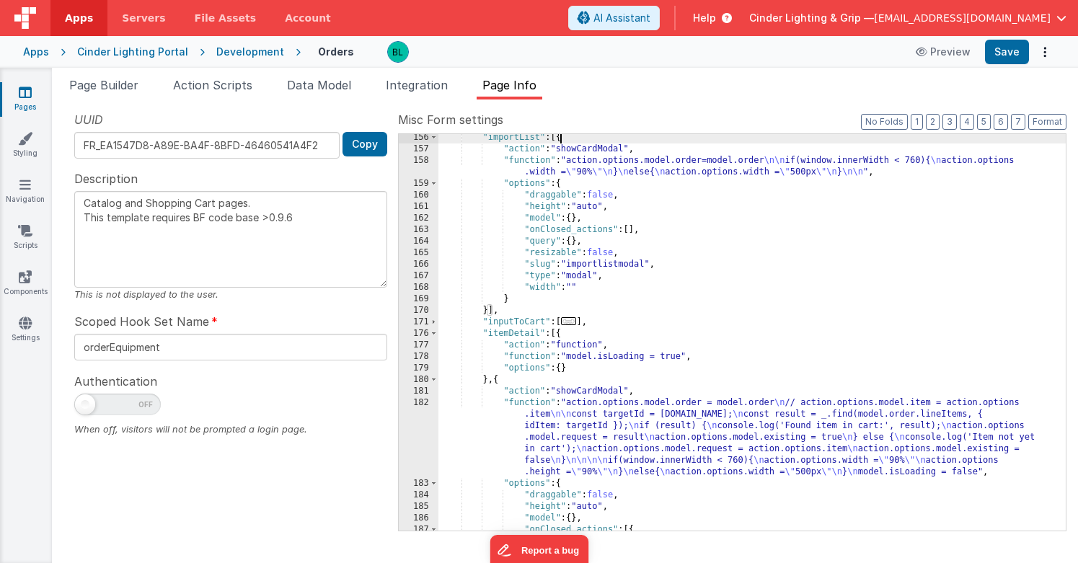
scroll to position [463, 0]
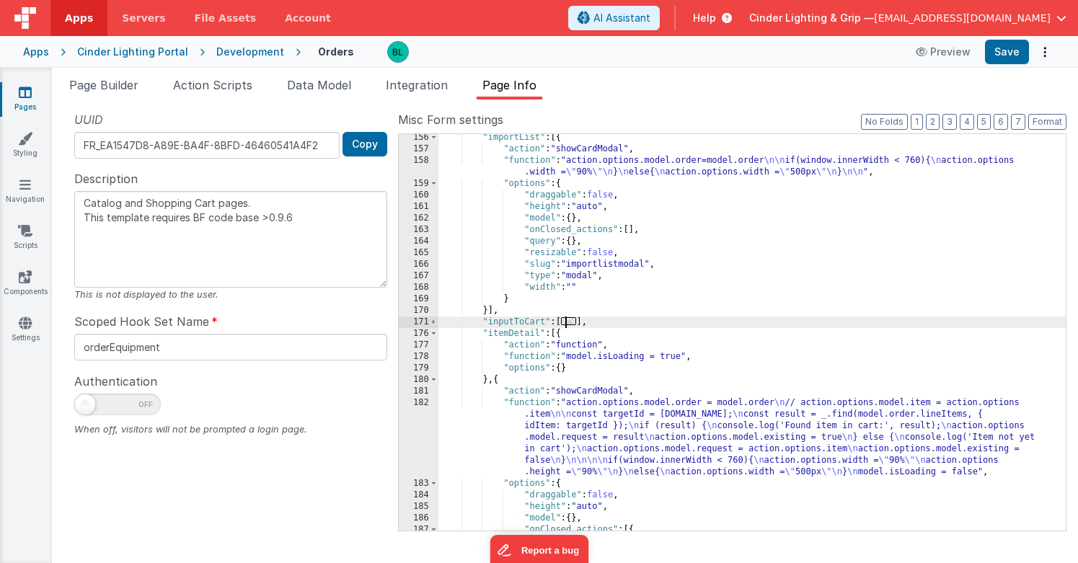
click at [573, 325] on span "..." at bounding box center [569, 321] width 16 height 8
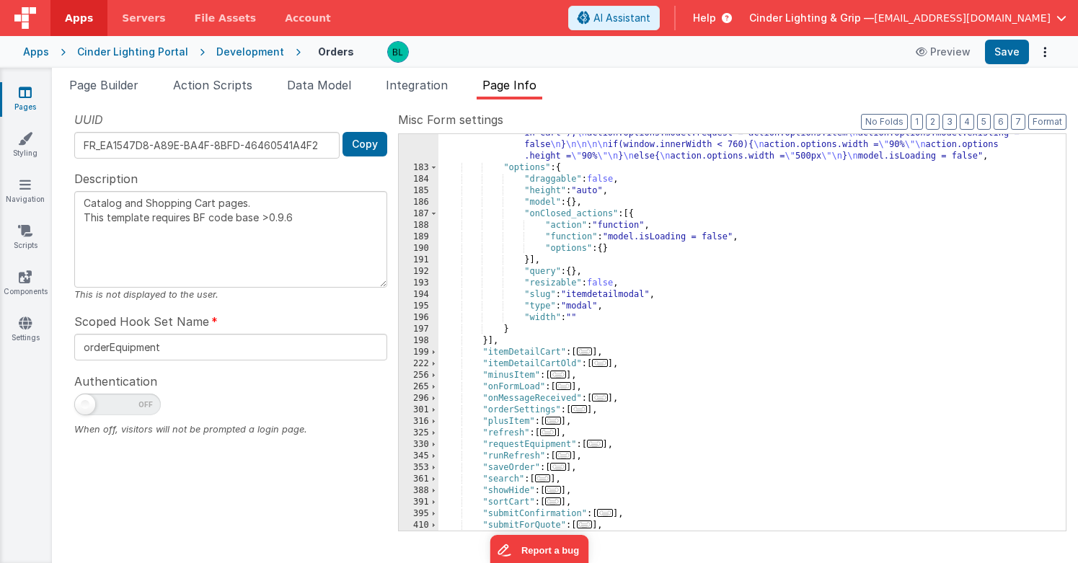
scroll to position [1160, 0]
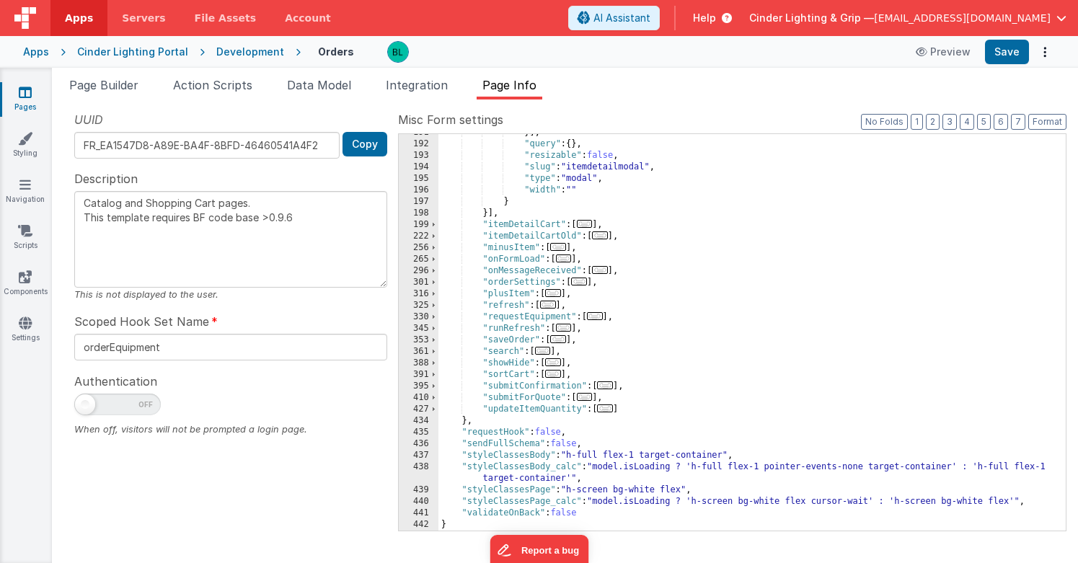
click at [551, 354] on span "..." at bounding box center [543, 351] width 16 height 8
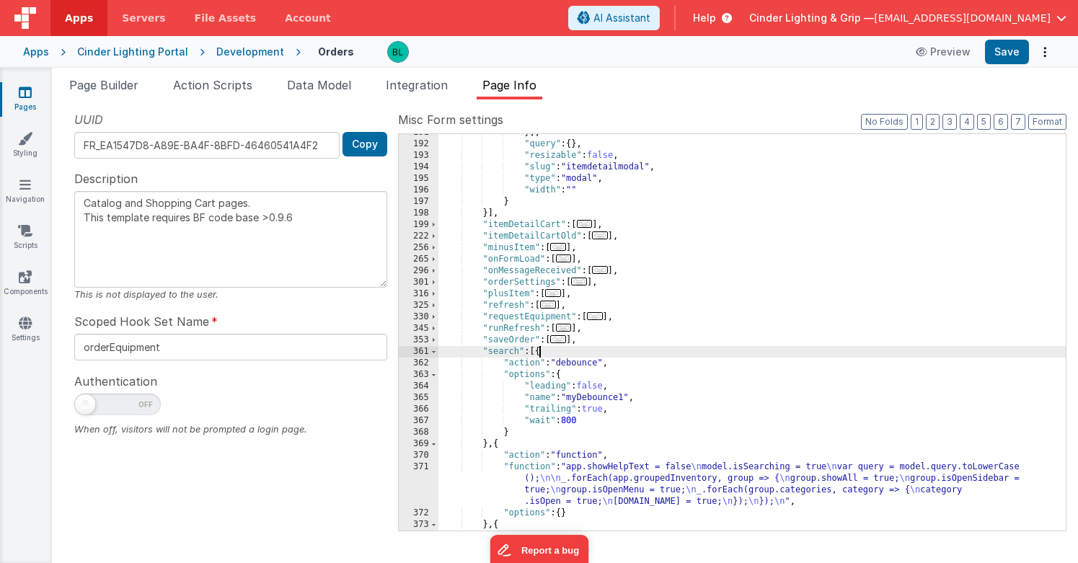
click at [564, 340] on span "..." at bounding box center [558, 339] width 16 height 8
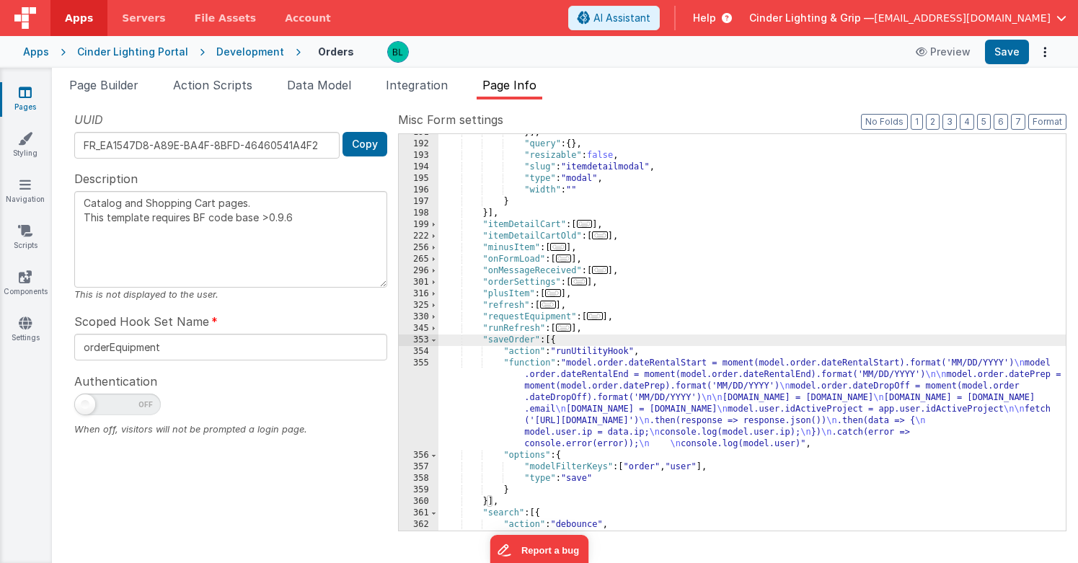
click at [567, 327] on span "..." at bounding box center [564, 328] width 16 height 8
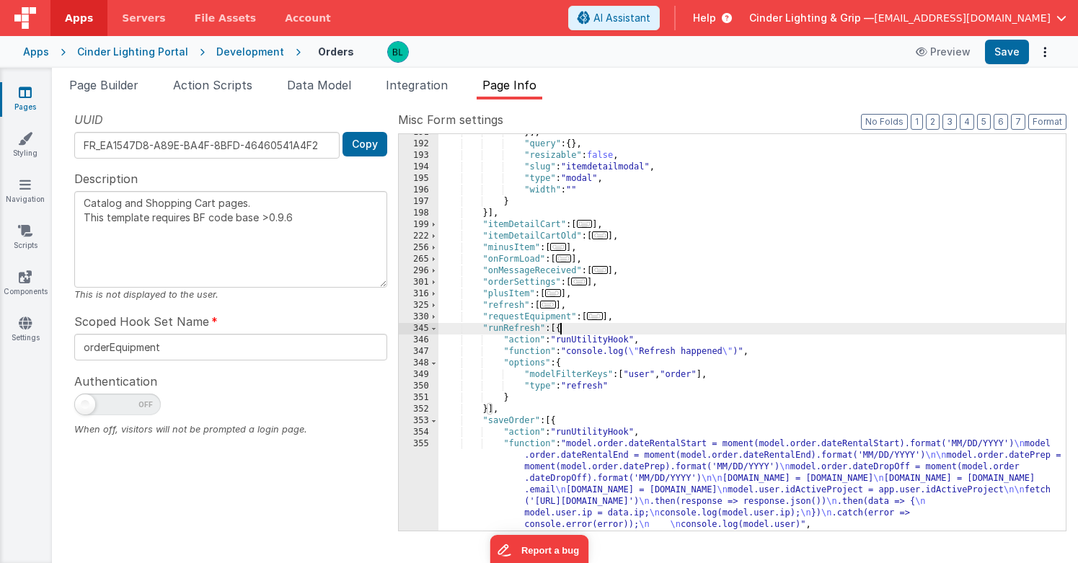
click at [598, 314] on span "..." at bounding box center [595, 316] width 16 height 8
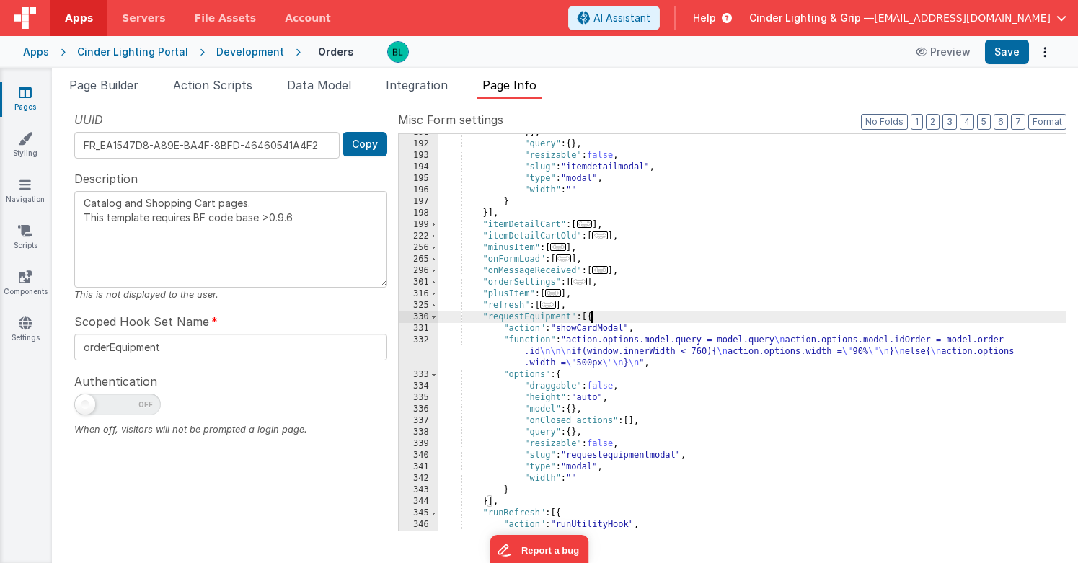
click at [552, 302] on span "..." at bounding box center [548, 305] width 16 height 8
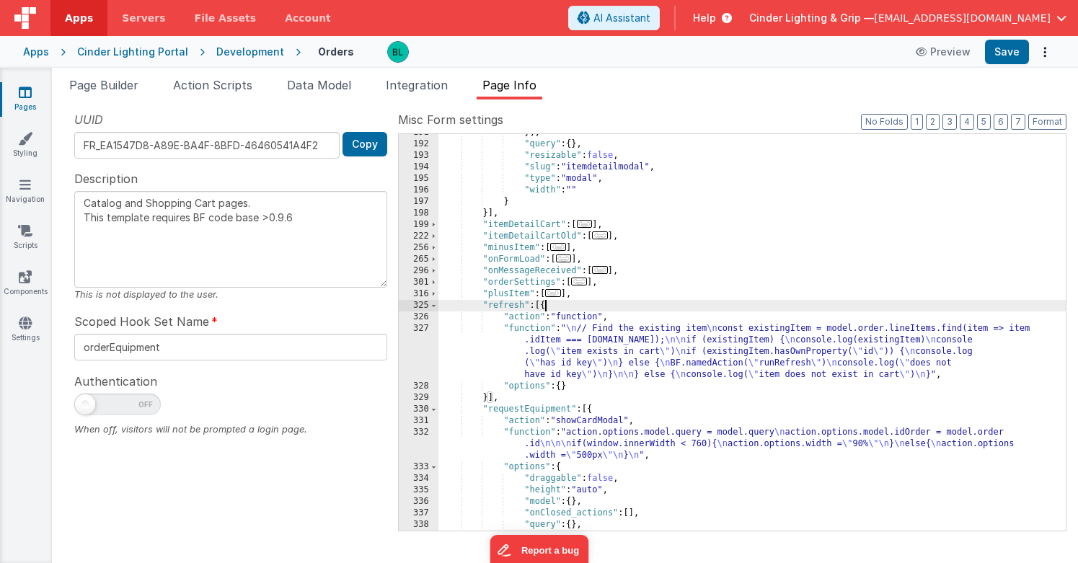
click at [561, 290] on span "..." at bounding box center [553, 293] width 16 height 8
click at [559, 293] on span "..." at bounding box center [553, 293] width 16 height 8
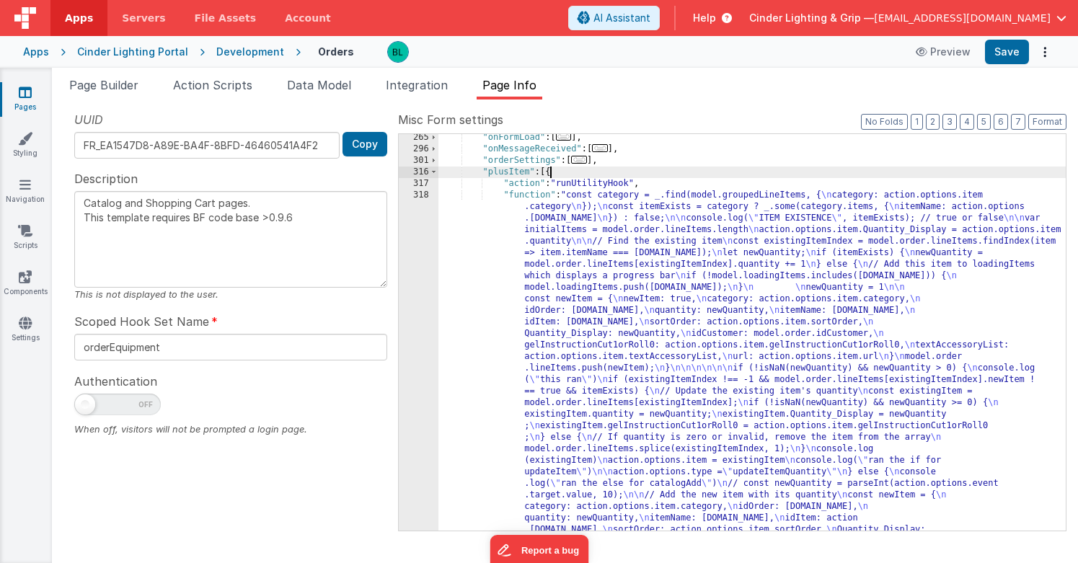
scroll to position [1261, 0]
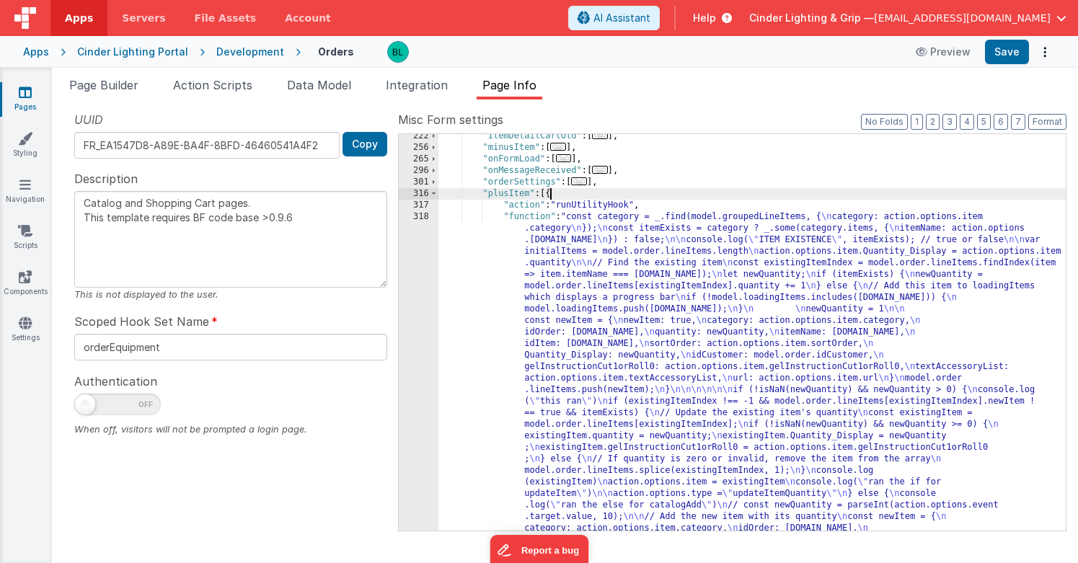
click at [587, 185] on span "..." at bounding box center [579, 181] width 16 height 8
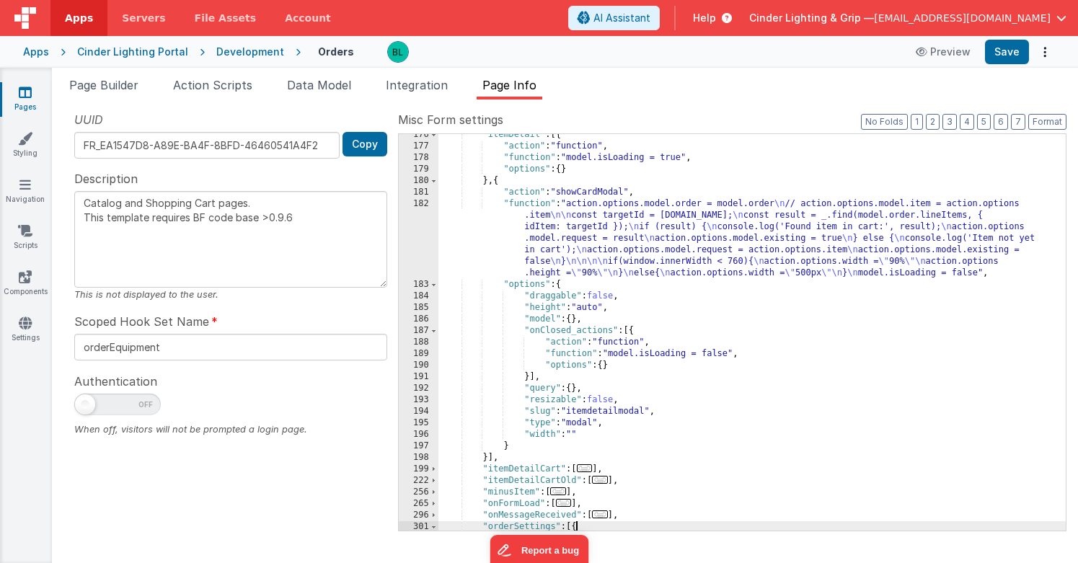
scroll to position [907, 0]
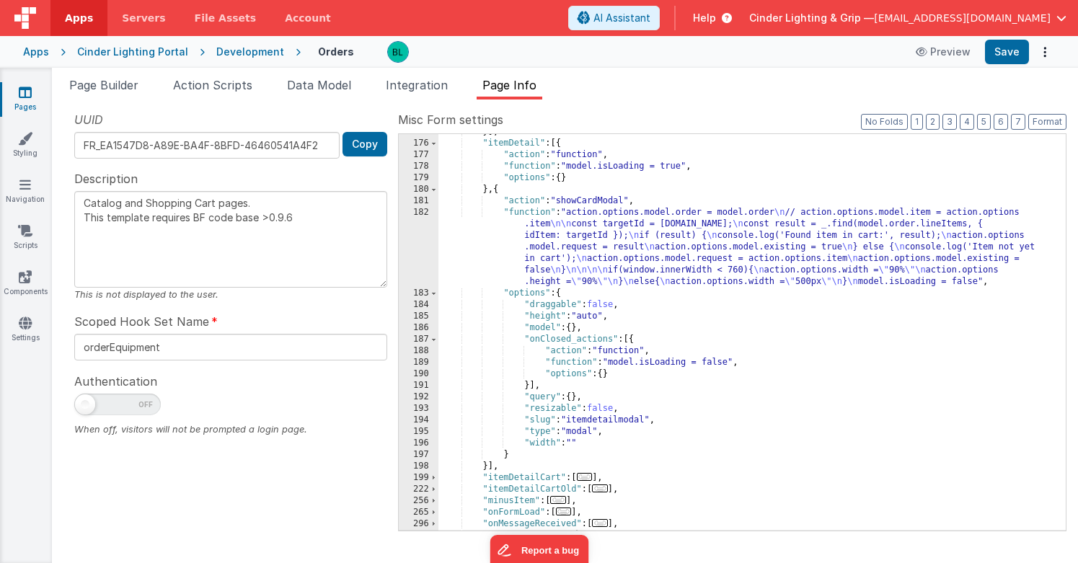
click at [238, 49] on div "Development" at bounding box center [250, 52] width 68 height 14
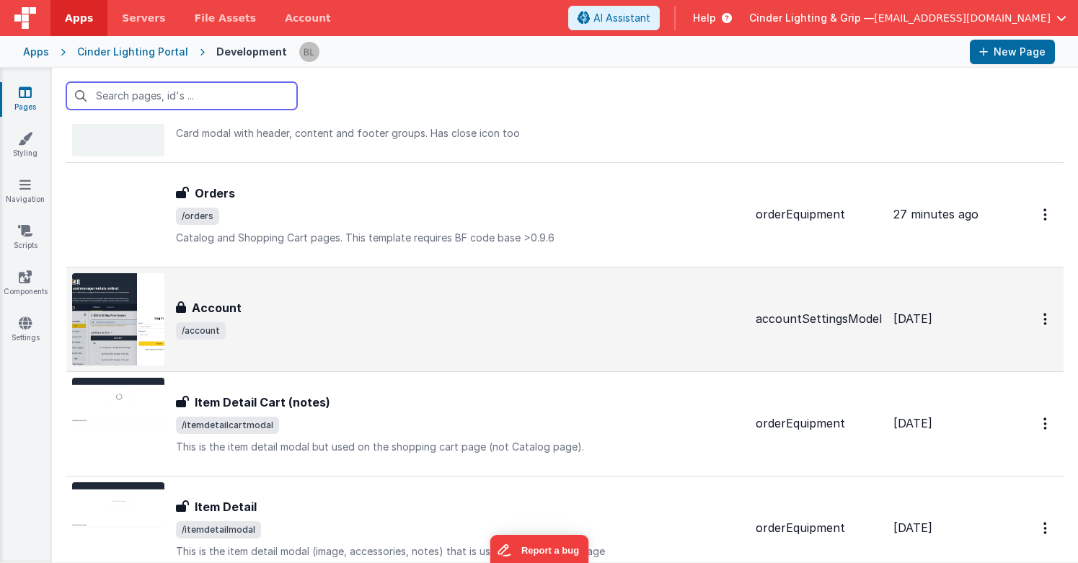
scroll to position [99, 0]
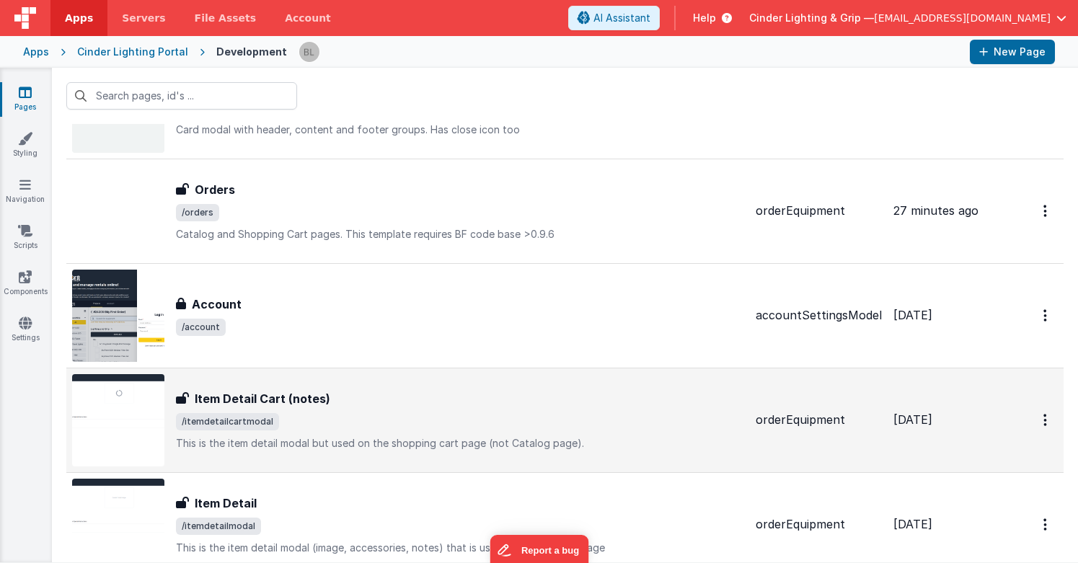
click at [291, 390] on h3 "Item Detail Cart (notes)" at bounding box center [263, 398] width 136 height 17
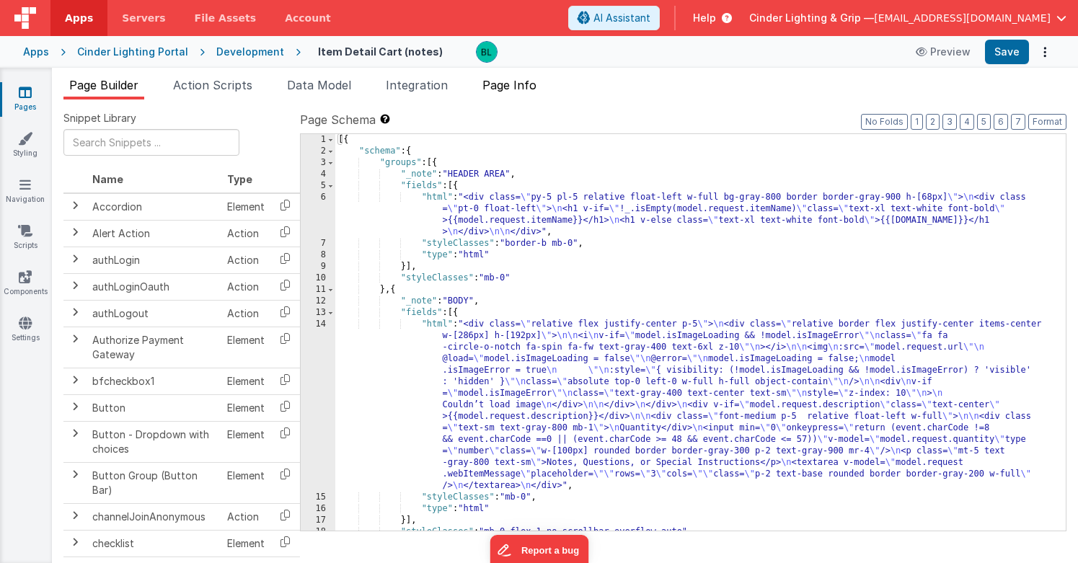
click at [516, 84] on span "Page Info" at bounding box center [509, 85] width 54 height 14
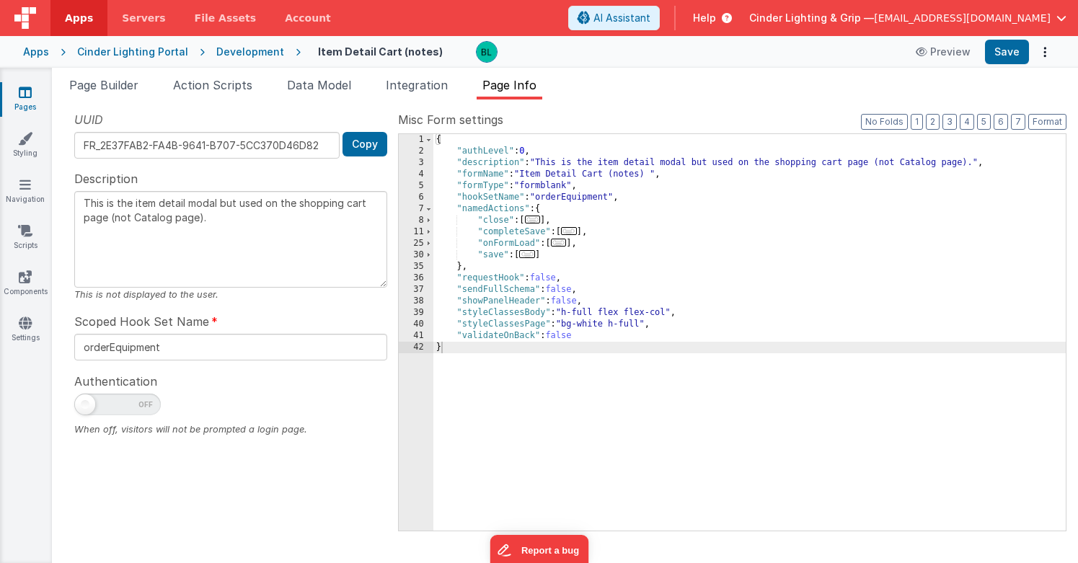
click at [535, 254] on span "..." at bounding box center [527, 254] width 16 height 8
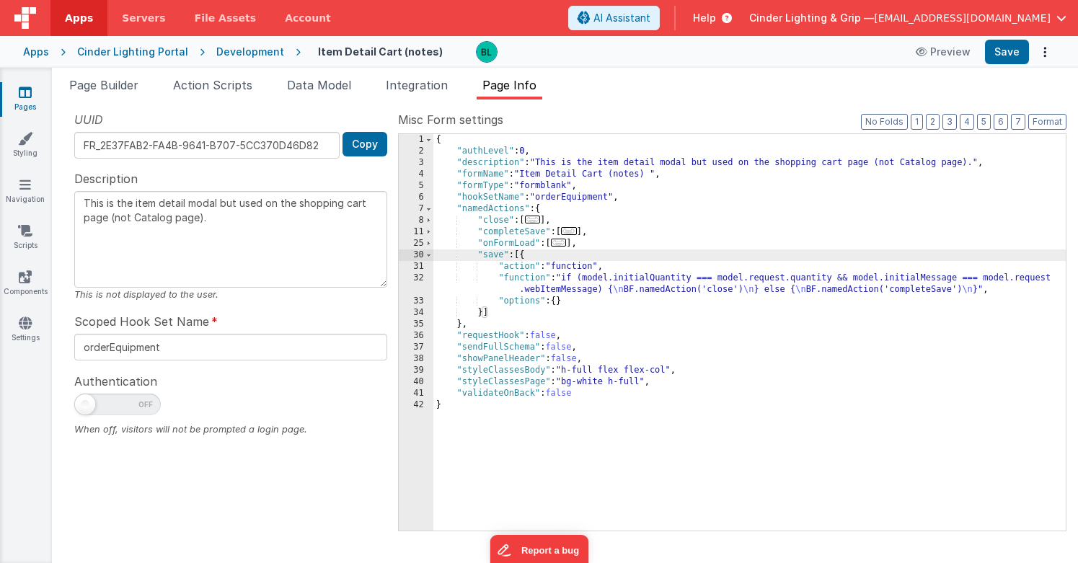
click at [560, 240] on span "..." at bounding box center [559, 243] width 16 height 8
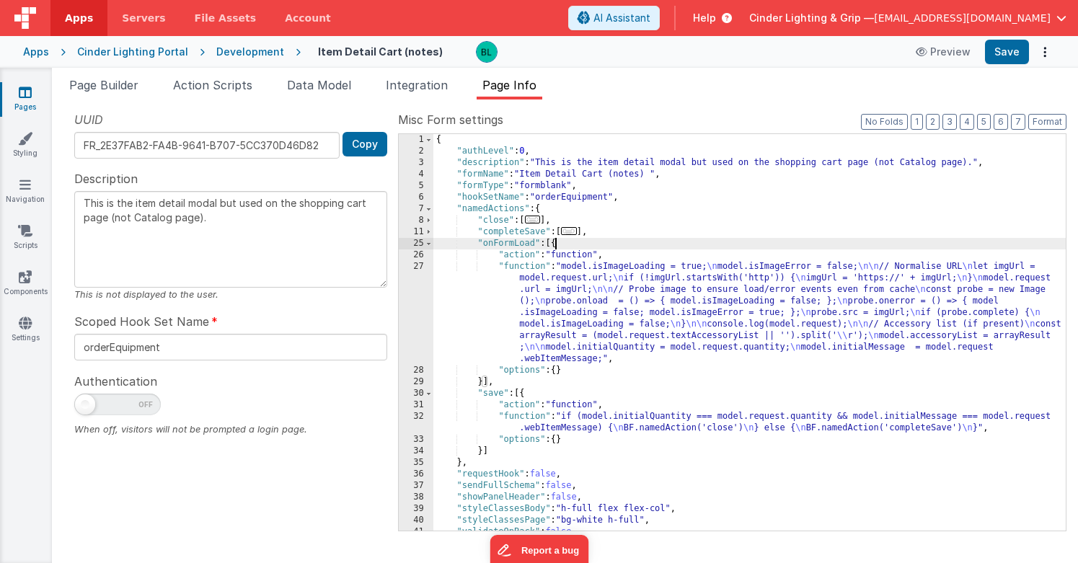
click at [574, 228] on span "..." at bounding box center [569, 231] width 16 height 8
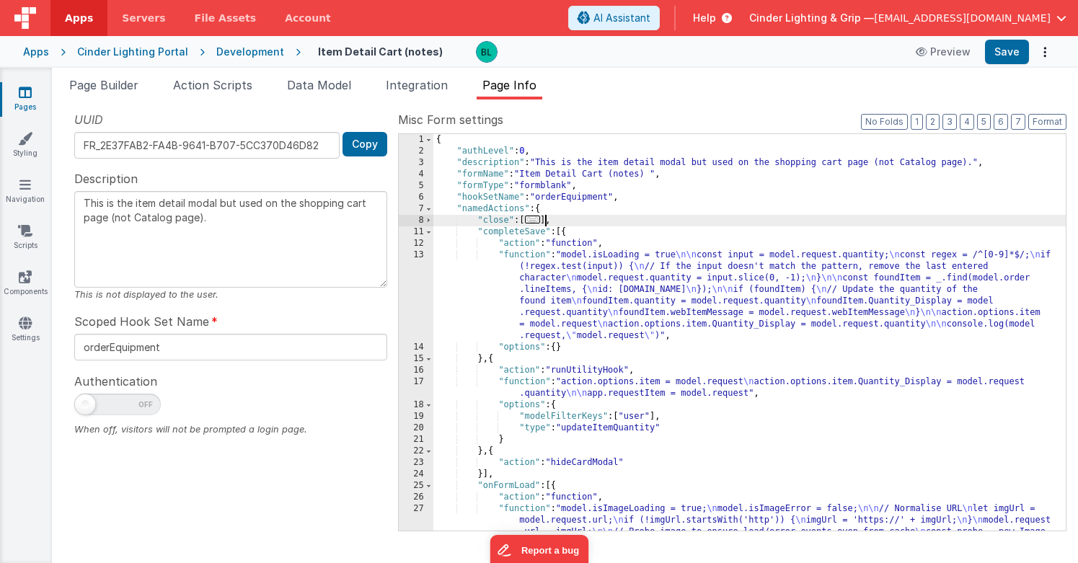
click at [541, 219] on span "..." at bounding box center [533, 220] width 16 height 8
click at [533, 222] on span "..." at bounding box center [533, 220] width 16 height 8
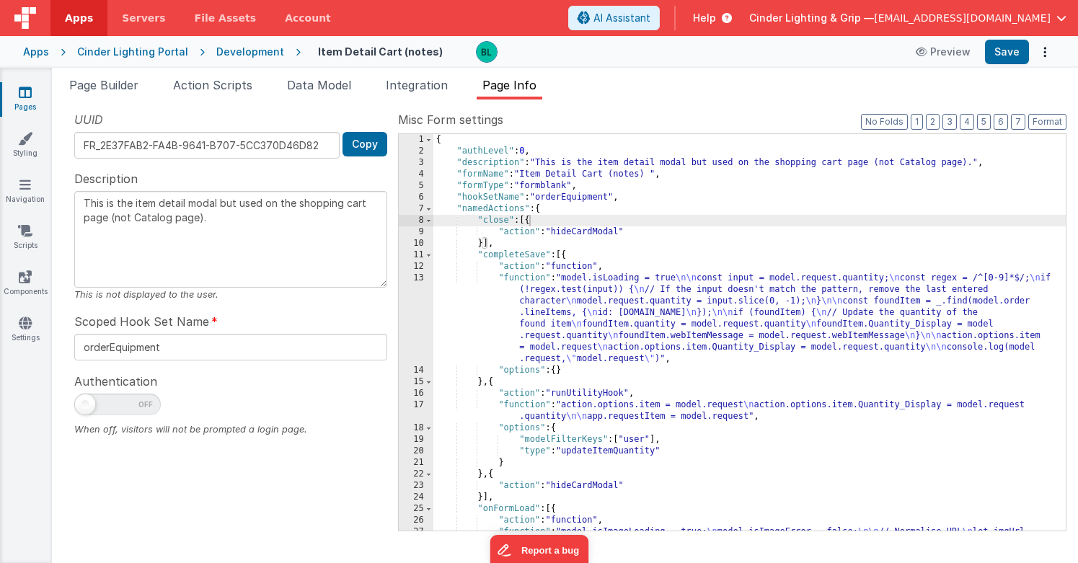
click at [262, 48] on div "Development" at bounding box center [250, 52] width 68 height 14
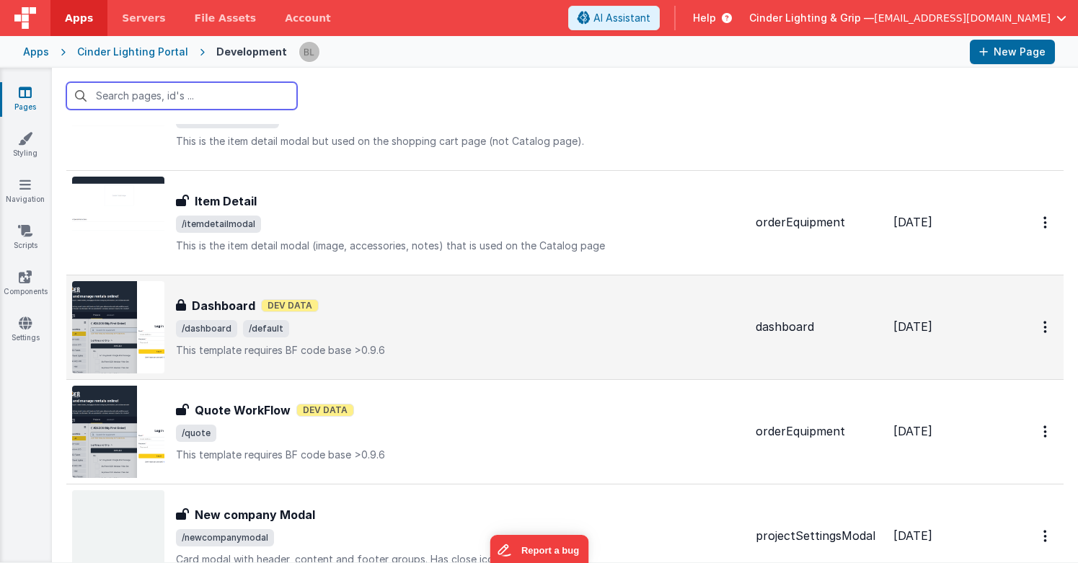
scroll to position [403, 0]
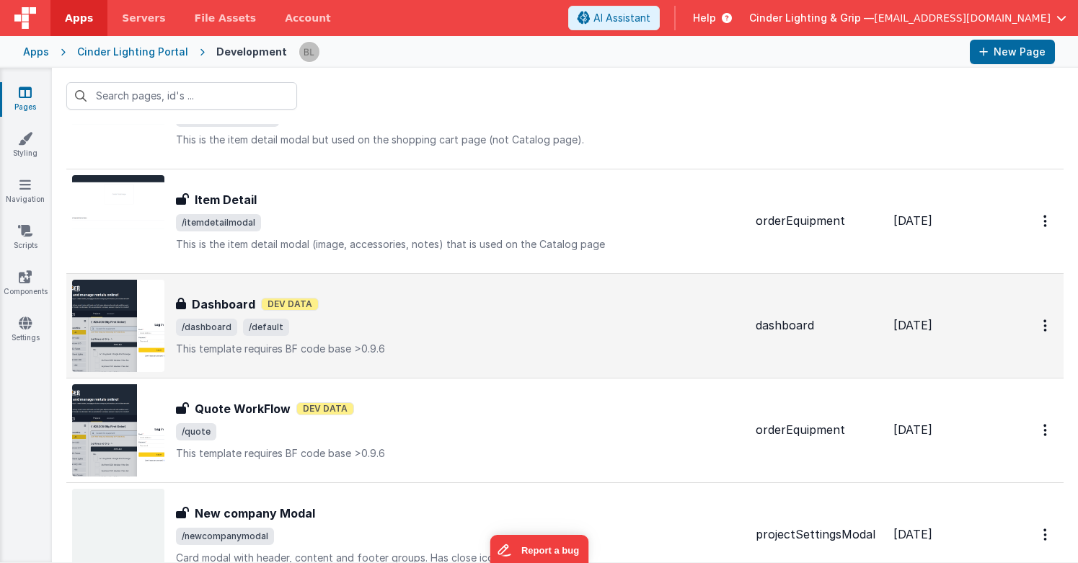
click at [230, 298] on h3 "Dashboard" at bounding box center [223, 304] width 63 height 17
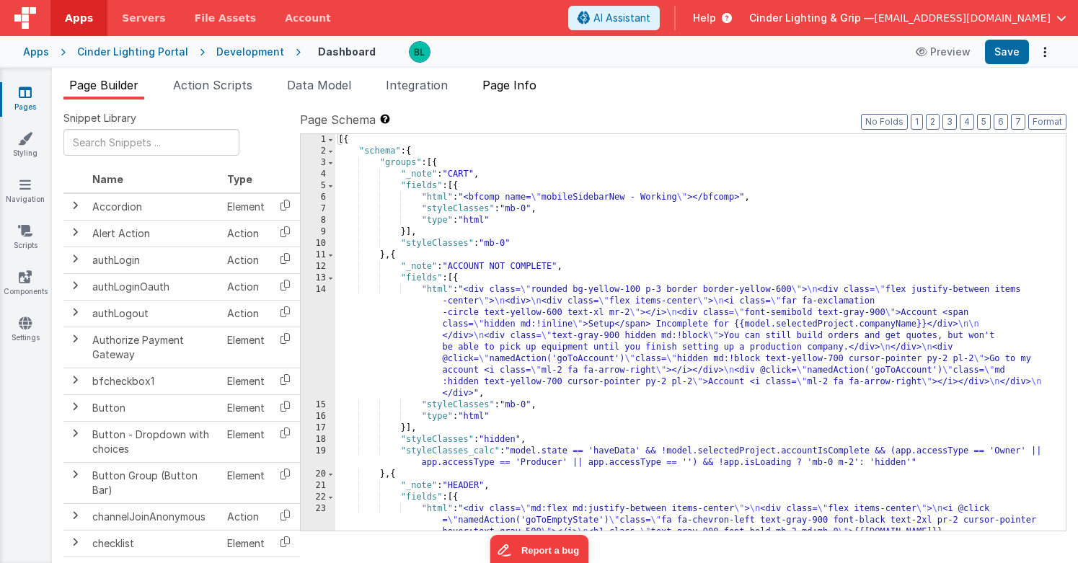
click at [521, 84] on span "Page Info" at bounding box center [509, 85] width 54 height 14
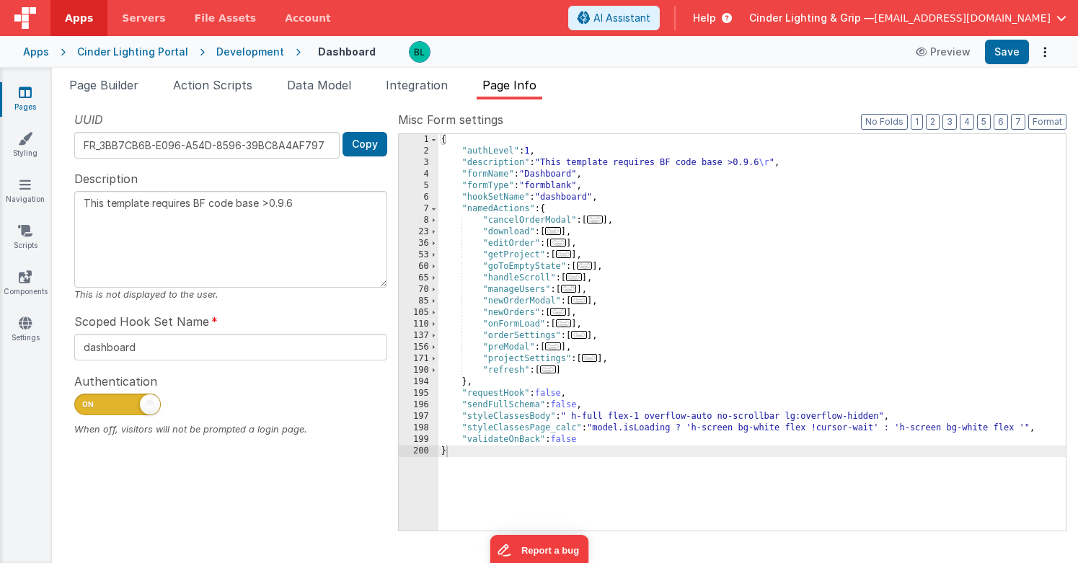
click at [556, 228] on span "..." at bounding box center [553, 231] width 16 height 8
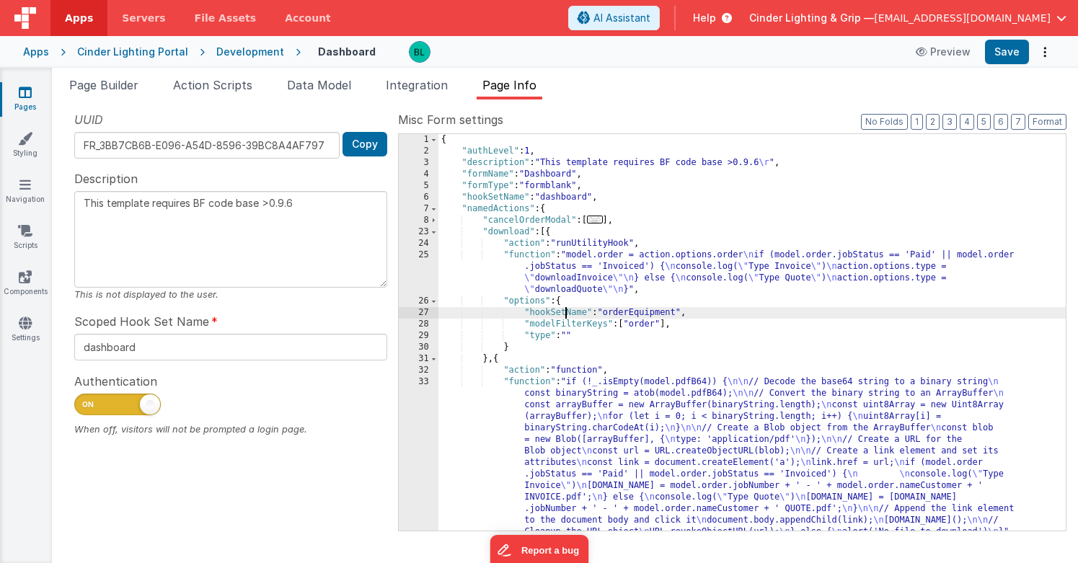
click at [564, 312] on div "{ "authLevel" : 1 , "description" : "This template requires BF code base >0.9.6…" at bounding box center [751, 343] width 627 height 419
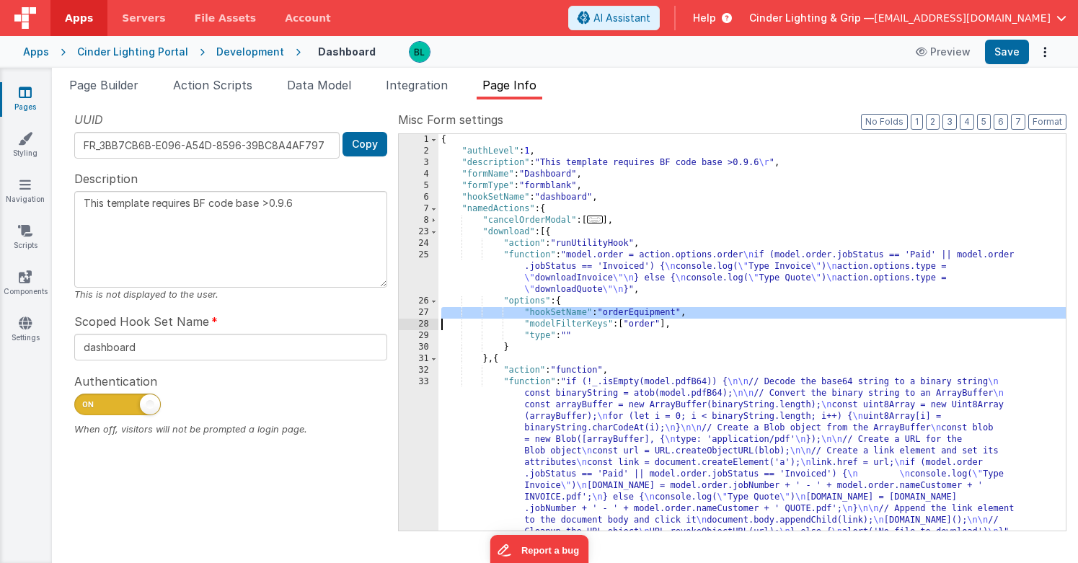
click at [684, 321] on div "{ "authLevel" : 1 , "description" : "This template requires BF code base >0.9.6…" at bounding box center [751, 343] width 627 height 419
click at [255, 52] on div "Development" at bounding box center [250, 52] width 68 height 14
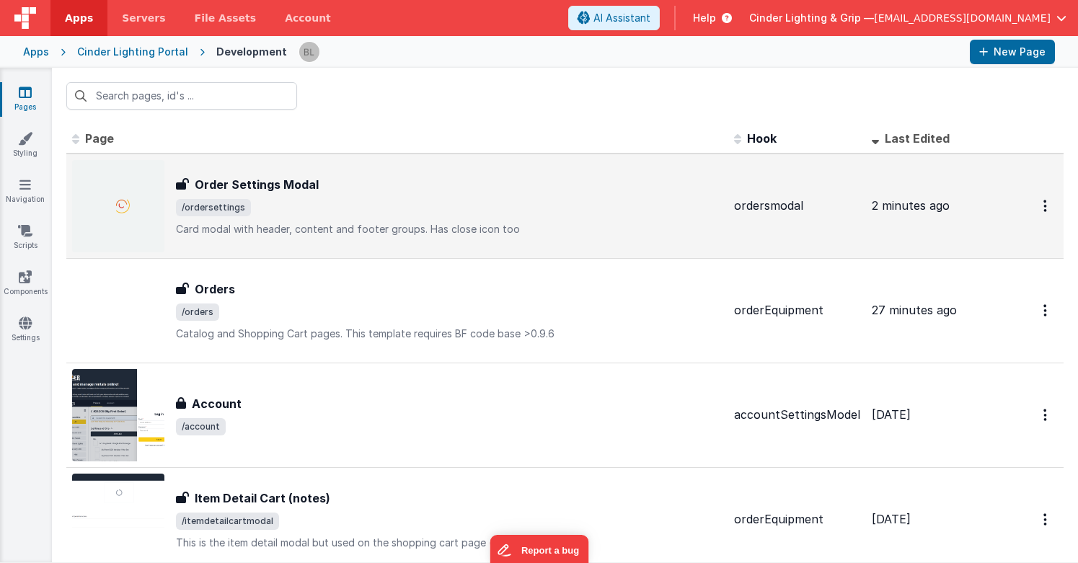
click at [260, 182] on h3 "Order Settings Modal" at bounding box center [257, 184] width 124 height 17
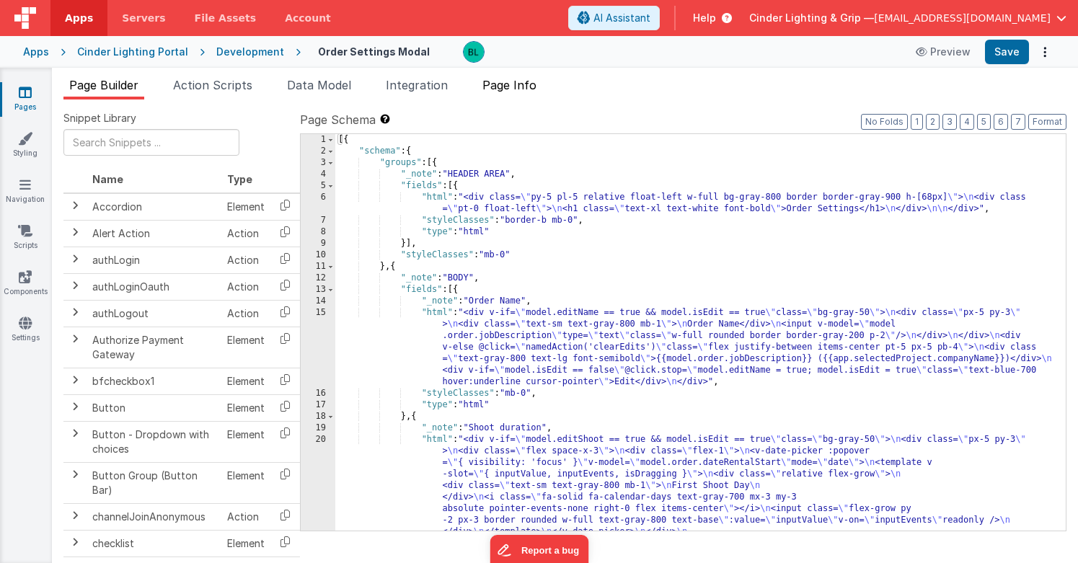
click at [528, 87] on span "Page Info" at bounding box center [509, 85] width 54 height 14
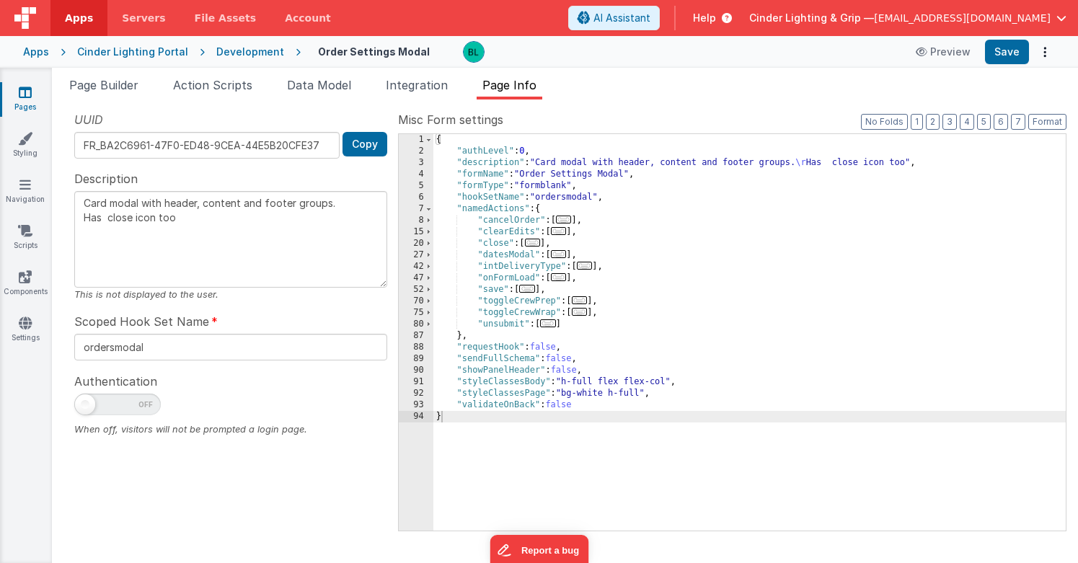
click at [535, 289] on span "..." at bounding box center [527, 289] width 16 height 8
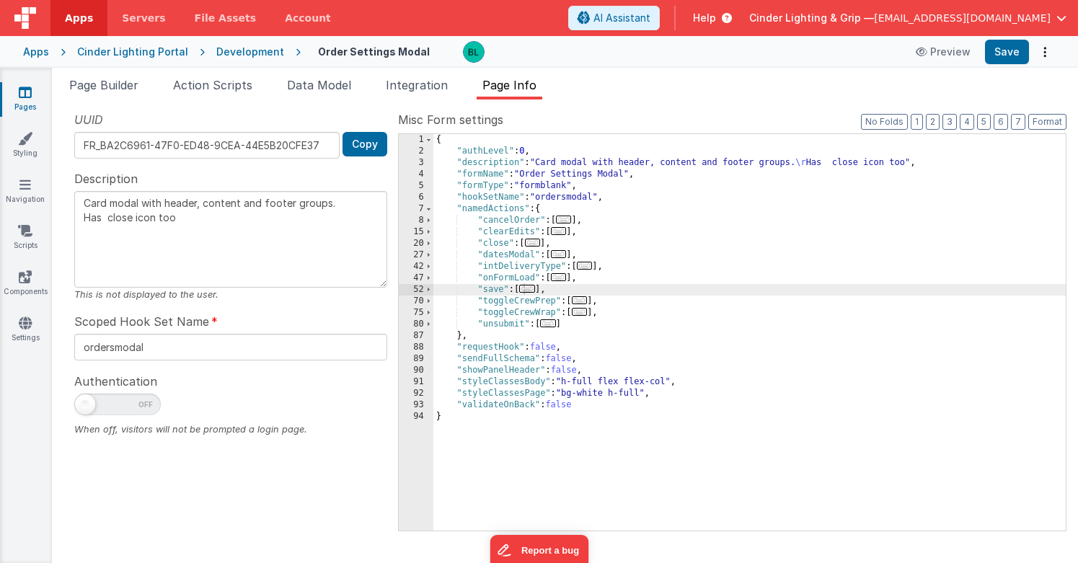
click at [533, 290] on span "..." at bounding box center [527, 289] width 16 height 8
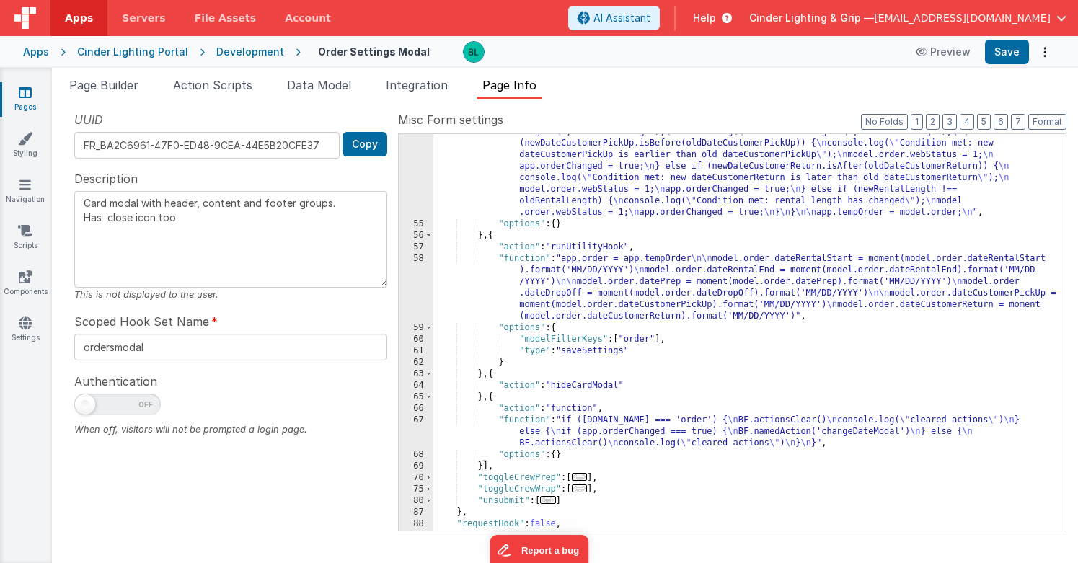
scroll to position [434, 0]
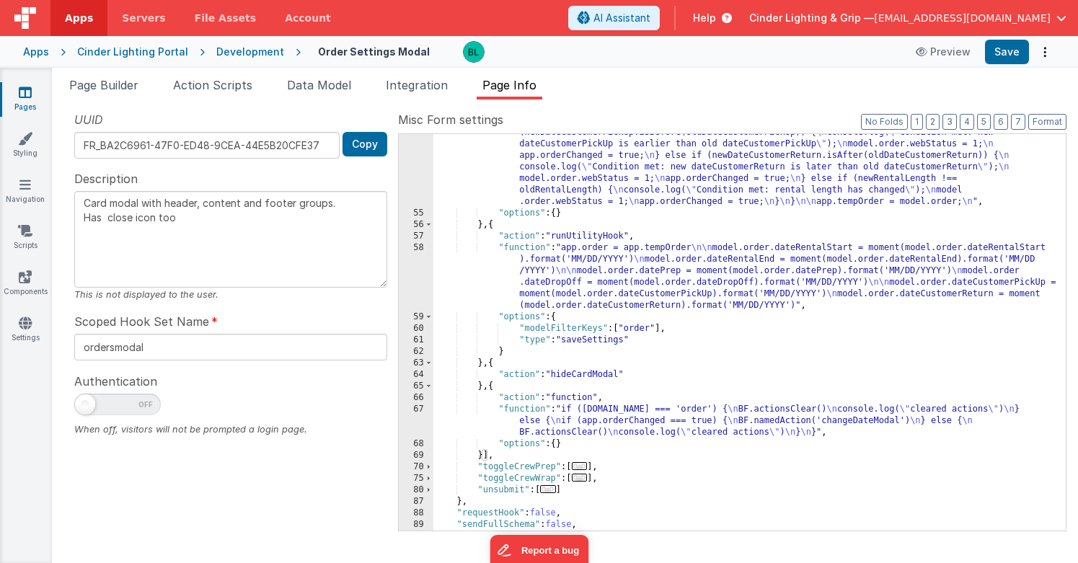
click at [665, 337] on div ""function" : "model.order.dateRentalStart = moment(model.order.dateRentalStart)…" at bounding box center [749, 244] width 632 height 742
type textarea "Card modal with header, content and footer groups. Has close icon too"
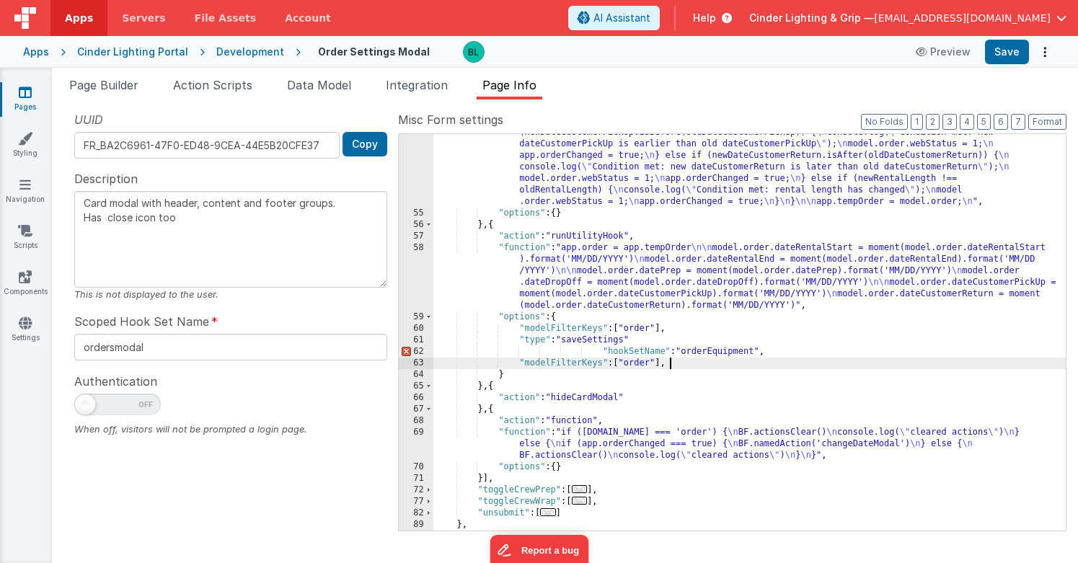
click at [622, 368] on div ""function" : "model.order.dateRentalStart = moment(model.order.dateRentalStart)…" at bounding box center [749, 244] width 632 height 742
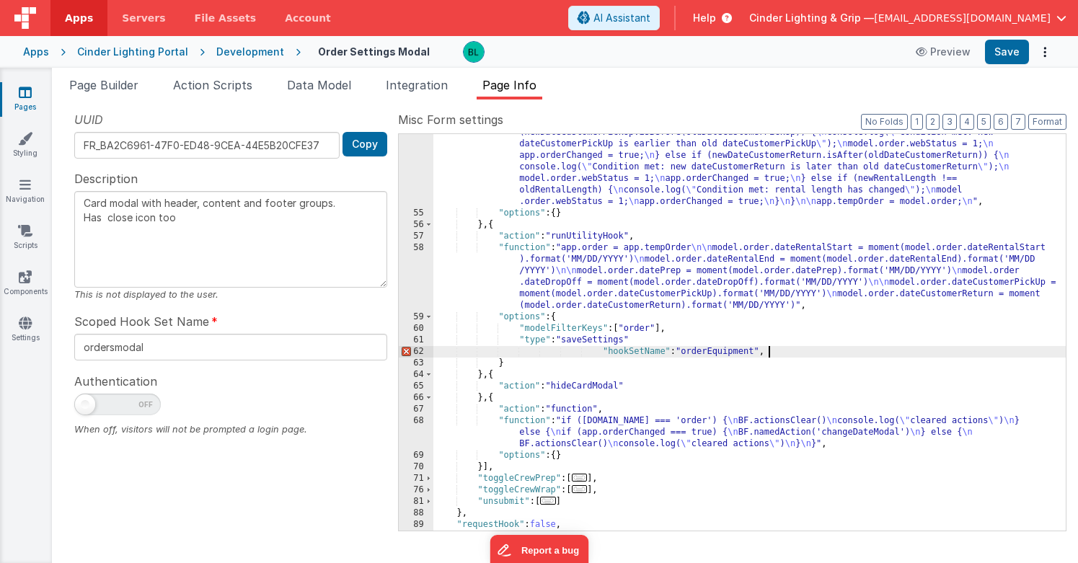
click at [783, 352] on div ""function" : "model.order.dateRentalStart = moment(model.order.dateRentalStart)…" at bounding box center [749, 244] width 632 height 742
click at [669, 345] on div ""function" : "model.order.dateRentalStart = moment(model.order.dateRentalStart)…" at bounding box center [749, 244] width 632 height 742
type textarea "Card modal with header, content and footer groups. Has close icon too"
click at [600, 352] on div ""function" : "model.order.dateRentalStart = moment(model.order.dateRentalStart)…" at bounding box center [749, 244] width 632 height 742
type textarea "Card modal with header, content and footer groups. Has close icon too"
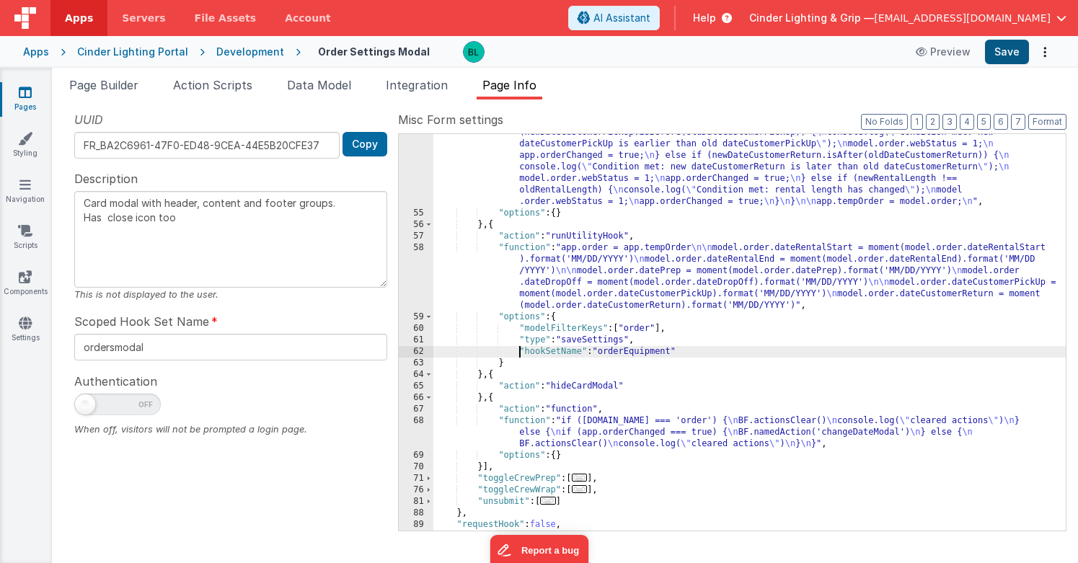
click at [1008, 53] on button "Save" at bounding box center [1007, 52] width 44 height 25
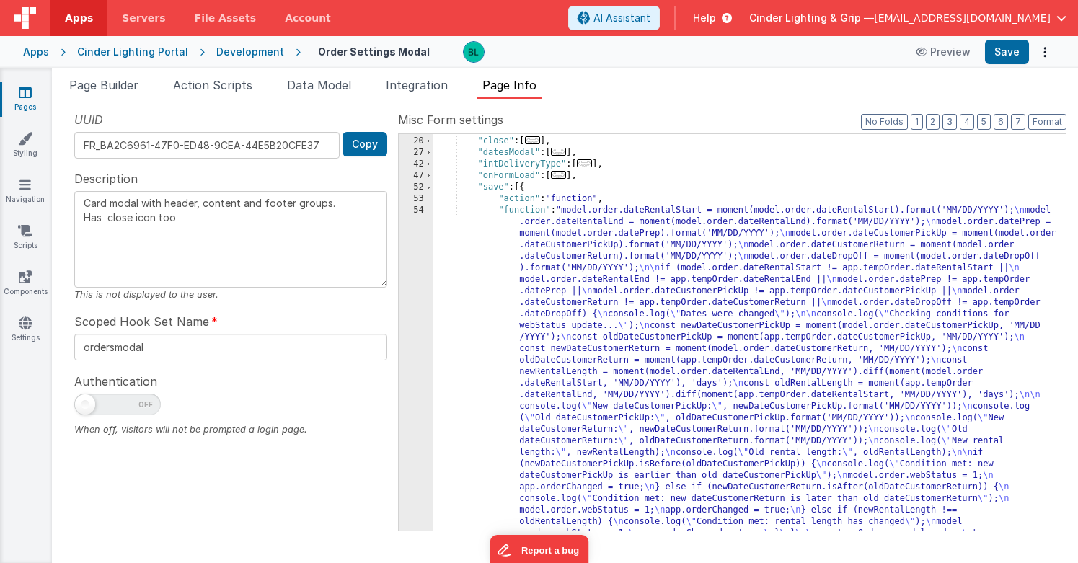
scroll to position [0, 0]
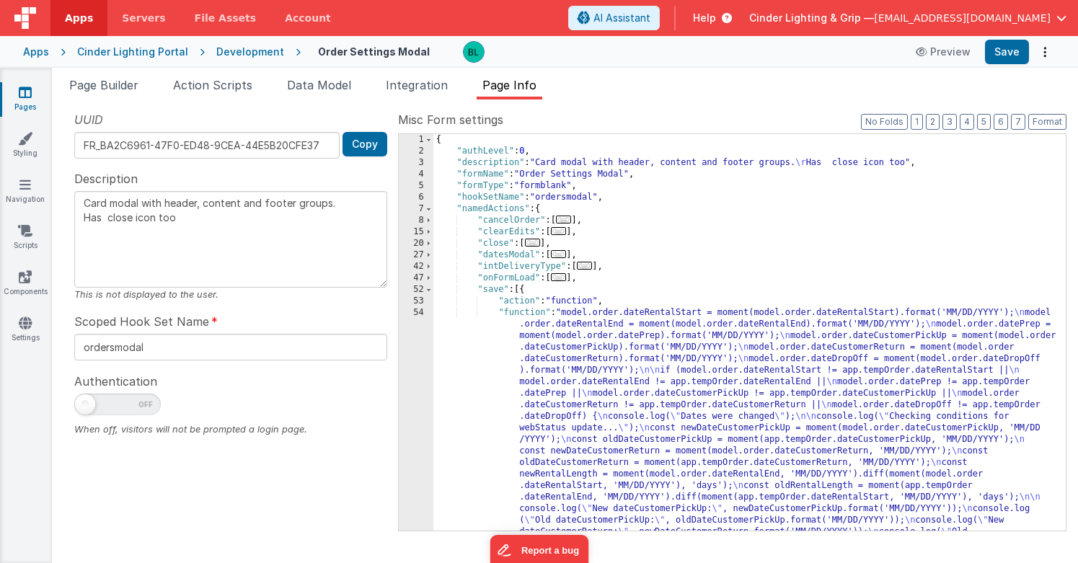
click at [580, 314] on div "{ "authLevel" : 0 , "description" : "Card modal with header, content and footer…" at bounding box center [749, 505] width 632 height 742
click at [477, 287] on div "{ "authLevel" : 0 , "description" : "Card modal with header, content and footer…" at bounding box center [749, 505] width 632 height 742
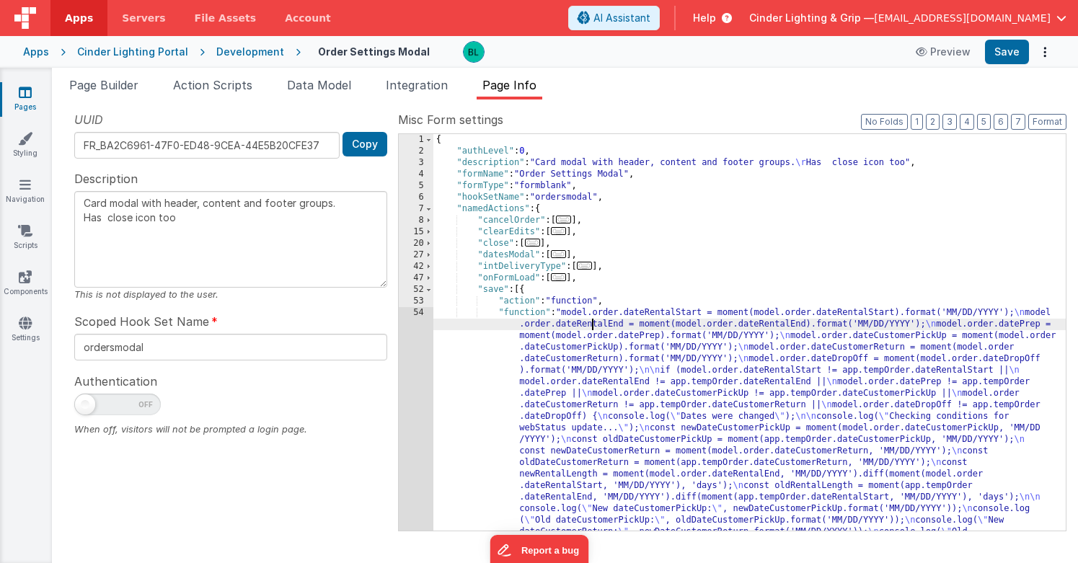
click at [590, 327] on div "{ "authLevel" : 0 , "description" : "Card modal with header, content and footer…" at bounding box center [749, 505] width 632 height 742
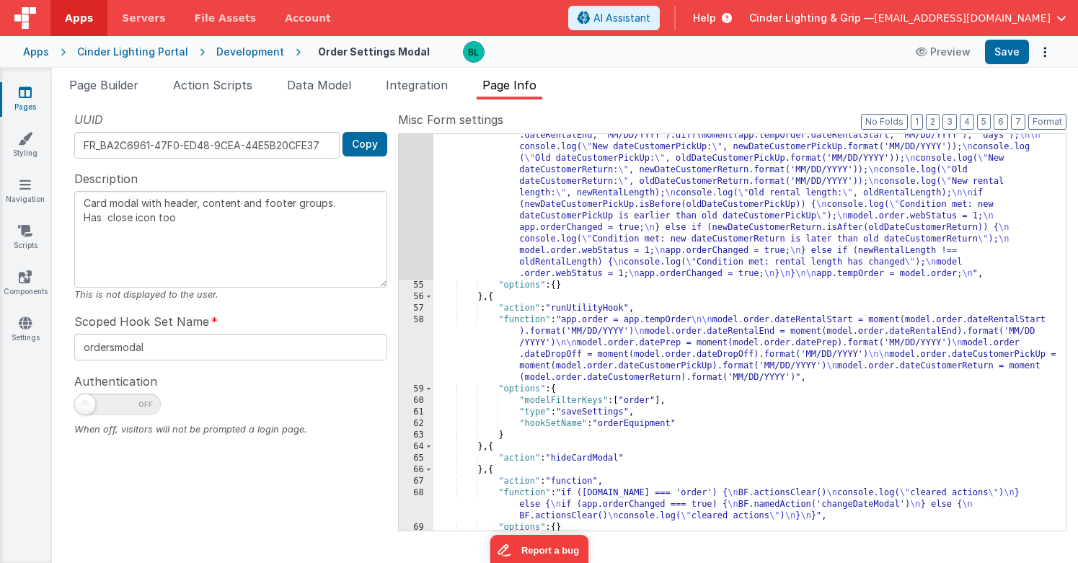
scroll to position [363, 0]
click at [592, 267] on div ""function" : "model.order.dateRentalStart = moment(model.order.dateRentalStart)…" at bounding box center [749, 315] width 632 height 742
click at [599, 249] on div ""function" : "model.order.dateRentalStart = moment(model.order.dateRentalStart)…" at bounding box center [749, 315] width 632 height 742
click at [107, 89] on span "Page Builder" at bounding box center [103, 85] width 69 height 14
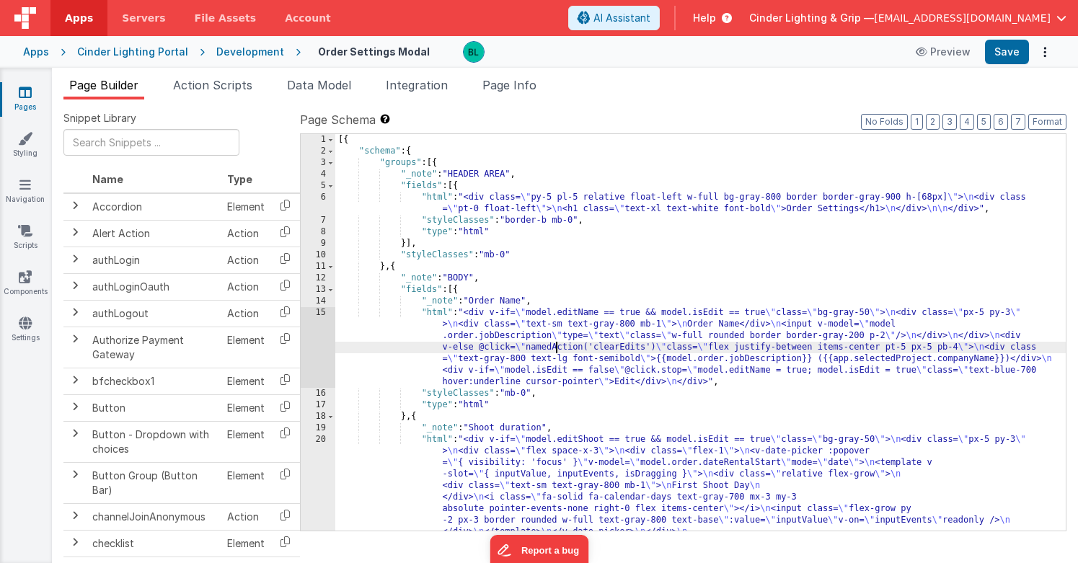
click at [558, 343] on div "[{ "schema" : { "groups" : [{ "_note" : "HEADER AREA" , "fields" : [{ "html" : …" at bounding box center [700, 465] width 730 height 662
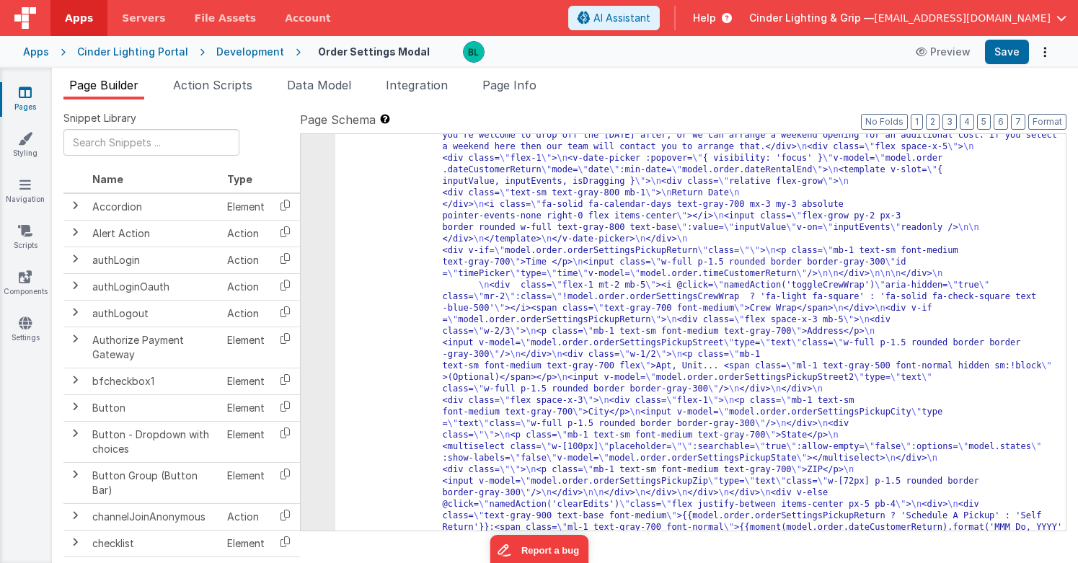
scroll to position [2037, 0]
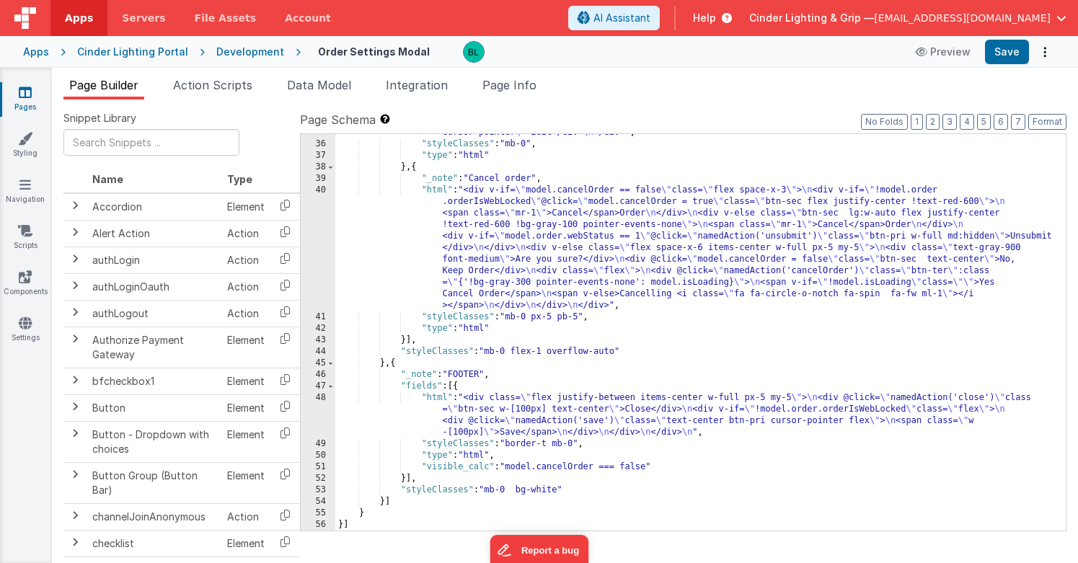
click at [553, 406] on div ""html" : "<div v-if= \" model.editNotes == true && model.isEdit == true \" clas…" at bounding box center [700, 296] width 730 height 500
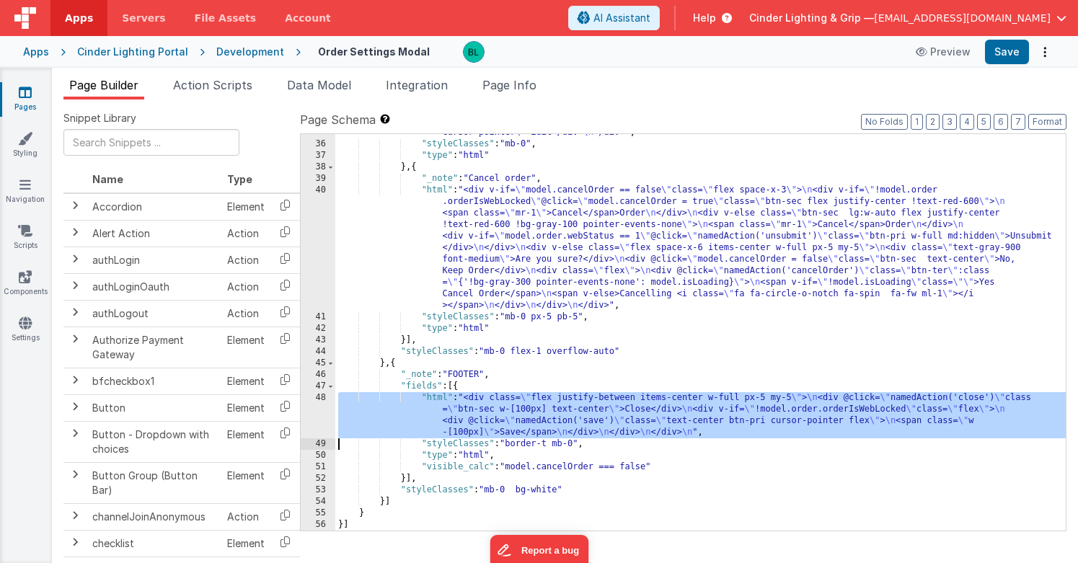
click at [321, 415] on div "48" at bounding box center [318, 415] width 35 height 46
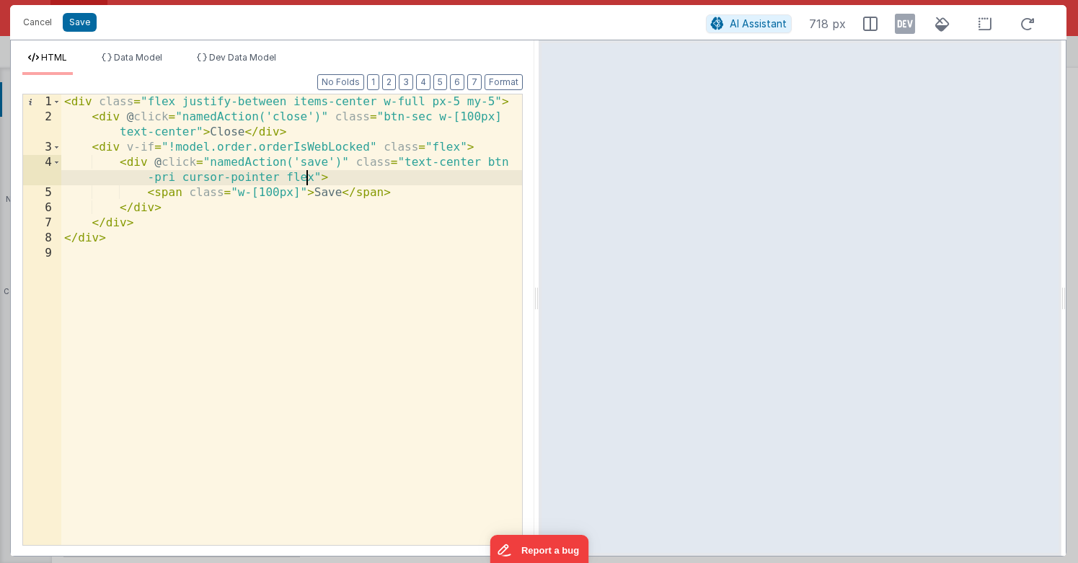
click at [306, 179] on div "< div class = "flex justify-between items-center w-full px-5 my-5" > < div @ cl…" at bounding box center [291, 334] width 461 height 481
drag, startPoint x: 349, startPoint y: 160, endPoint x: 383, endPoint y: 166, distance: 34.4
click at [349, 160] on div "< div class = "flex justify-between items-center w-full px-5 my-5" > < div @ cl…" at bounding box center [291, 334] width 461 height 481
click at [293, 145] on div "< div class = "flex justify-between items-center w-full px-5 my-5" > < div @ cl…" at bounding box center [291, 334] width 461 height 481
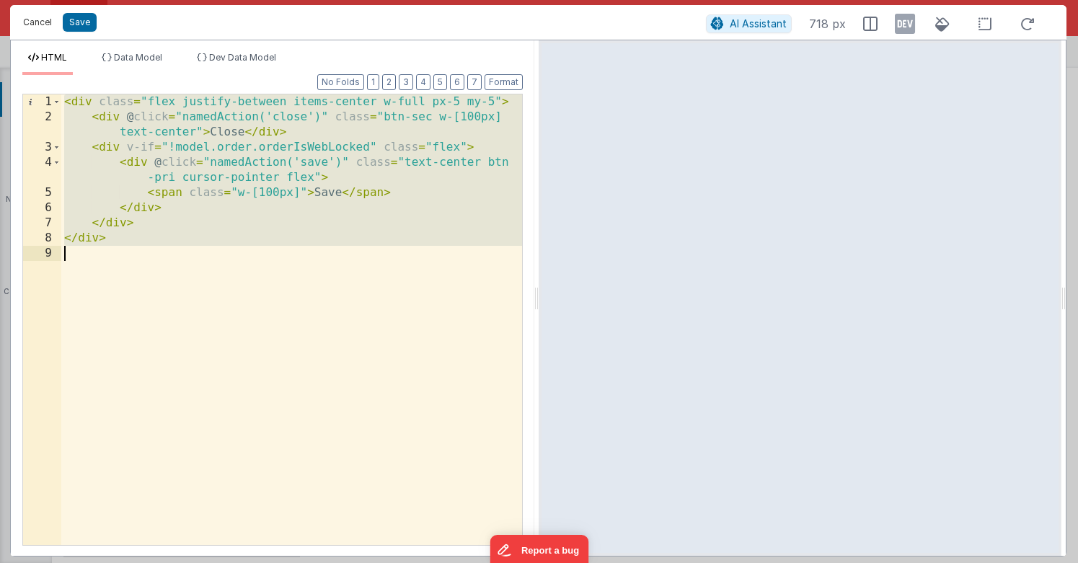
click at [36, 25] on button "Cancel" at bounding box center [37, 22] width 43 height 20
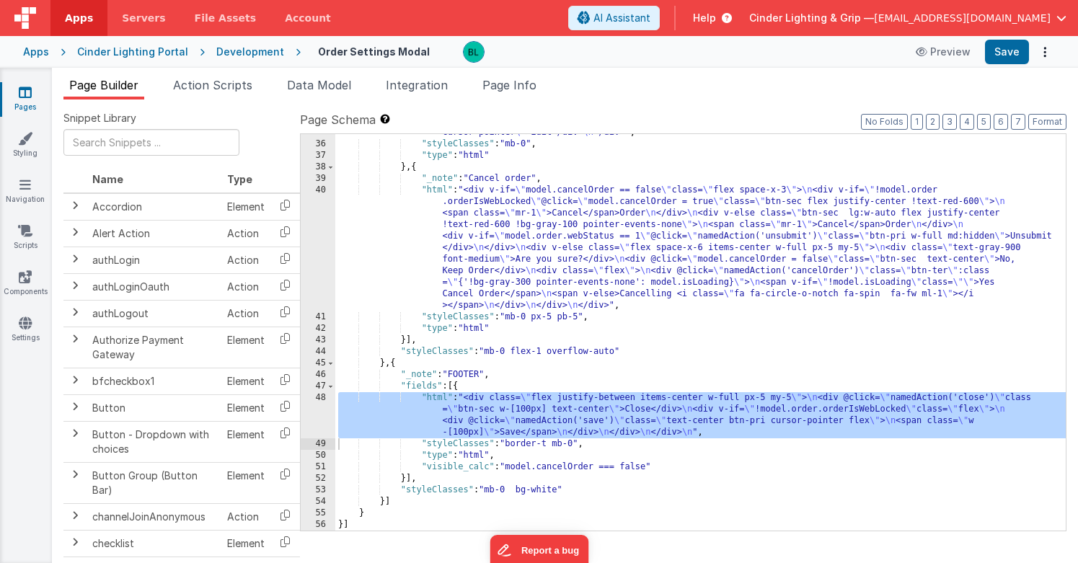
click at [253, 55] on div "Development" at bounding box center [250, 52] width 68 height 14
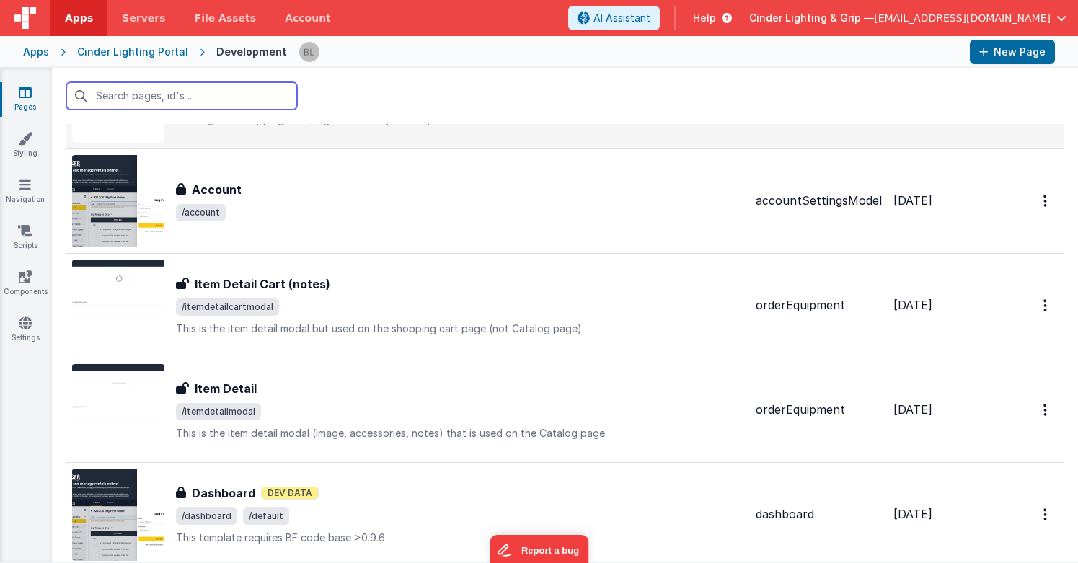
scroll to position [221, 0]
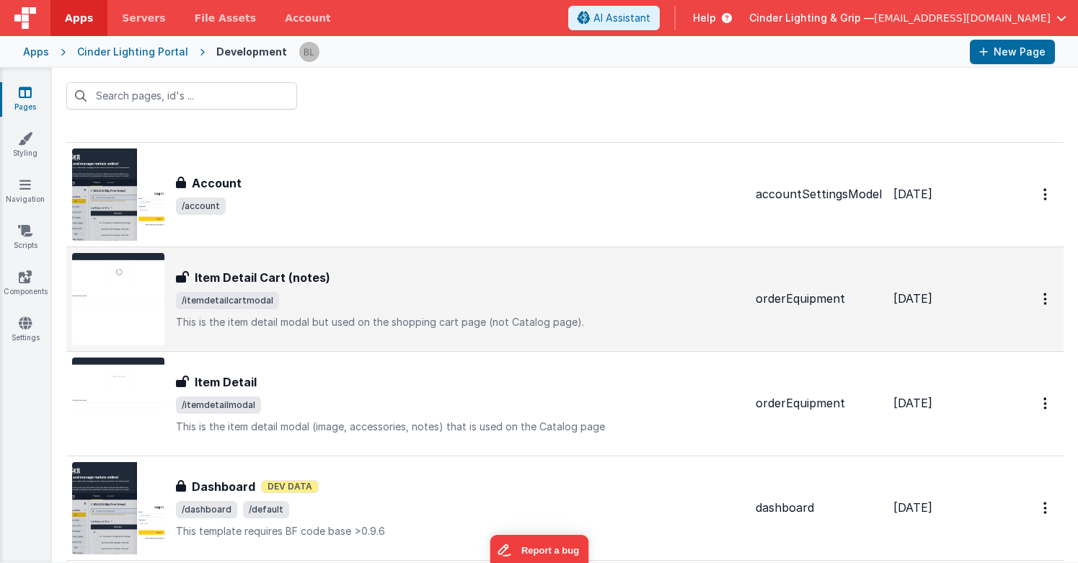
click at [308, 275] on h3 "Item Detail Cart (notes)" at bounding box center [263, 277] width 136 height 17
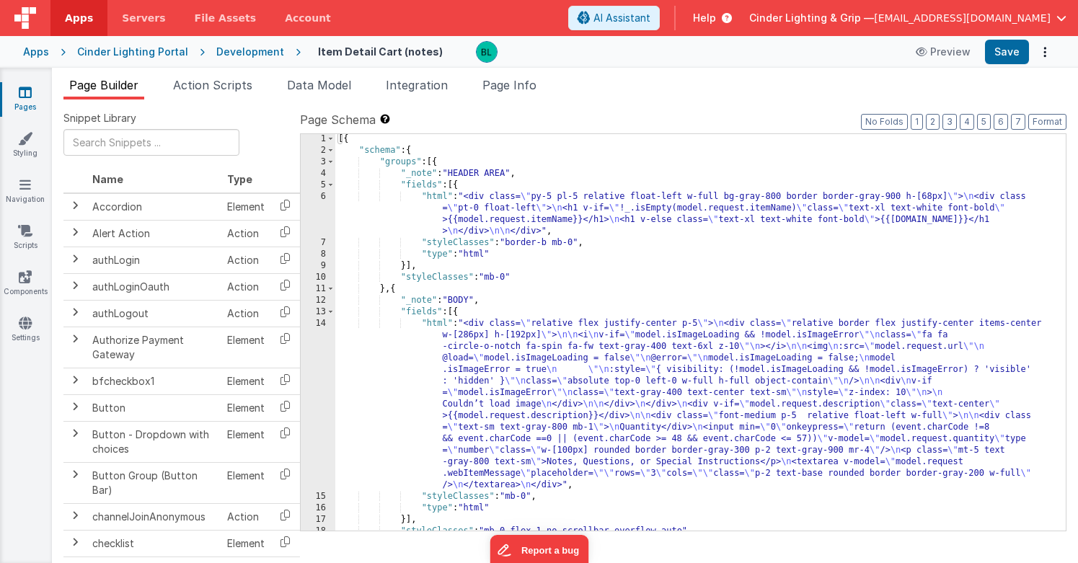
scroll to position [157, 0]
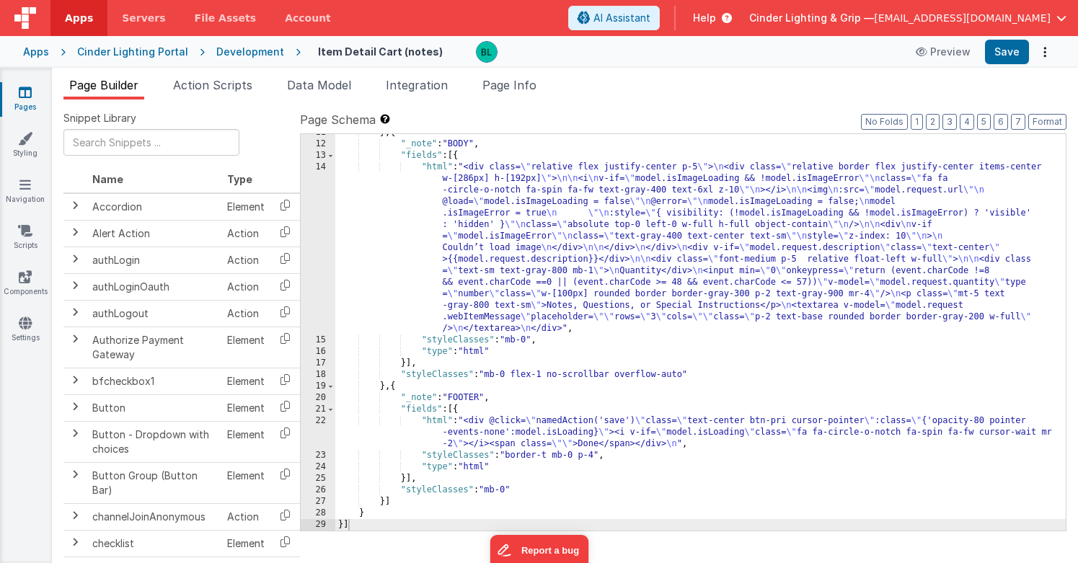
click at [562, 436] on div "} , { "_note" : "BODY" , "fields" : [{ "html" : "<div class= \" relative flex j…" at bounding box center [700, 336] width 730 height 419
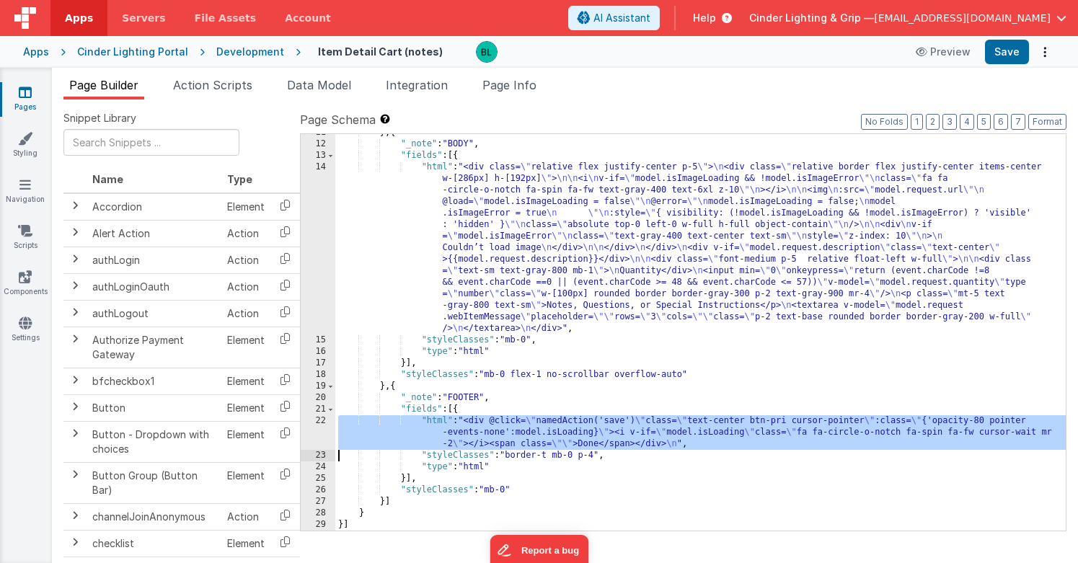
click at [320, 432] on div "22" at bounding box center [318, 432] width 35 height 35
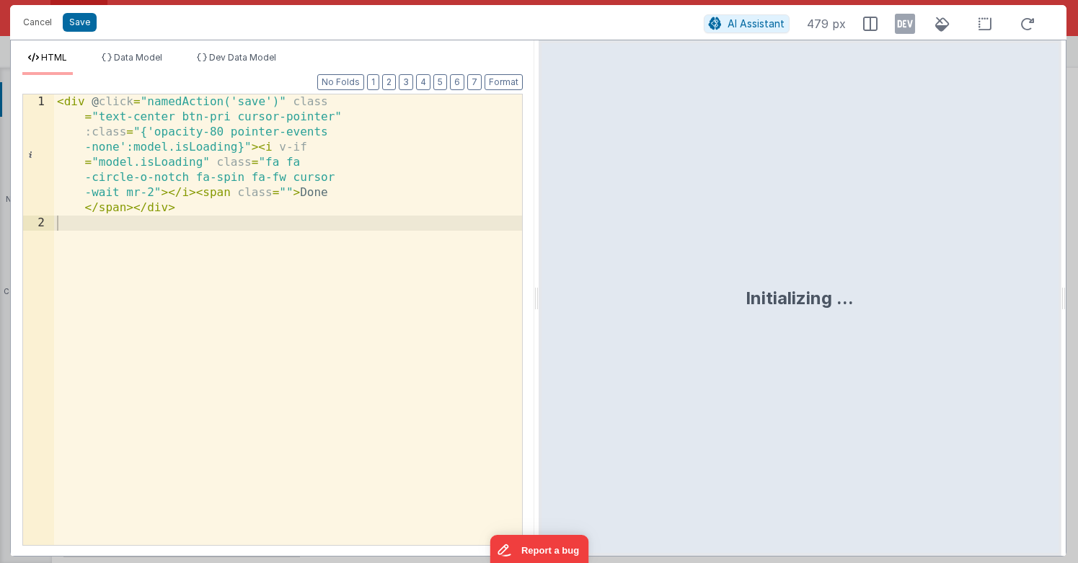
click at [350, 243] on div "< div @ click = "namedAction('save')" class = "text-center btn-pri cursor-point…" at bounding box center [288, 387] width 468 height 587
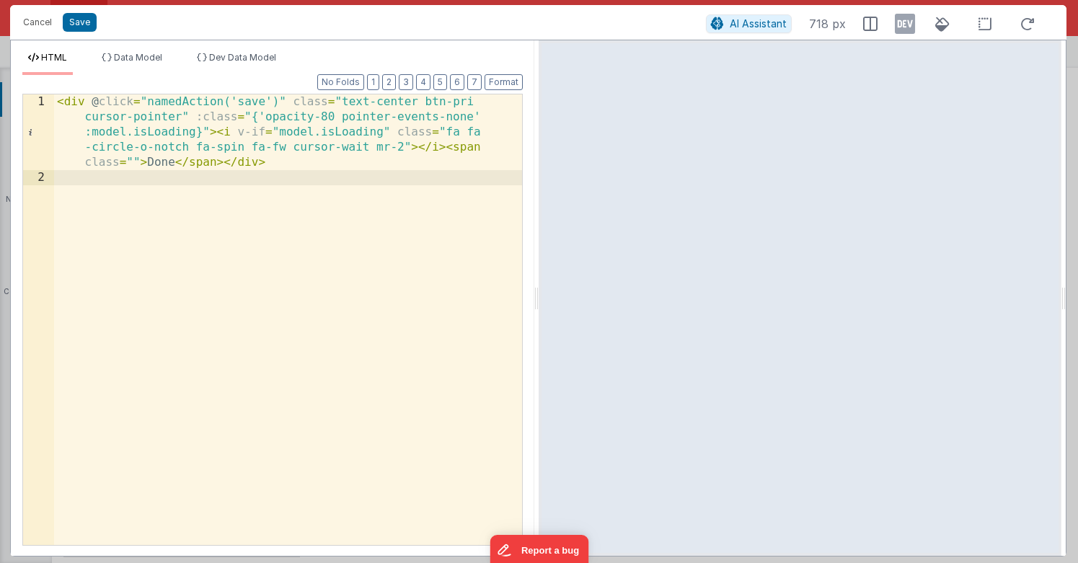
click at [328, 161] on div "< div @ click = "namedAction('save')" class = "text-center btn-pri cursor-point…" at bounding box center [288, 364] width 468 height 541
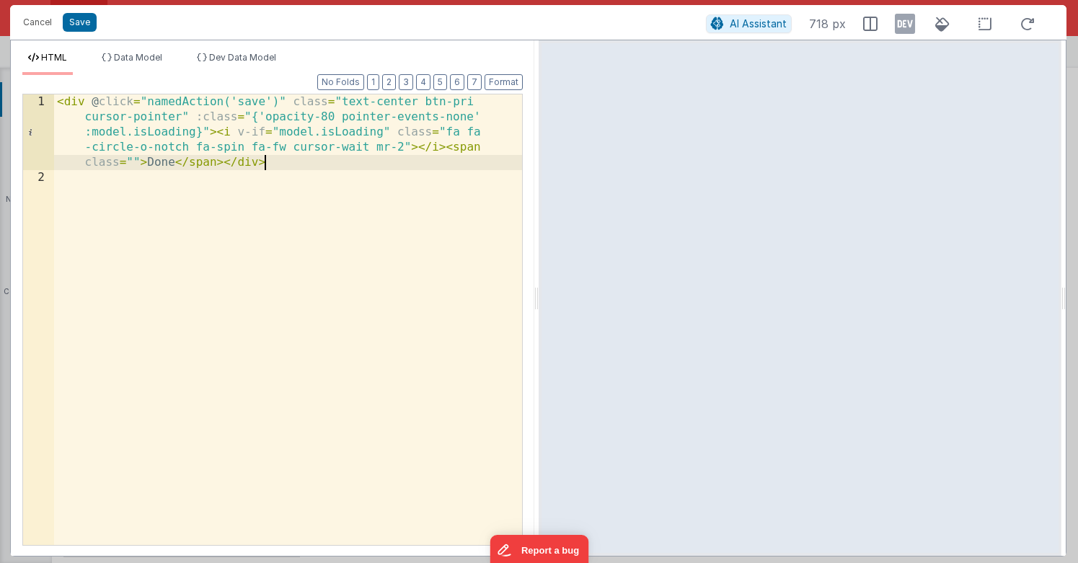
click at [368, 114] on div "< div @ click = "namedAction('save')" class = "text-center btn-pri cursor-point…" at bounding box center [288, 364] width 468 height 541
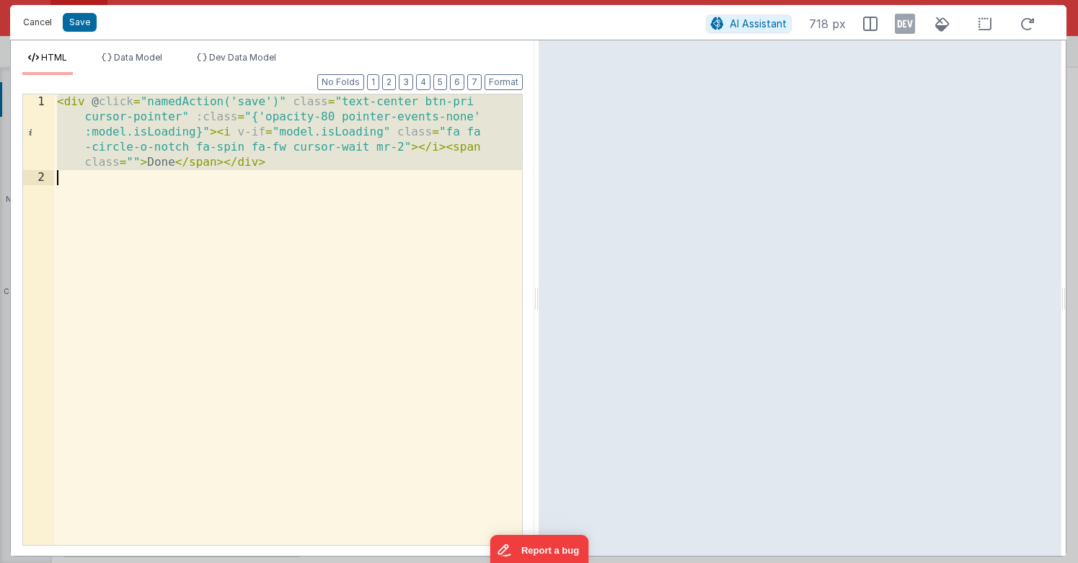
click at [36, 24] on button "Cancel" at bounding box center [37, 22] width 43 height 20
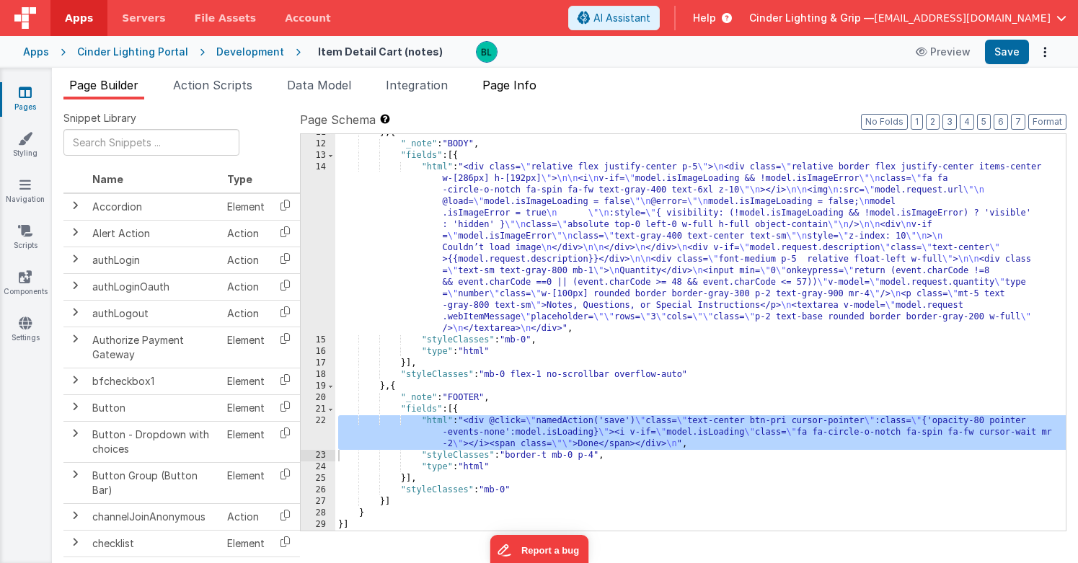
click at [506, 89] on span "Page Info" at bounding box center [509, 85] width 54 height 14
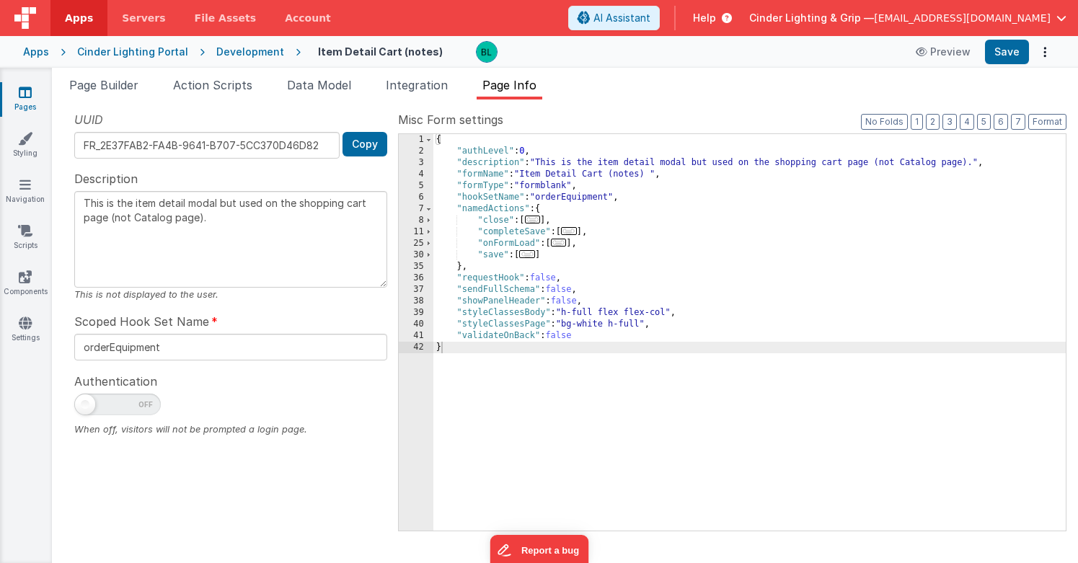
click at [535, 258] on span "..." at bounding box center [527, 254] width 16 height 8
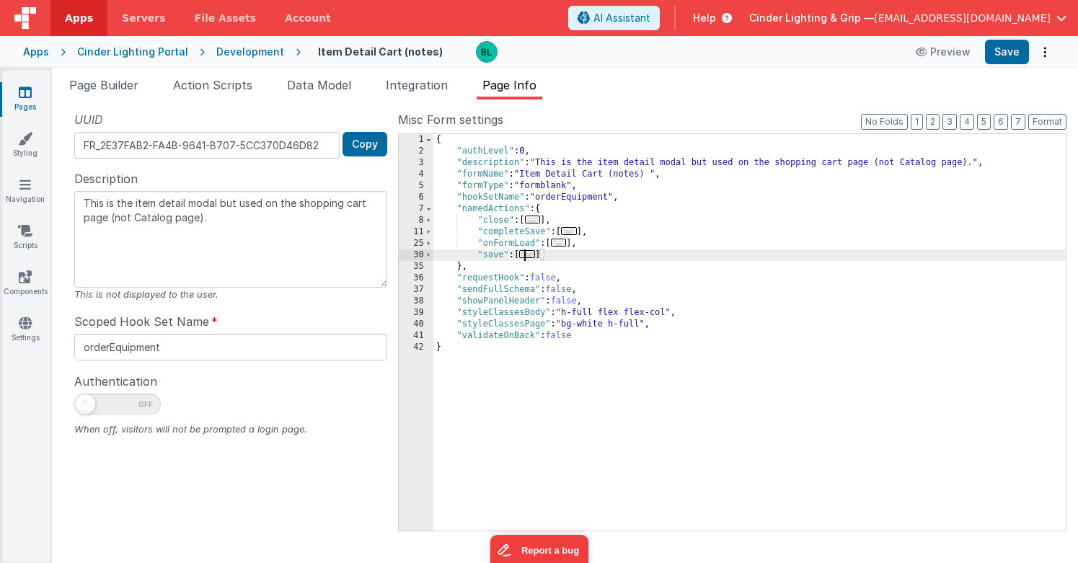
click at [529, 252] on span "..." at bounding box center [527, 254] width 16 height 8
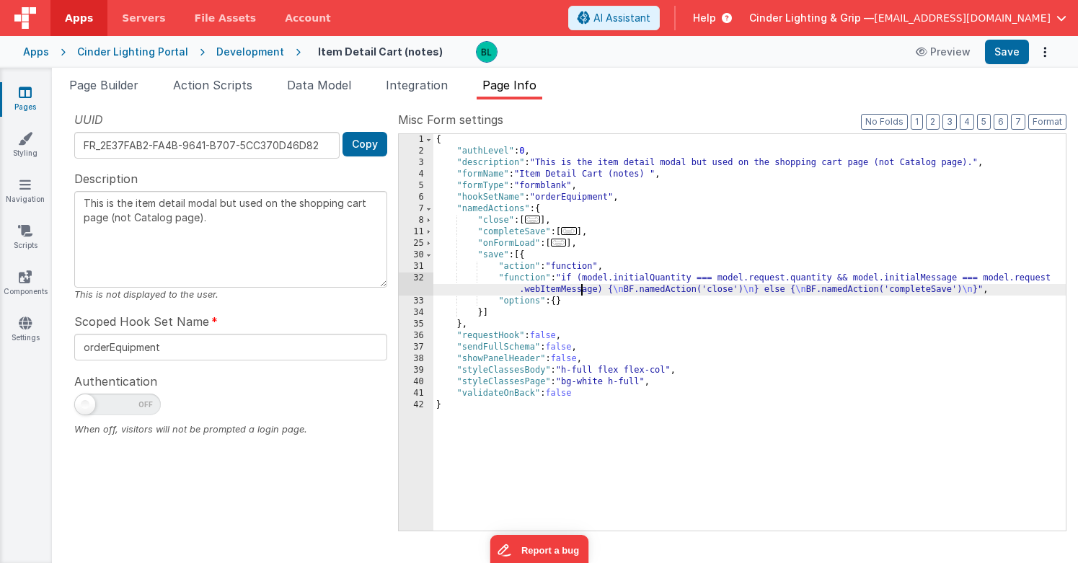
click at [581, 284] on div "{ "authLevel" : 0 , "description" : "This is the item detail modal but used on …" at bounding box center [749, 343] width 632 height 419
click at [414, 291] on div "32" at bounding box center [416, 283] width 35 height 23
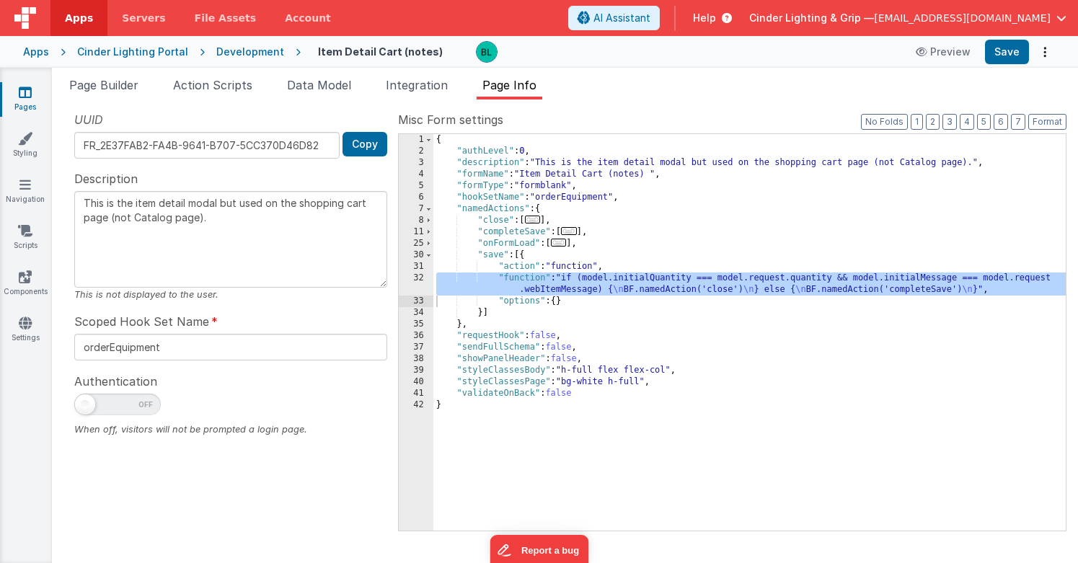
click at [572, 231] on span "..." at bounding box center [569, 231] width 16 height 8
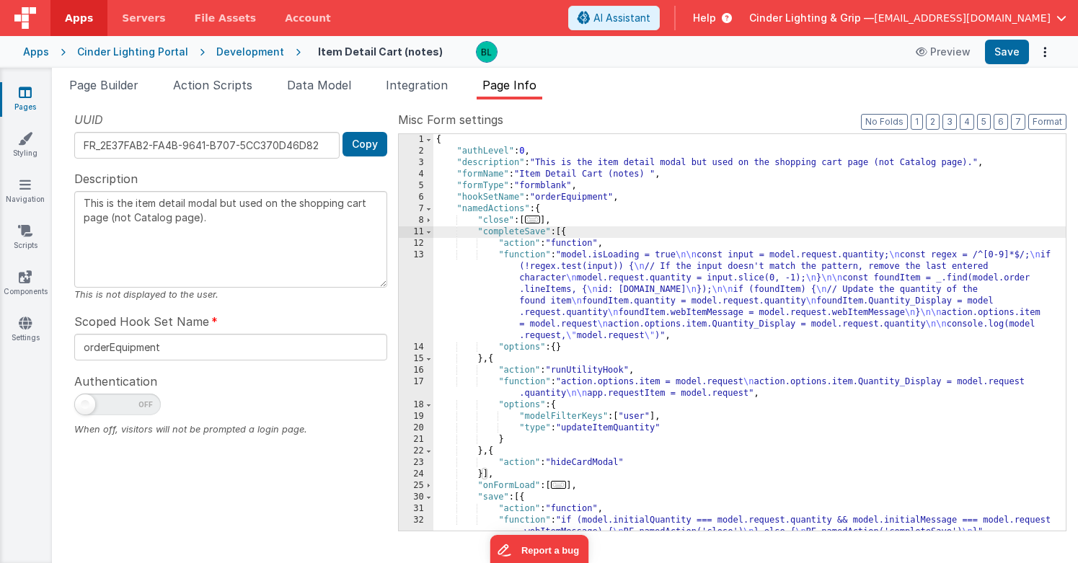
click at [584, 262] on div "{ "authLevel" : 0 , "description" : "This is the item detail modal but used on …" at bounding box center [749, 343] width 632 height 419
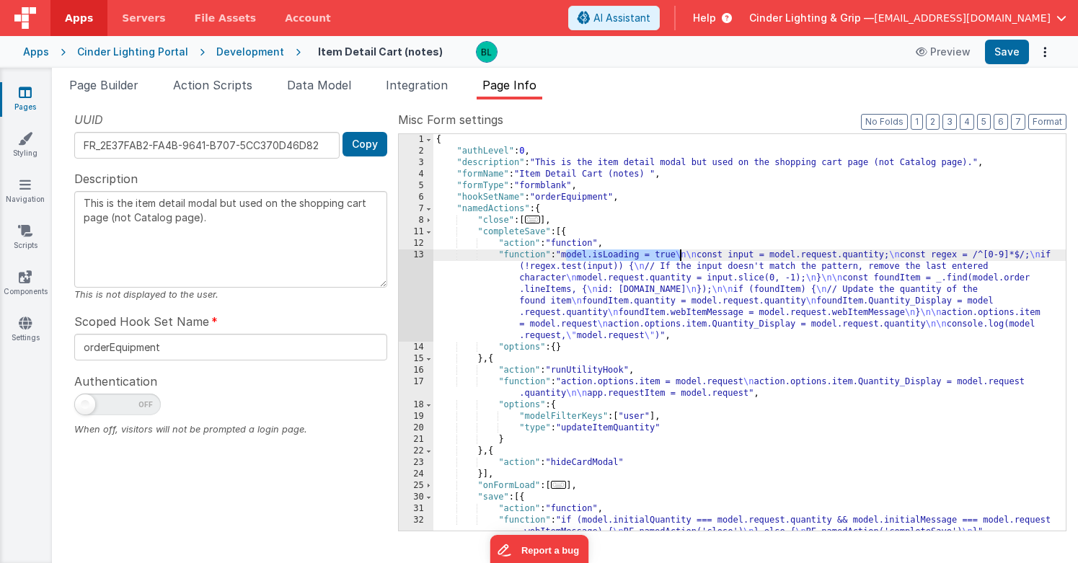
drag, startPoint x: 564, startPoint y: 254, endPoint x: 678, endPoint y: 249, distance: 113.3
click at [678, 249] on div "{ "authLevel" : 0 , "description" : "This is the item detail modal but used on …" at bounding box center [749, 343] width 632 height 419
click at [572, 388] on div "{ "authLevel" : 0 , "description" : "This is the item detail modal but used on …" at bounding box center [749, 343] width 632 height 419
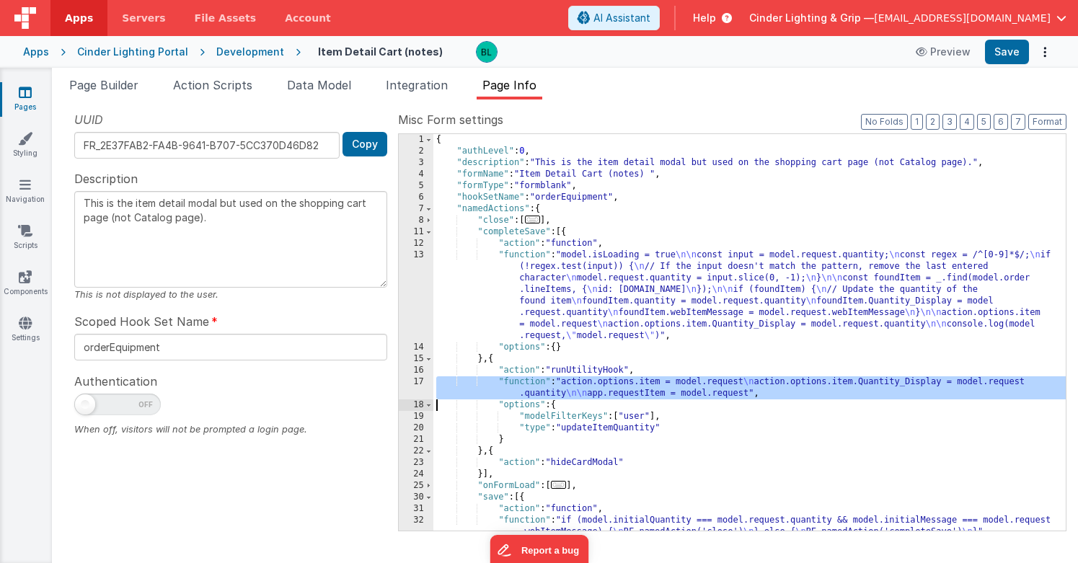
click at [421, 388] on div "17" at bounding box center [416, 387] width 35 height 23
click at [427, 306] on div "13" at bounding box center [416, 295] width 35 height 92
click at [415, 301] on div "13" at bounding box center [416, 295] width 35 height 92
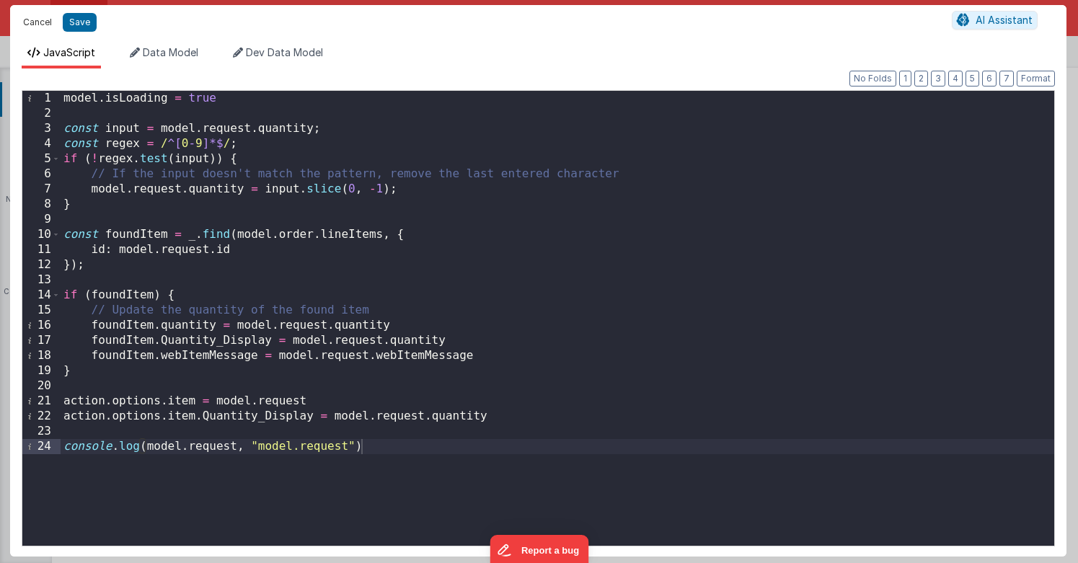
click at [40, 19] on button "Cancel" at bounding box center [37, 22] width 43 height 20
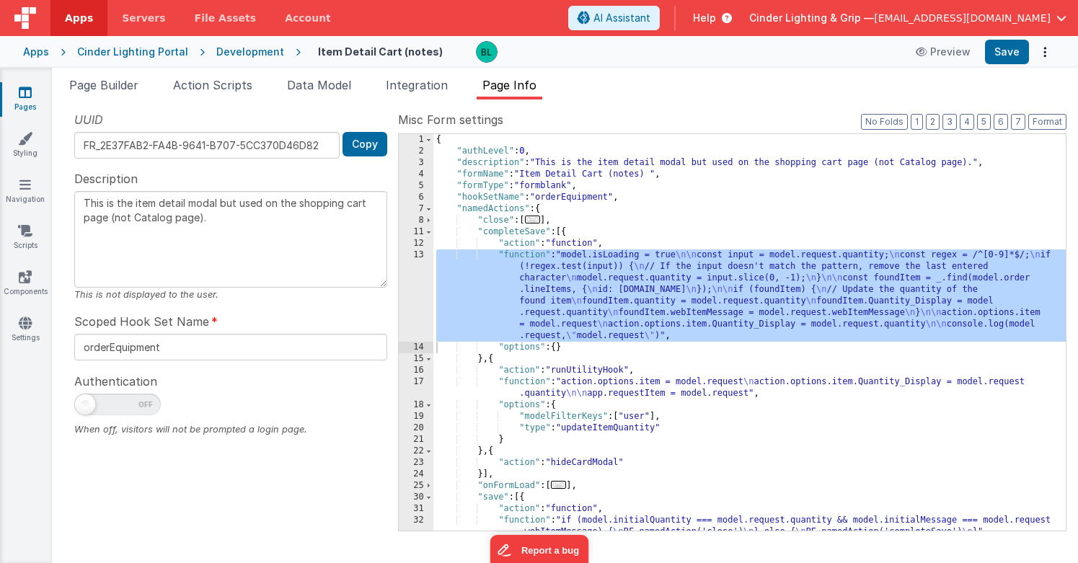
click at [608, 327] on div "{ "authLevel" : 0 , "description" : "This is the item detail modal but used on …" at bounding box center [749, 343] width 632 height 419
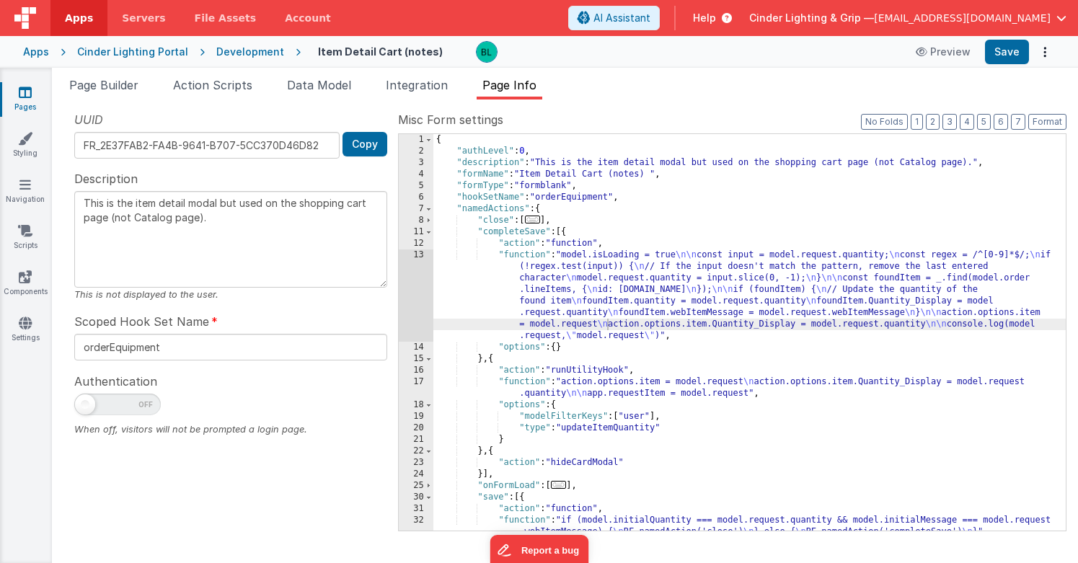
click at [265, 56] on div "Development" at bounding box center [250, 52] width 68 height 14
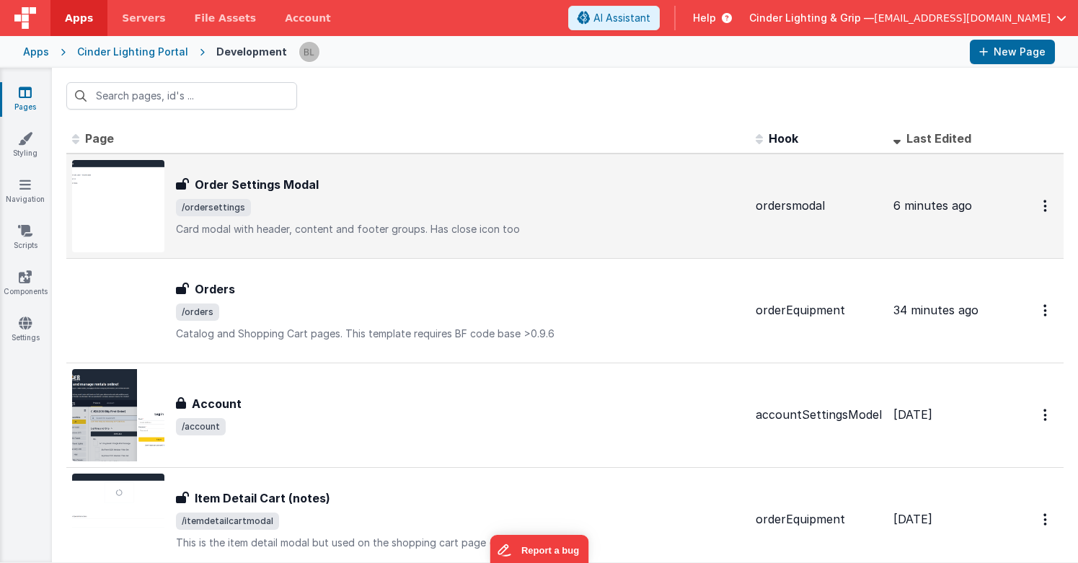
click at [299, 184] on h3 "Order Settings Modal" at bounding box center [257, 184] width 124 height 17
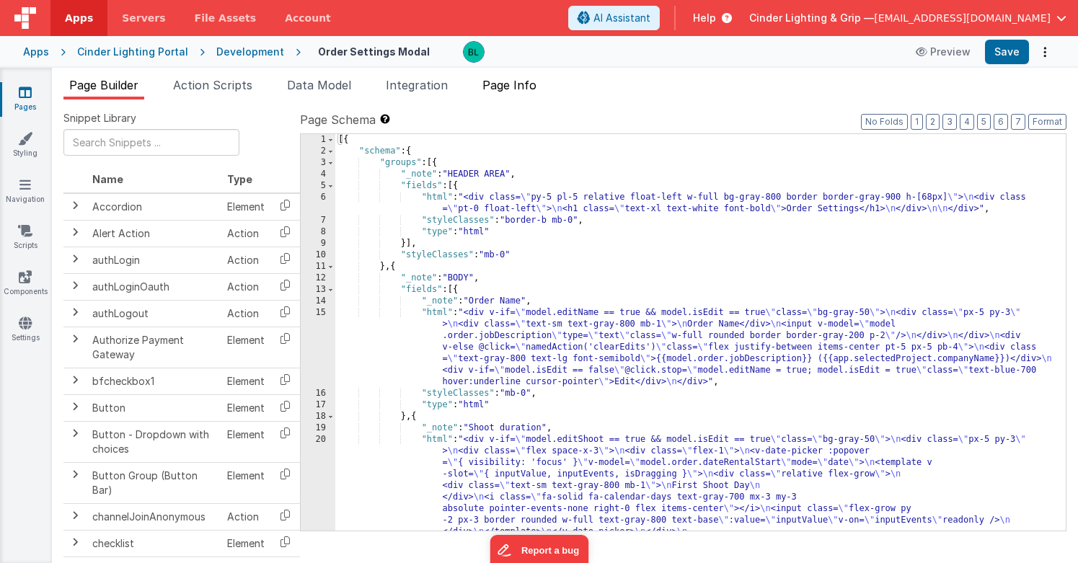
click at [503, 84] on span "Page Info" at bounding box center [509, 85] width 54 height 14
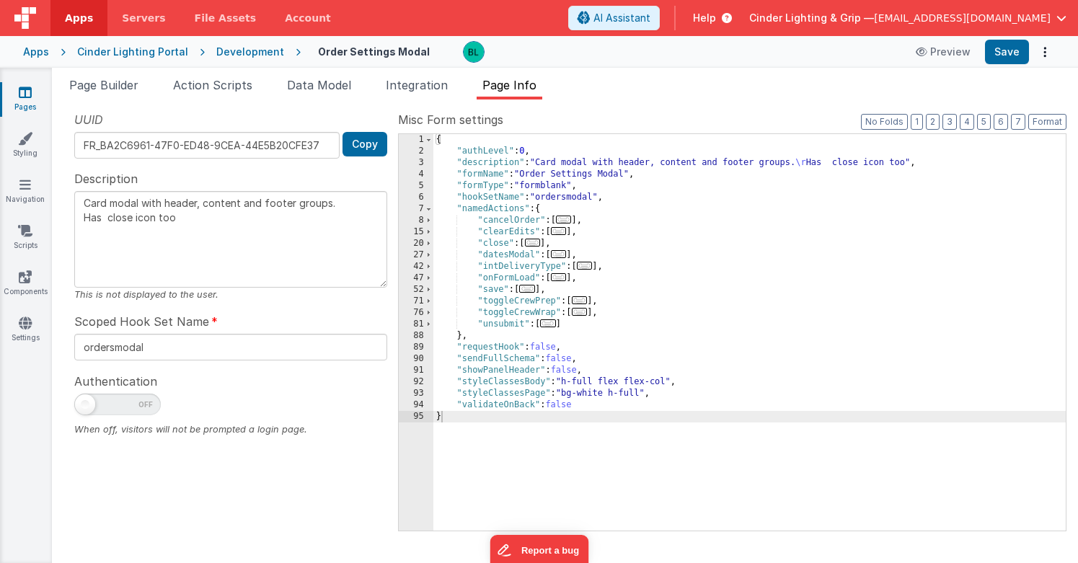
click at [534, 285] on div "{ "authLevel" : 0 , "description" : "Card modal with header, content and footer…" at bounding box center [749, 343] width 632 height 419
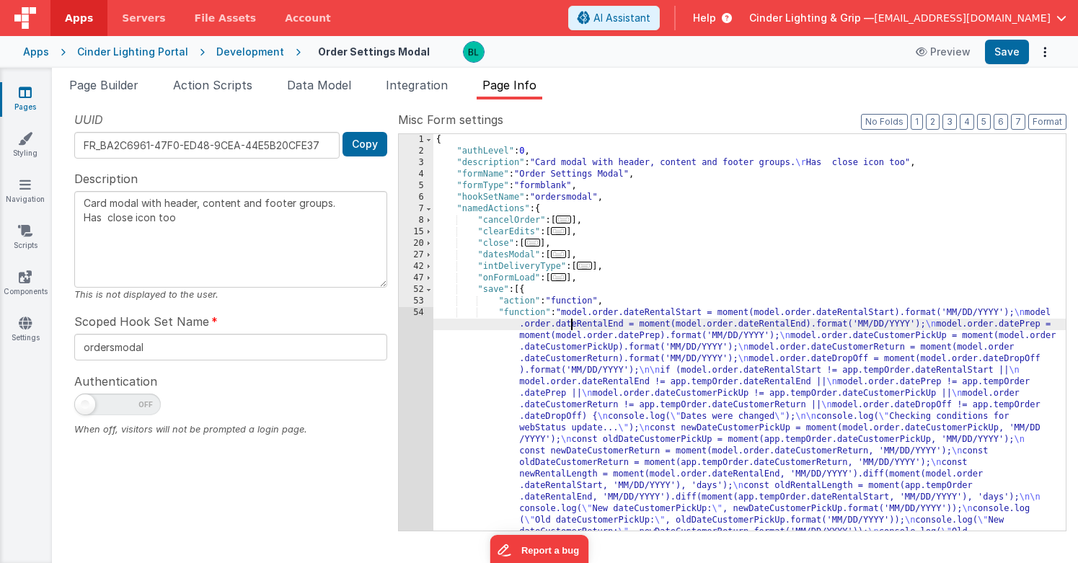
click at [572, 321] on div "{ "authLevel" : 0 , "description" : "Card modal with header, content and footer…" at bounding box center [749, 505] width 632 height 742
click at [396, 351] on div "UUID FR_BA2C6961-47F0-ED48-9CEA-44E5B20CFE37 Copy Description Card modal with h…" at bounding box center [230, 320] width 334 height 419
click at [404, 352] on div "54" at bounding box center [416, 474] width 35 height 334
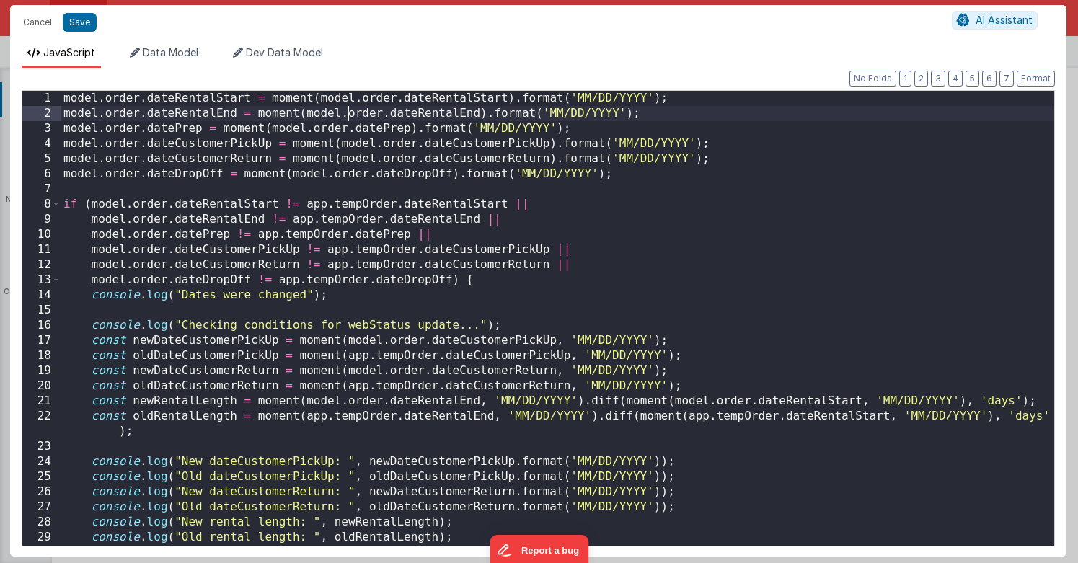
click at [345, 119] on div "model . order . dateRentalStart = moment ( model . order . dateRentalStart ) . …" at bounding box center [557, 333] width 993 height 485
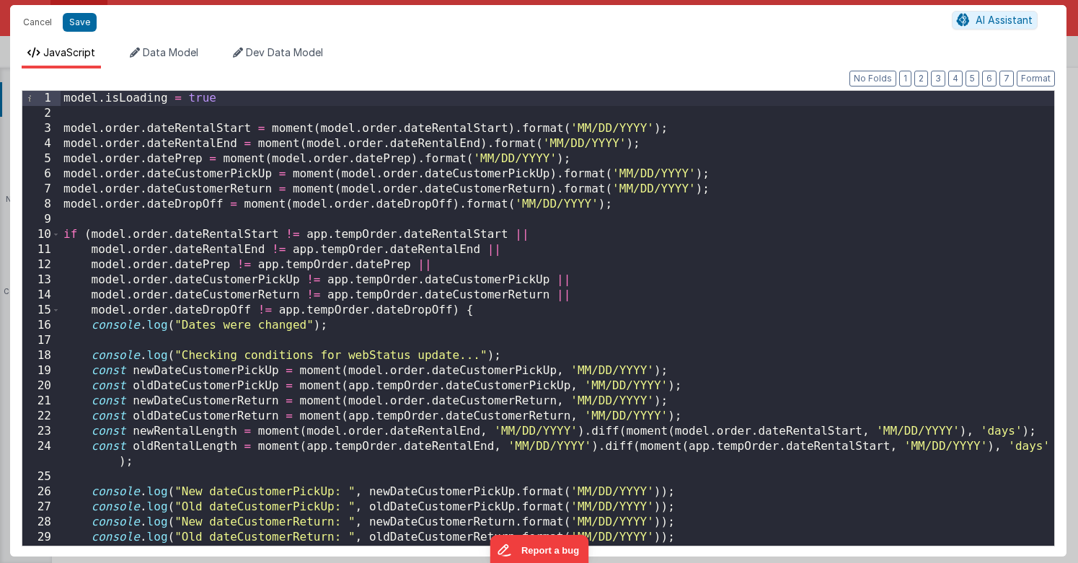
click at [314, 136] on div "model . isLoading = true model . order . dateRentalStart = moment ( model . ord…" at bounding box center [557, 333] width 993 height 485
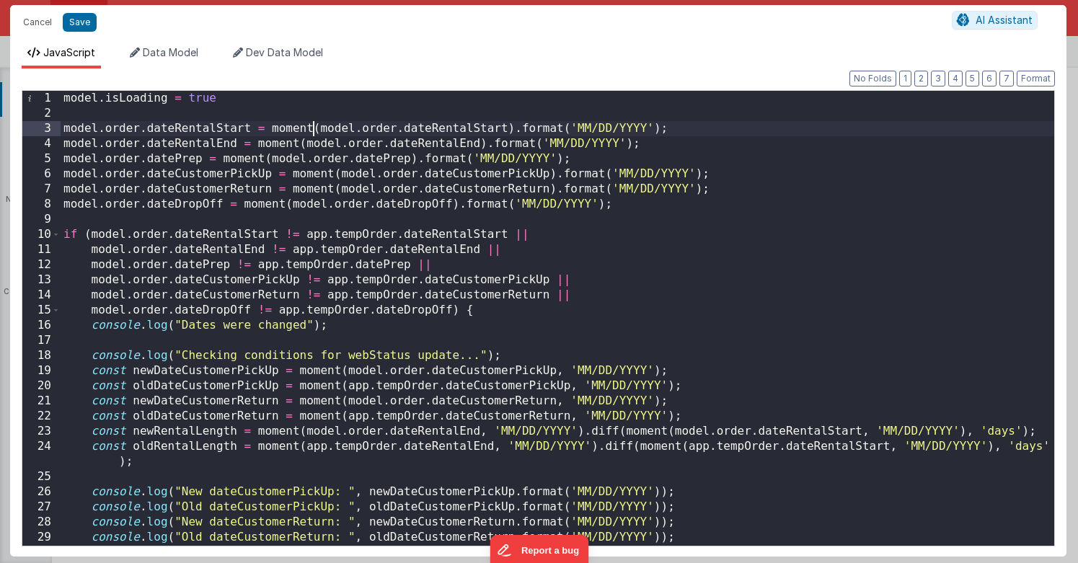
scroll to position [302, 0]
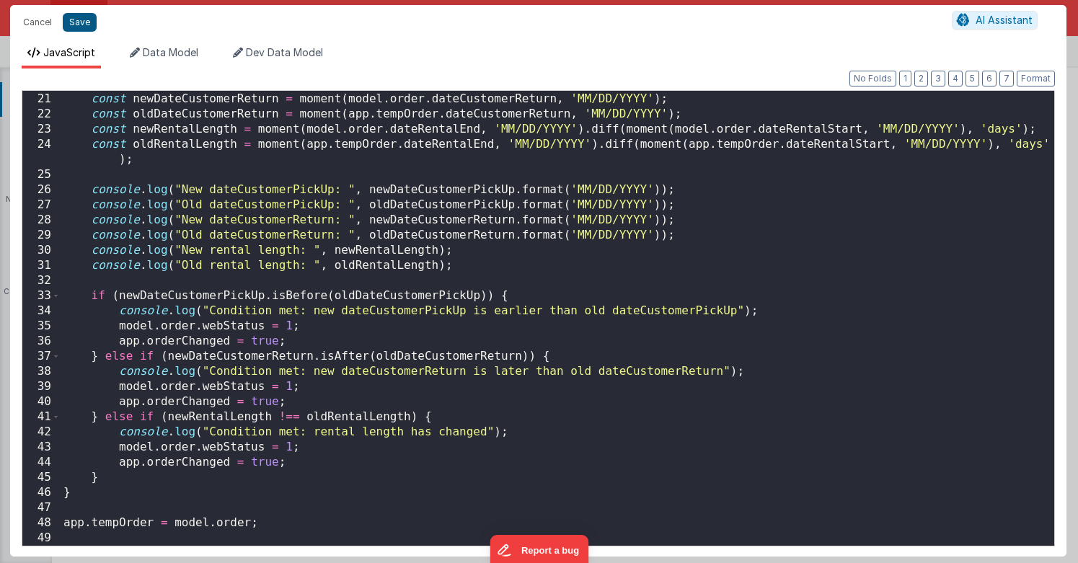
click at [79, 26] on button "Save" at bounding box center [80, 22] width 34 height 19
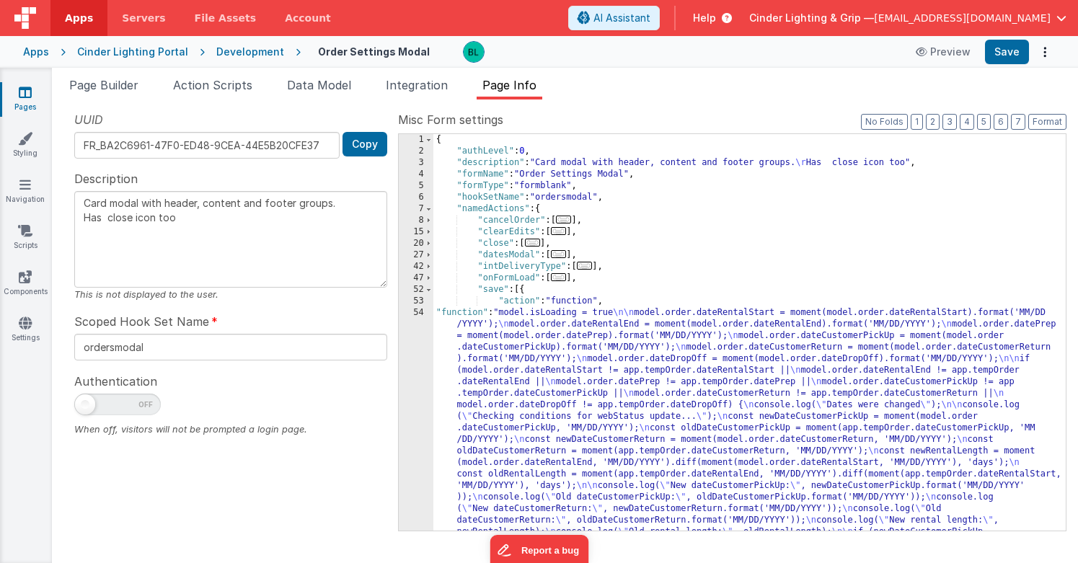
scroll to position [0, 0]
click at [524, 290] on div "{ "authLevel" : 0 , "description" : "Card modal with header, content and footer…" at bounding box center [749, 493] width 632 height 719
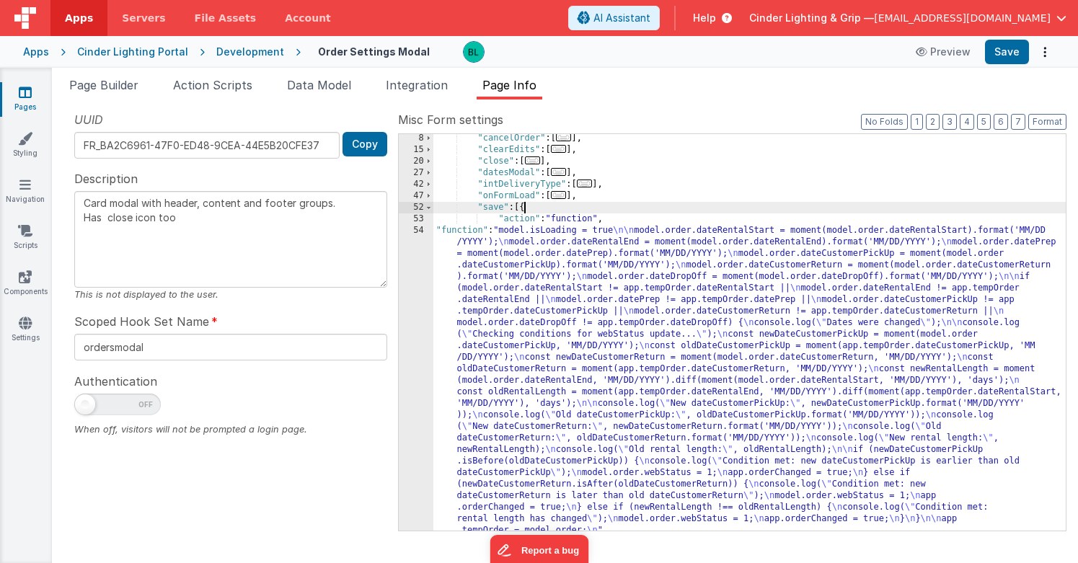
scroll to position [210, 0]
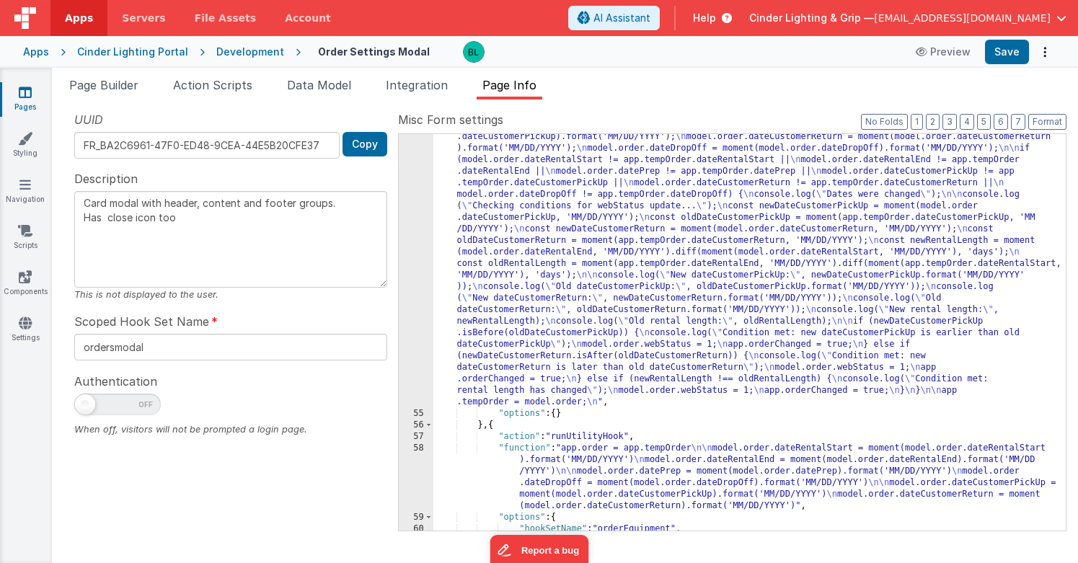
click at [486, 426] on div ""function" : "model.isLoading = true \n\n model.order.dateRentalStart = moment(…" at bounding box center [749, 456] width 632 height 719
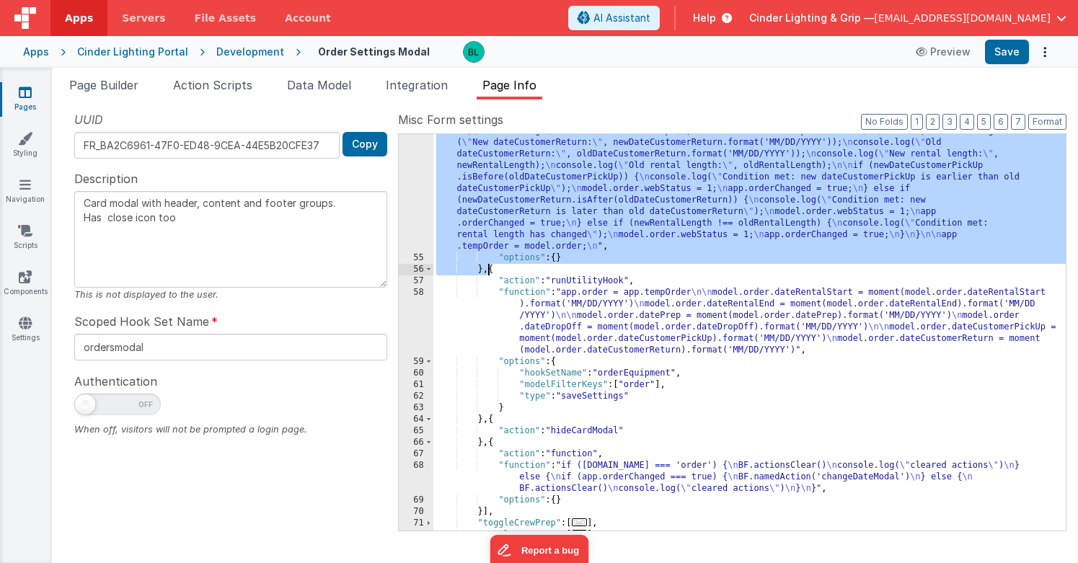
scroll to position [377, 0]
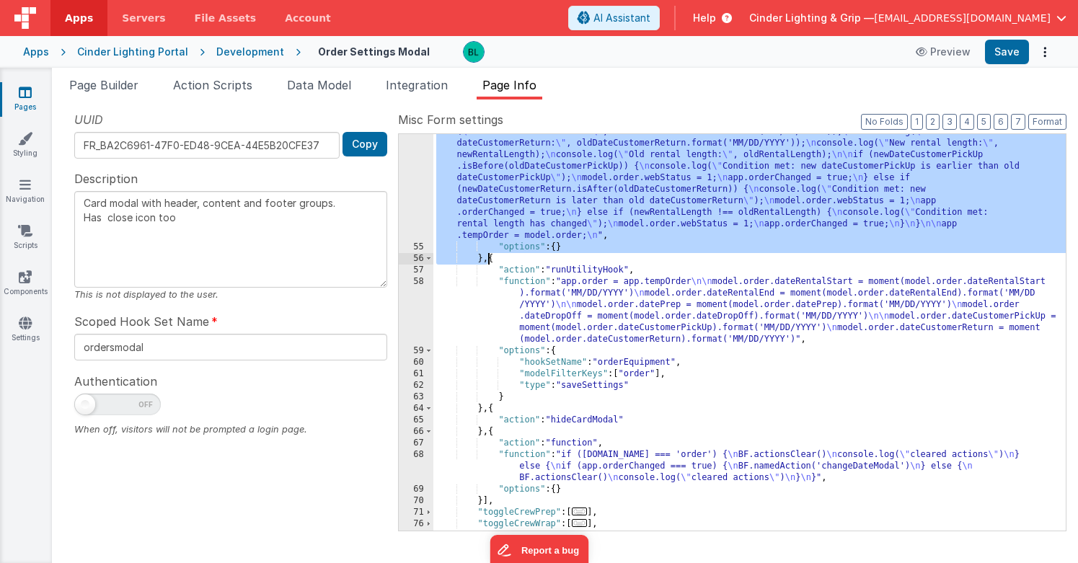
click at [494, 407] on div ""function" : "model.isLoading = true \n\n model.order.dateRentalStart = moment(…" at bounding box center [749, 289] width 632 height 719
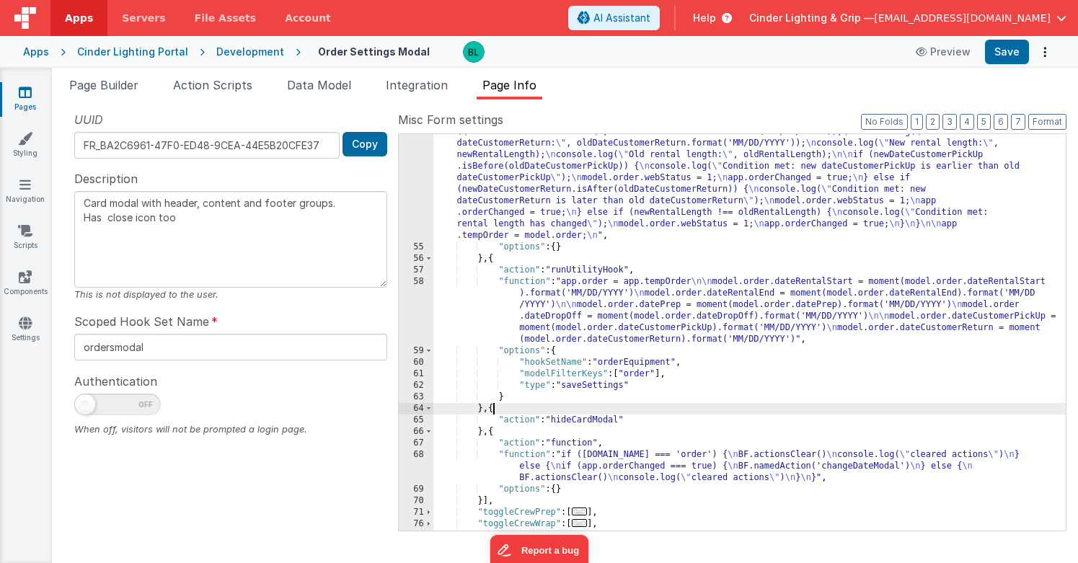
paste textarea
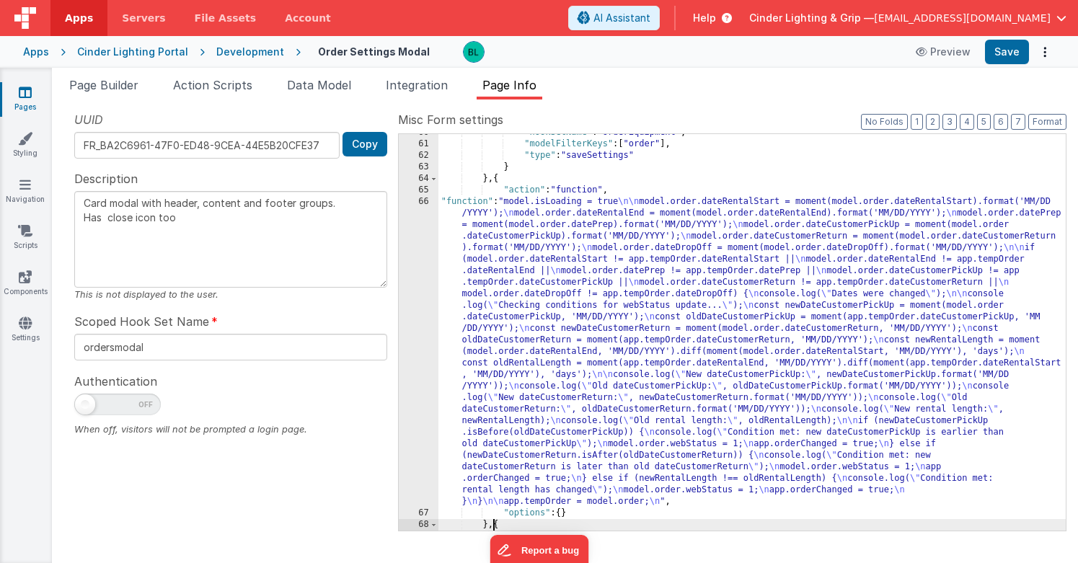
type textarea "Card modal with header, content and footer groups. Has close icon too"
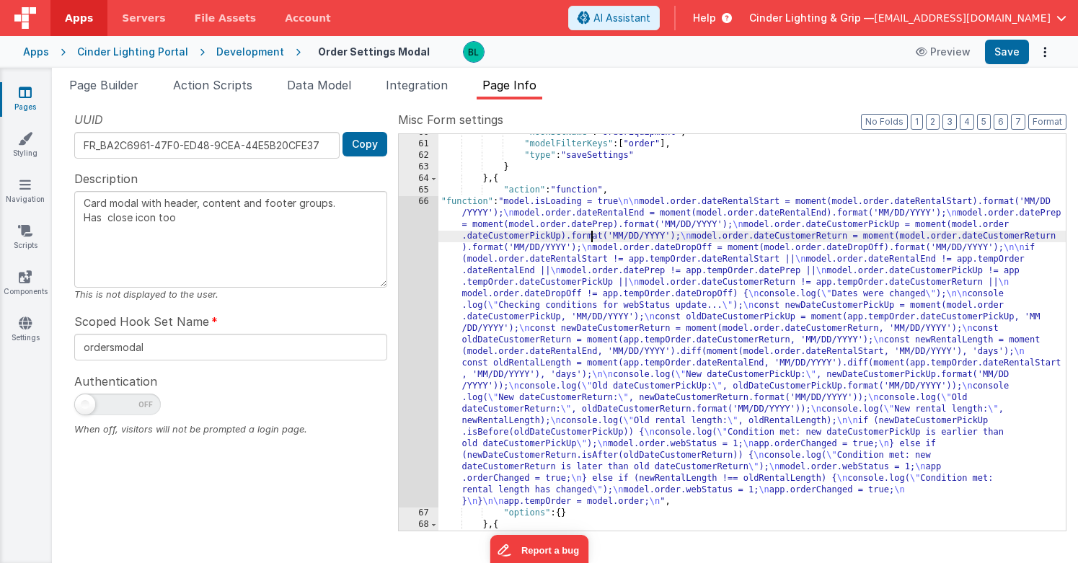
click at [590, 236] on div ""hookSetName" : "orderEquipment" , "modelFilterKeys" : [ "order" ] , "type" : "…" at bounding box center [751, 336] width 627 height 419
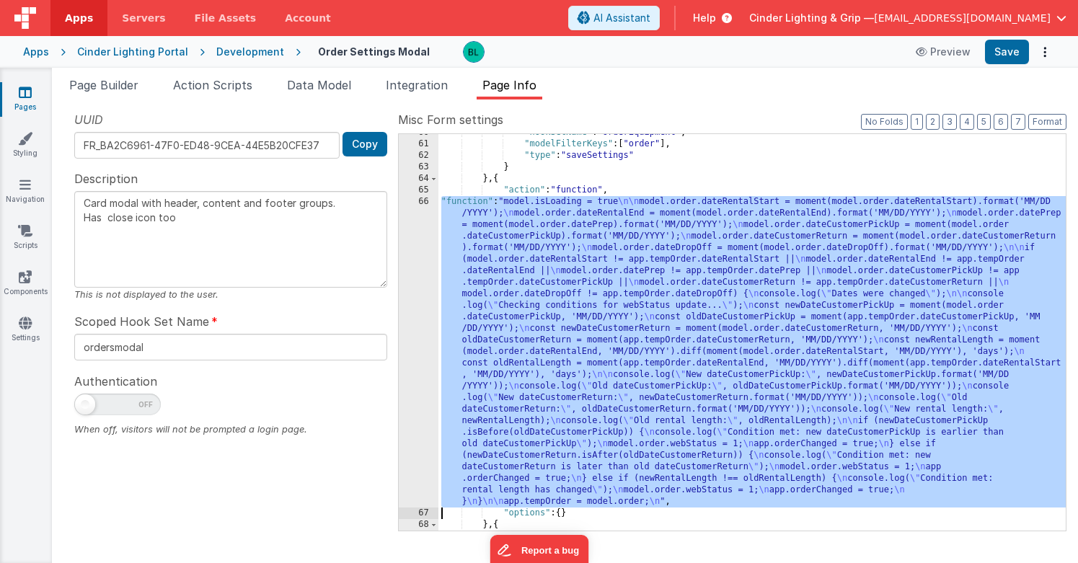
click at [590, 236] on div ""hookSetName" : "orderEquipment" , "modelFilterKeys" : [ "order" ] , "type" : "…" at bounding box center [751, 336] width 627 height 419
click at [420, 275] on div "66" at bounding box center [419, 351] width 40 height 311
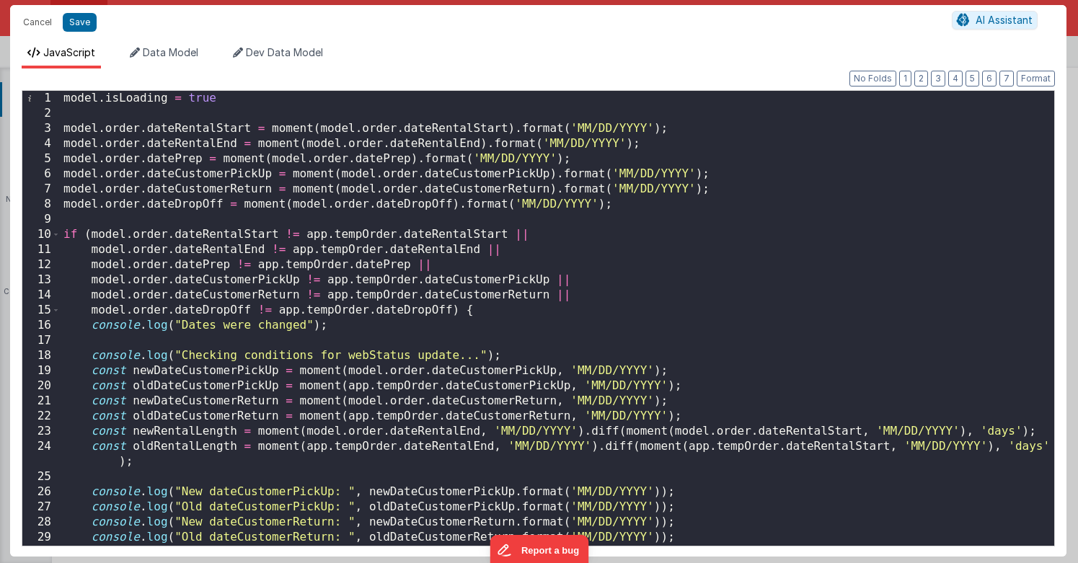
click at [210, 98] on div "model . isLoading = true model . order . dateRentalStart = moment ( model . ord…" at bounding box center [557, 333] width 993 height 485
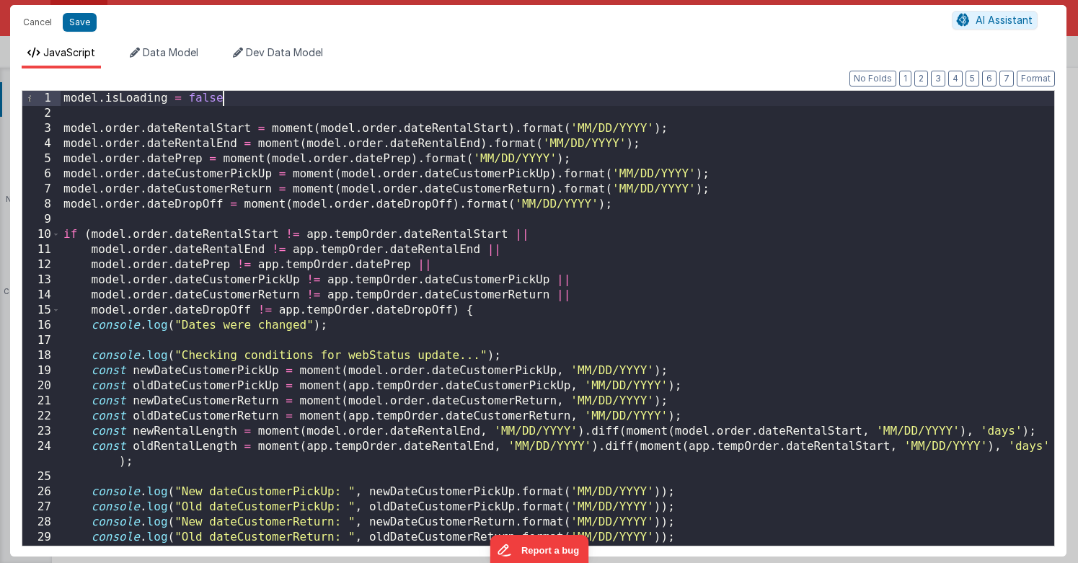
click at [174, 117] on div "model . isLoading = false model . order . dateRentalStart = moment ( model . or…" at bounding box center [557, 333] width 993 height 485
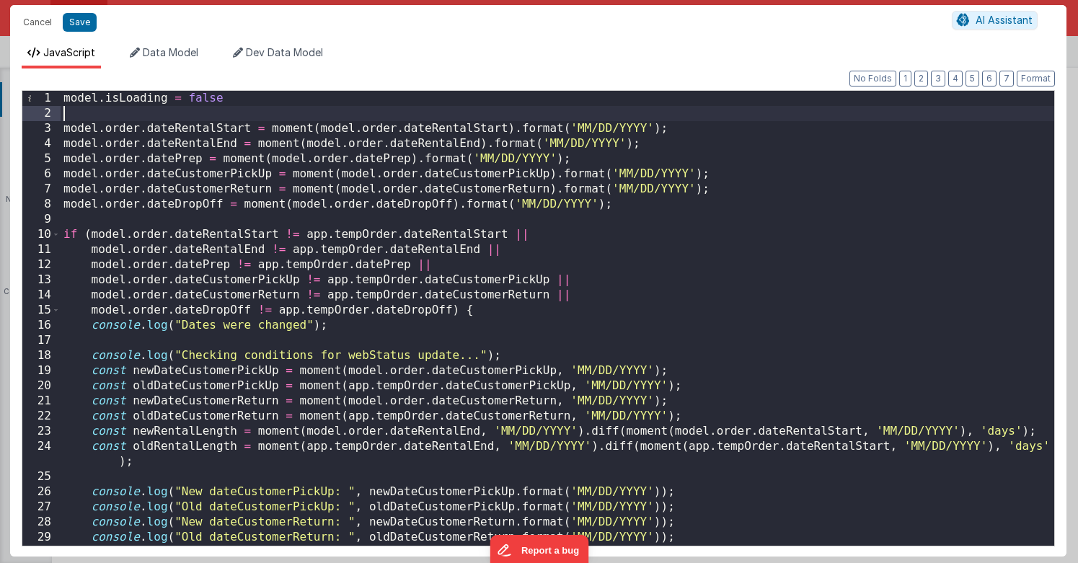
scroll to position [302, 0]
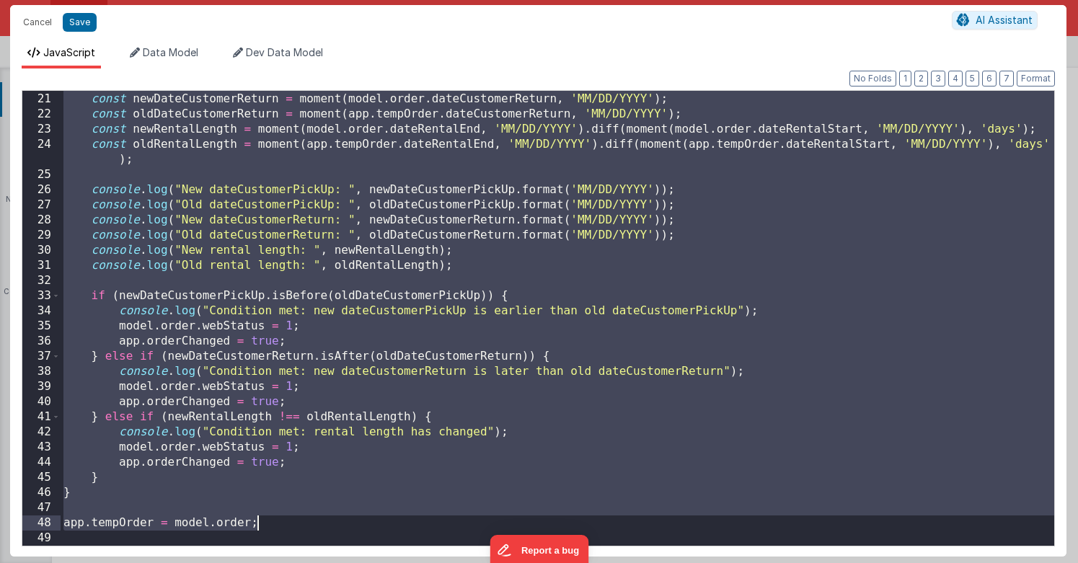
click at [273, 529] on div "const oldDateCustomerPickUp = moment ( app . tempOrder . dateCustomerPickUp , '…" at bounding box center [557, 318] width 993 height 485
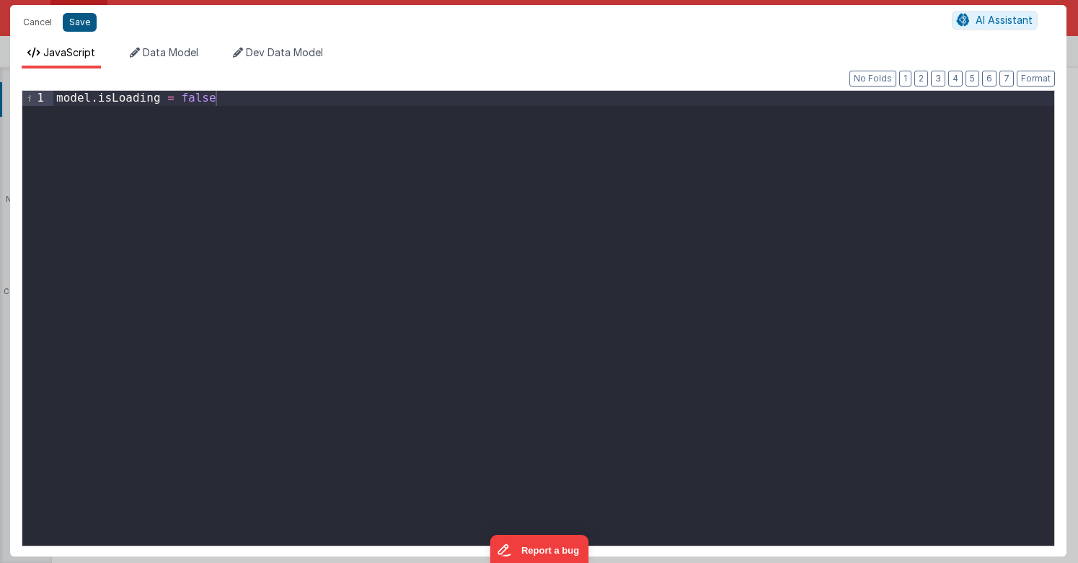
click at [71, 25] on button "Save" at bounding box center [80, 22] width 34 height 19
type textarea "Card modal with header, content and footer groups. Has close icon too"
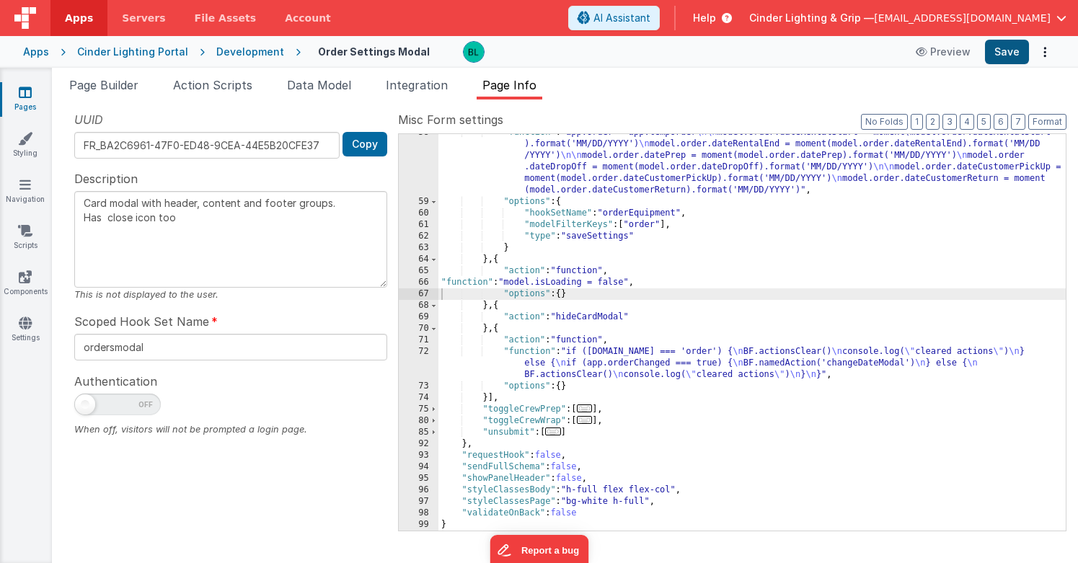
click at [1006, 55] on button "Save" at bounding box center [1007, 52] width 44 height 25
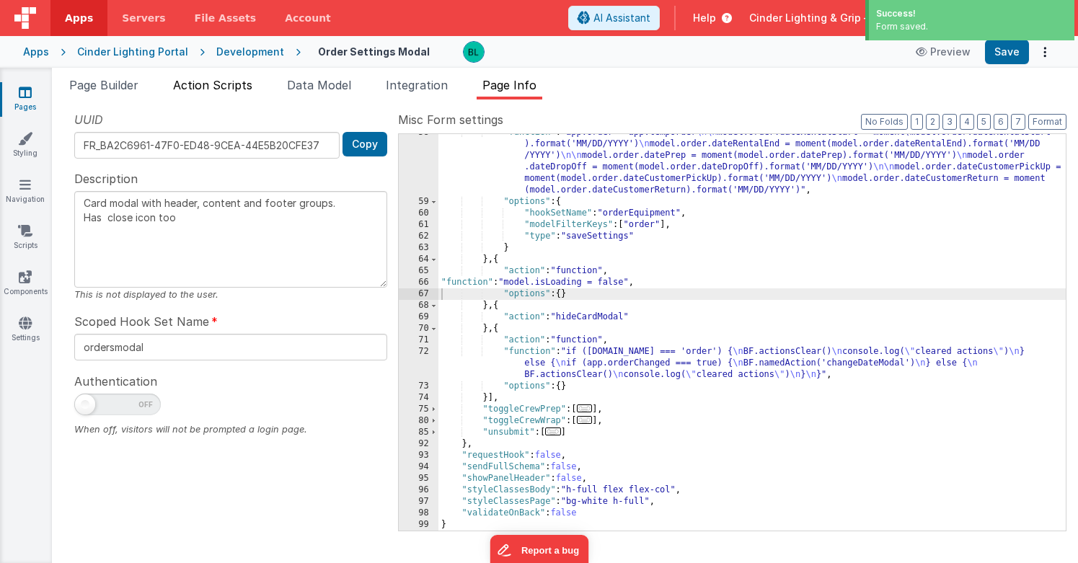
click at [206, 81] on span "Action Scripts" at bounding box center [212, 85] width 79 height 14
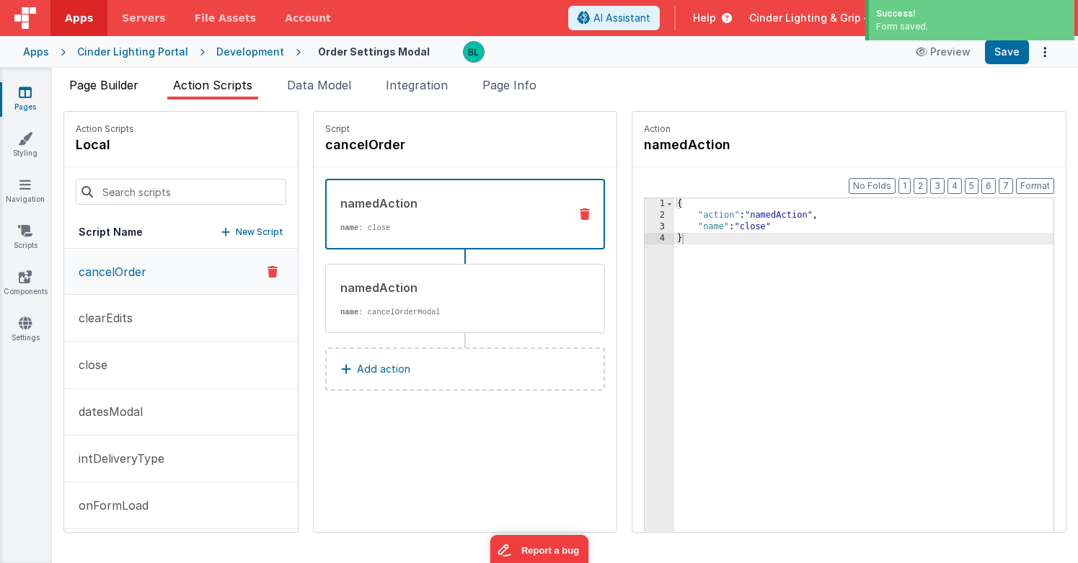
click at [102, 89] on span "Page Builder" at bounding box center [103, 85] width 69 height 14
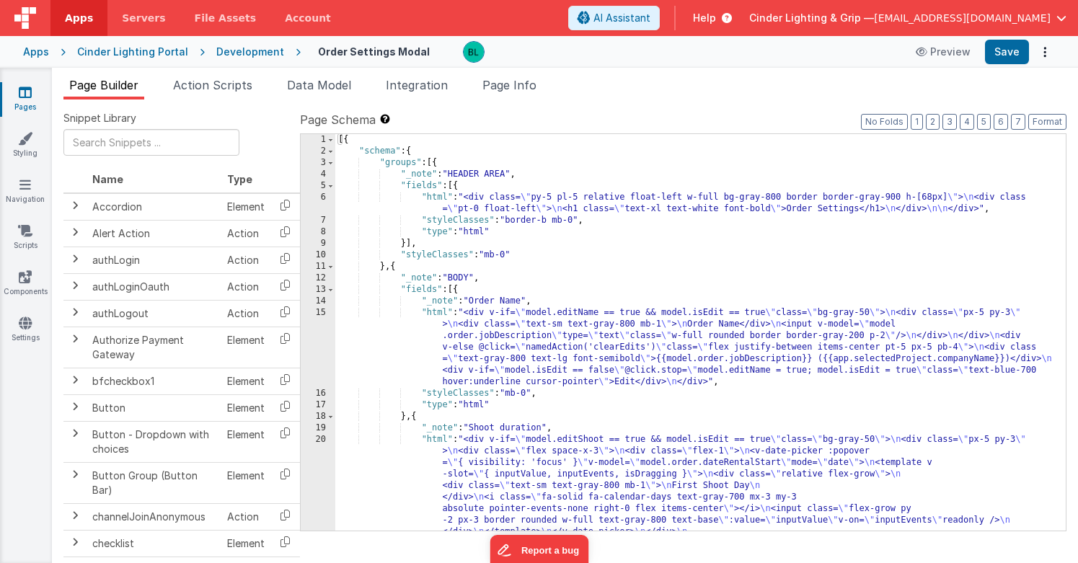
click at [505, 355] on div "[{ "schema" : { "groups" : [{ "_note" : "HEADER AREA" , "fields" : [{ "html" : …" at bounding box center [700, 465] width 730 height 662
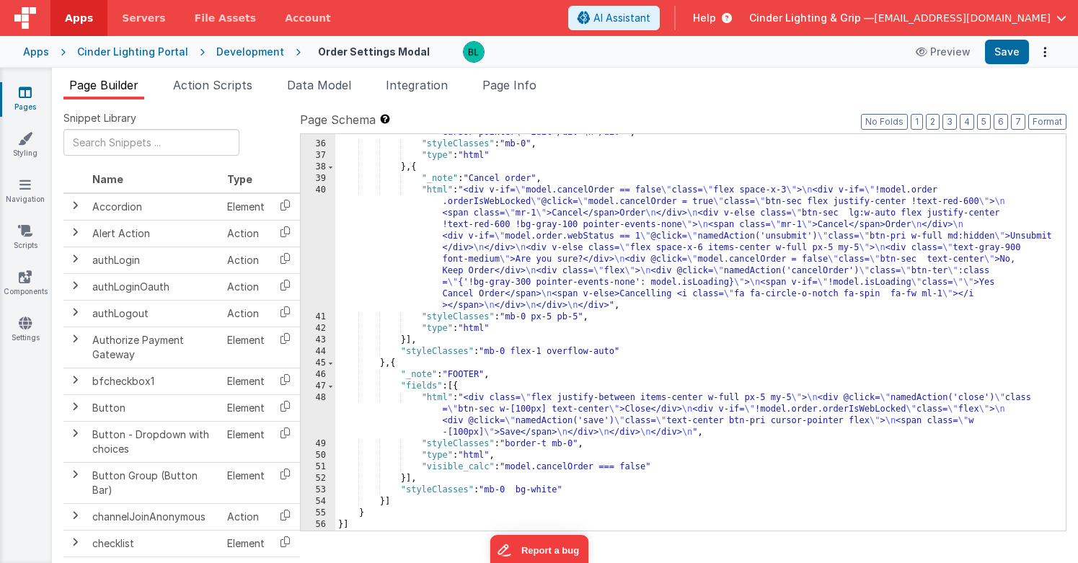
scroll to position [2037, 0]
click at [507, 408] on div ""html" : "<div v-if= \" model.editNotes == true && model.isEdit == true \" clas…" at bounding box center [700, 296] width 730 height 500
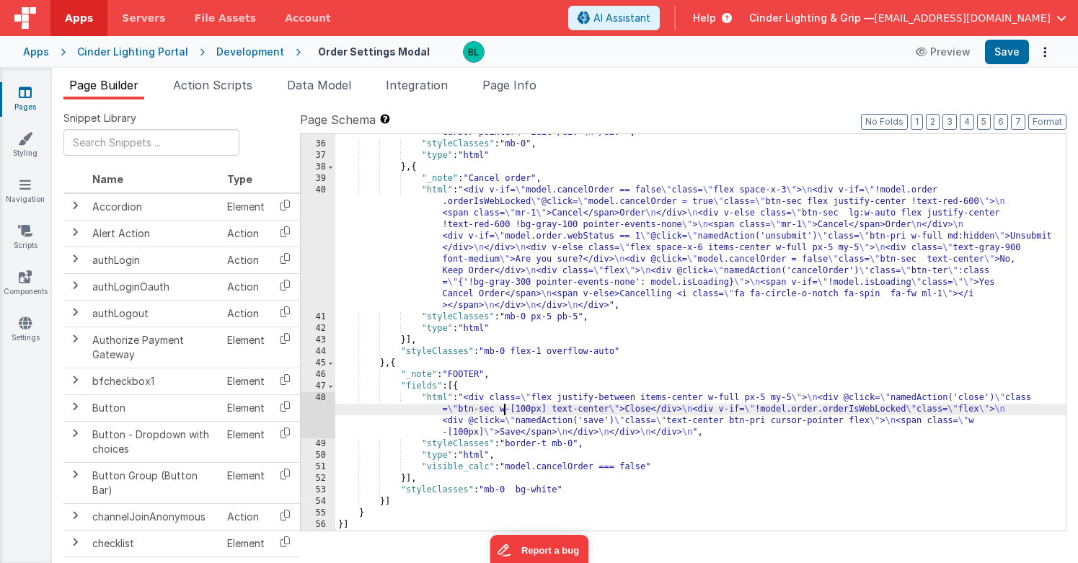
click at [323, 409] on div "48" at bounding box center [318, 415] width 35 height 46
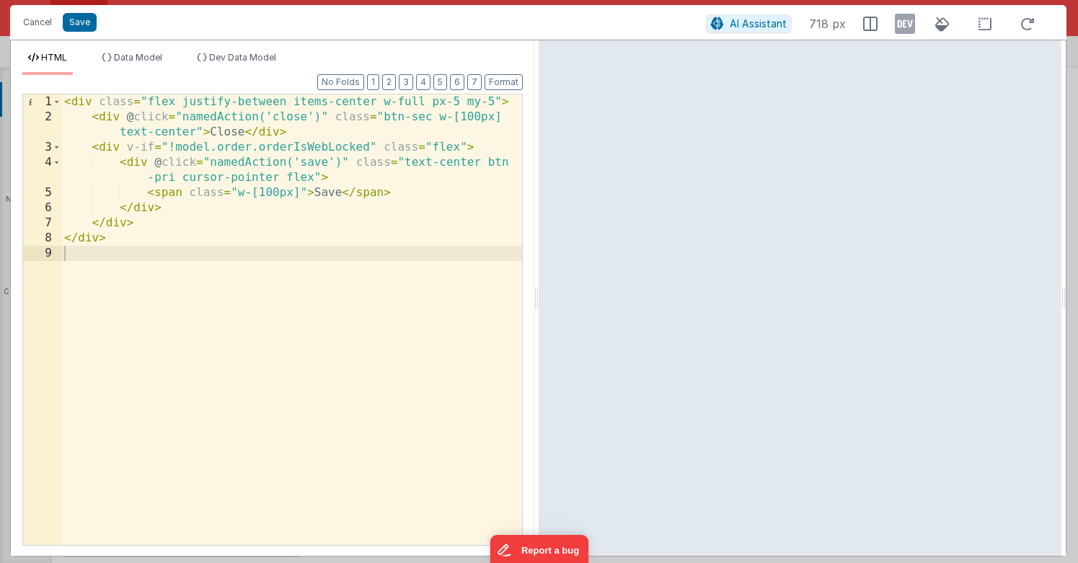
click at [196, 275] on div "< div class = "flex justify-between items-center w-full px-5 my-5" > < div @ cl…" at bounding box center [291, 334] width 461 height 481
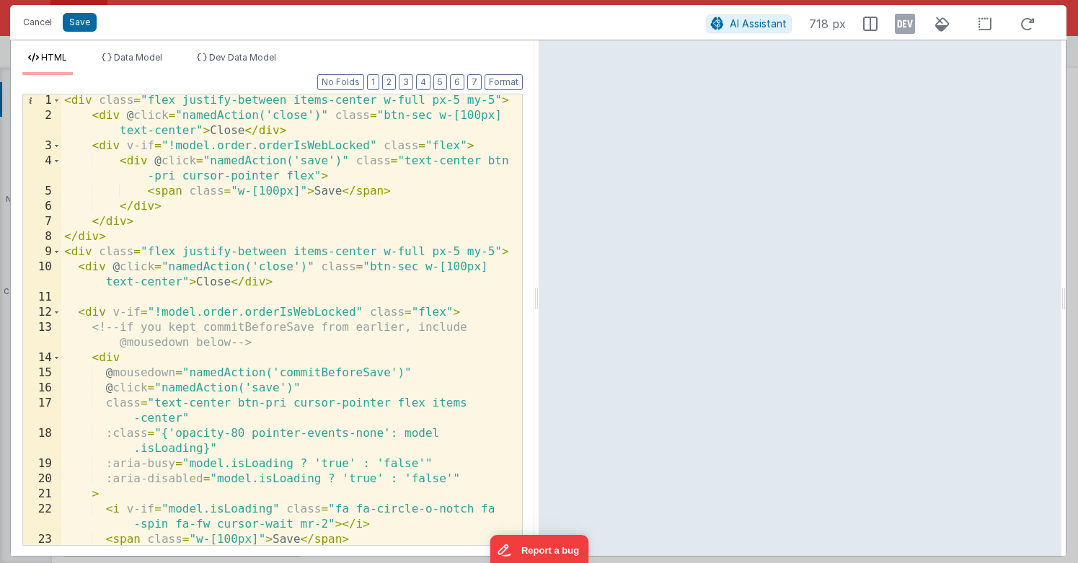
scroll to position [0, 0]
click at [203, 337] on div "< div class = "flex justify-between items-center w-full px-5 my-5" > < div @ cl…" at bounding box center [291, 334] width 461 height 481
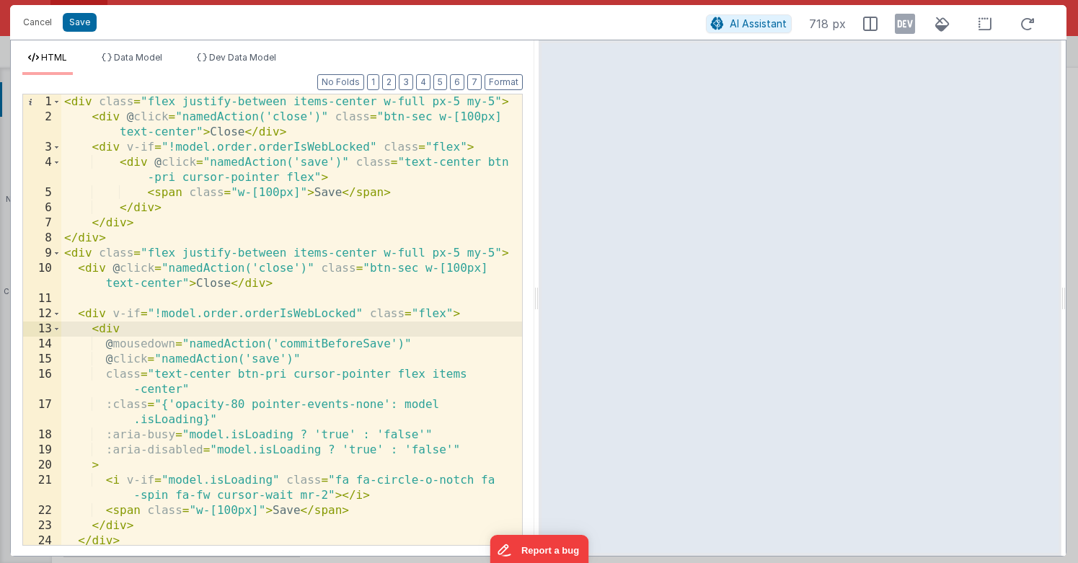
click at [185, 344] on div "< div class = "flex justify-between items-center w-full px-5 my-5" > < div @ cl…" at bounding box center [291, 334] width 461 height 481
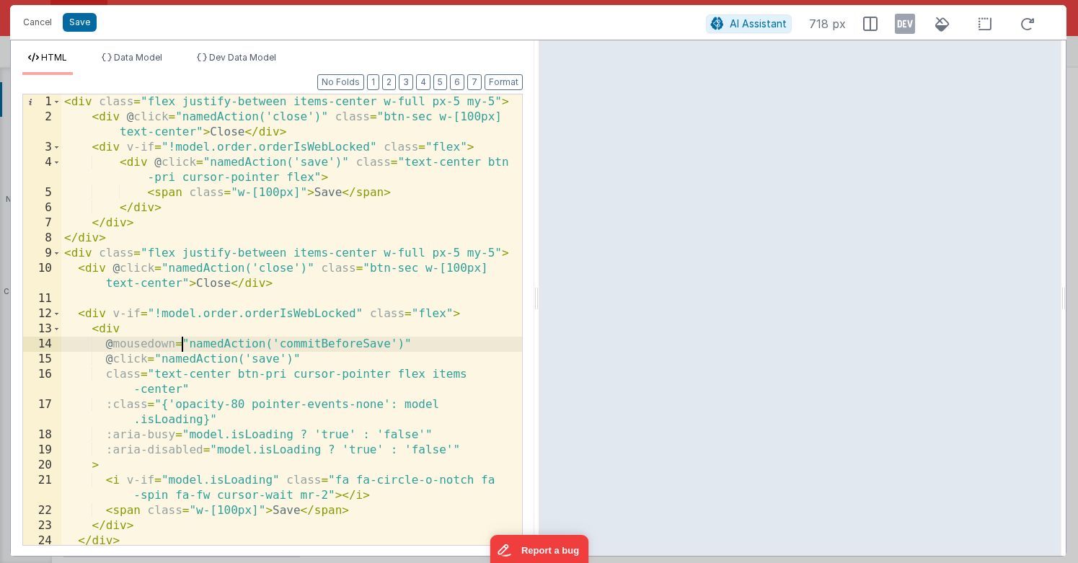
click at [185, 344] on div "< div class = "flex justify-between items-center w-full px-5 my-5" > < div @ cl…" at bounding box center [291, 334] width 461 height 481
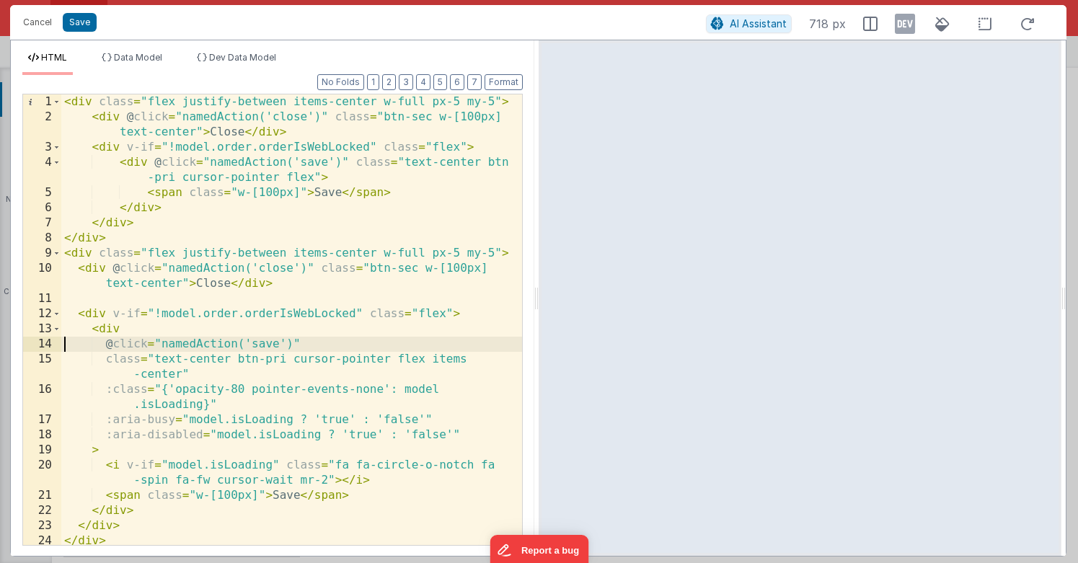
click at [204, 370] on div "< div class = "flex justify-between items-center w-full px-5 my-5" > < div @ cl…" at bounding box center [291, 334] width 461 height 481
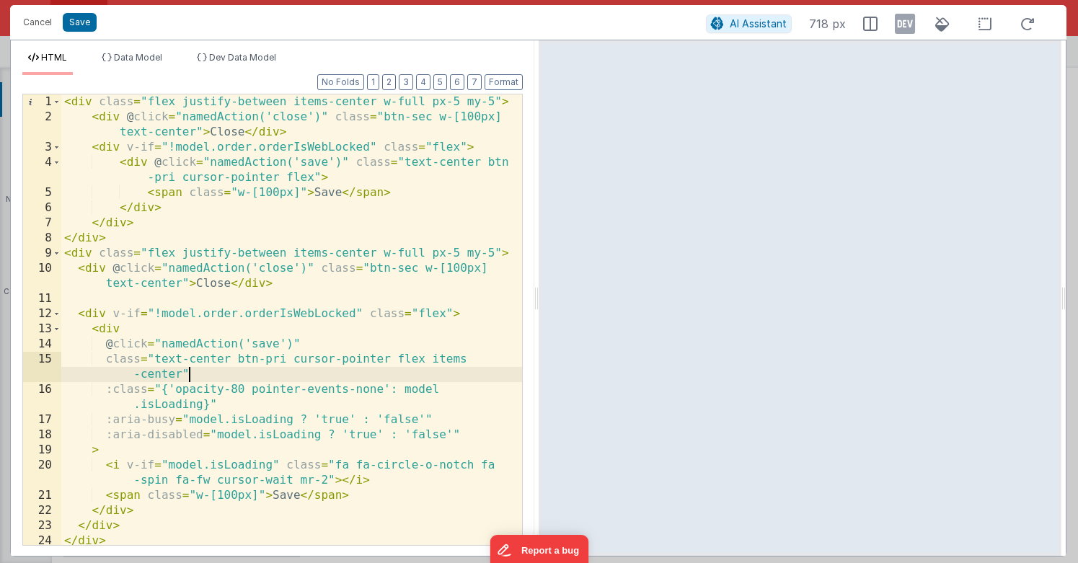
click at [225, 383] on div "< div class = "flex justify-between items-center w-full px-5 my-5" > < div @ cl…" at bounding box center [291, 334] width 461 height 481
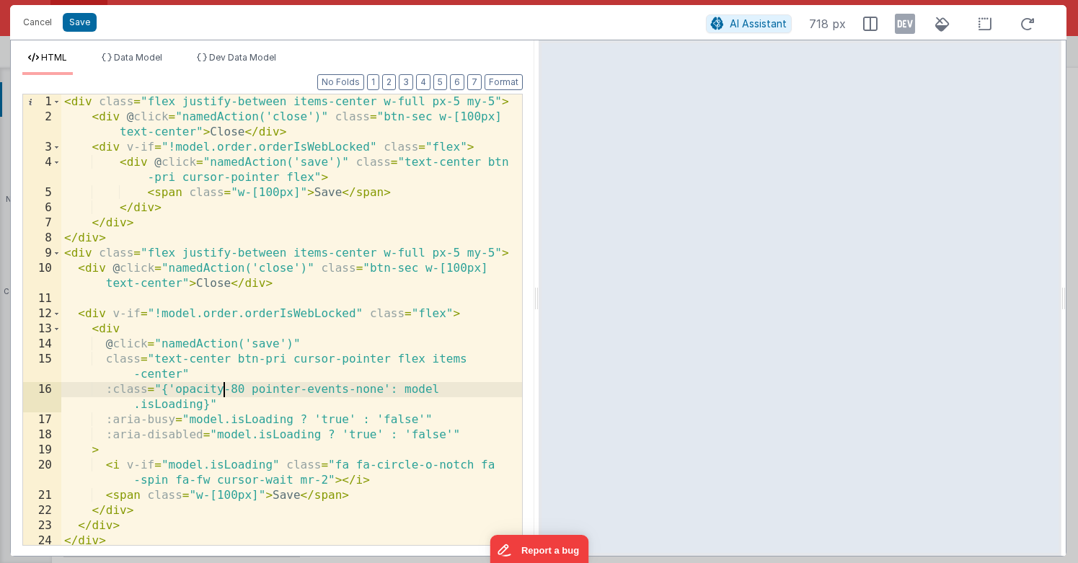
click at [255, 403] on div "< div class = "flex justify-between items-center w-full px-5 my-5" > < div @ cl…" at bounding box center [291, 334] width 461 height 481
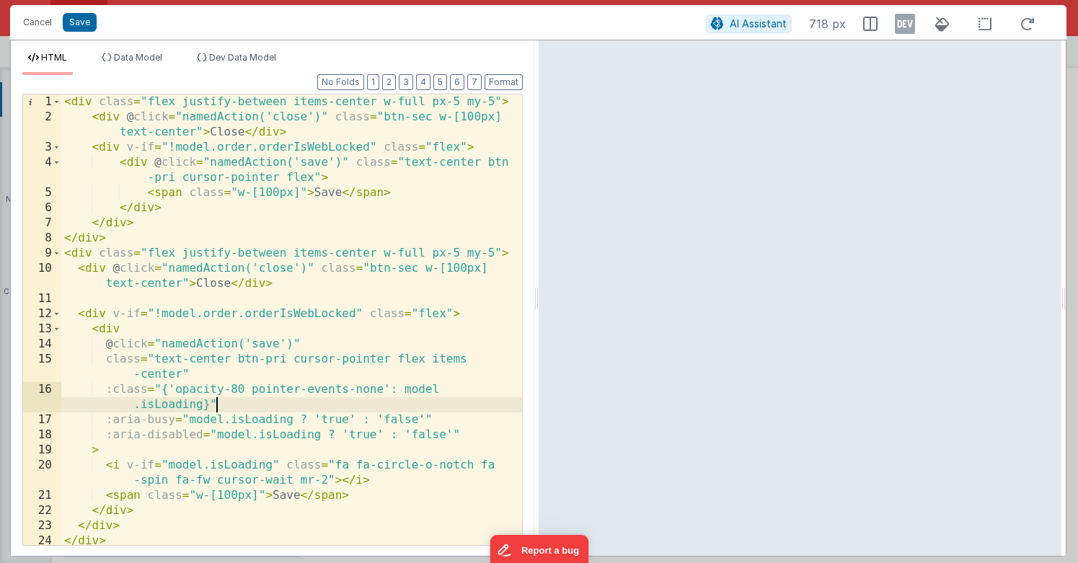
click at [258, 422] on div "< div class = "flex justify-between items-center w-full px-5 my-5" > < div @ cl…" at bounding box center [291, 334] width 461 height 481
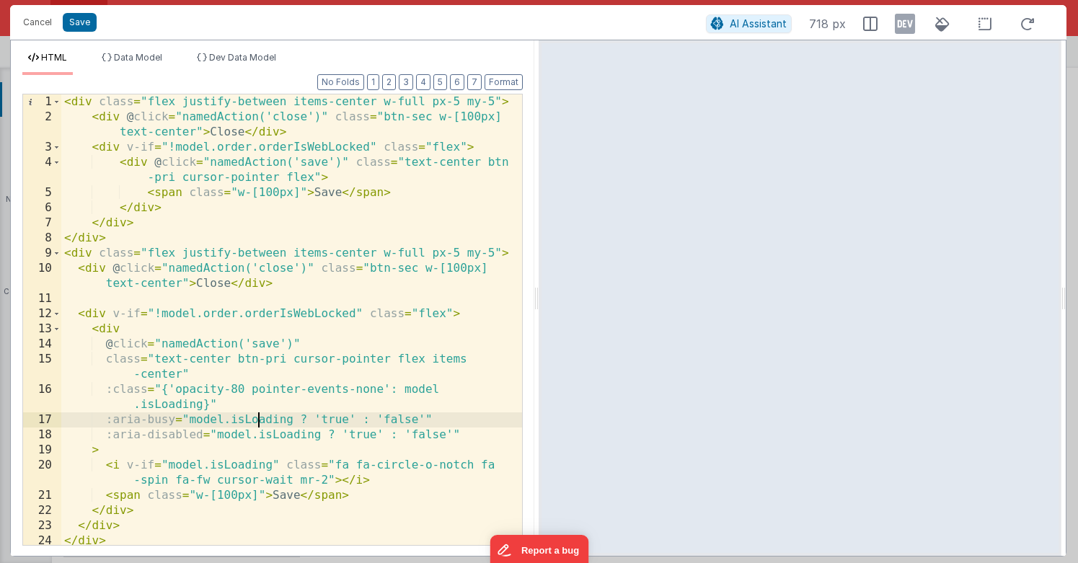
click at [258, 422] on div "< div class = "flex justify-between items-center w-full px-5 my-5" > < div @ cl…" at bounding box center [291, 334] width 461 height 481
click at [472, 433] on div "< div class = "flex justify-between items-center w-full px-5 my-5" > < div @ cl…" at bounding box center [291, 334] width 461 height 481
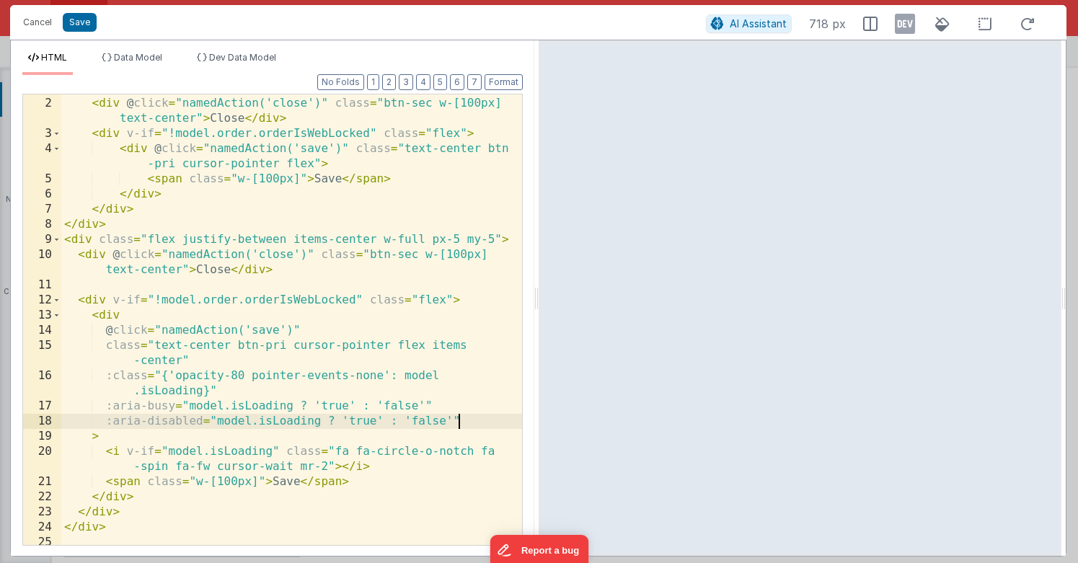
scroll to position [18, 0]
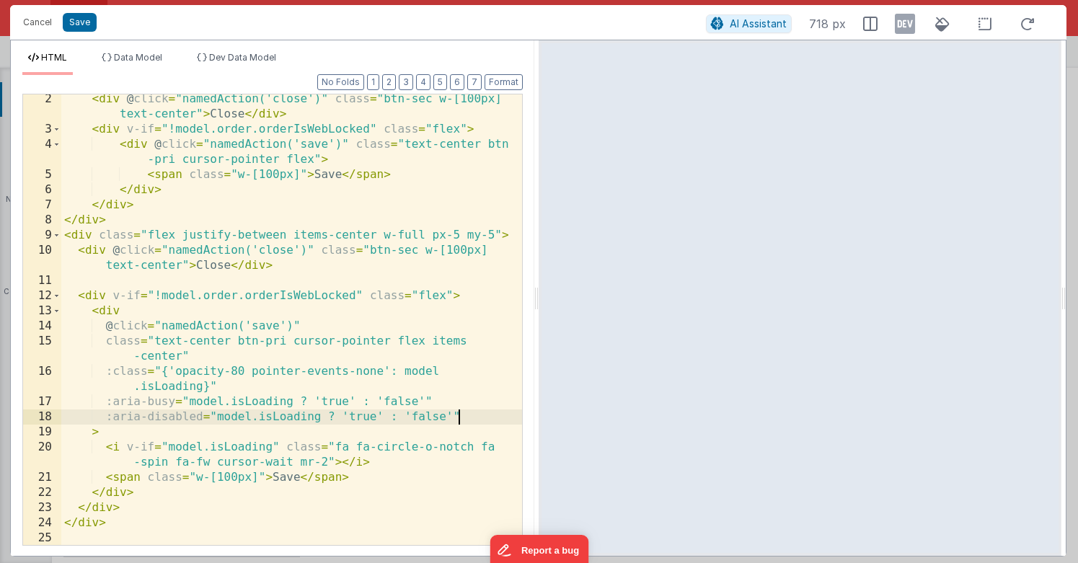
click at [105, 404] on div "< div @ click = "namedAction('close')" class = "btn-sec w-[100px] text-center" …" at bounding box center [291, 340] width 461 height 496
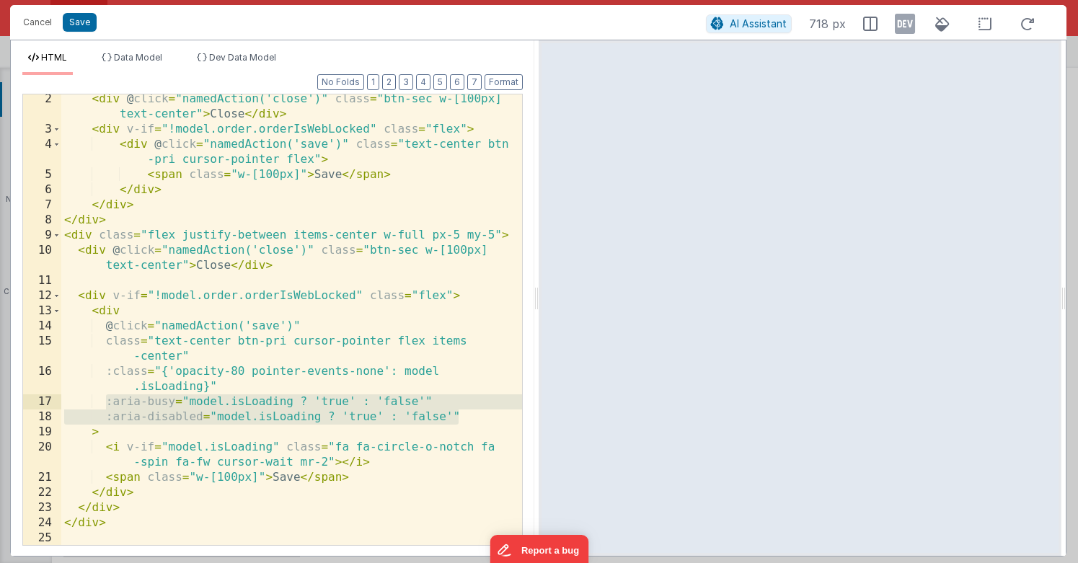
scroll to position [4, 0]
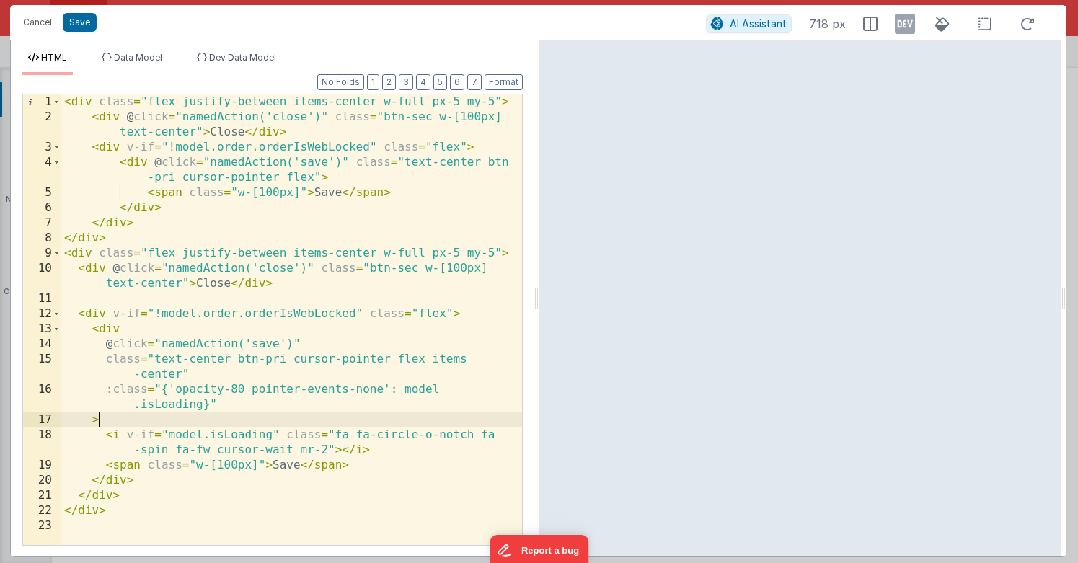
click at [101, 414] on div "< div class = "flex justify-between items-center w-full px-5 my-5" > < div @ cl…" at bounding box center [291, 334] width 461 height 481
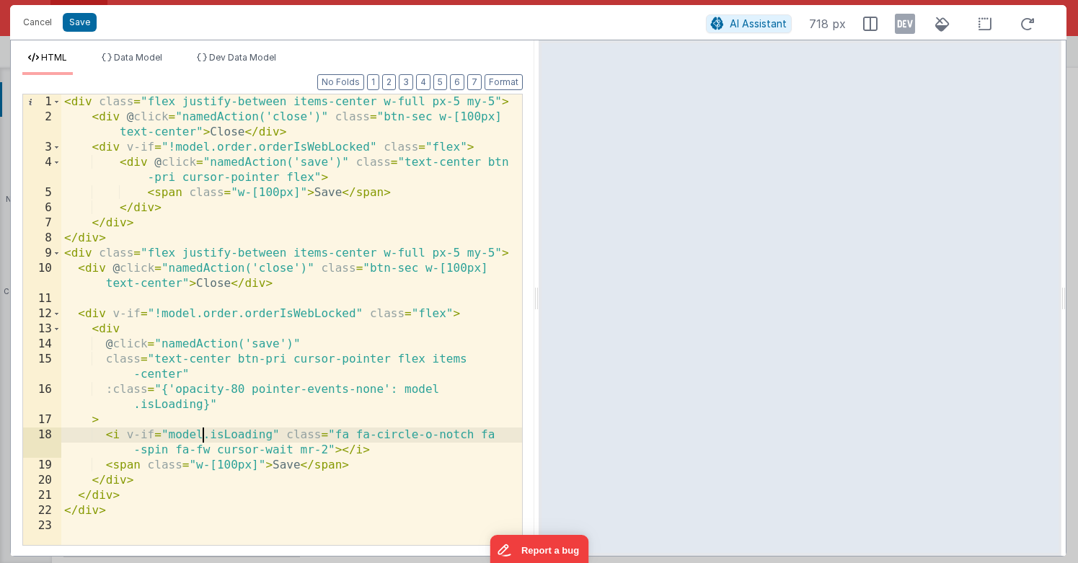
click at [200, 436] on div "< div class = "flex justify-between items-center w-full px-5 my-5" > < div @ cl…" at bounding box center [291, 334] width 461 height 481
click at [256, 452] on div "< div class = "flex justify-between items-center w-full px-5 my-5" > < div @ cl…" at bounding box center [291, 334] width 461 height 481
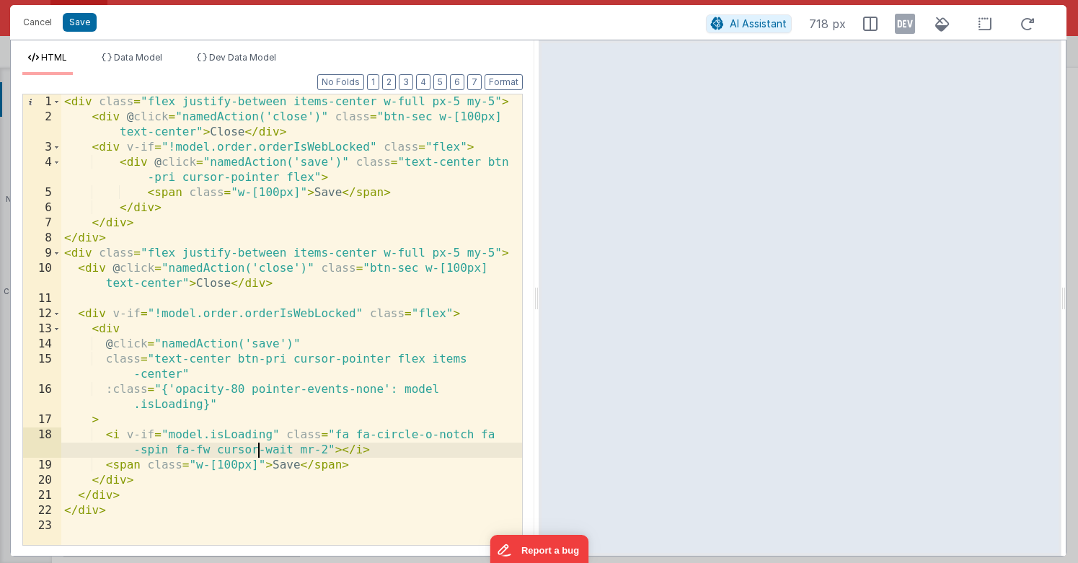
click at [290, 470] on div "< div class = "flex justify-between items-center w-full px-5 my-5" > < div @ cl…" at bounding box center [291, 334] width 461 height 481
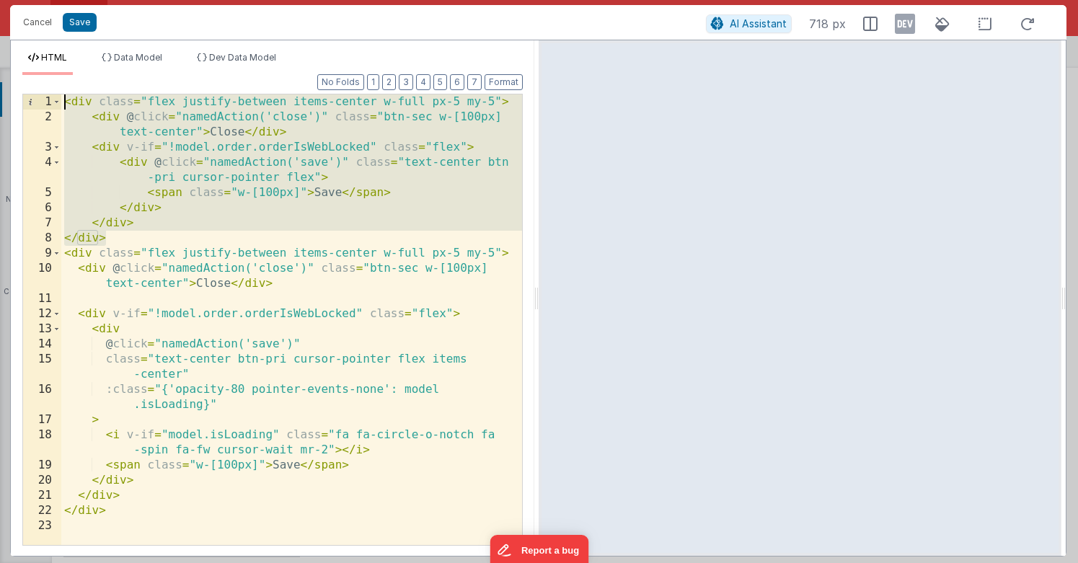
drag, startPoint x: 160, startPoint y: 240, endPoint x: 146, endPoint y: 50, distance: 190.1
click at [146, 50] on div "HTML Data Model Dev Data Model Format 7 6 5 4 3 2 1 No Folds 1 2 3 4 5 6 7 8 9 …" at bounding box center [272, 297] width 523 height 515
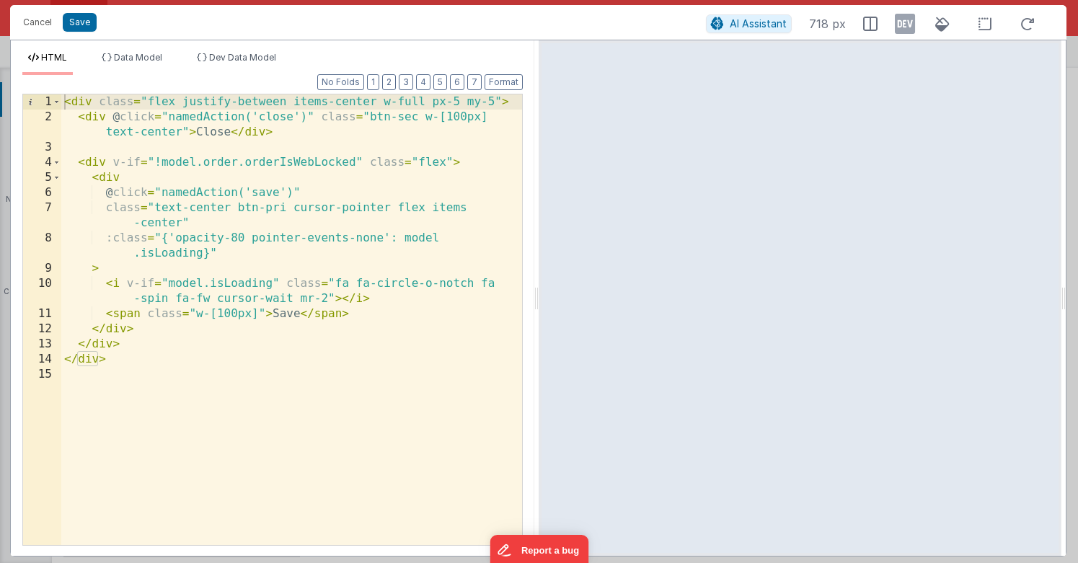
drag, startPoint x: 76, startPoint y: 22, endPoint x: 81, endPoint y: 132, distance: 110.4
click at [81, 123] on div "Cancel Save AI Assistant 718 px HTML Data Model Dev Data Model Format 7 6 5 4 3…" at bounding box center [538, 280] width 1056 height 551
click at [386, 130] on div "< div class = "flex justify-between items-center w-full px-5 my-5" > < div @ cl…" at bounding box center [291, 334] width 461 height 481
click at [88, 17] on button "Save" at bounding box center [80, 22] width 34 height 19
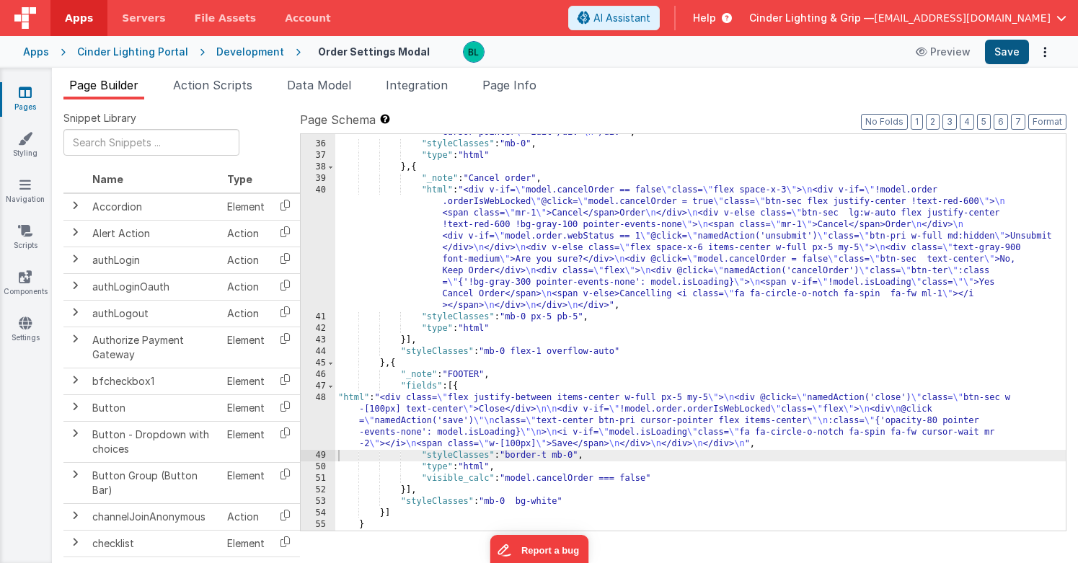
click at [1008, 49] on button "Save" at bounding box center [1007, 52] width 44 height 25
click at [654, 384] on div ""html" : "<div v-if= \" model.editNotes == true && model.isEdit == true \" clas…" at bounding box center [700, 296] width 730 height 500
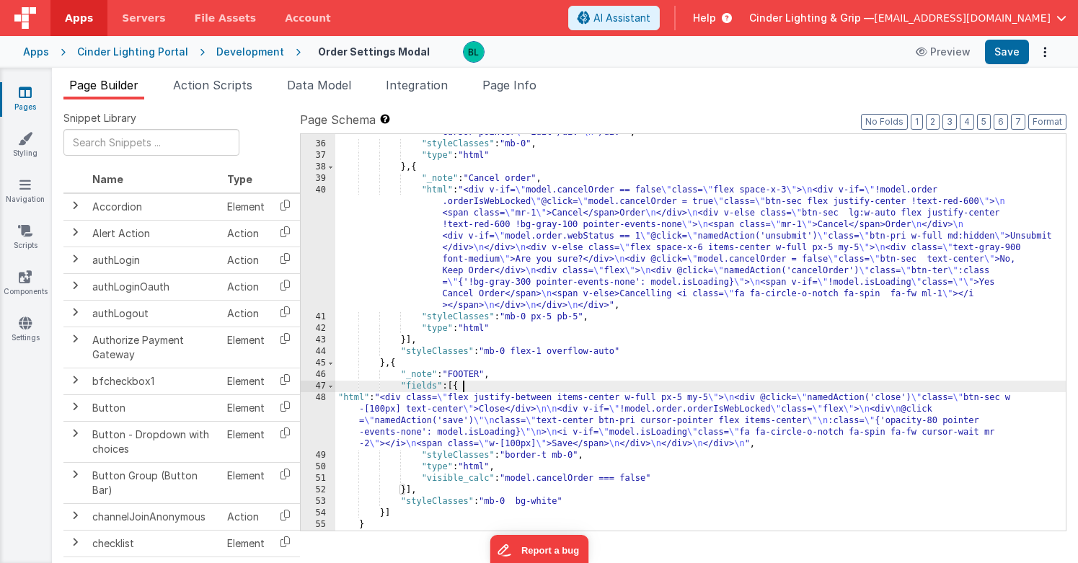
click at [667, 413] on div ""html" : "<div v-if= \" model.editNotes == true && model.isEdit == true \" clas…" at bounding box center [700, 296] width 730 height 500
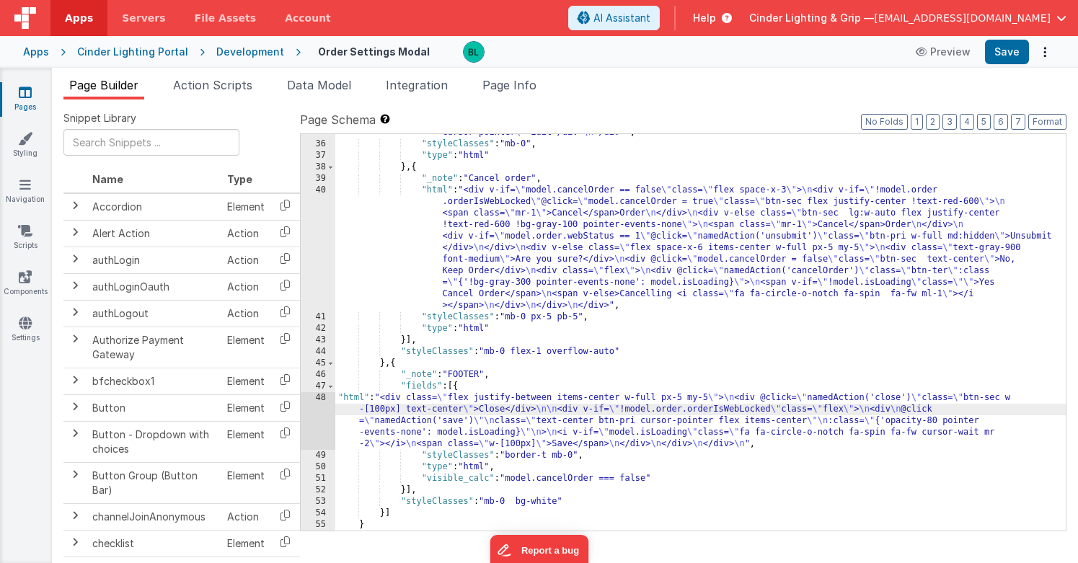
click at [312, 411] on div "48" at bounding box center [318, 421] width 35 height 58
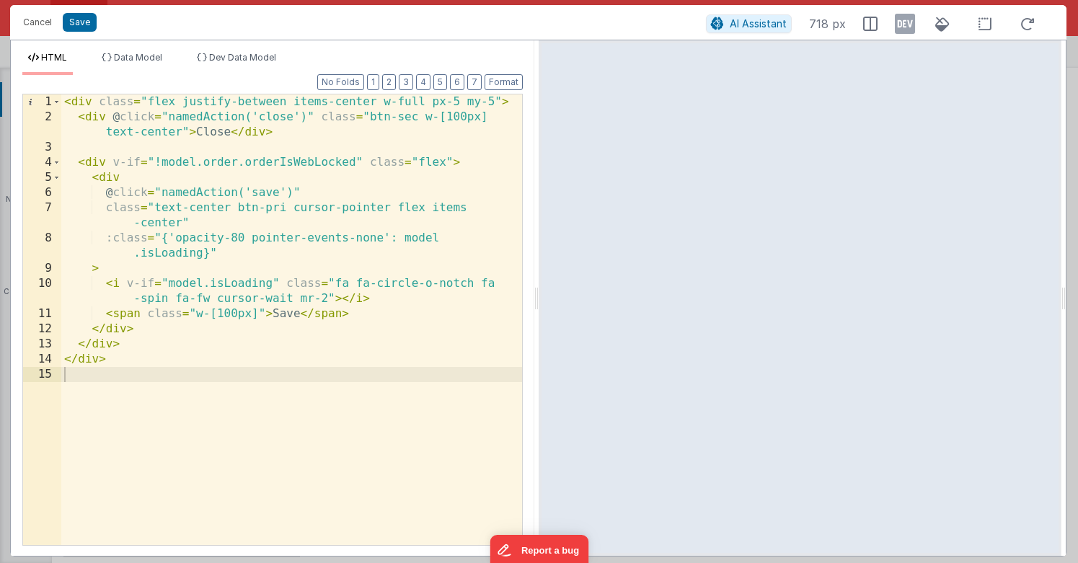
click at [277, 266] on div "< div class = "flex justify-between items-center w-full px-5 my-5" > < div @ cl…" at bounding box center [291, 334] width 461 height 481
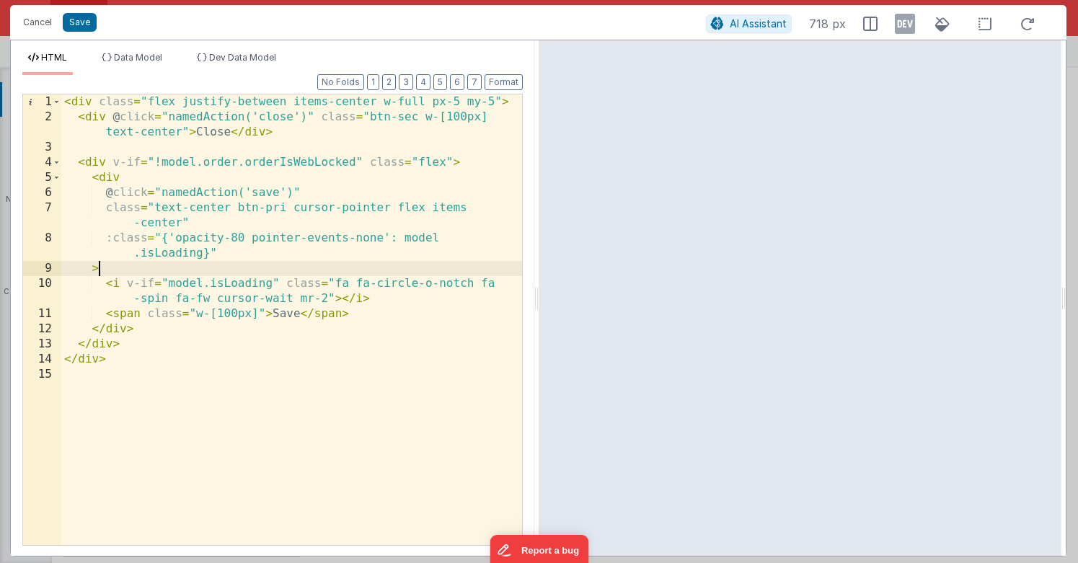
click at [342, 295] on div "< div class = "flex justify-between items-center w-full px-5 my-5" > < div @ cl…" at bounding box center [291, 334] width 461 height 481
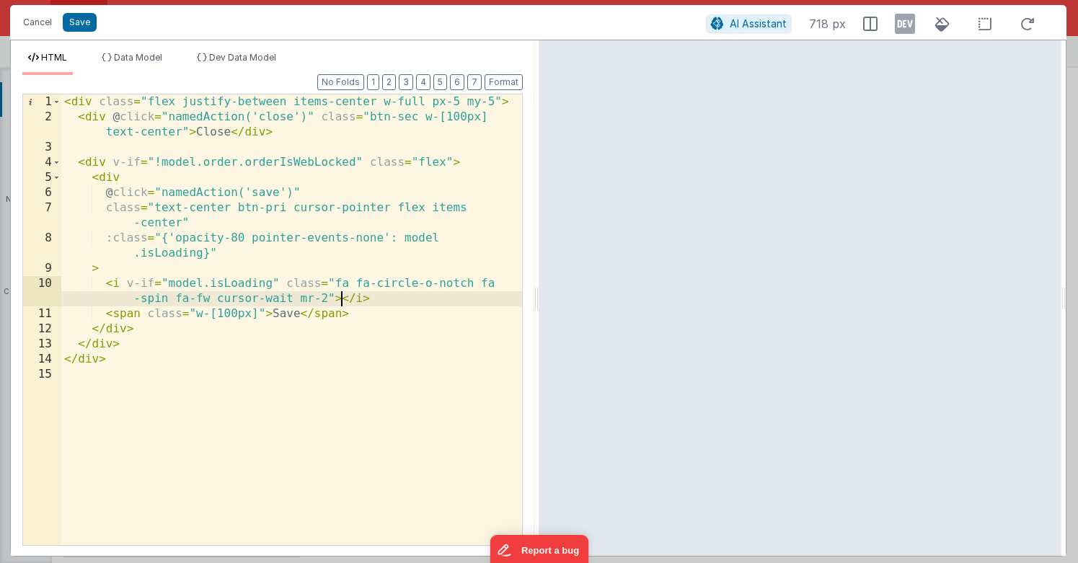
click at [194, 257] on div "< div class = "flex justify-between items-center w-full px-5 my-5" > < div @ cl…" at bounding box center [291, 334] width 461 height 481
click at [244, 285] on div "< div class = "flex justify-between items-center w-full px-5 my-5" > < div @ cl…" at bounding box center [291, 334] width 461 height 481
click at [286, 297] on div "< div class = "flex justify-between items-center w-full px-5 my-5" > < div @ cl…" at bounding box center [291, 334] width 461 height 481
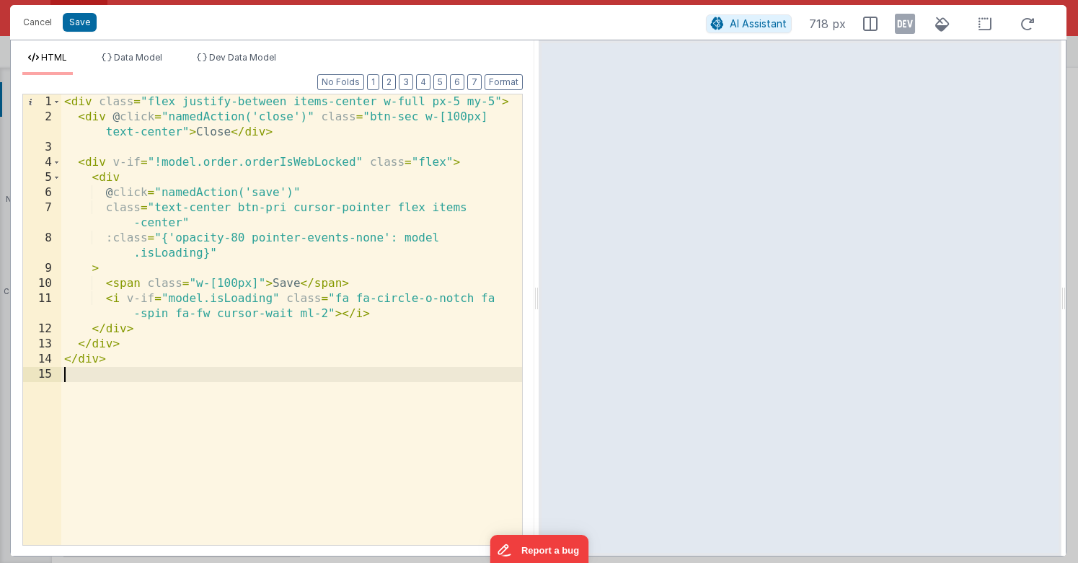
click at [314, 308] on div "< div class = "flex justify-between items-center w-full px-5 my-5" > < div @ cl…" at bounding box center [291, 334] width 461 height 481
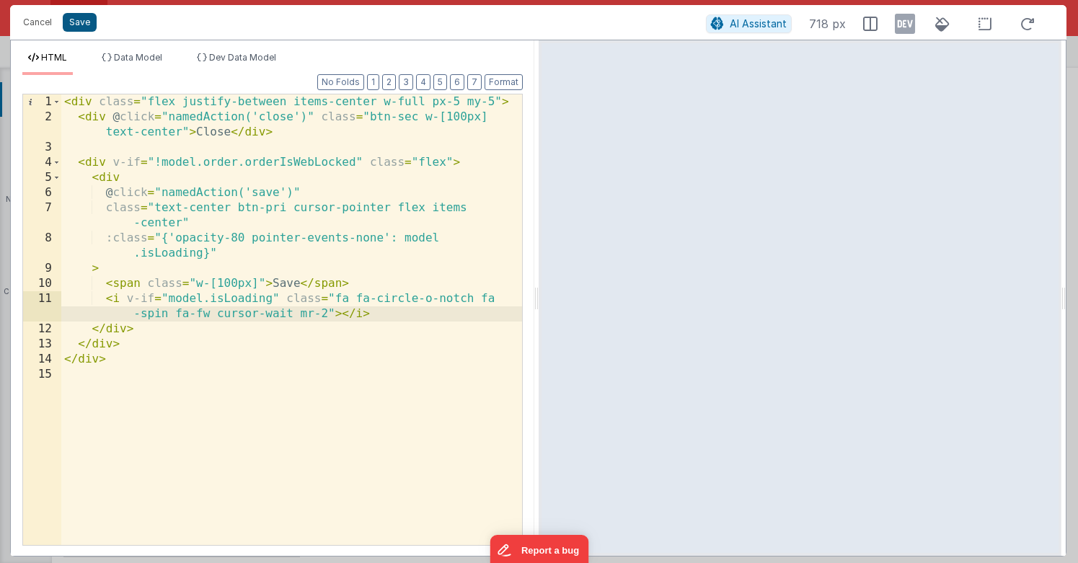
click at [89, 21] on button "Save" at bounding box center [80, 22] width 34 height 19
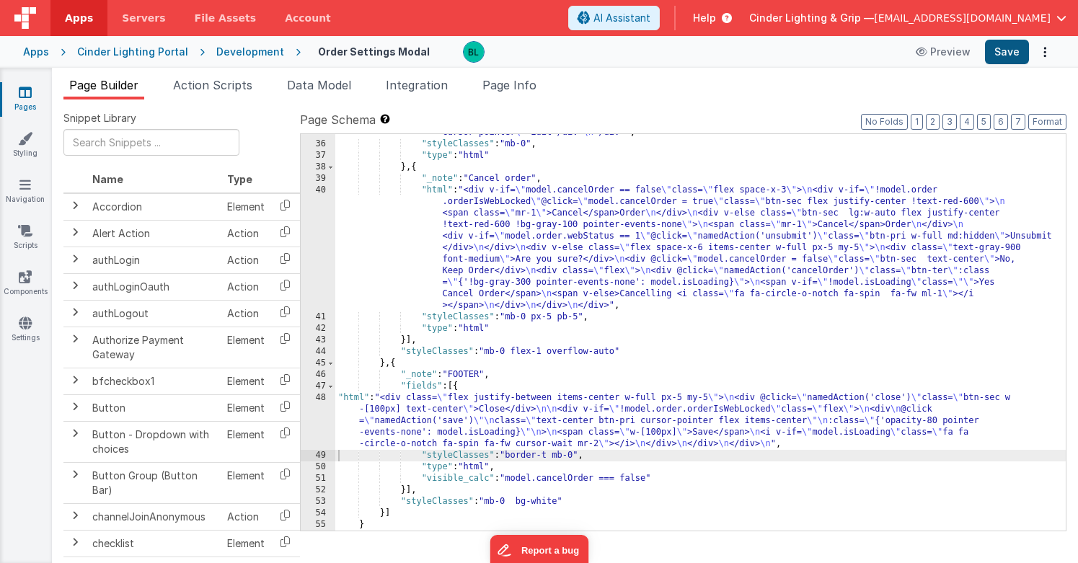
click at [997, 61] on button "Save" at bounding box center [1007, 52] width 44 height 25
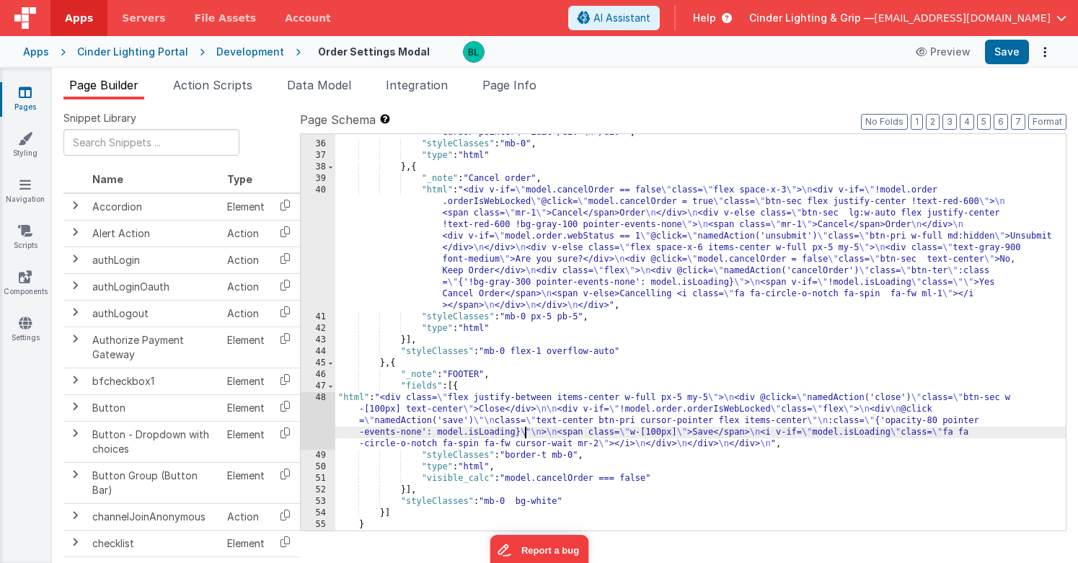
click at [523, 427] on div ""html" : "<div v-if= \" model.editNotes == true && model.isEdit == true \" clas…" at bounding box center [700, 296] width 730 height 500
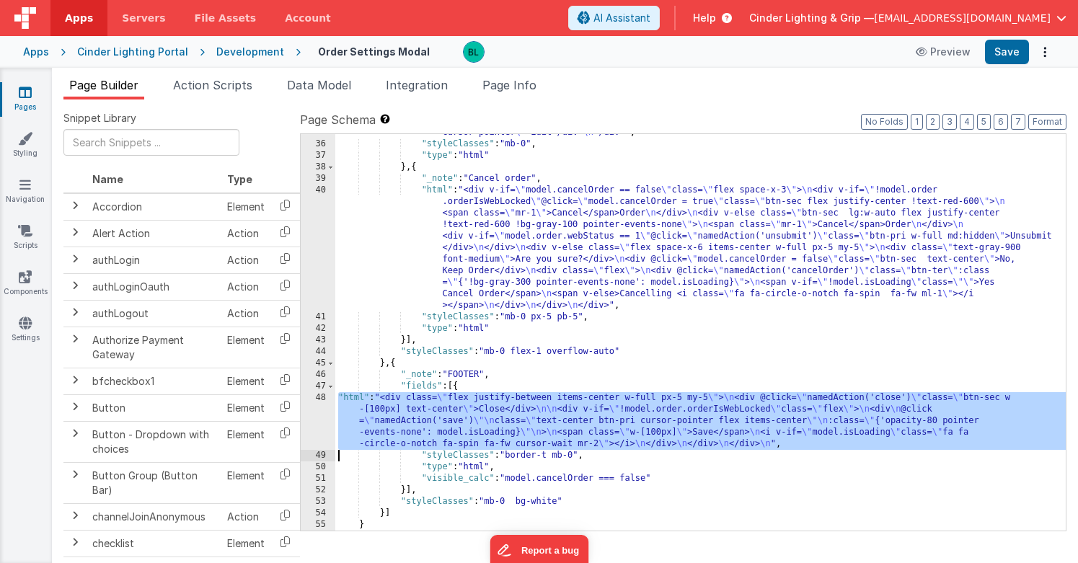
click at [311, 420] on div "48" at bounding box center [318, 421] width 35 height 58
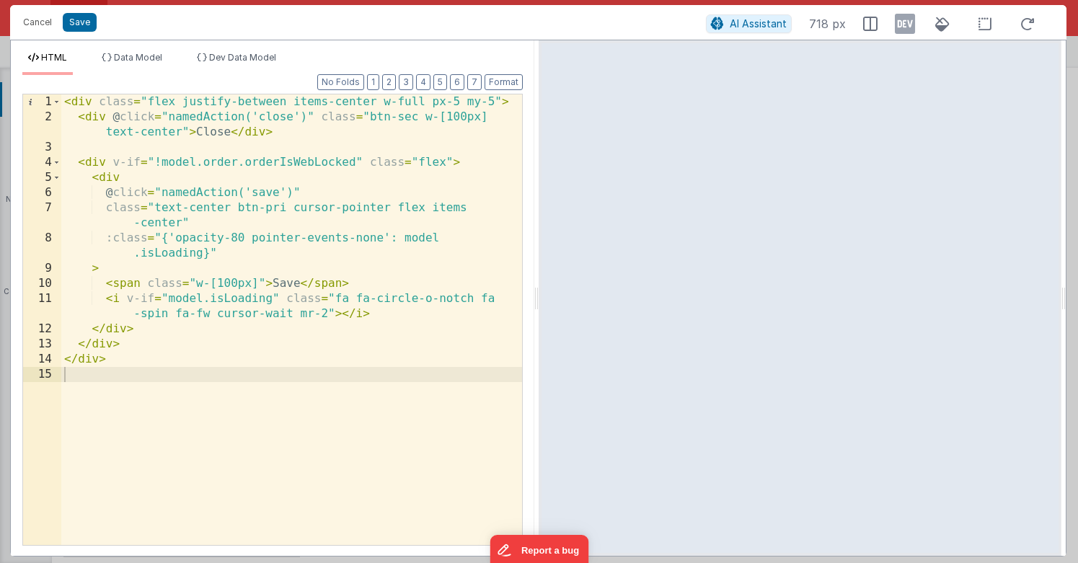
click at [311, 313] on div "< div class = "flex justify-between items-center w-full px-5 my-5" > < div @ cl…" at bounding box center [291, 334] width 461 height 481
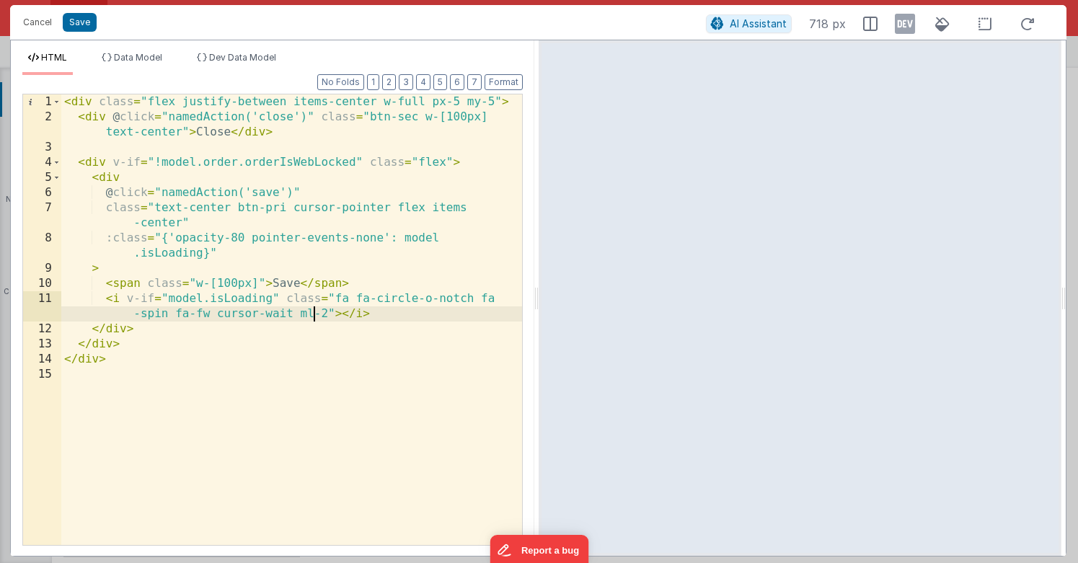
click at [262, 296] on div "< div class = "flex justify-between items-center w-full px-5 my-5" > < div @ cl…" at bounding box center [291, 334] width 461 height 481
click at [346, 309] on div "< div class = "flex justify-between items-center w-full px-5 my-5" > < div @ cl…" at bounding box center [291, 334] width 461 height 481
click at [387, 315] on div "< div class = "flex justify-between items-center w-full px-5 my-5" > < div @ cl…" at bounding box center [291, 334] width 461 height 481
click at [79, 22] on button "Save" at bounding box center [80, 22] width 34 height 19
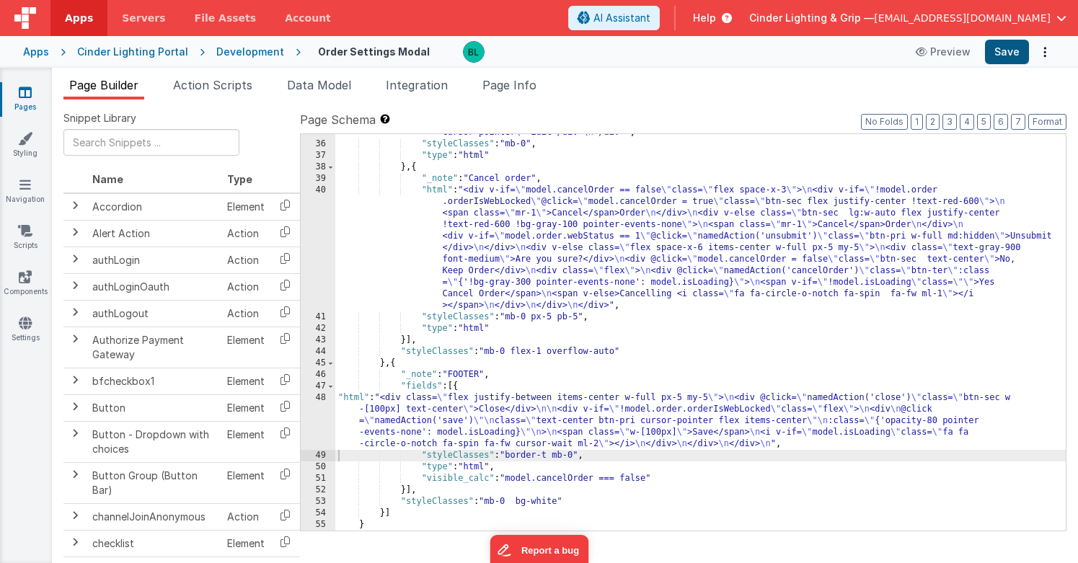
click at [1014, 55] on button "Save" at bounding box center [1007, 52] width 44 height 25
click at [637, 401] on div ""html" : "<div v-if= \" model.editNotes == true && model.isEdit == true \" clas…" at bounding box center [700, 296] width 730 height 500
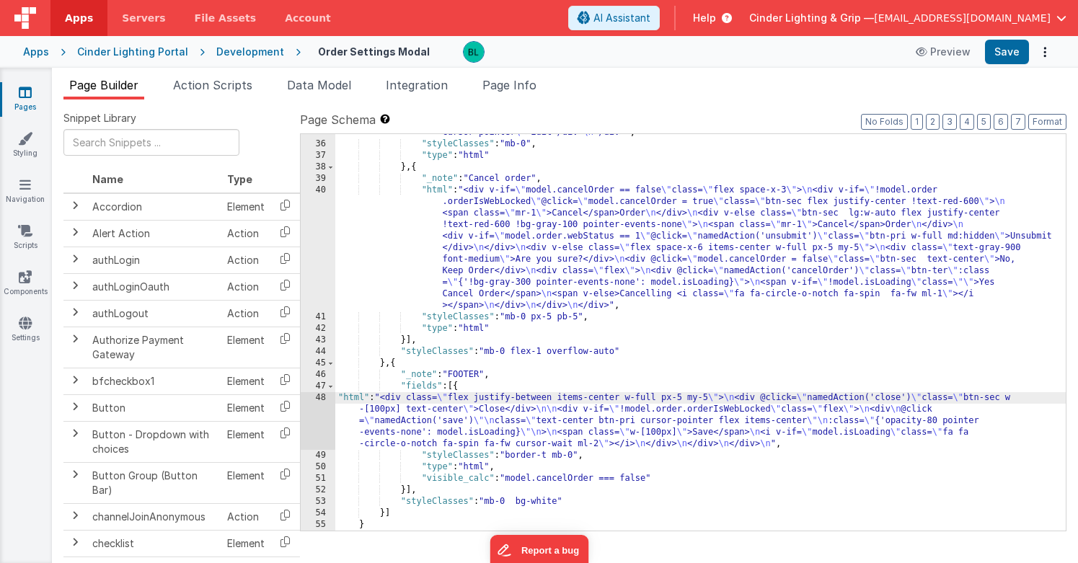
click at [319, 427] on div "48" at bounding box center [318, 421] width 35 height 58
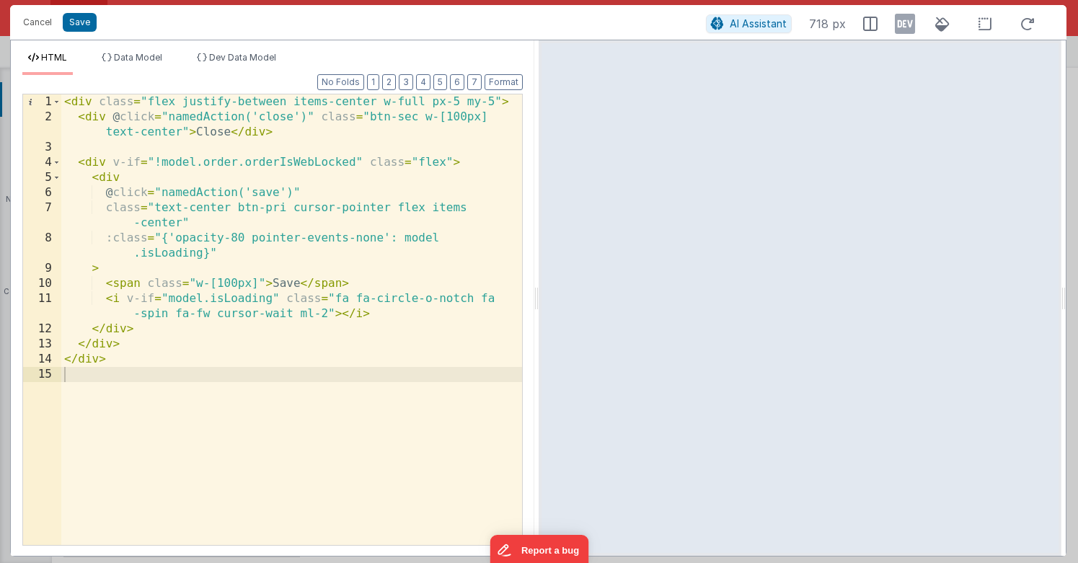
drag, startPoint x: 327, startPoint y: 315, endPoint x: 300, endPoint y: 314, distance: 27.4
click at [301, 314] on div "< div class = "flex justify-between items-center w-full px-5 my-5" > < div @ cl…" at bounding box center [291, 334] width 461 height 481
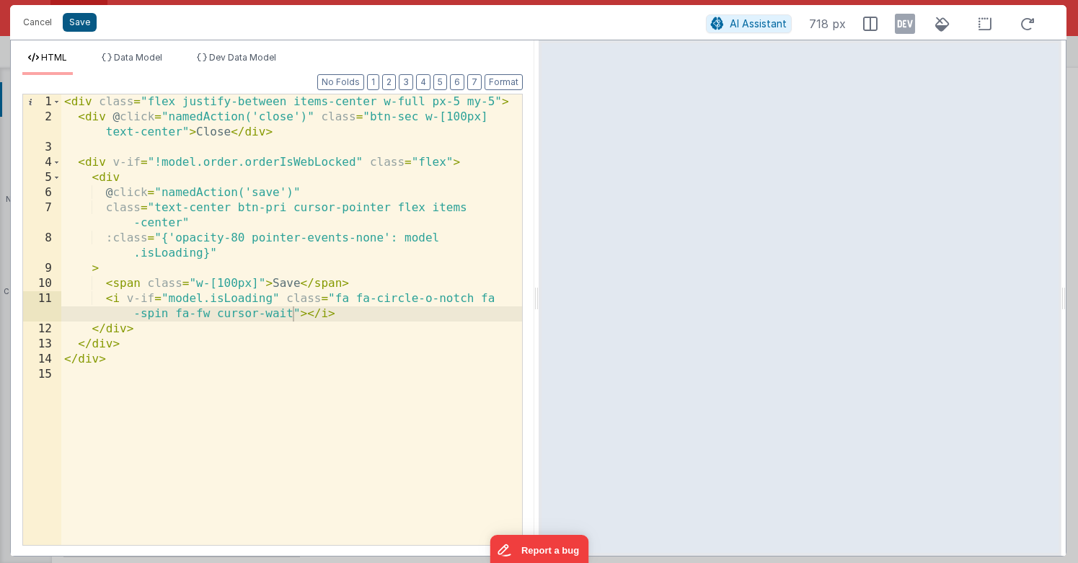
click at [89, 25] on button "Save" at bounding box center [80, 22] width 34 height 19
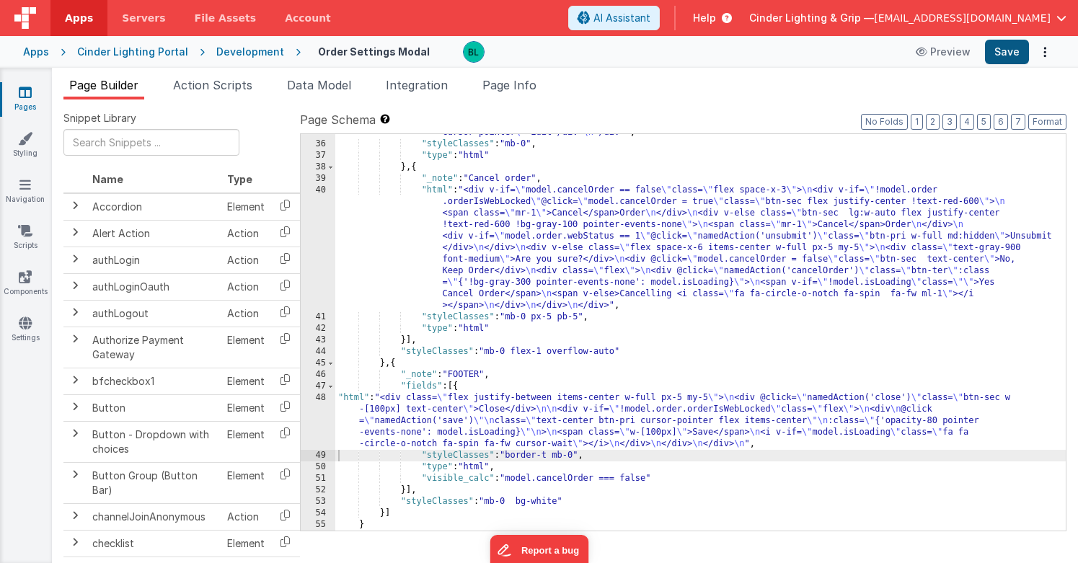
click at [1005, 48] on button "Save" at bounding box center [1007, 52] width 44 height 25
click at [251, 46] on div "Development" at bounding box center [250, 52] width 68 height 14
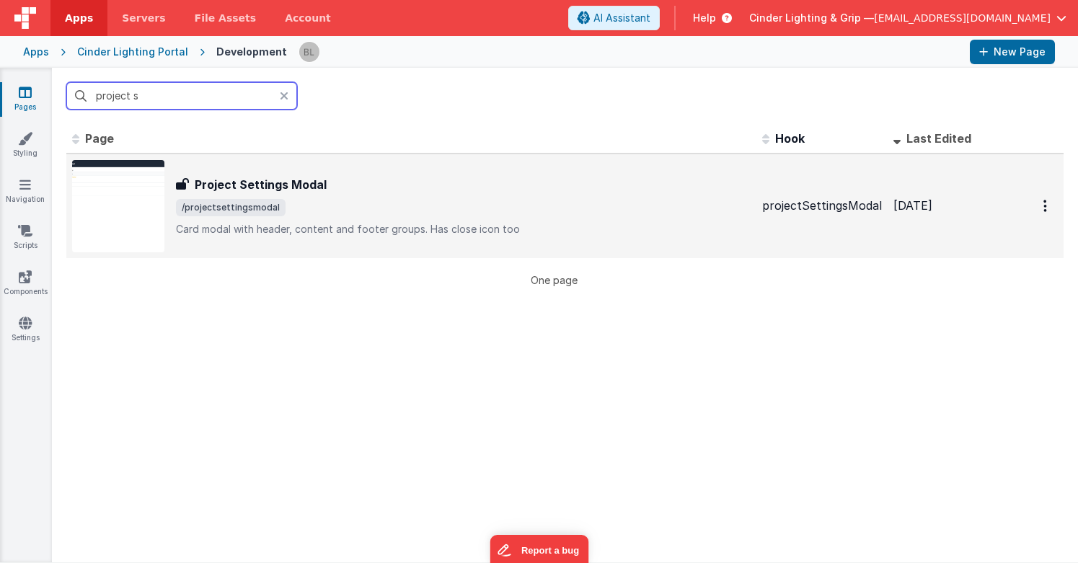
type input "project s"
click at [298, 190] on h3 "Project Settings Modal" at bounding box center [261, 184] width 132 height 17
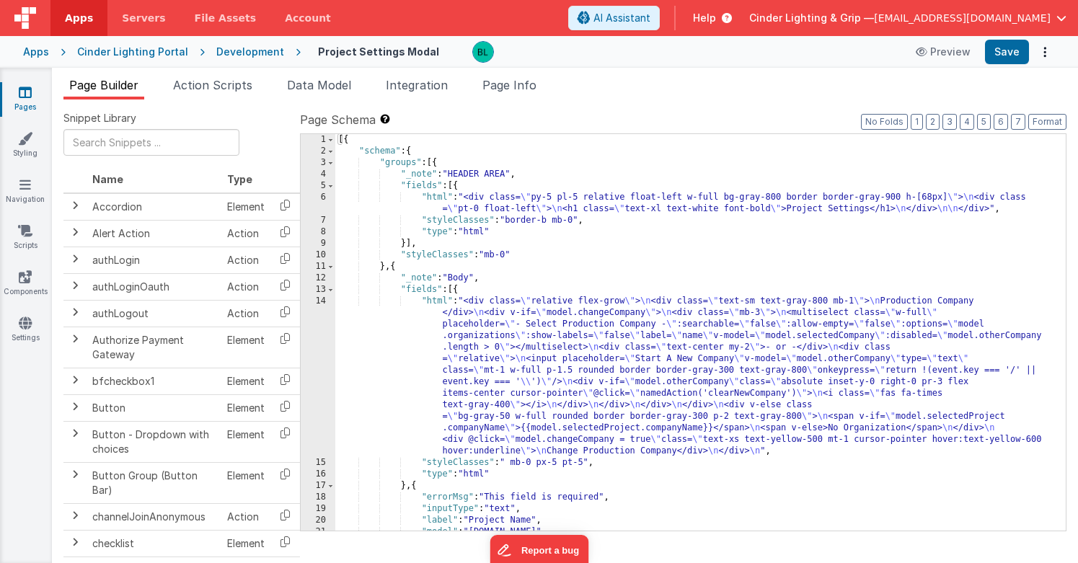
click at [554, 314] on div "[{ "schema" : { "groups" : [{ "_note" : "HEADER AREA" , "fields" : [{ "html" : …" at bounding box center [700, 343] width 730 height 419
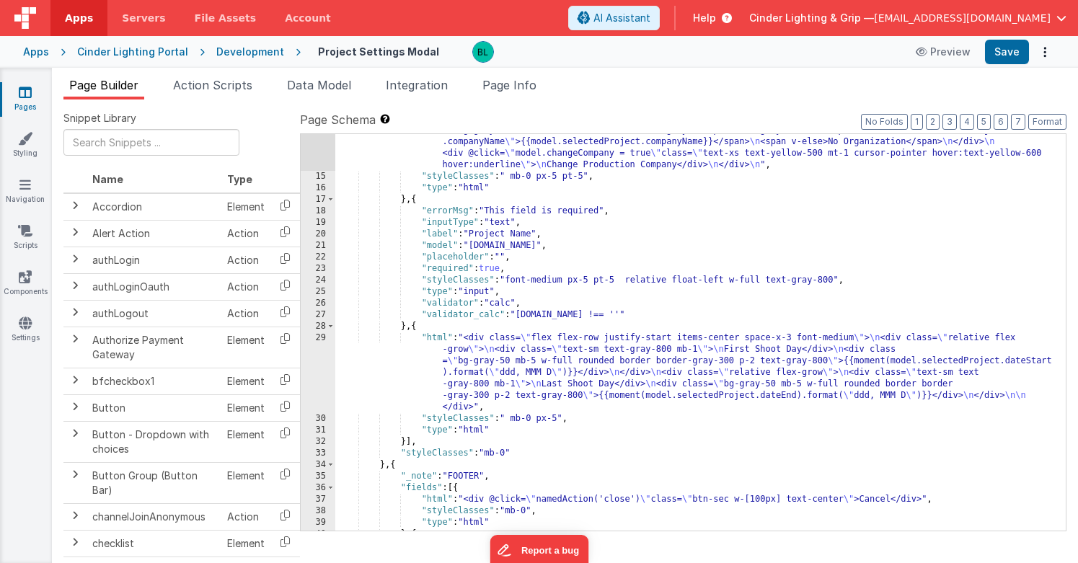
scroll to position [286, 0]
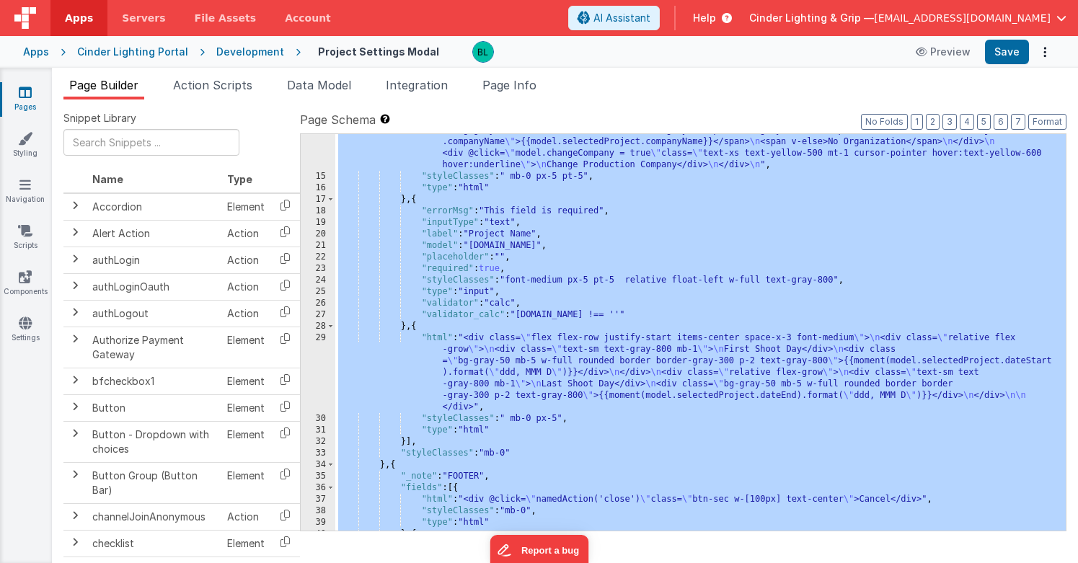
click at [599, 243] on div ""html" : "<div class= \" relative flex-grow \" > \n <div class= \" text-sm text…" at bounding box center [700, 293] width 730 height 569
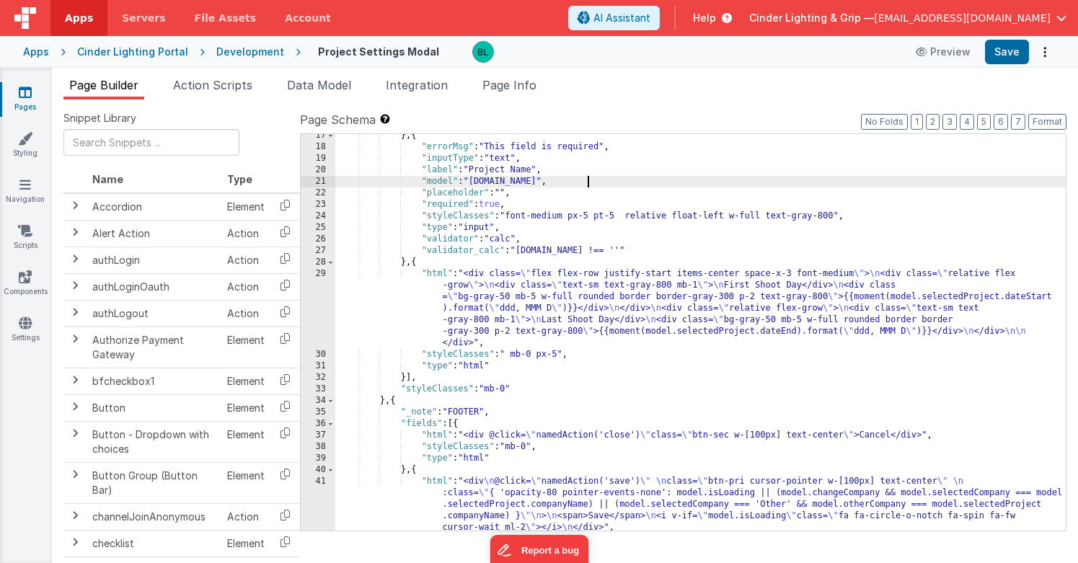
scroll to position [373, 0]
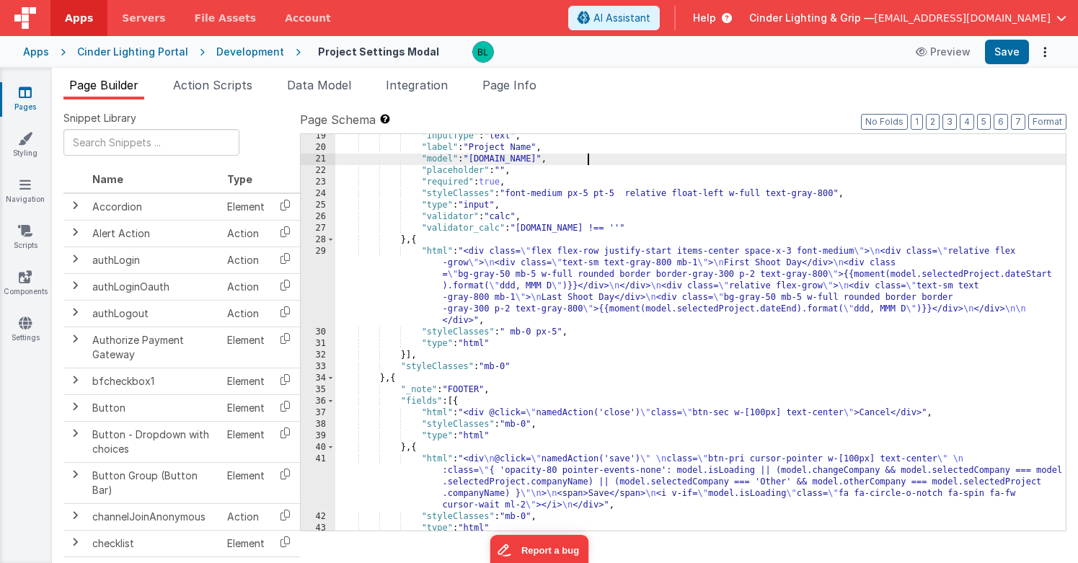
click at [609, 310] on div ""inputType" : "text" , "label" : "Project Name" , "model" : "[DOMAIN_NAME]" , "…" at bounding box center [700, 339] width 730 height 419
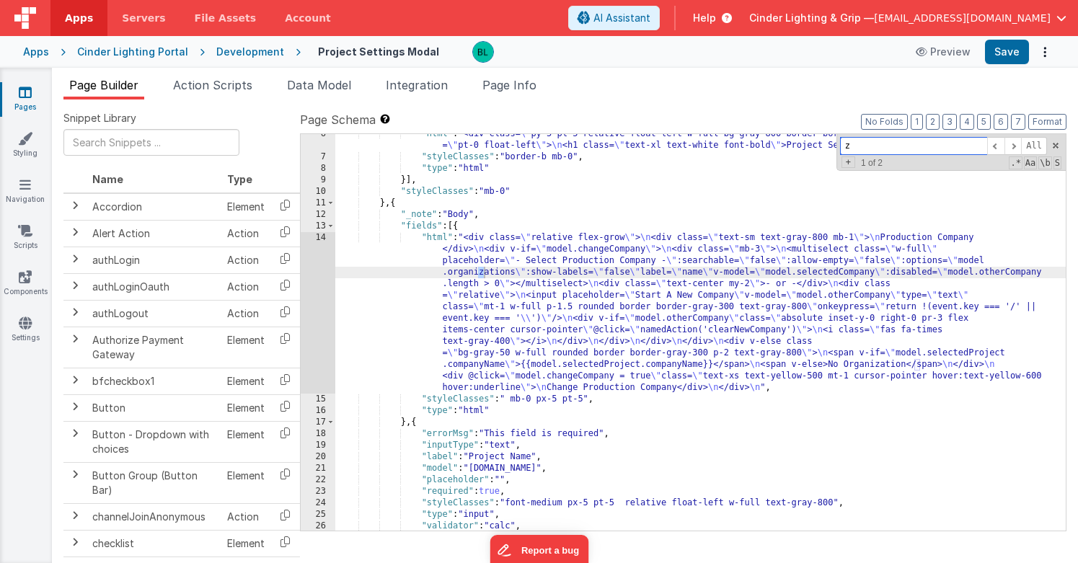
scroll to position [63, 0]
click at [586, 299] on div ""html" : "<div class= \" py-5 pl-5 relative float-left w-full bg-gray-800 borde…" at bounding box center [700, 343] width 730 height 431
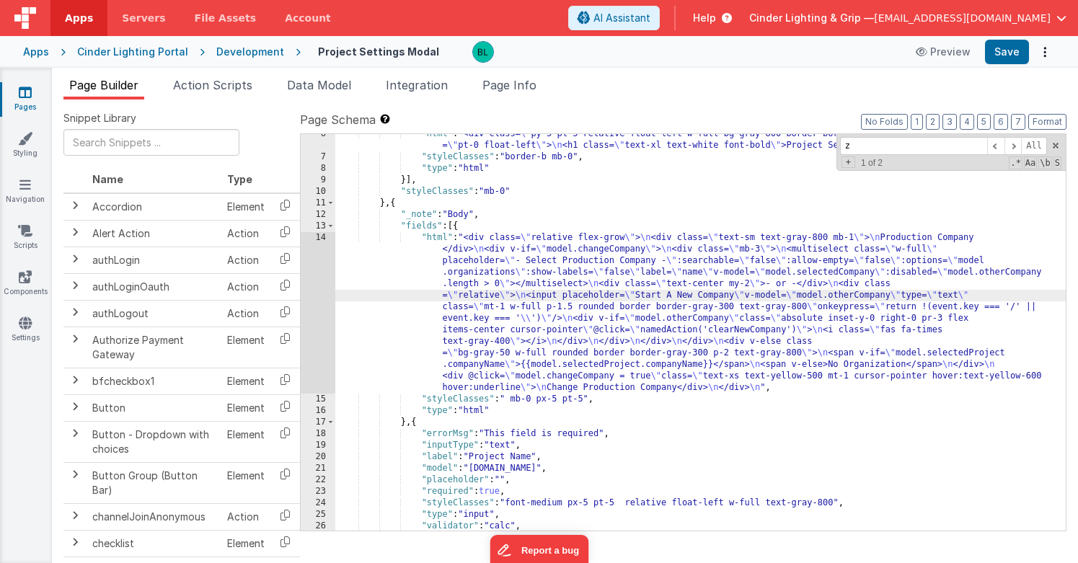
click at [559, 340] on div ""html" : "<div class= \" py-5 pl-5 relative float-left w-full bg-gray-800 borde…" at bounding box center [700, 343] width 730 height 431
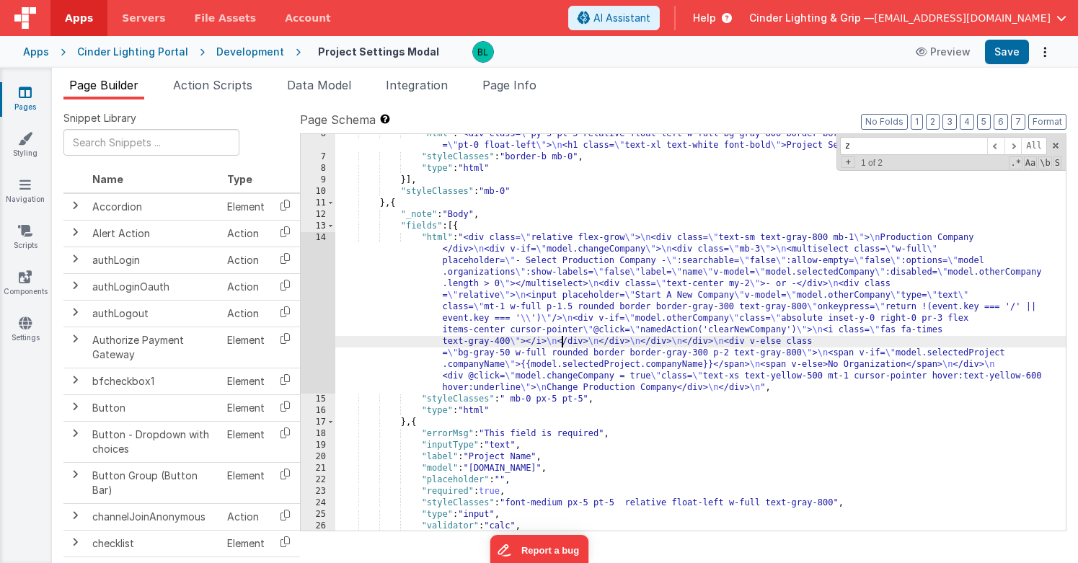
click at [324, 301] on div "14" at bounding box center [318, 312] width 35 height 161
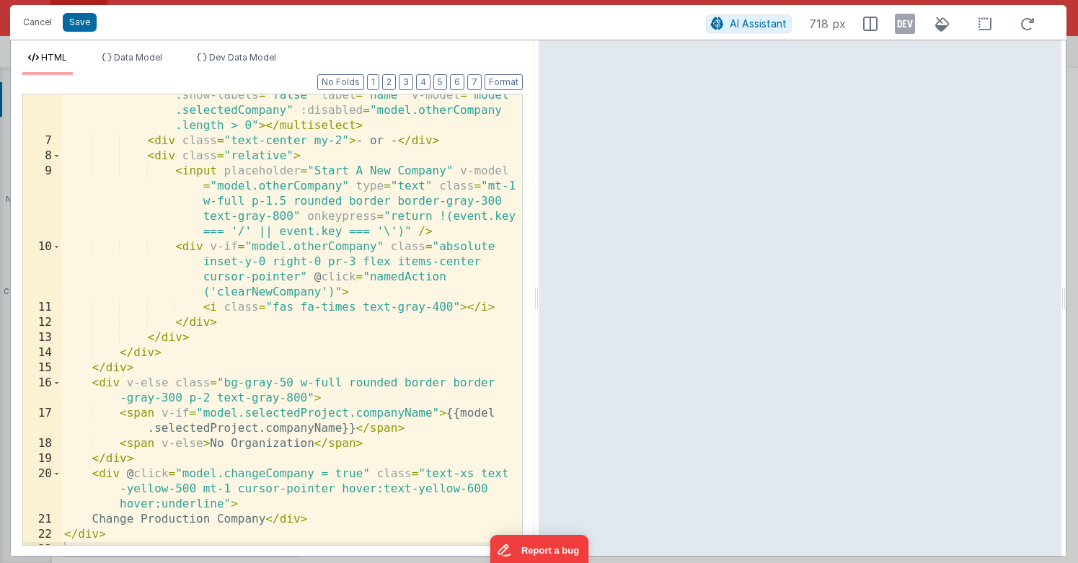
scroll to position [139, 0]
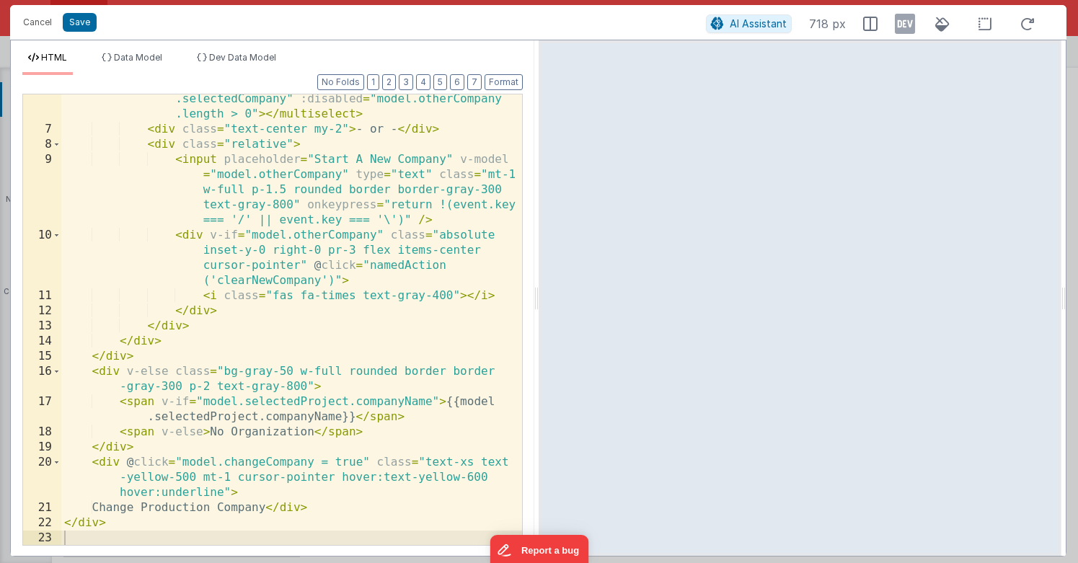
click at [331, 425] on div "< multiselect class = "w-full" placeholder = "- Select Production Company -" :s…" at bounding box center [291, 309] width 461 height 556
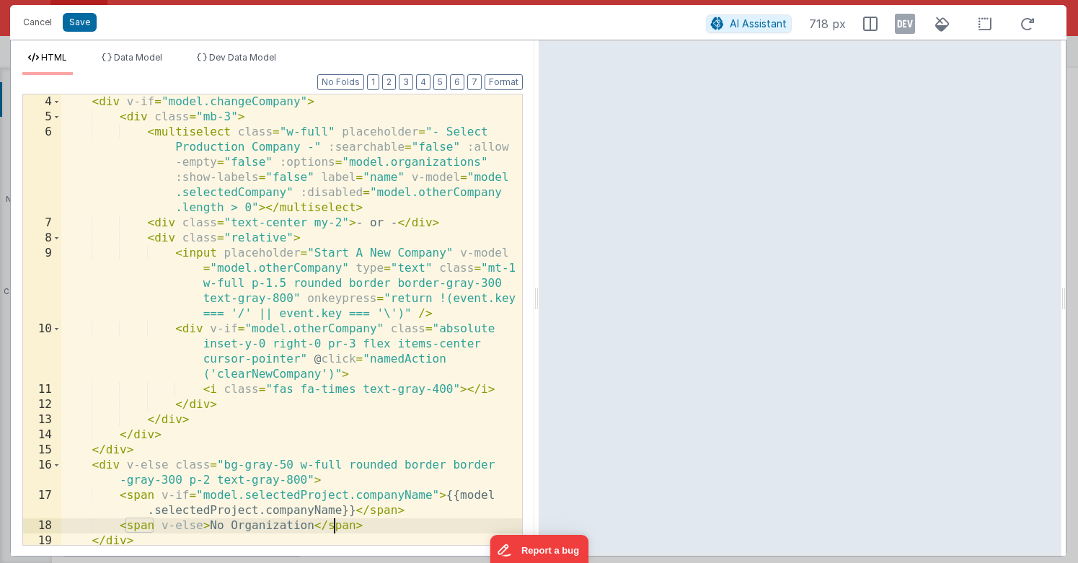
scroll to position [48, 0]
click at [323, 316] on div "< div v-if = "model.changeCompany" > < div class = "mb-3" > < multiselect class…" at bounding box center [291, 347] width 461 height 511
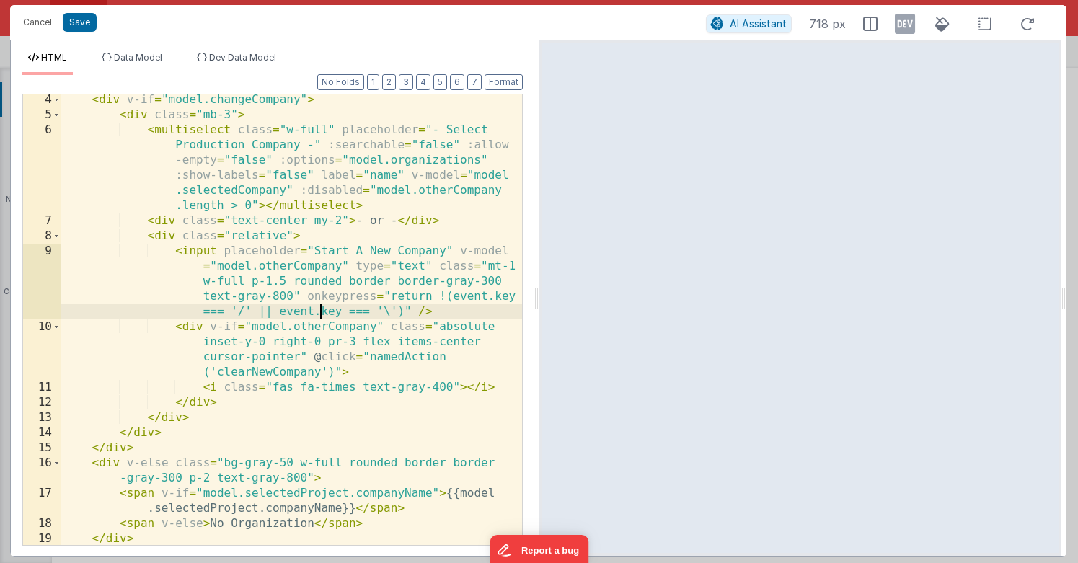
click at [291, 249] on div "< div v-if = "model.changeCompany" > < div class = "mb-3" > < multiselect class…" at bounding box center [291, 347] width 461 height 511
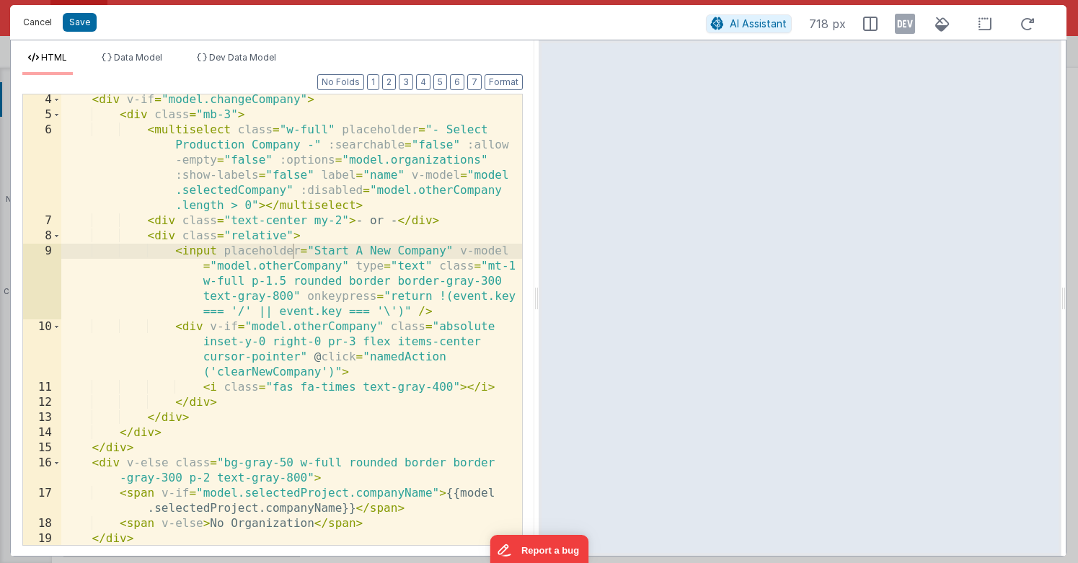
click at [42, 30] on button "Cancel" at bounding box center [37, 22] width 43 height 20
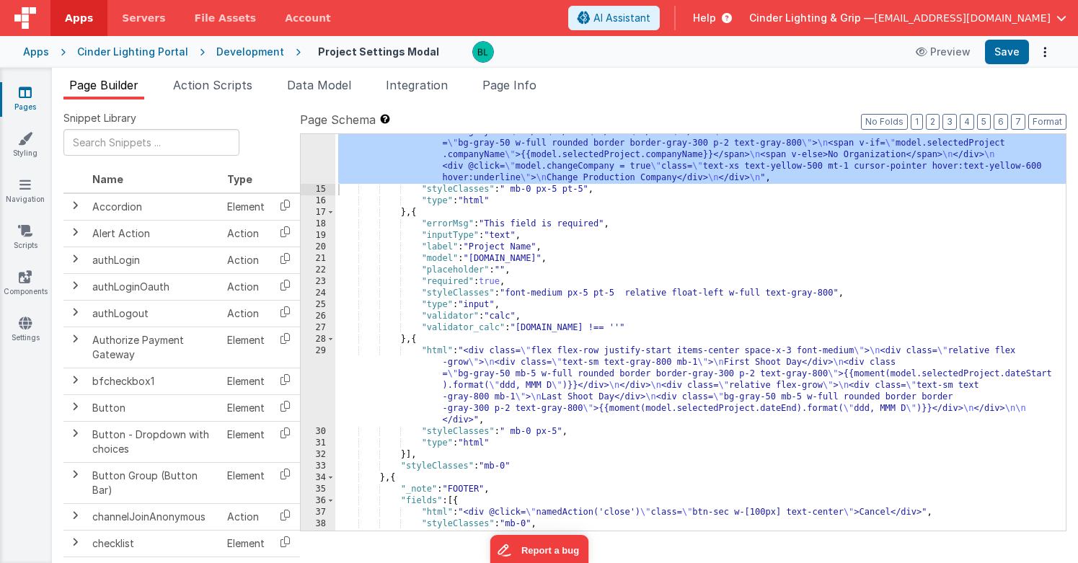
scroll to position [277, 0]
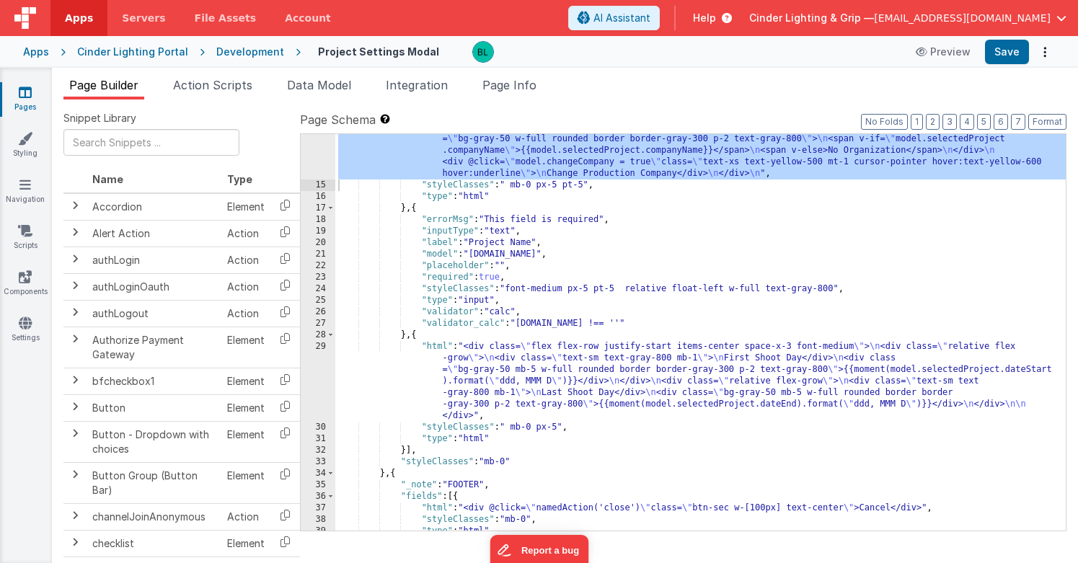
click at [562, 375] on div ""html" : "<div class= \" relative flex-grow \" > \n <div class= \" text-sm text…" at bounding box center [700, 302] width 730 height 569
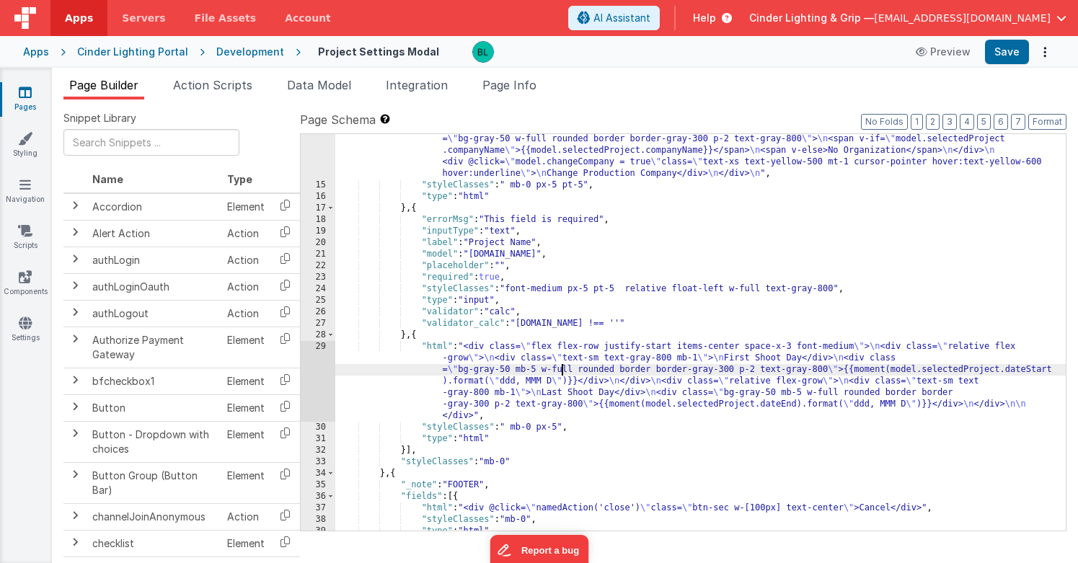
click at [569, 375] on div ""html" : "<div class= \" relative flex-grow \" > \n <div class= \" text-sm text…" at bounding box center [700, 302] width 730 height 569
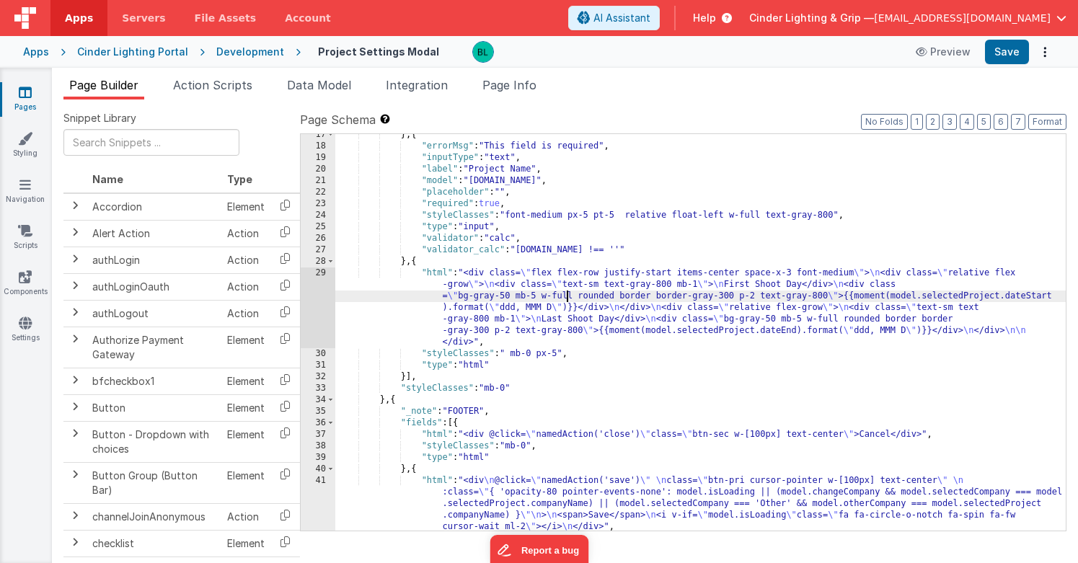
scroll to position [357, 0]
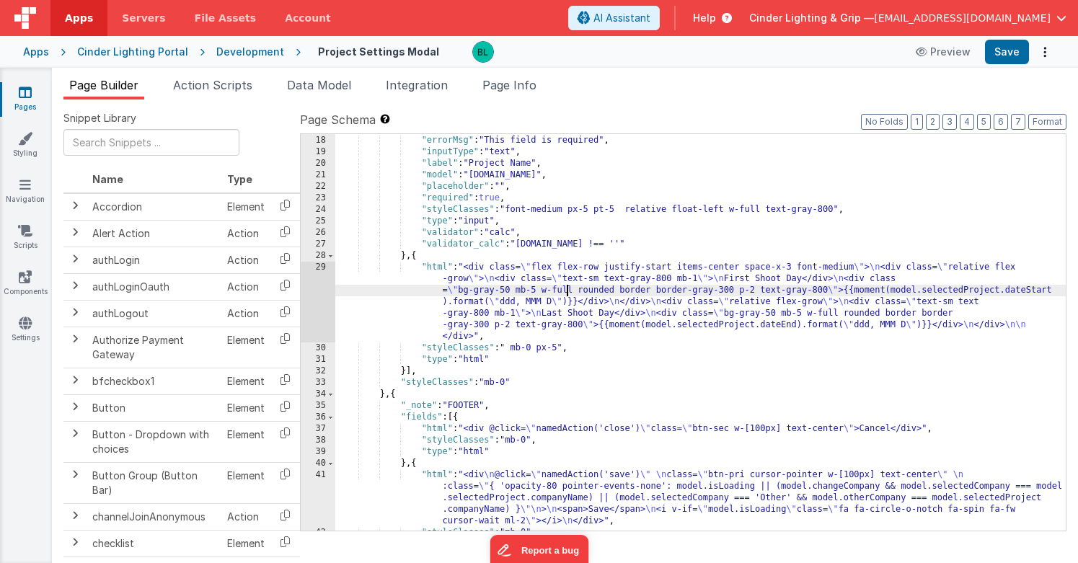
click at [523, 318] on div "} , { "errorMsg" : "This field is required" , "inputType" : "text" , "label" : …" at bounding box center [700, 332] width 730 height 419
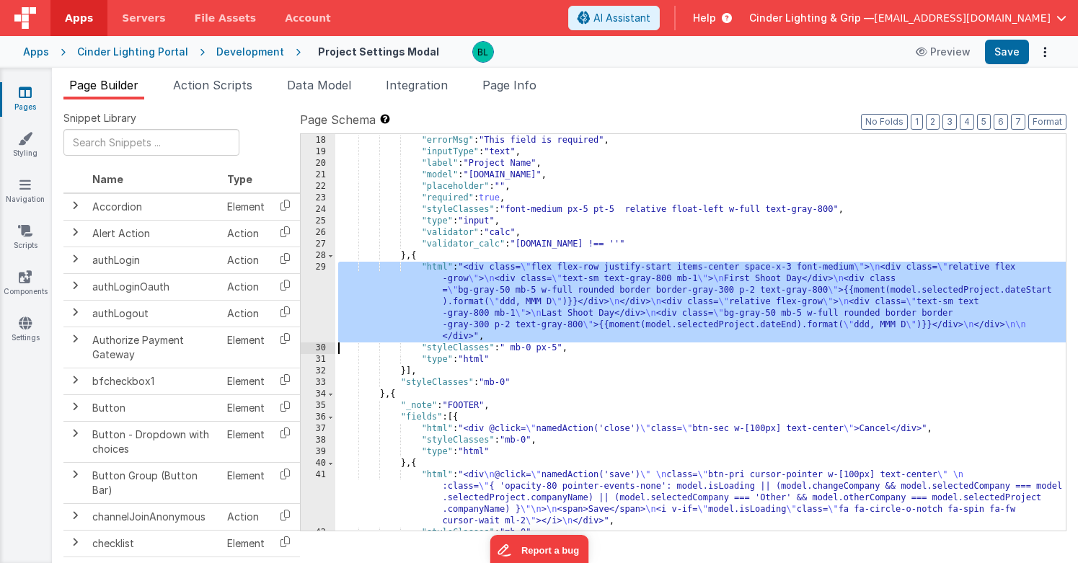
click at [318, 296] on div "29" at bounding box center [318, 302] width 35 height 81
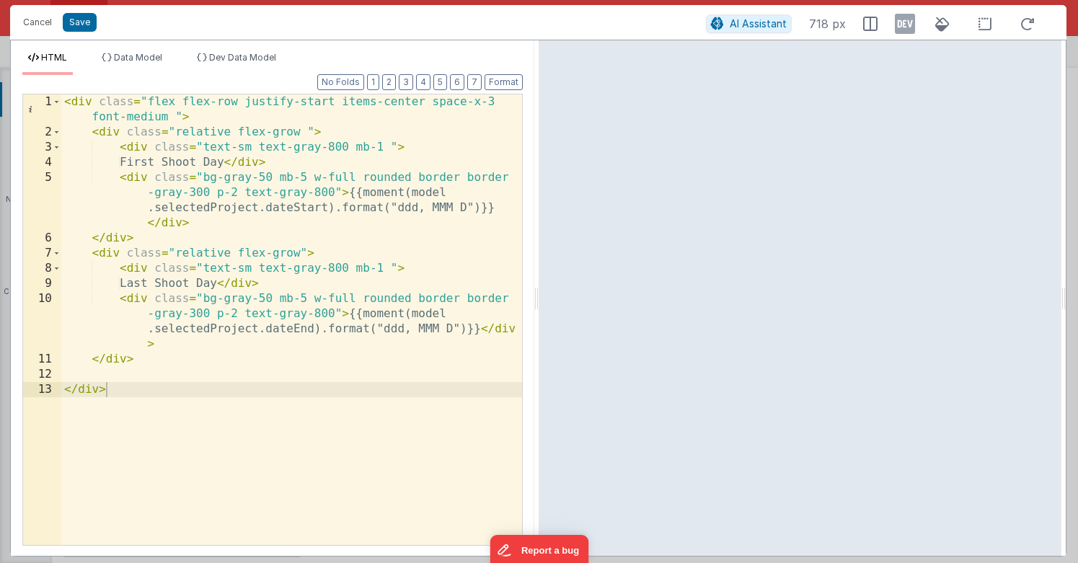
click at [277, 112] on div "< div class = "flex flex-row justify-start items-center space-x-3 font-medium "…" at bounding box center [291, 342] width 461 height 496
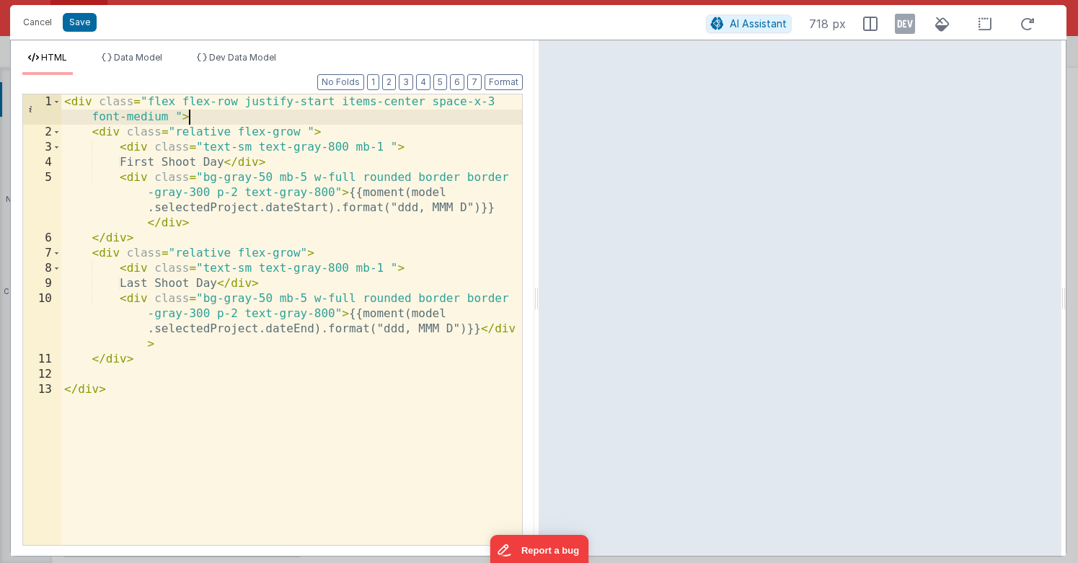
click at [288, 107] on div "< div class = "flex flex-row justify-start items-center space-x-3 font-medium "…" at bounding box center [291, 342] width 461 height 496
click at [256, 200] on div "< div class = "flex flex-row justify-start items-center space-x-3 font-medium "…" at bounding box center [291, 342] width 461 height 496
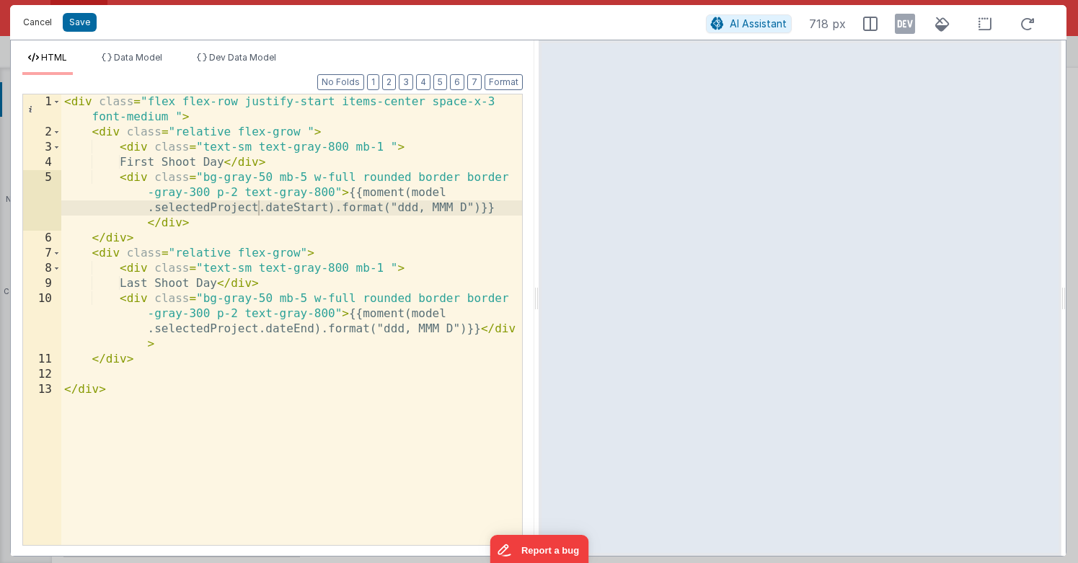
click at [45, 19] on button "Cancel" at bounding box center [37, 22] width 43 height 20
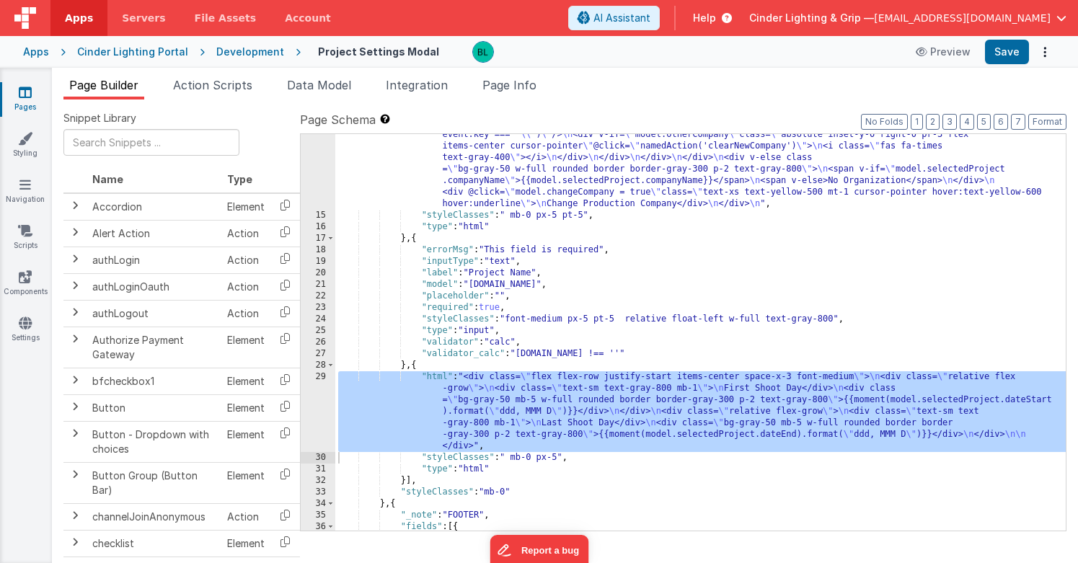
scroll to position [247, 0]
click at [520, 293] on div ""html" : "<div class= \" relative flex-grow \" > \n <div class= \" text-sm text…" at bounding box center [700, 332] width 730 height 569
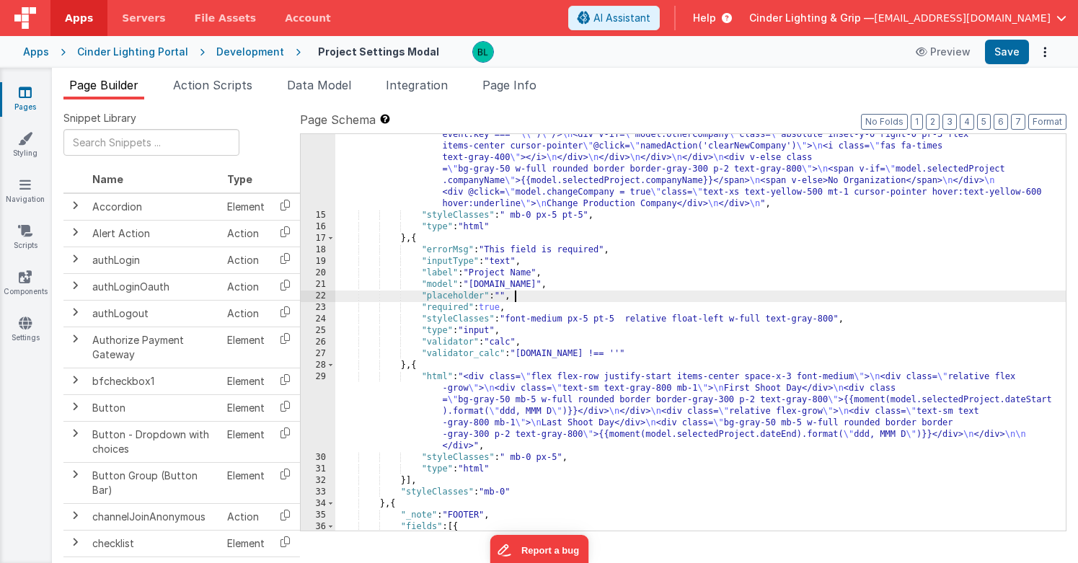
click at [611, 306] on div ""html" : "<div class= \" relative flex-grow \" > \n <div class= \" text-sm text…" at bounding box center [700, 332] width 730 height 569
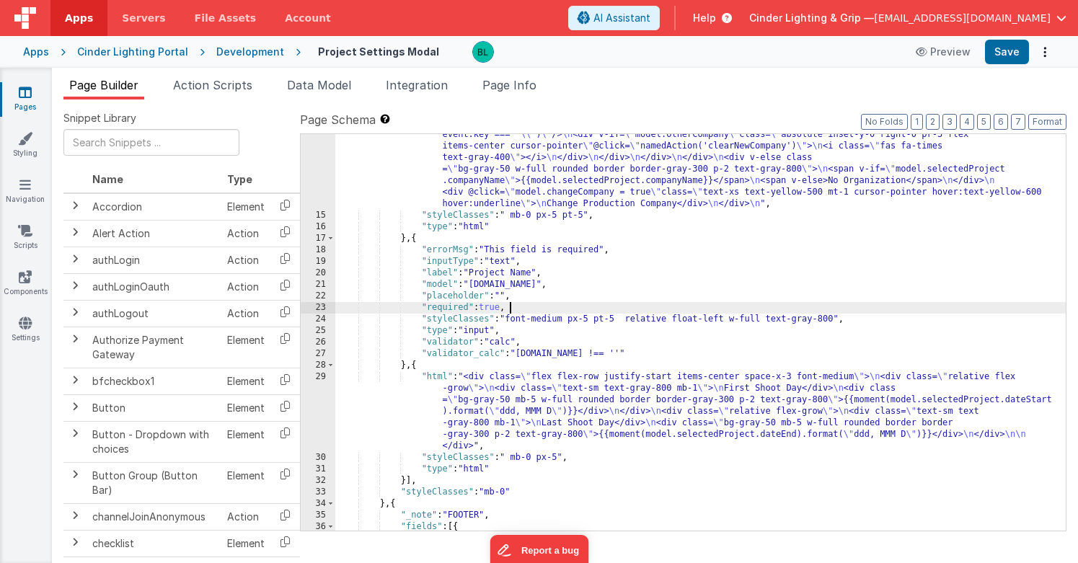
click at [636, 334] on div ""html" : "<div class= \" relative flex-grow \" > \n <div class= \" text-sm text…" at bounding box center [700, 332] width 730 height 569
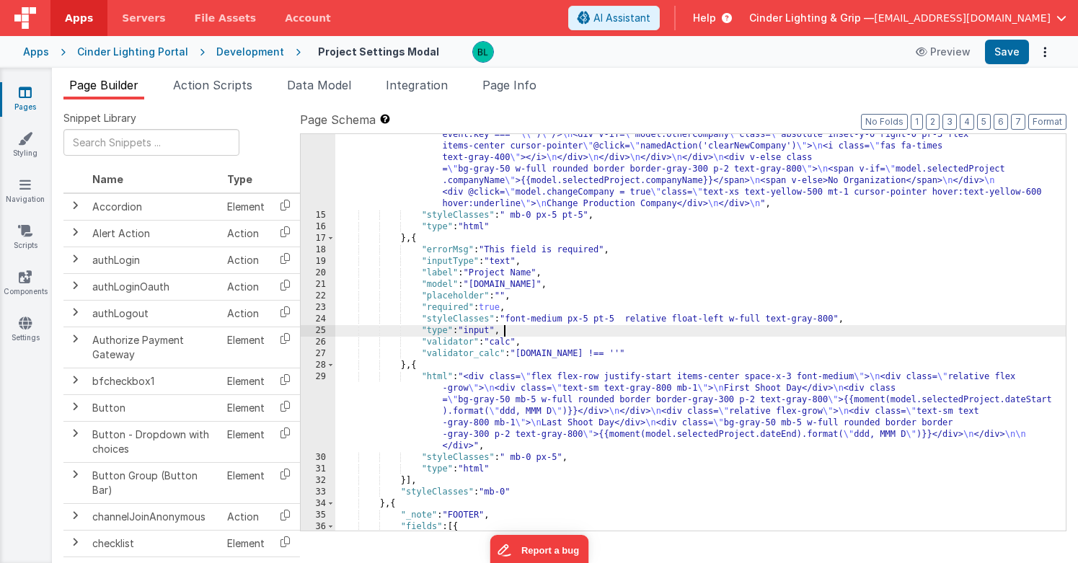
click at [584, 355] on div ""html" : "<div class= \" relative flex-grow \" > \n <div class= \" text-sm text…" at bounding box center [700, 332] width 730 height 569
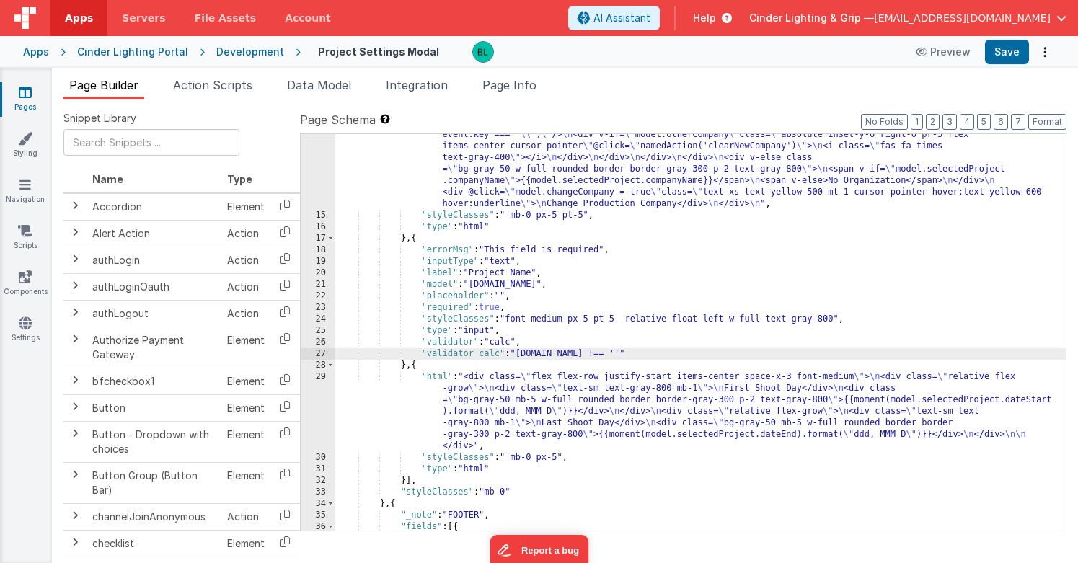
click at [576, 324] on div ""html" : "<div class= \" relative flex-grow \" > \n <div class= \" text-sm text…" at bounding box center [700, 332] width 730 height 569
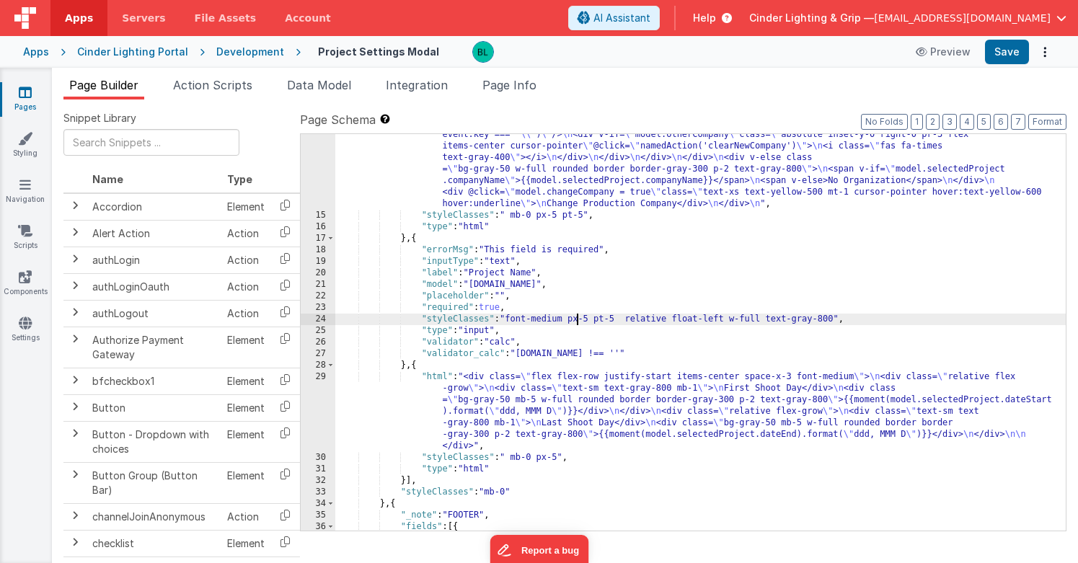
click at [574, 298] on div ""html" : "<div class= \" relative flex-grow \" > \n <div class= \" text-sm text…" at bounding box center [700, 332] width 730 height 569
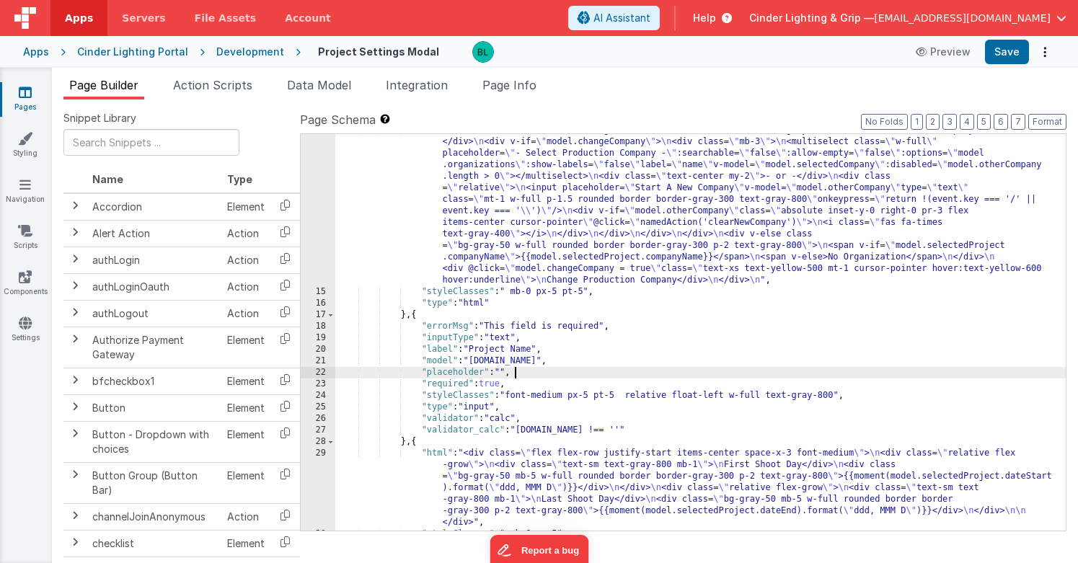
scroll to position [154, 0]
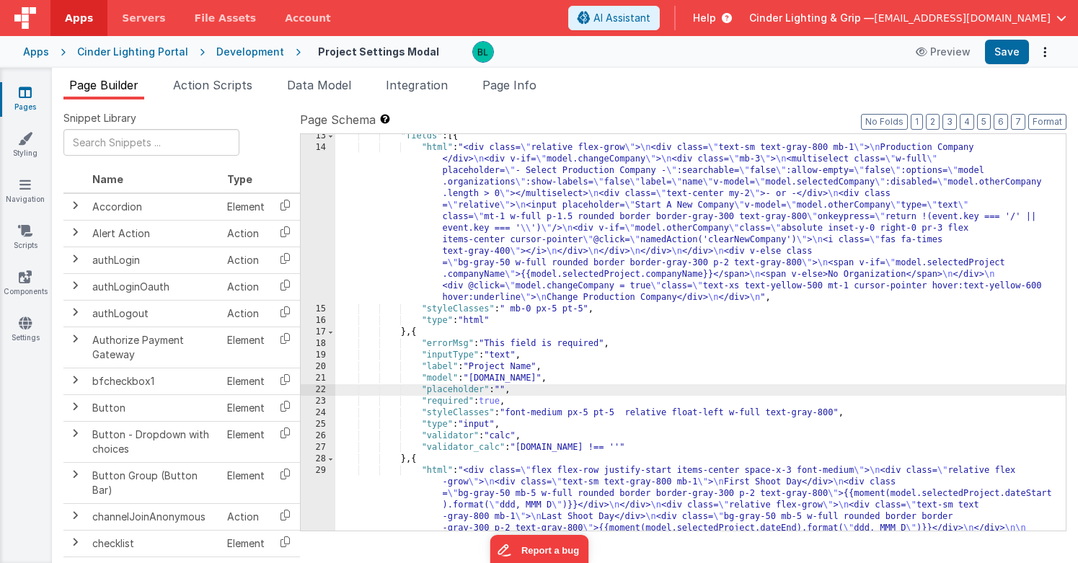
click at [579, 212] on div ""fields" : [{ "html" : "<div class= \" relative flex-grow \" > \n <div class= \…" at bounding box center [700, 374] width 730 height 489
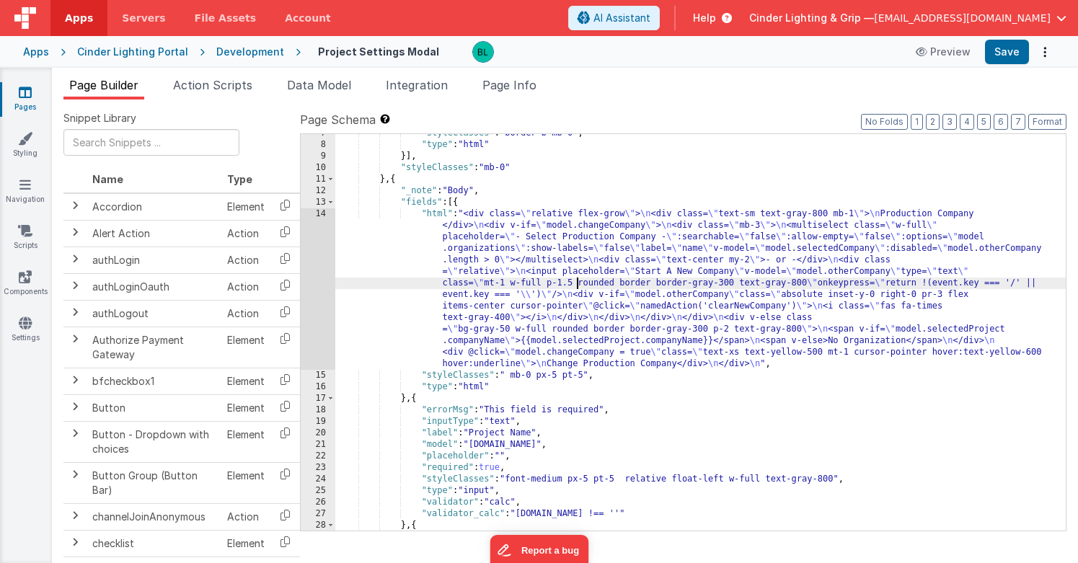
scroll to position [89, 0]
click at [325, 308] on div "14" at bounding box center [318, 287] width 35 height 161
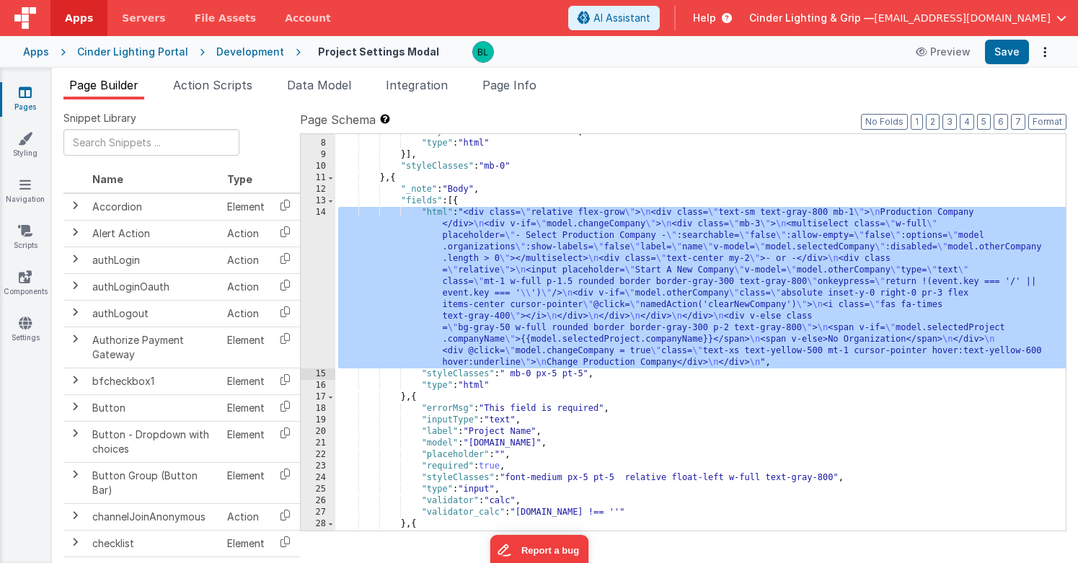
scroll to position [135, 0]
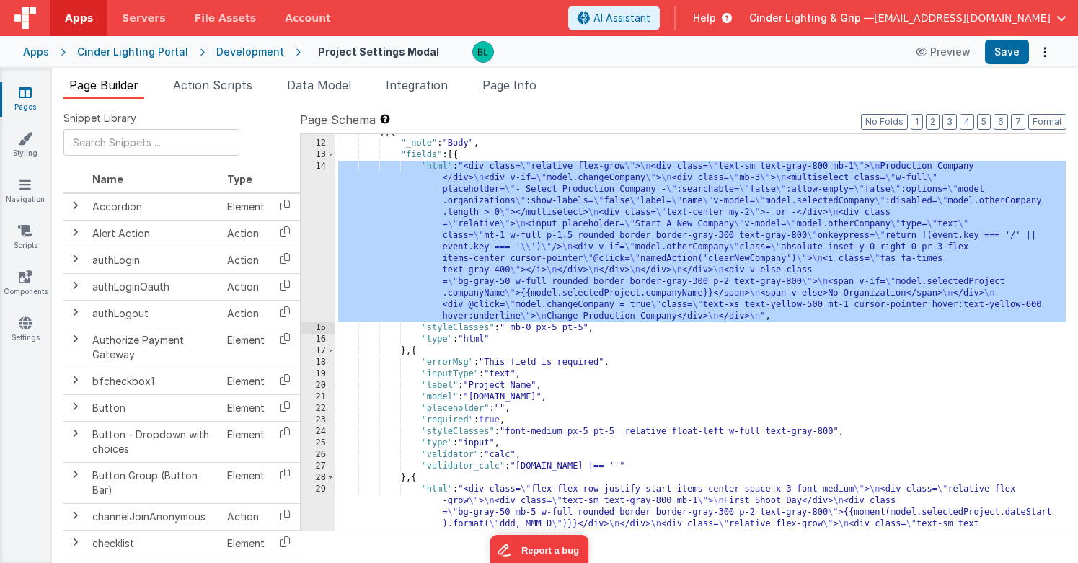
click at [524, 267] on div "} , { "_note" : "Body" , "fields" : [{ "html" : "<div class= \" relative flex-g…" at bounding box center [700, 370] width 730 height 489
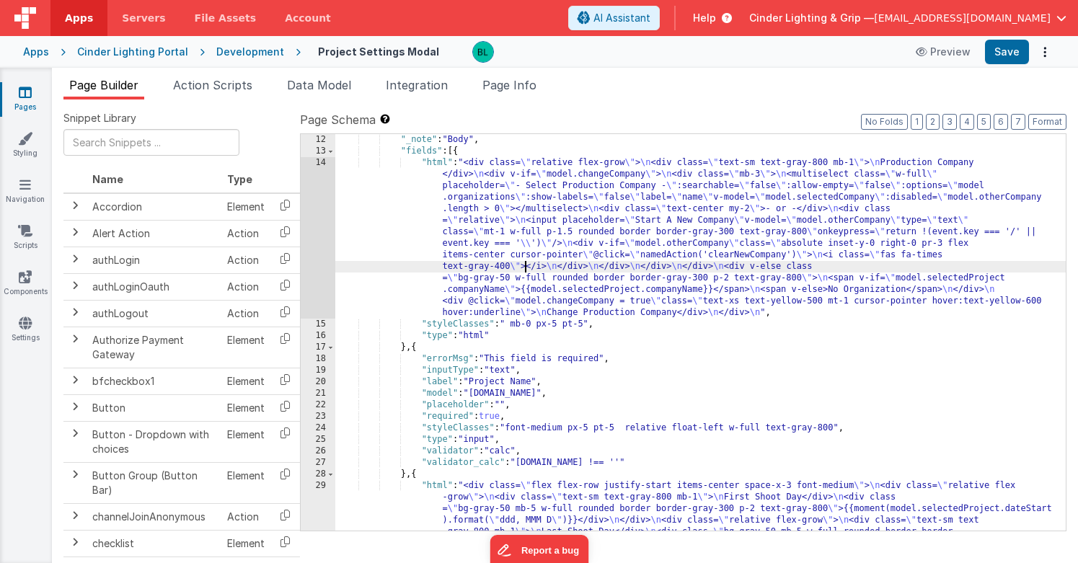
scroll to position [128, 0]
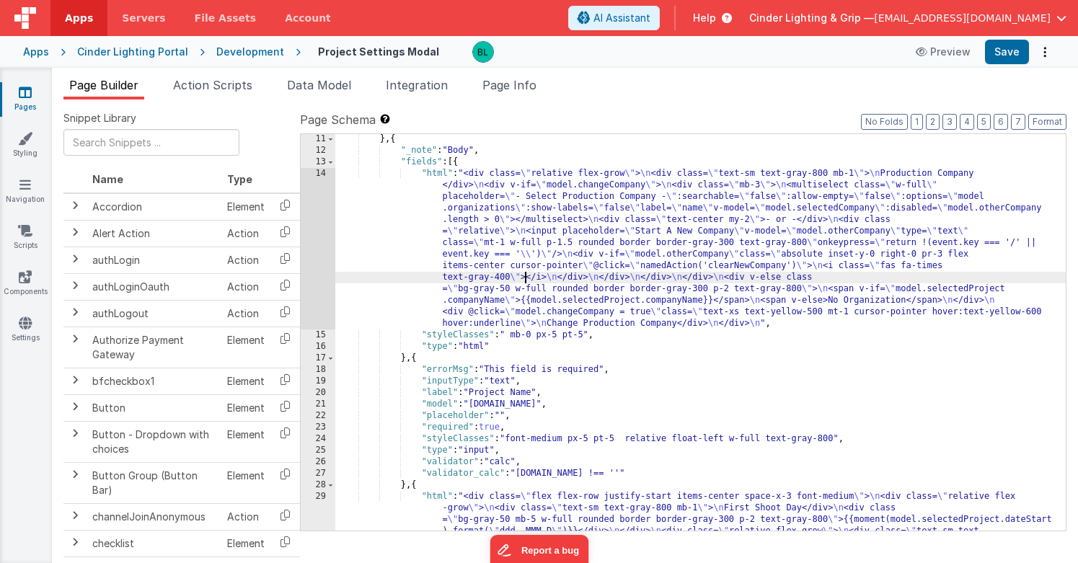
click at [505, 199] on div "} , { "_note" : "Body" , "fields" : [{ "html" : "<div class= \" relative flex-g…" at bounding box center [700, 377] width 730 height 489
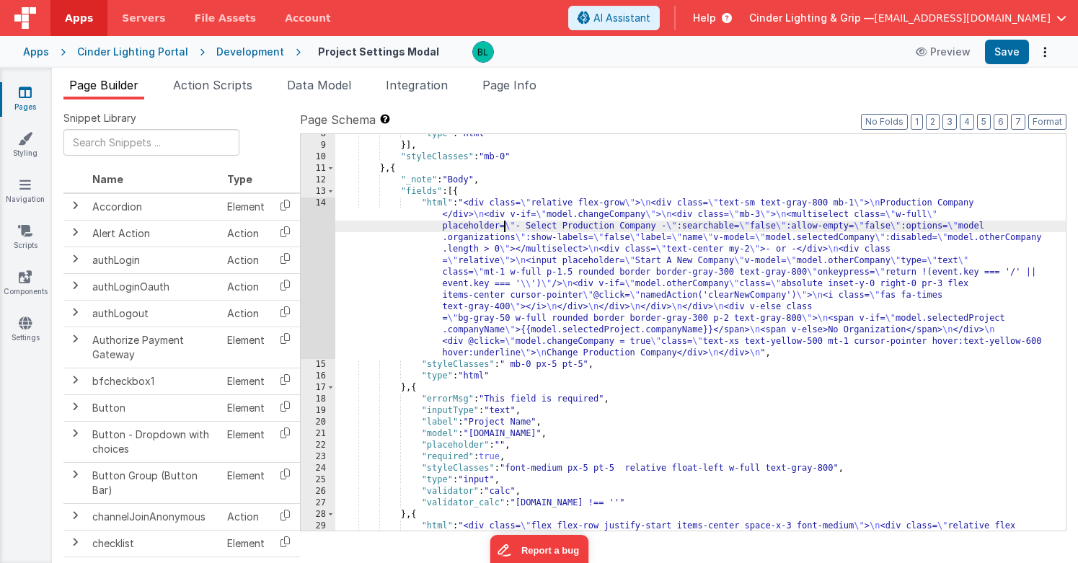
scroll to position [0, 0]
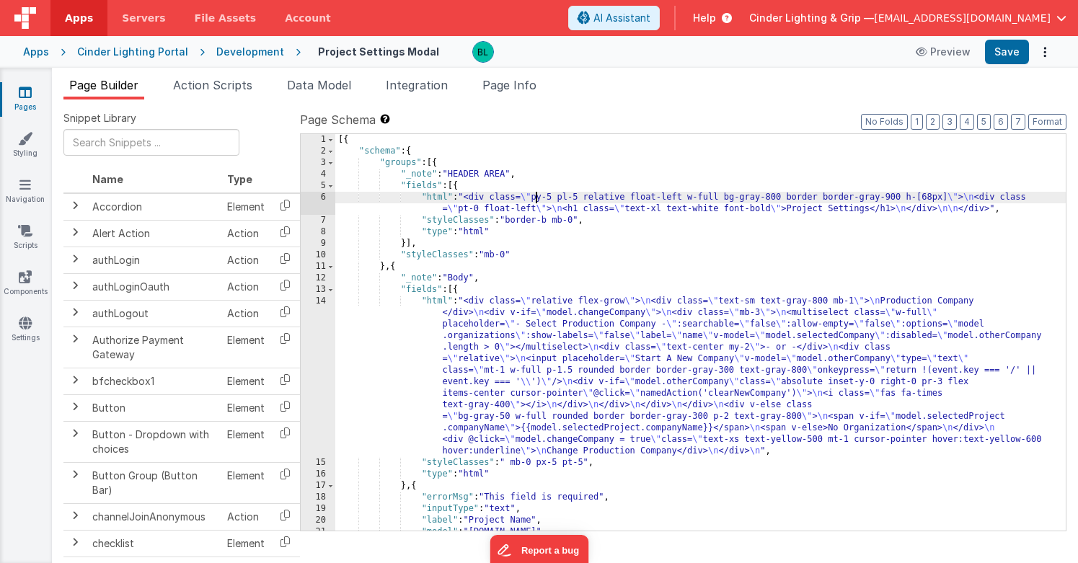
click at [536, 197] on div "[{ "schema" : { "groups" : [{ "_note" : "HEADER AREA" , "fields" : [{ "html" : …" at bounding box center [700, 343] width 730 height 419
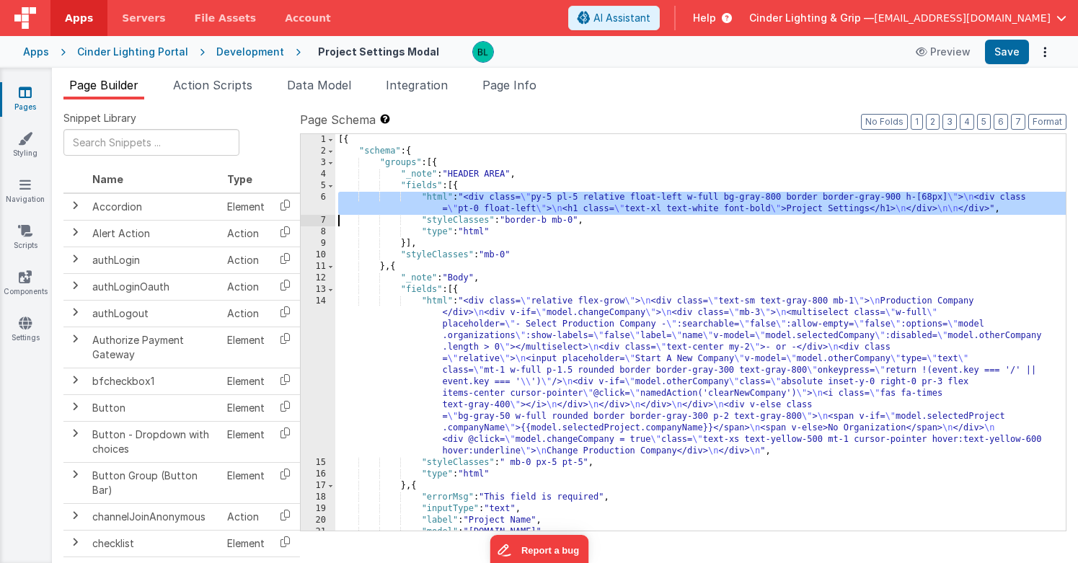
click at [326, 205] on div "6" at bounding box center [318, 203] width 35 height 23
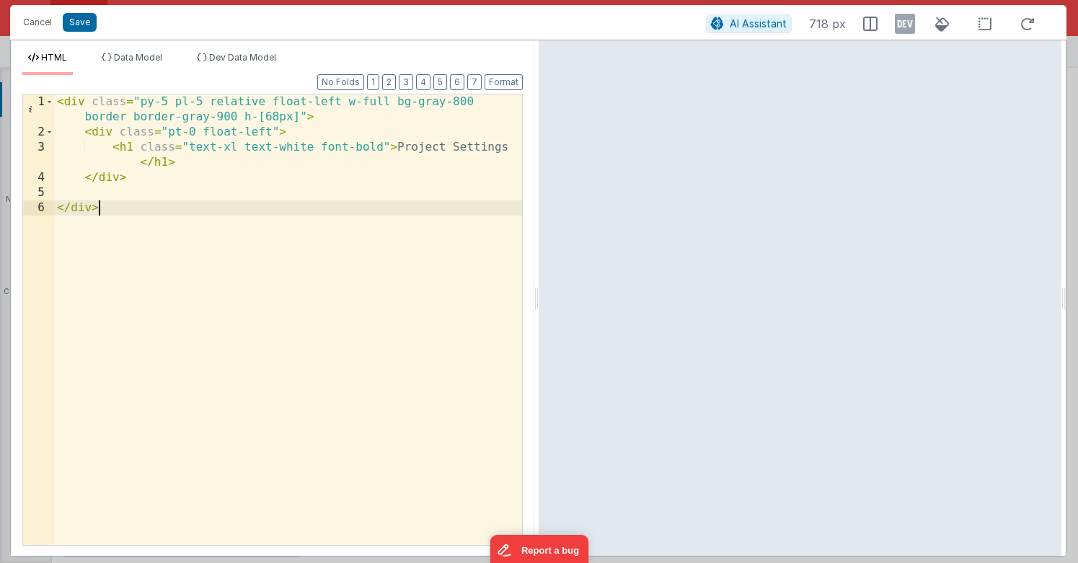
click at [301, 210] on div "< div class = "py-5 pl-5 relative float-left w-full bg-gray-800 border border-g…" at bounding box center [288, 342] width 468 height 496
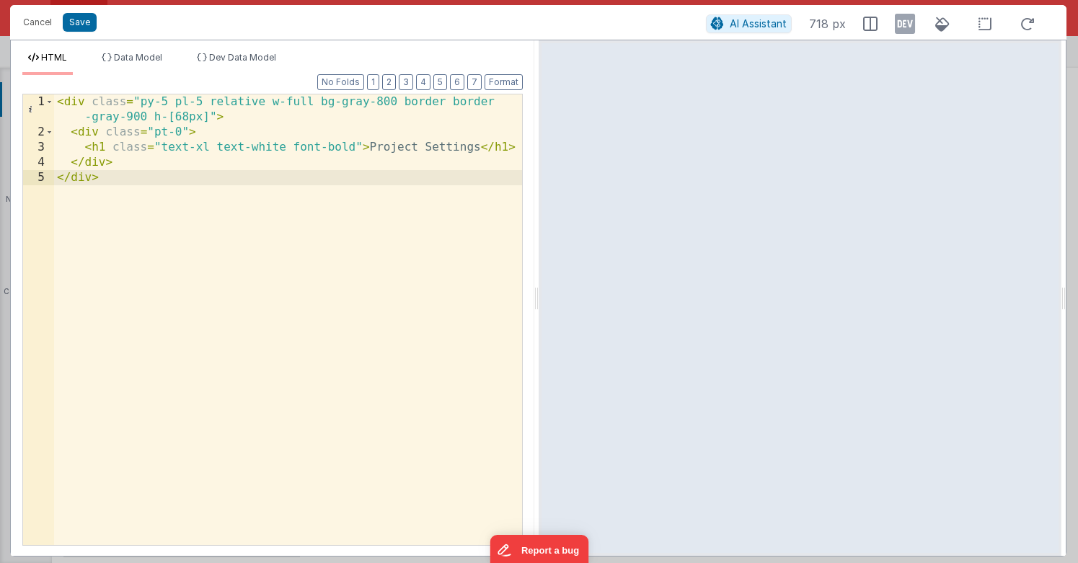
click at [344, 203] on div "< div class = "py-5 pl-5 relative w-full bg-gray-800 border border -gray-900 h-…" at bounding box center [288, 342] width 468 height 496
click at [84, 17] on button "Save" at bounding box center [80, 22] width 34 height 19
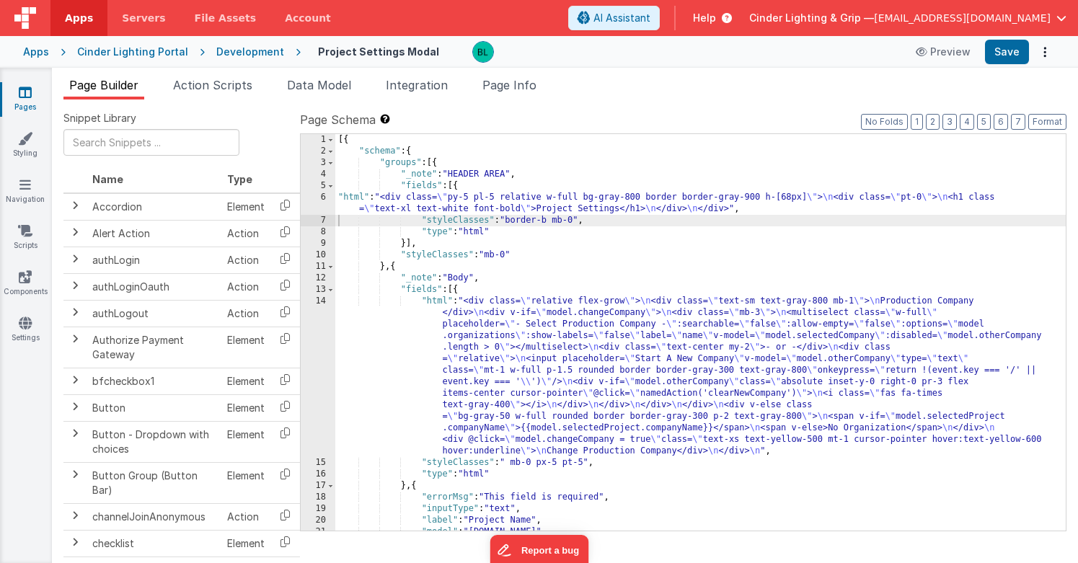
click at [633, 296] on div "[{ "schema" : { "groups" : [{ "_note" : "HEADER AREA" , "fields" : [{ "html" : …" at bounding box center [700, 343] width 730 height 419
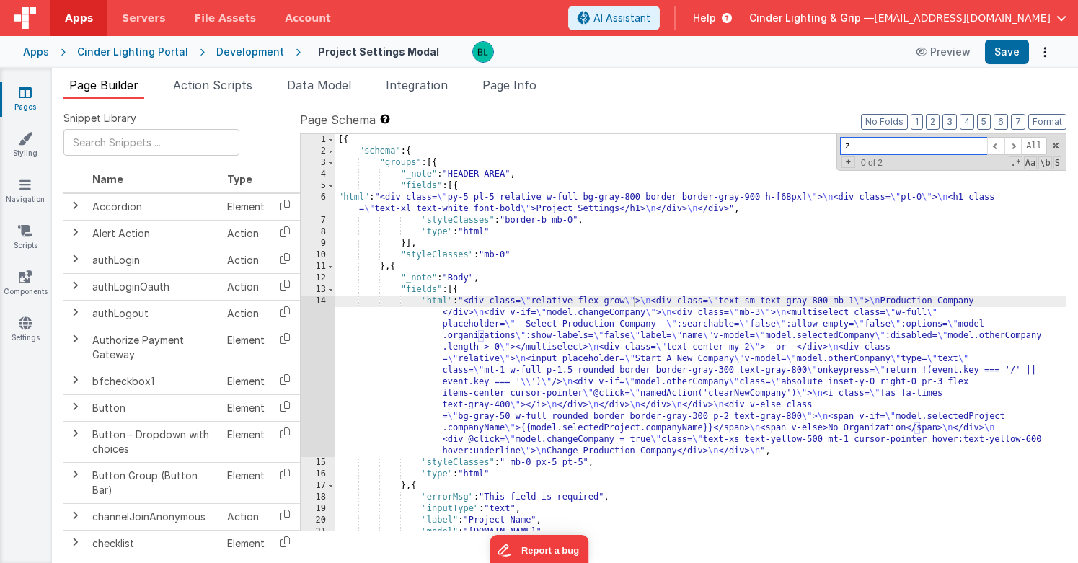
paste input "font-medium px-5 pt-5 relative float-left w-full text-gray-800"
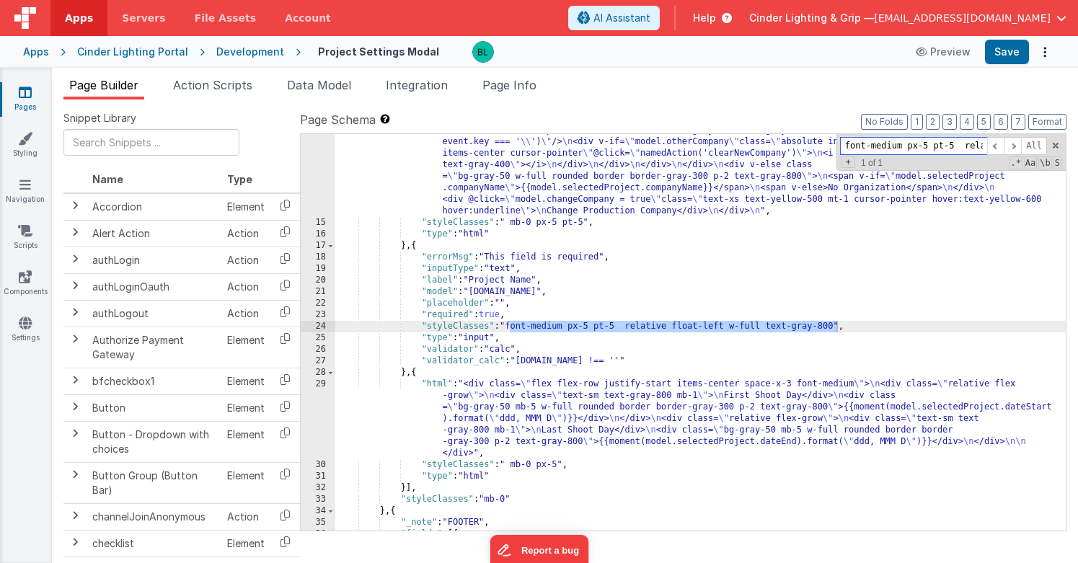
scroll to position [240, 0]
type input "font-medium px-5 pt-5 relative float-left w-full text-gray-800"
click at [685, 329] on div ""html" : "<div class= \" relative flex-grow \" > \n <div class= \" text-sm text…" at bounding box center [700, 339] width 730 height 569
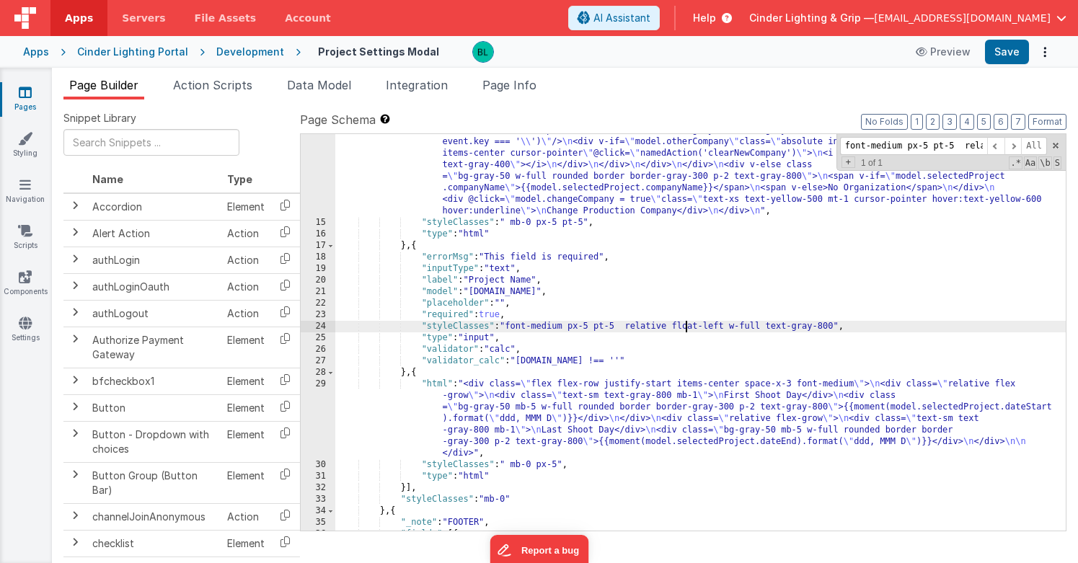
click at [685, 329] on div ""html" : "<div class= \" relative flex-grow \" > \n <div class= \" text-sm text…" at bounding box center [700, 339] width 730 height 569
drag, startPoint x: 840, startPoint y: 327, endPoint x: 511, endPoint y: 324, distance: 328.7
click at [511, 324] on div ""html" : "<div class= \" relative flex-grow \" > \n <div class= \" text-sm text…" at bounding box center [700, 339] width 730 height 569
paste textarea
click at [519, 326] on div ""html" : "<div class= \" relative flex-grow \" > \n <div class= \" text-sm text…" at bounding box center [700, 339] width 730 height 569
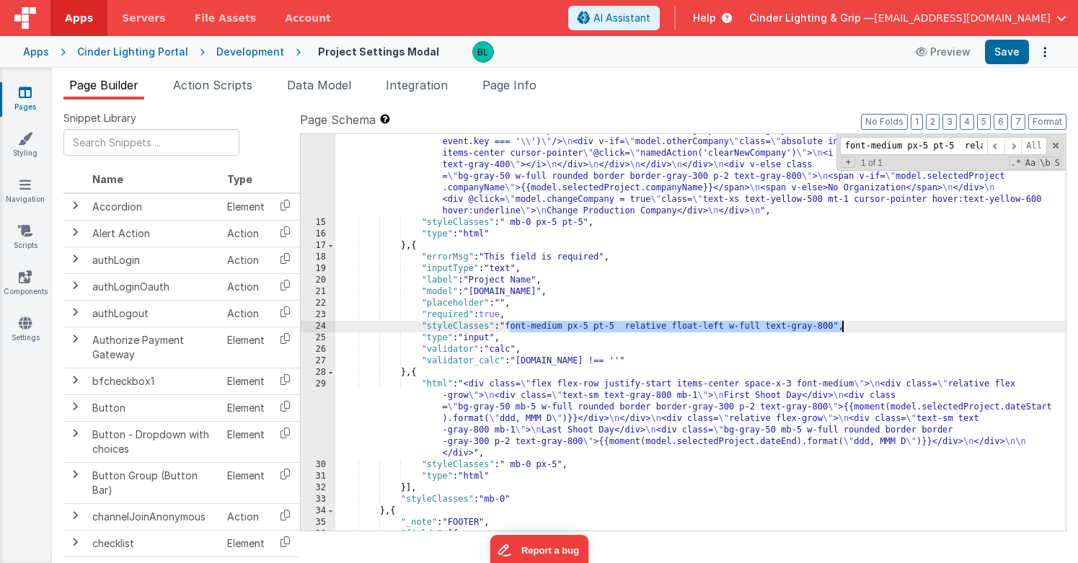
click at [519, 326] on div ""html" : "<div class= \" relative flex-grow \" > \n <div class= \" text-sm text…" at bounding box center [700, 339] width 730 height 569
click at [836, 328] on div ""html" : "<div class= \" relative flex-grow \" > \n <div class= \" text-sm text…" at bounding box center [700, 339] width 730 height 569
click at [790, 348] on div ""html" : "<div class= \" relative flex-grow \" > \n <div class= \" text-sm text…" at bounding box center [700, 339] width 730 height 569
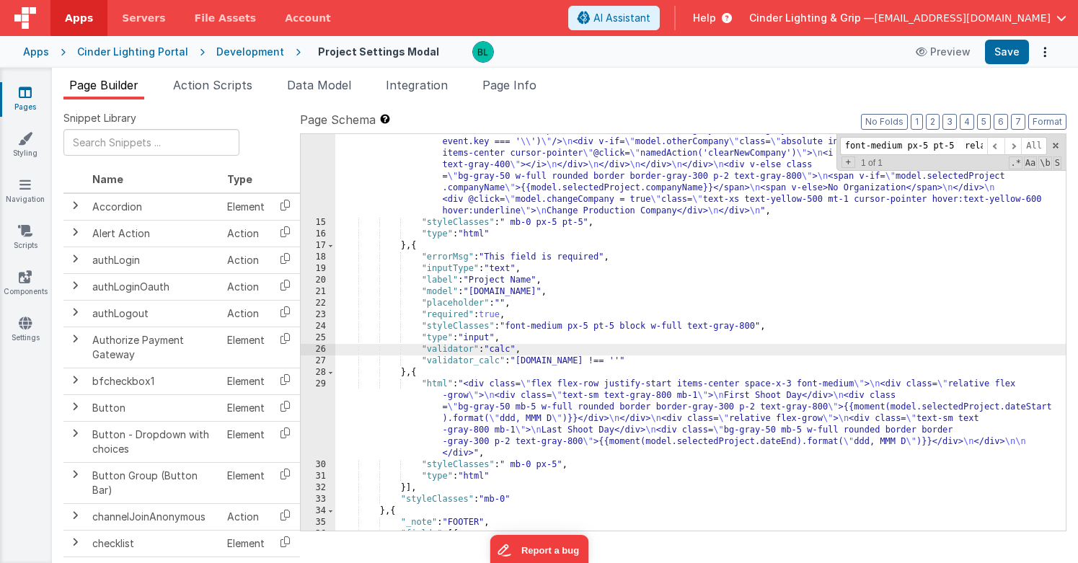
click at [649, 410] on div ""html" : "<div class= \" relative flex-grow \" > \n <div class= \" text-sm text…" at bounding box center [700, 339] width 730 height 569
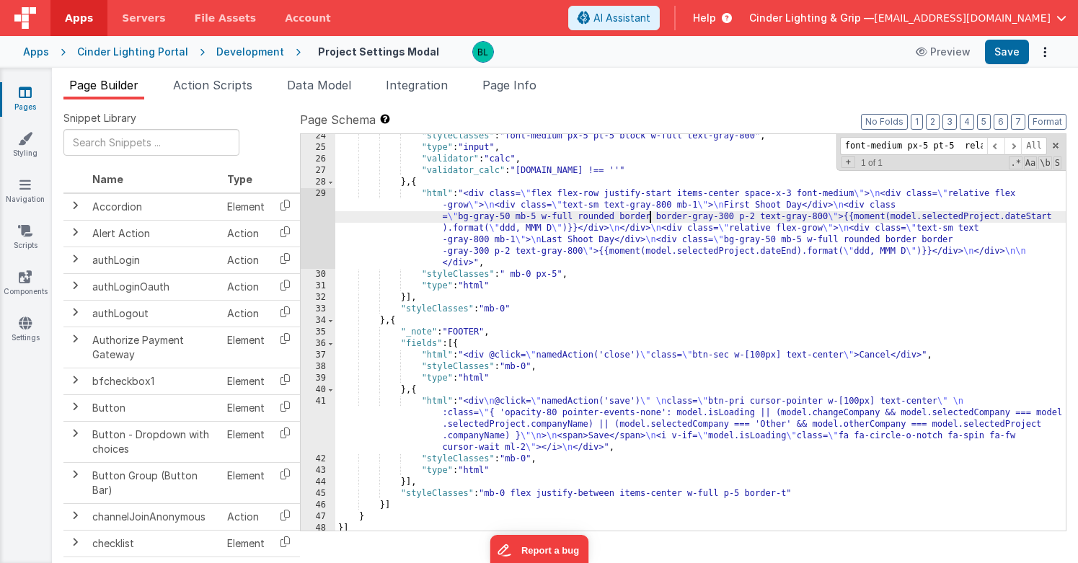
scroll to position [430, 0]
click at [324, 223] on div "29" at bounding box center [318, 228] width 35 height 81
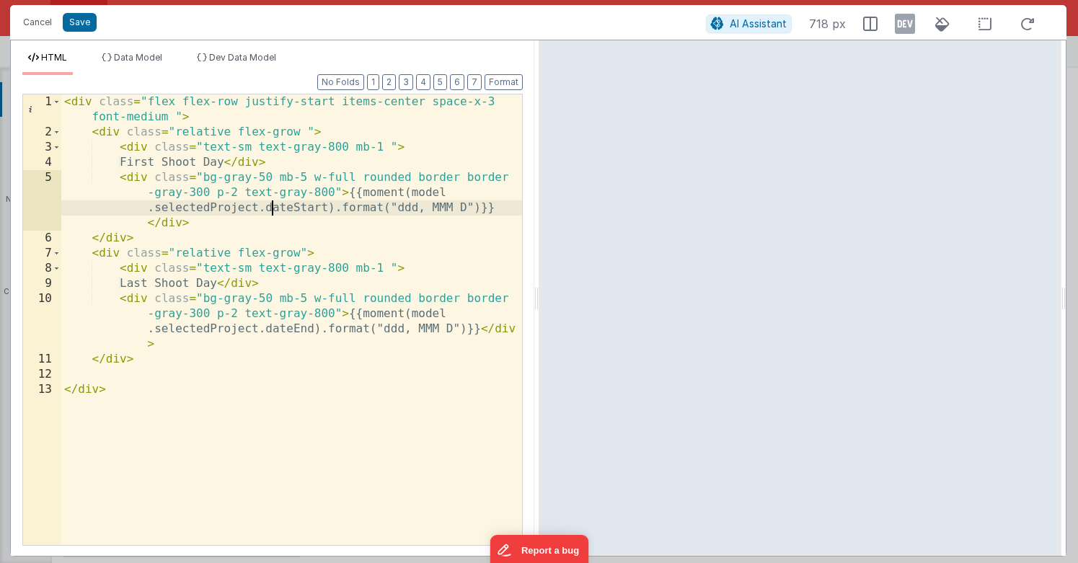
click at [269, 211] on div "< div class = "flex flex-row justify-start items-center space-x-3 font-medium "…" at bounding box center [291, 342] width 461 height 496
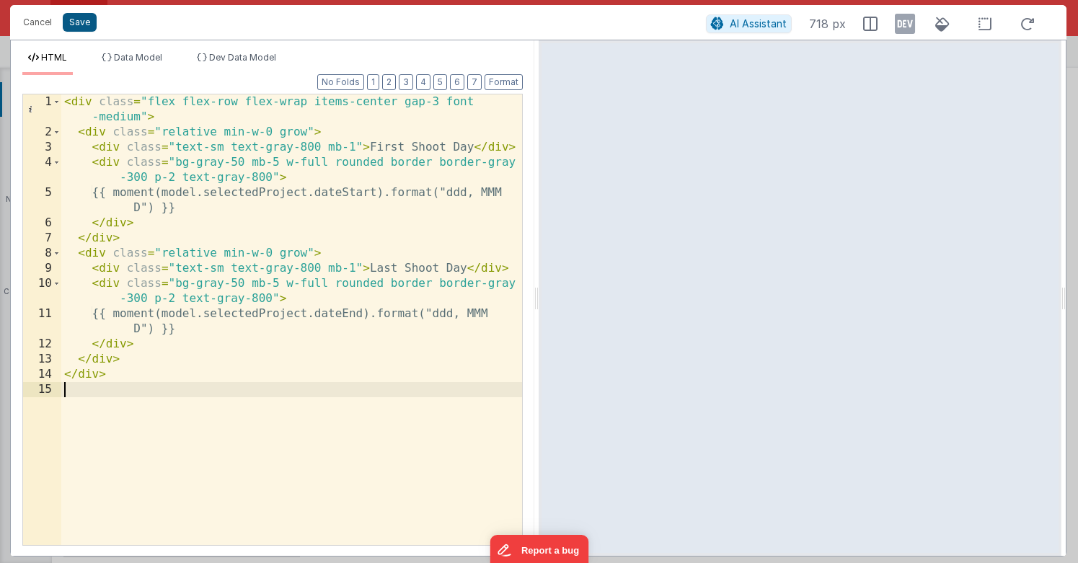
click at [86, 17] on button "Save" at bounding box center [80, 22] width 34 height 19
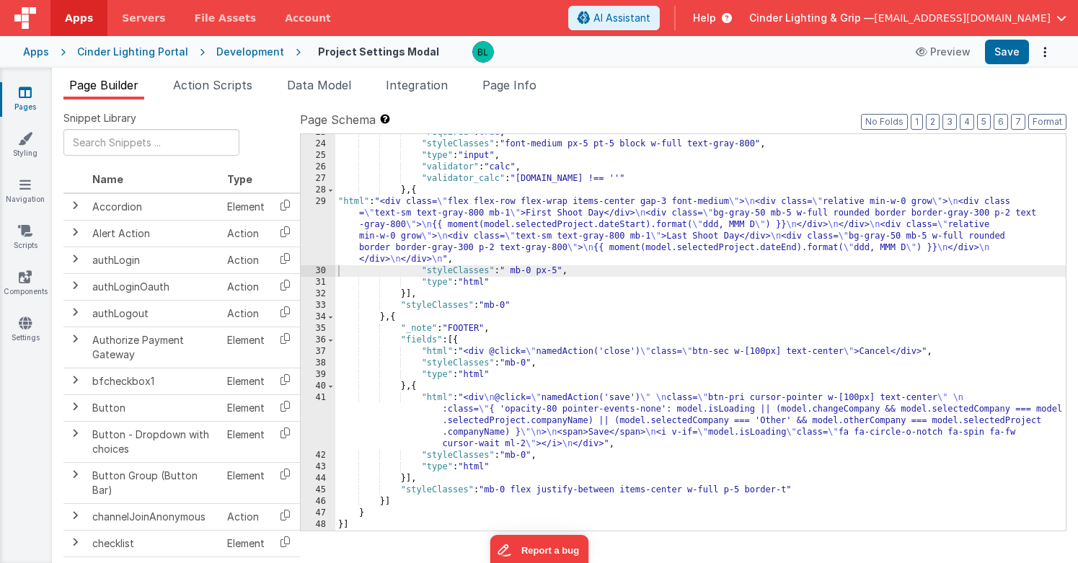
scroll to position [422, 0]
click at [1011, 55] on button "Save" at bounding box center [1007, 52] width 44 height 25
click at [582, 228] on div ""required" : true , "styleClasses" : "font-medium px-5 pt-5 block w-full text-g…" at bounding box center [700, 336] width 730 height 419
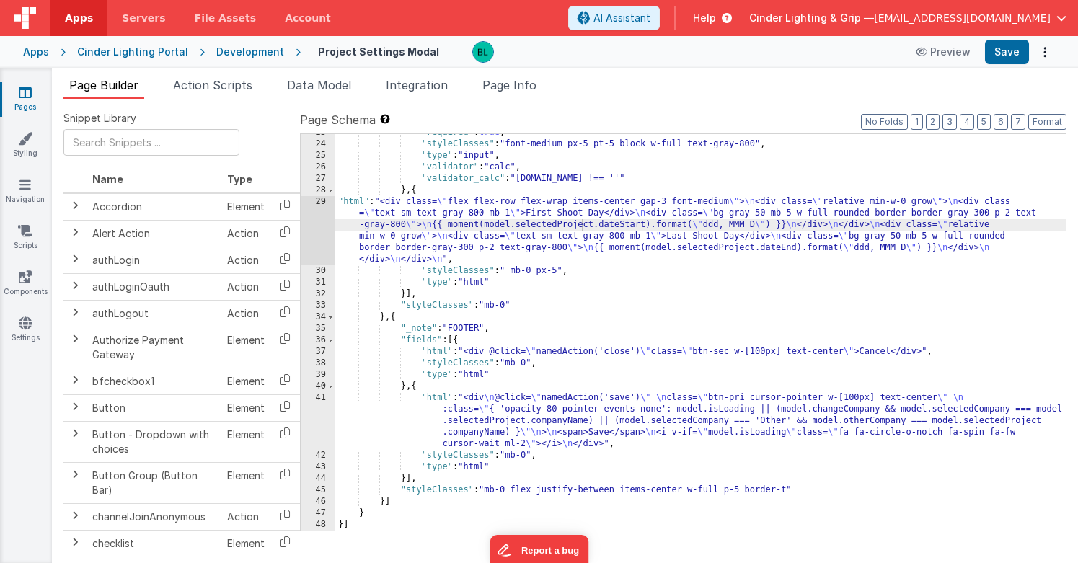
click at [254, 53] on div "Development" at bounding box center [250, 52] width 68 height 14
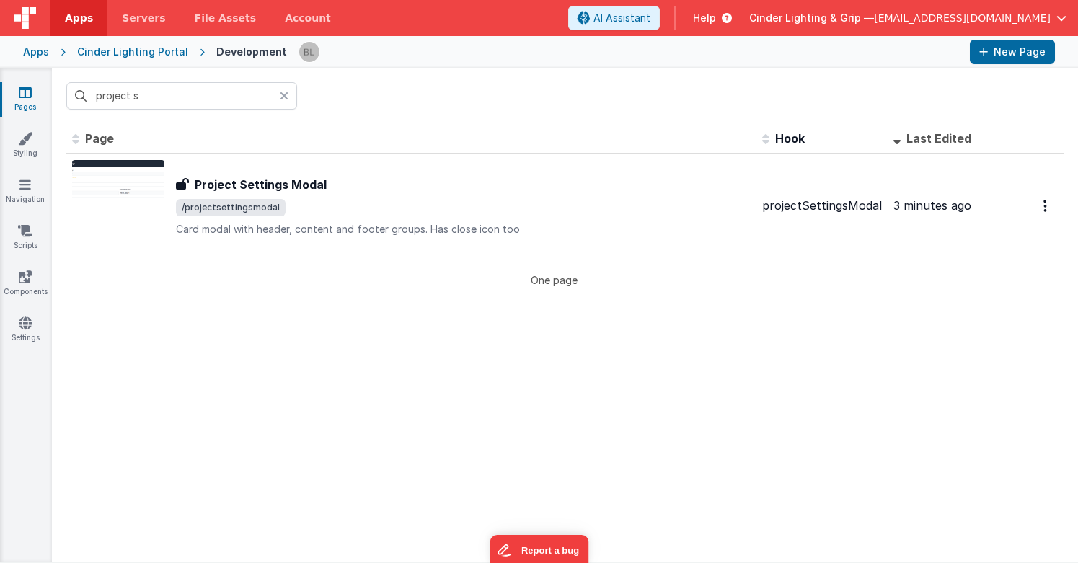
click at [289, 96] on div at bounding box center [288, 95] width 17 height 27
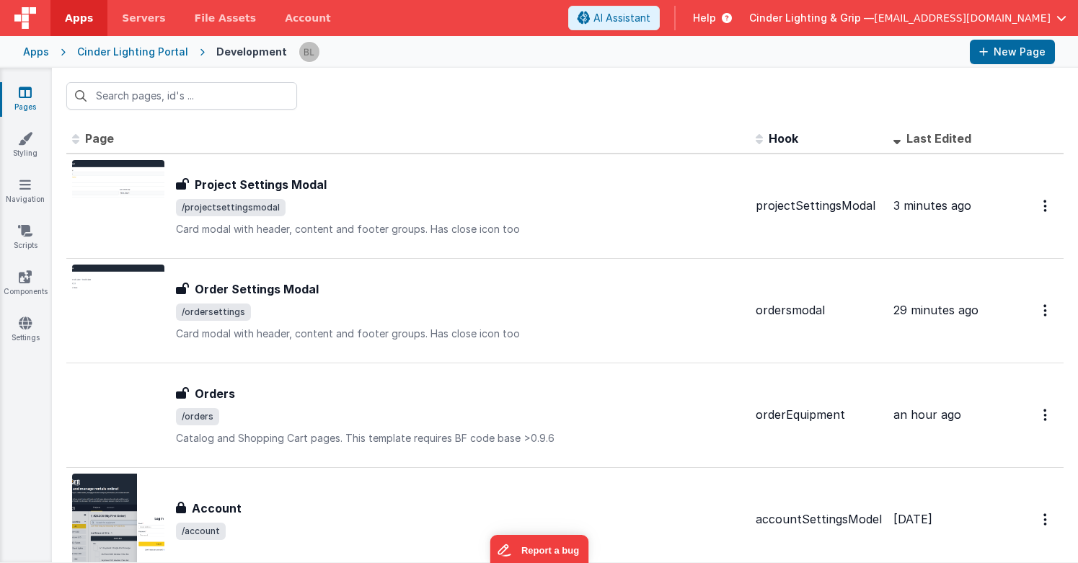
click at [162, 55] on div "Cinder Lighting Portal" at bounding box center [132, 52] width 111 height 14
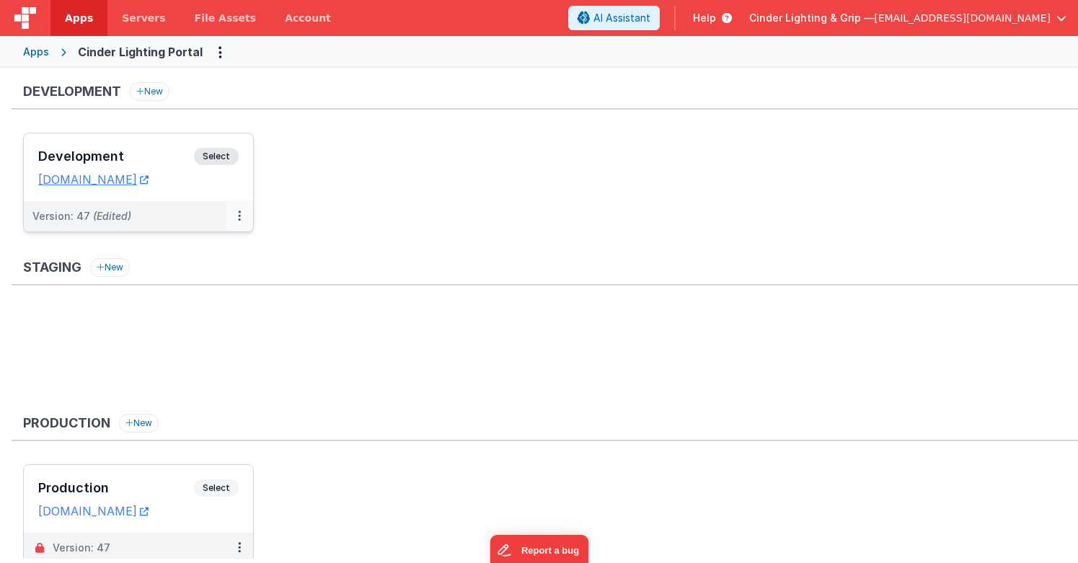
click at [236, 219] on button at bounding box center [239, 216] width 27 height 30
click at [208, 298] on link "Deploy..." at bounding box center [189, 301] width 127 height 26
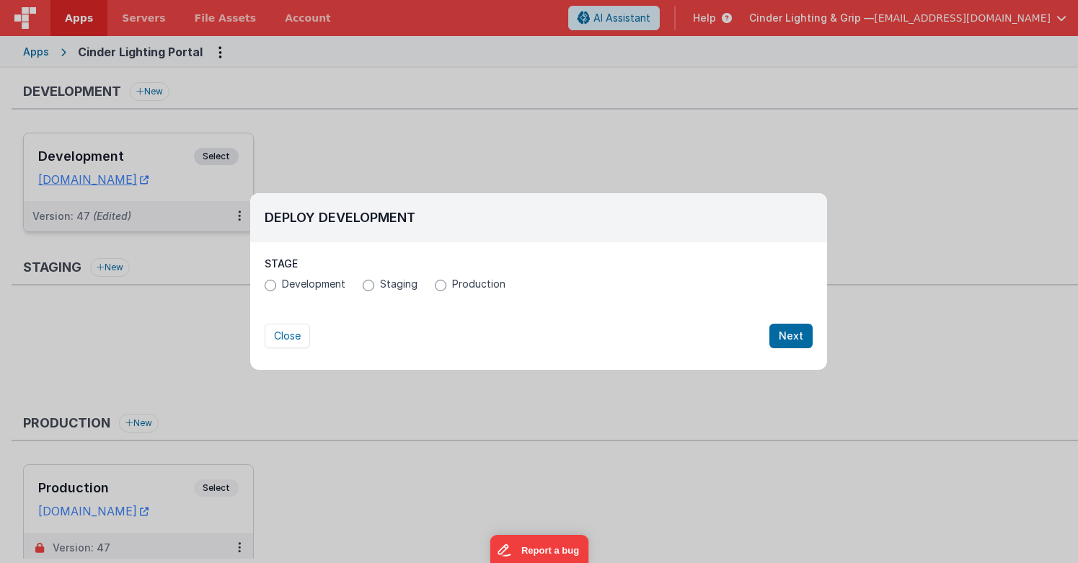
click at [452, 282] on span "Production" at bounding box center [478, 284] width 53 height 14
click at [446, 282] on input "Production" at bounding box center [441, 286] width 12 height 12
radio input "true"
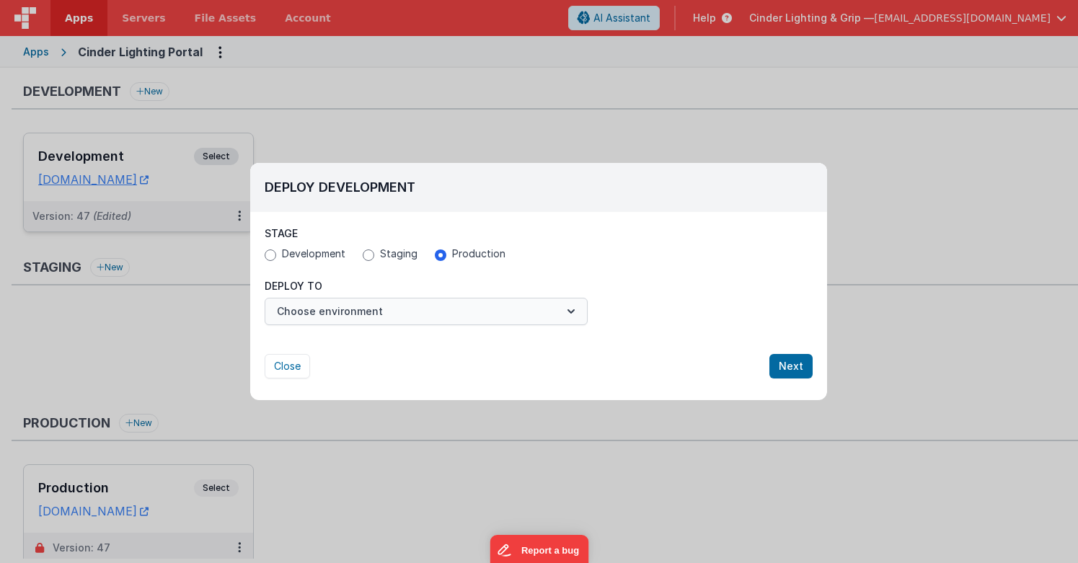
click at [404, 309] on button "Choose environment" at bounding box center [426, 311] width 323 height 27
click at [396, 341] on link "Production" at bounding box center [426, 347] width 323 height 26
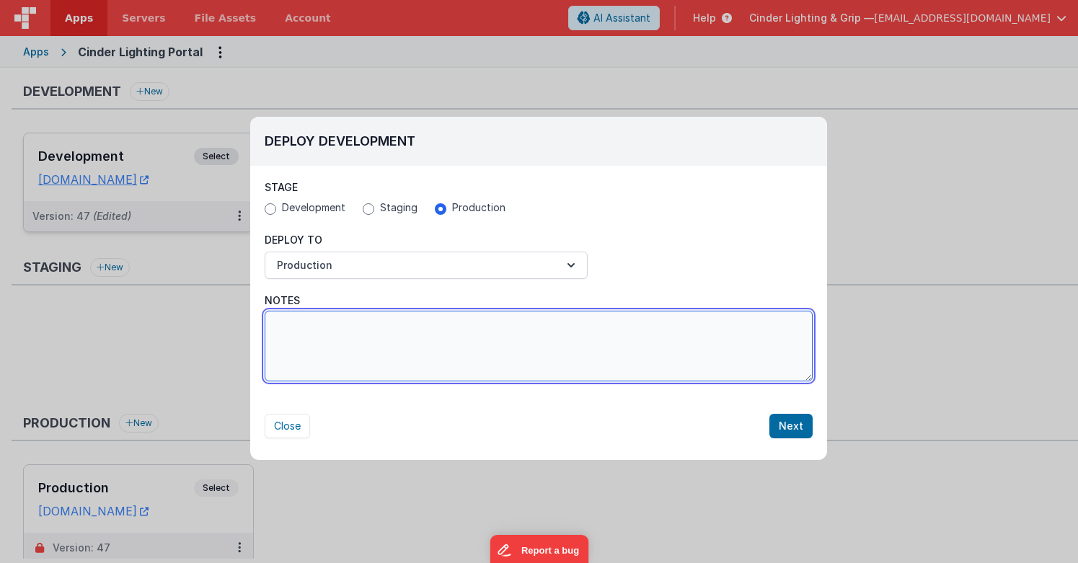
click at [396, 335] on textarea "Notes" at bounding box center [539, 346] width 548 height 71
paste textarea "Fixed issue where going to the catalog to add equipment AFTER our team had alre…"
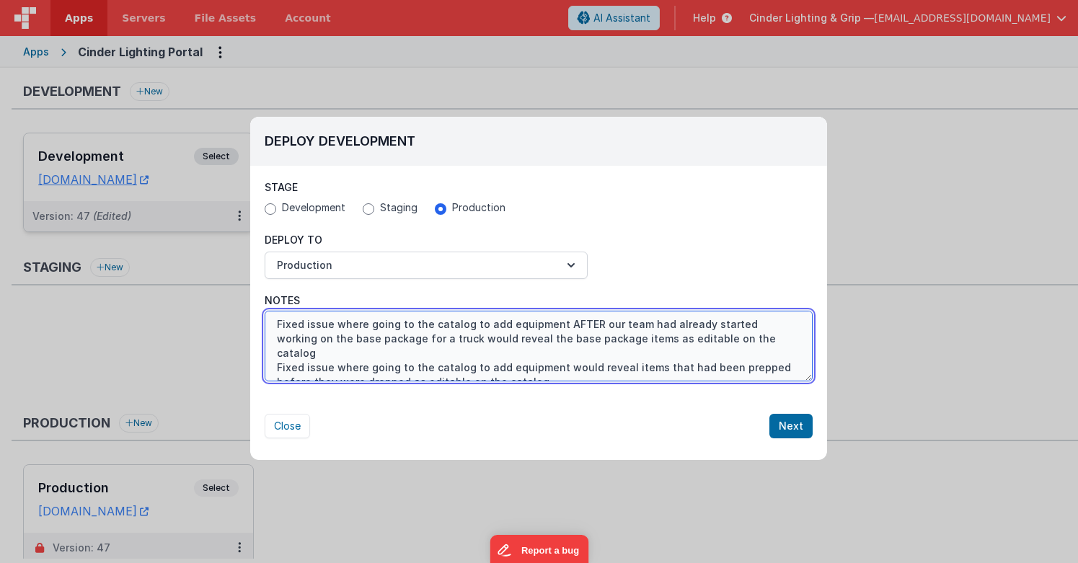
scroll to position [58, 0]
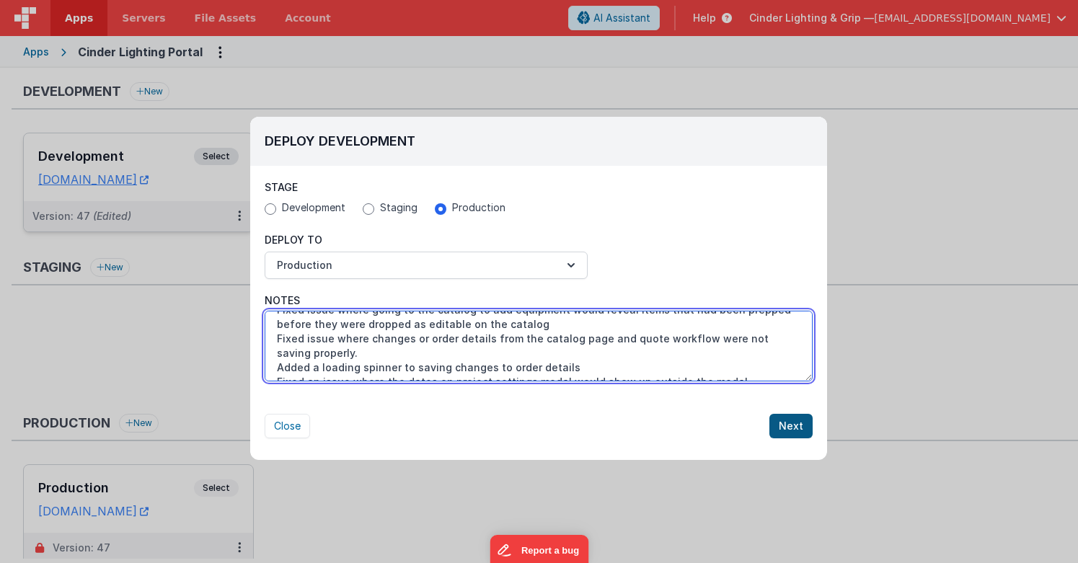
type textarea "Fixed issue where going to the catalog to add equipment AFTER our team had alre…"
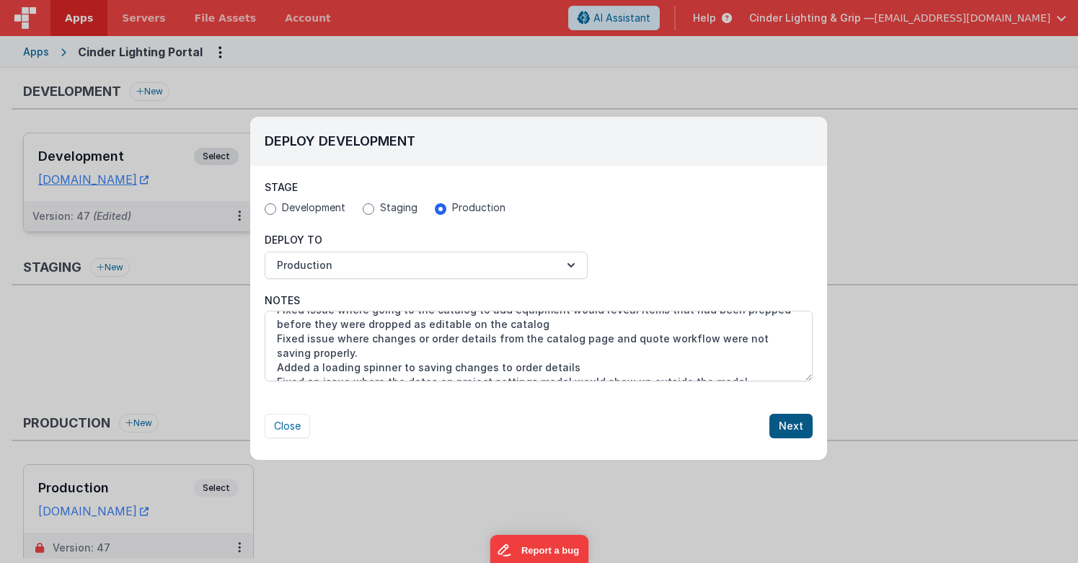
click at [792, 427] on button "Next" at bounding box center [790, 426] width 43 height 25
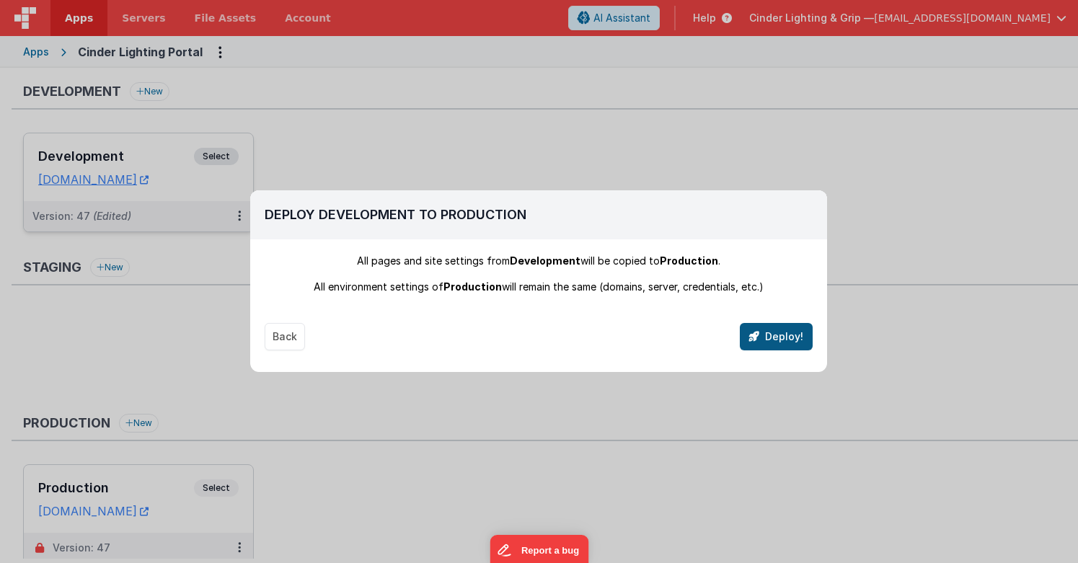
click at [781, 339] on button "Deploy!" at bounding box center [776, 336] width 73 height 27
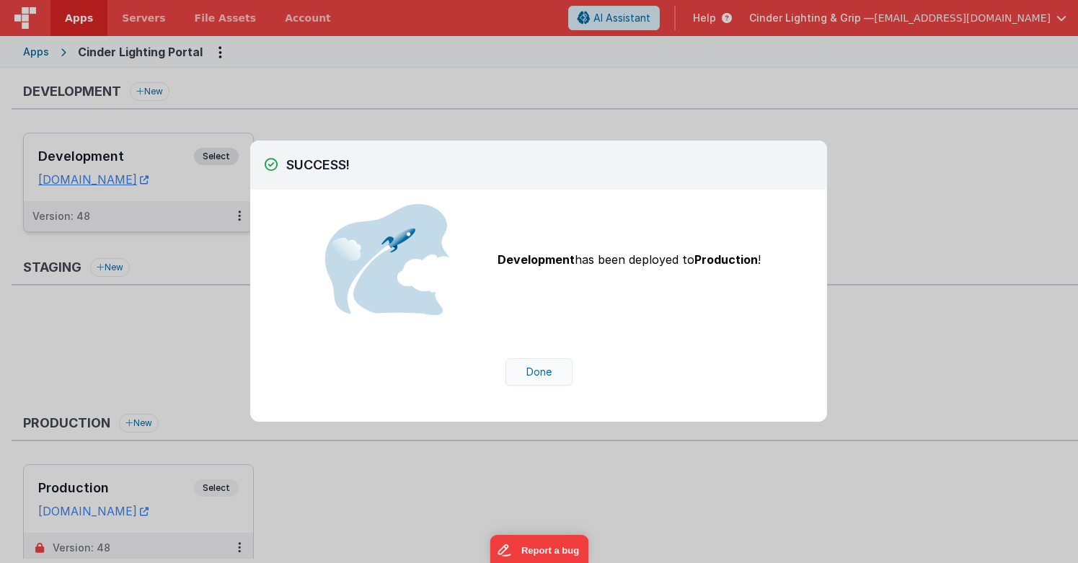
click at [541, 374] on button "Done" at bounding box center [538, 371] width 67 height 27
